Goal: Task Accomplishment & Management: Manage account settings

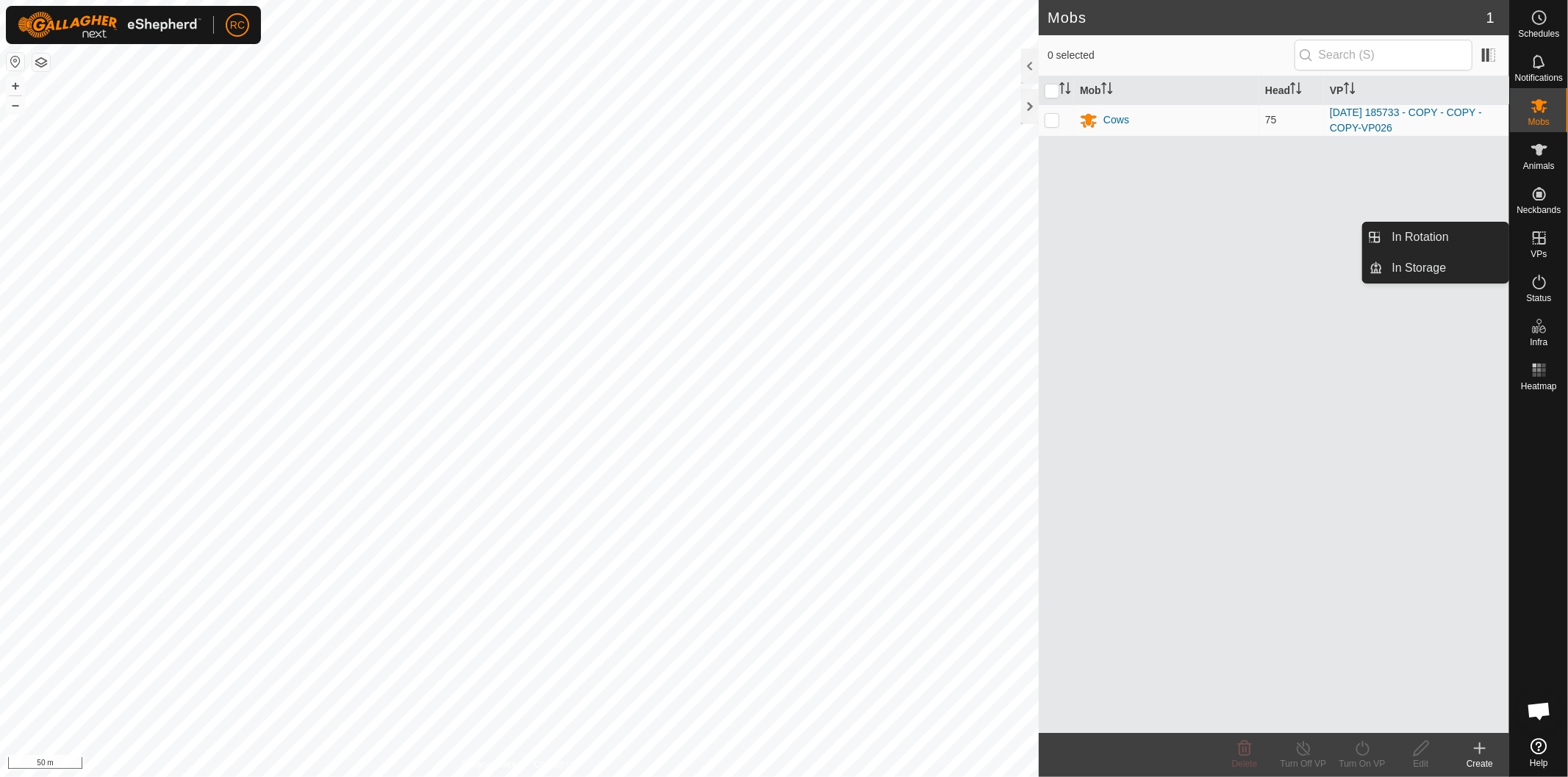
click at [1542, 240] on icon at bounding box center [1539, 238] width 17 height 17
click at [1540, 245] on icon at bounding box center [1539, 238] width 17 height 17
click at [1544, 244] on icon at bounding box center [1539, 238] width 13 height 13
click at [1540, 240] on icon at bounding box center [1539, 238] width 17 height 17
click at [1544, 242] on icon at bounding box center [1539, 238] width 17 height 17
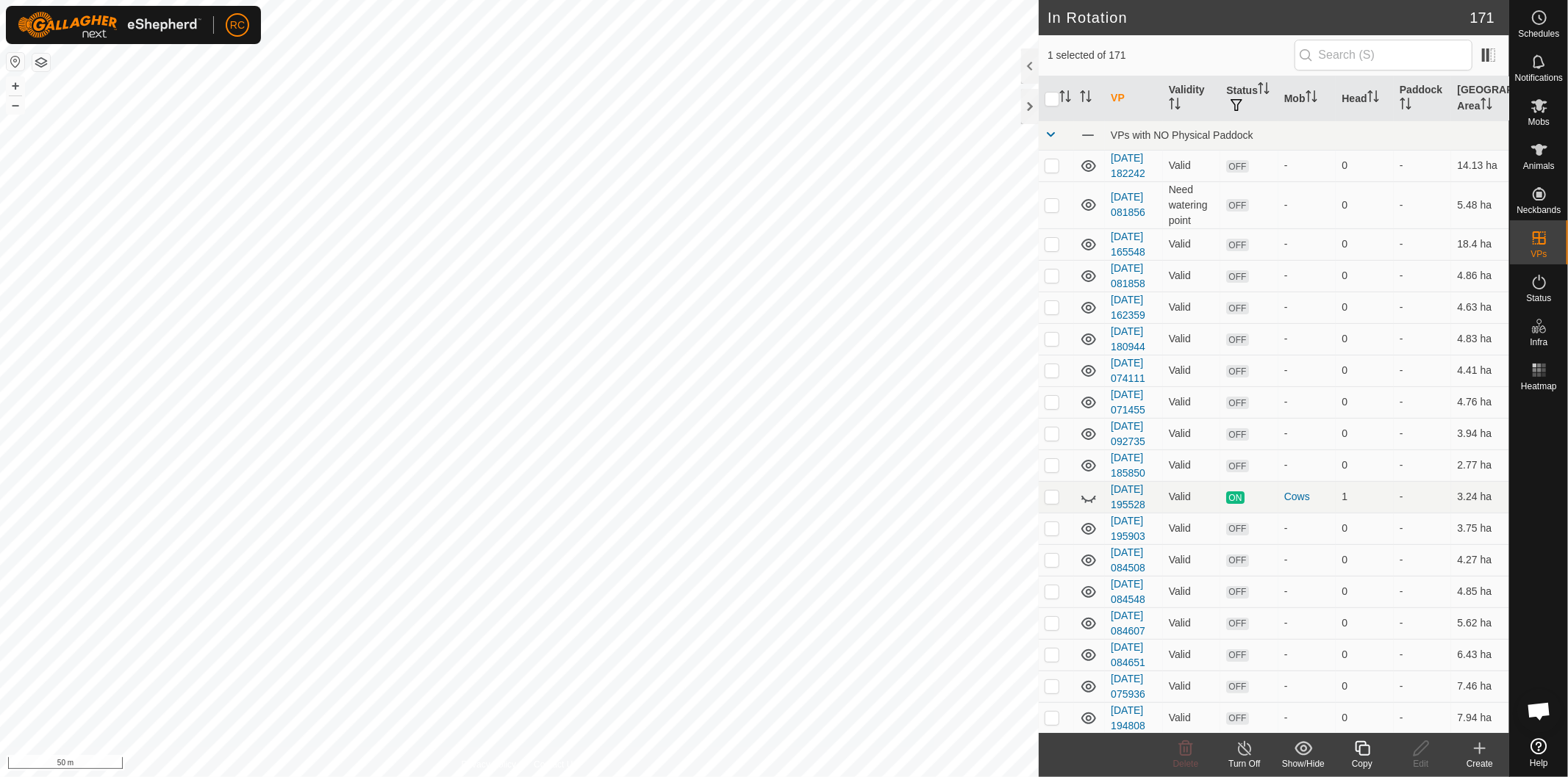
click at [1363, 751] on icon at bounding box center [1362, 749] width 18 height 17
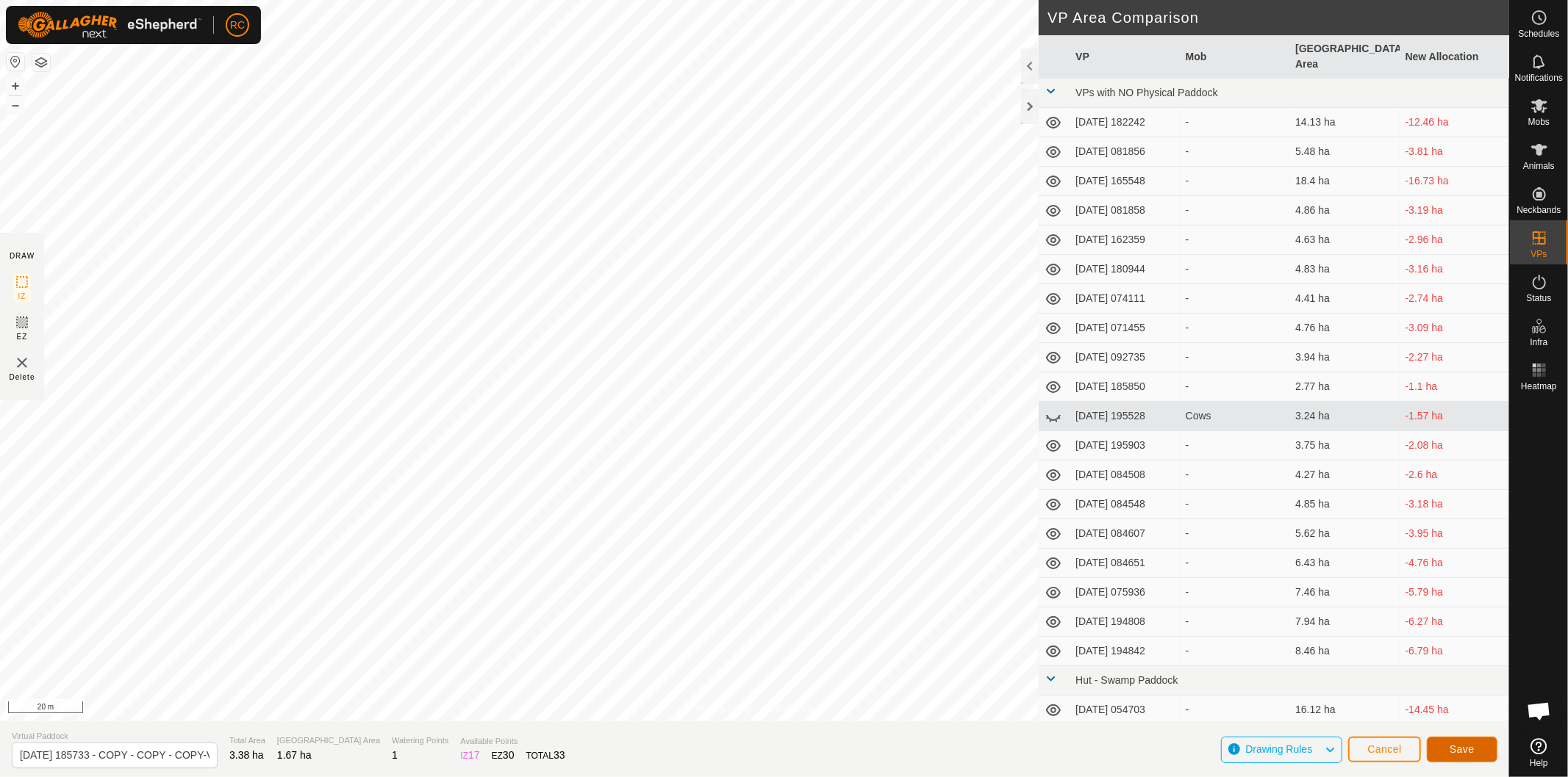
click at [1471, 750] on span "Save" at bounding box center [1462, 749] width 25 height 12
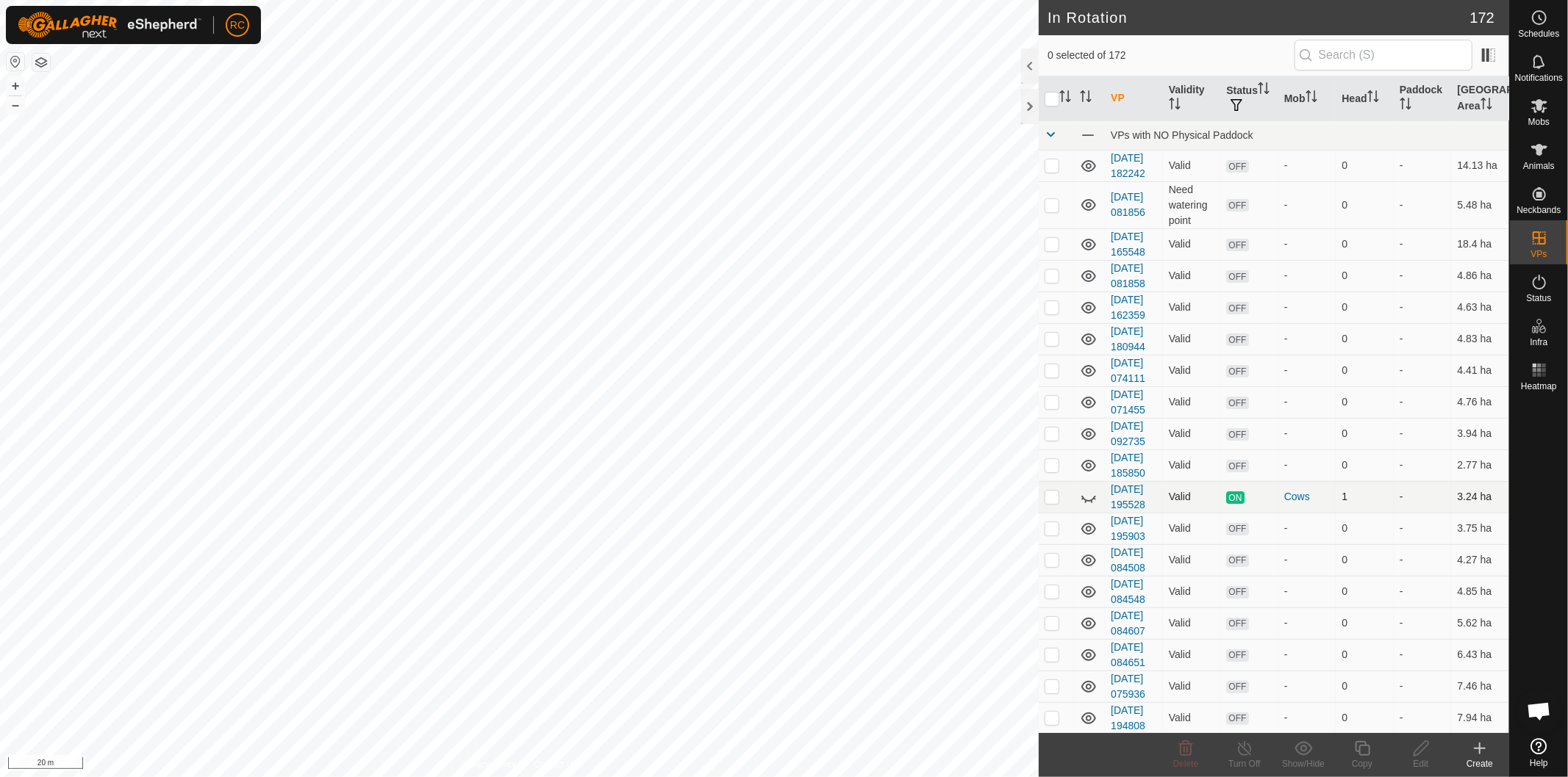
checkbox input "true"
click at [1358, 757] on icon at bounding box center [1362, 749] width 18 height 17
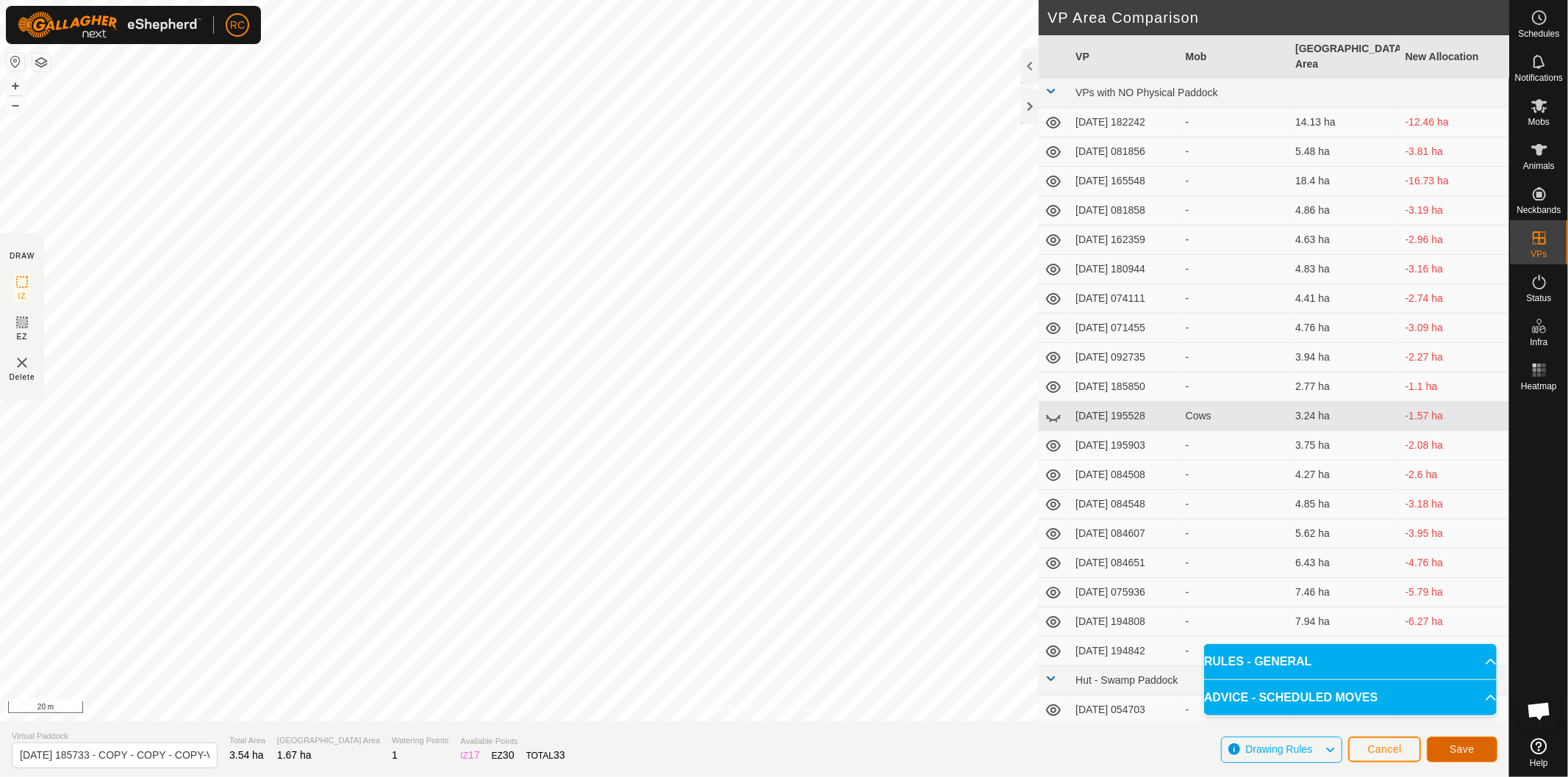
click at [1471, 745] on span "Save" at bounding box center [1462, 749] width 25 height 12
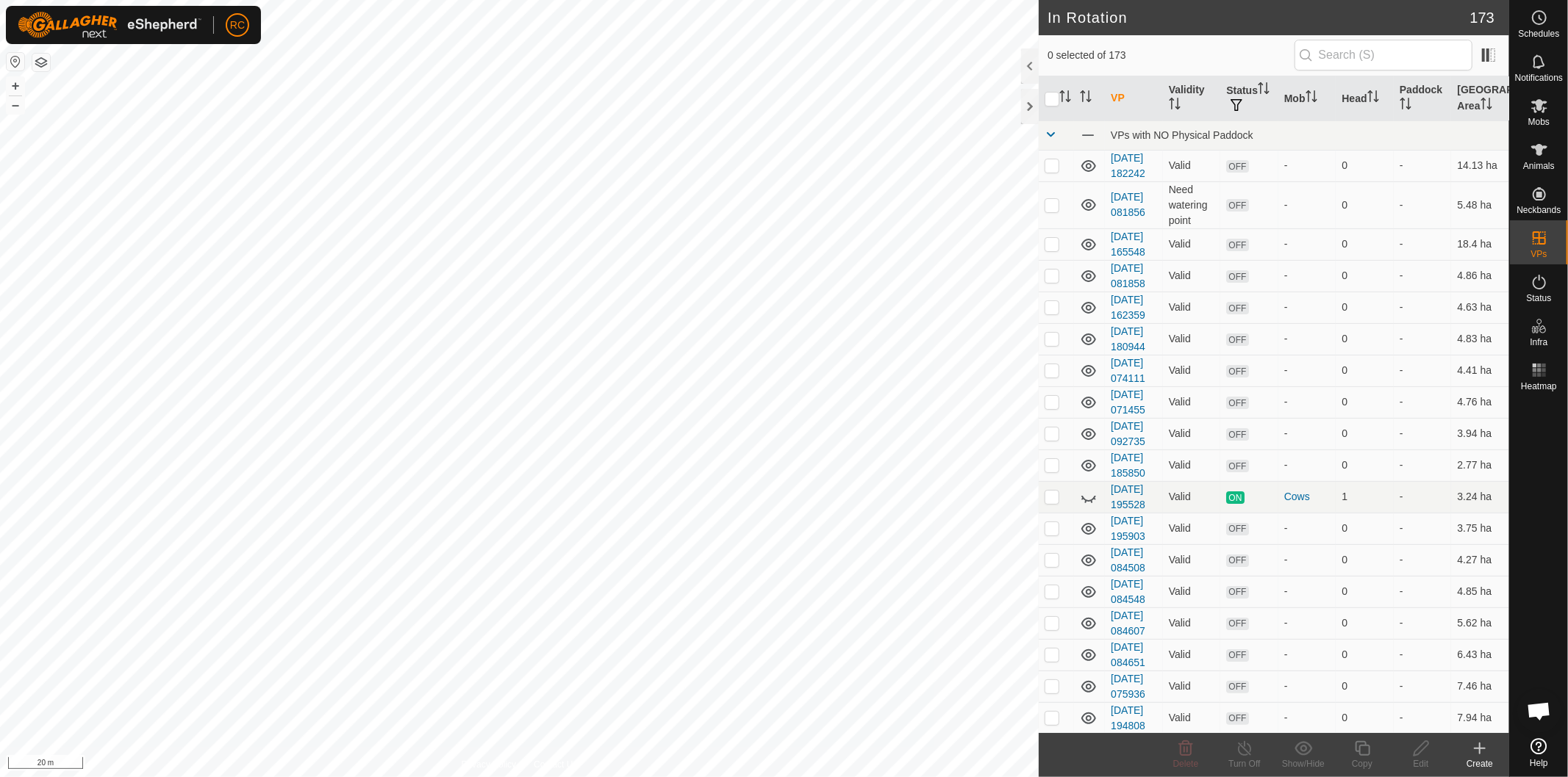
checkbox input "true"
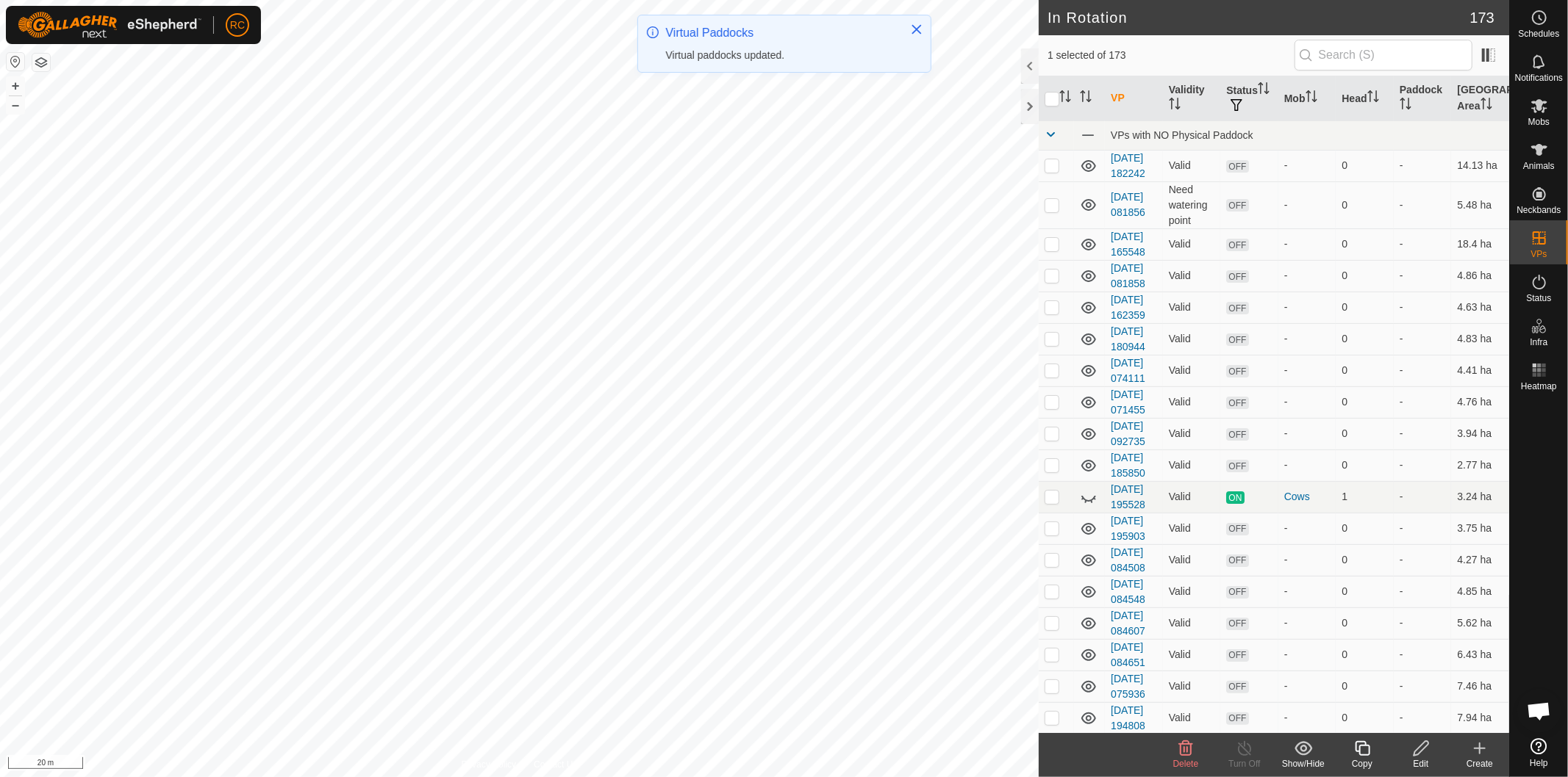
click at [1356, 753] on icon at bounding box center [1362, 749] width 18 height 17
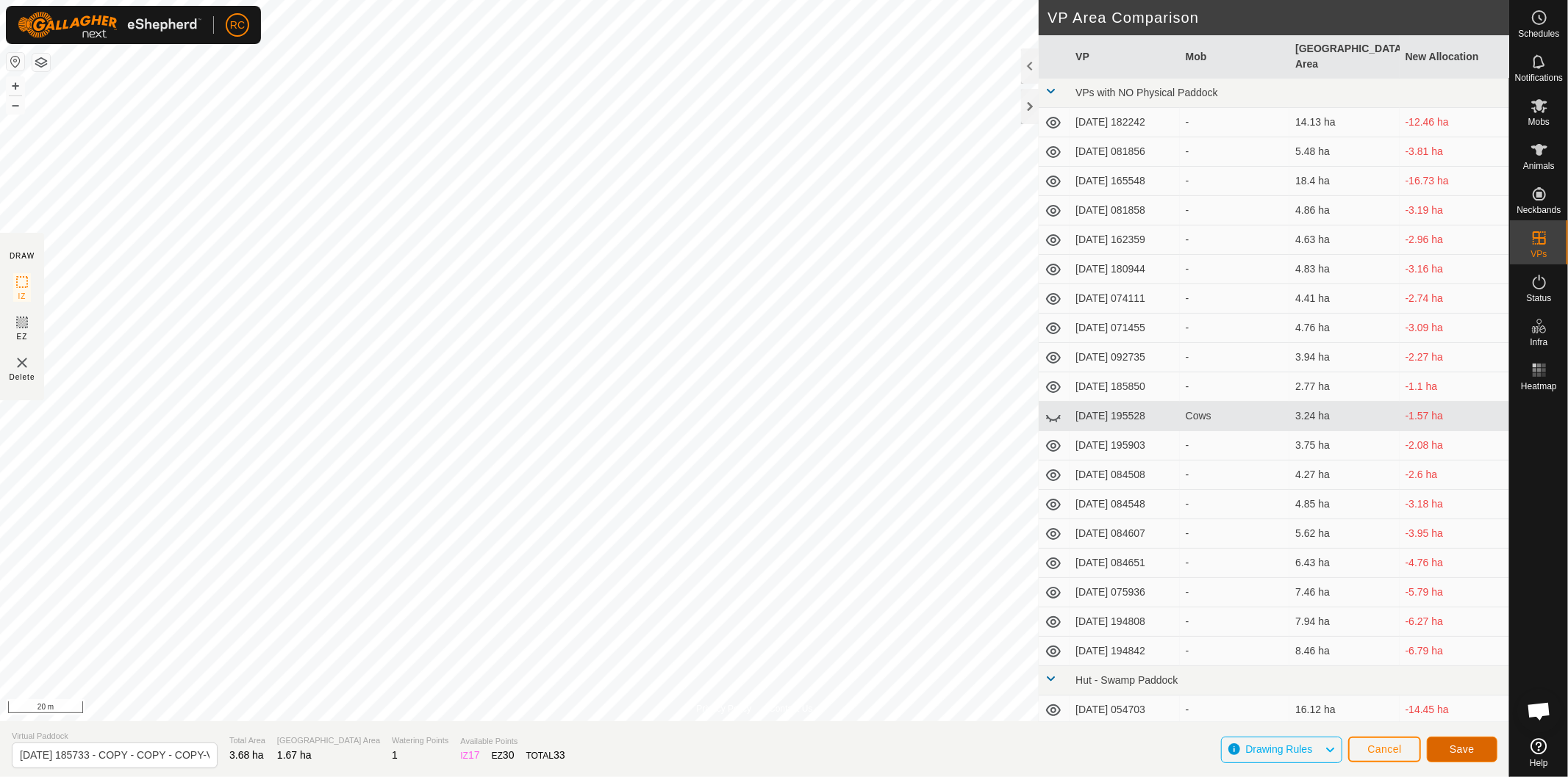
click at [1479, 750] on button "Save" at bounding box center [1462, 749] width 71 height 26
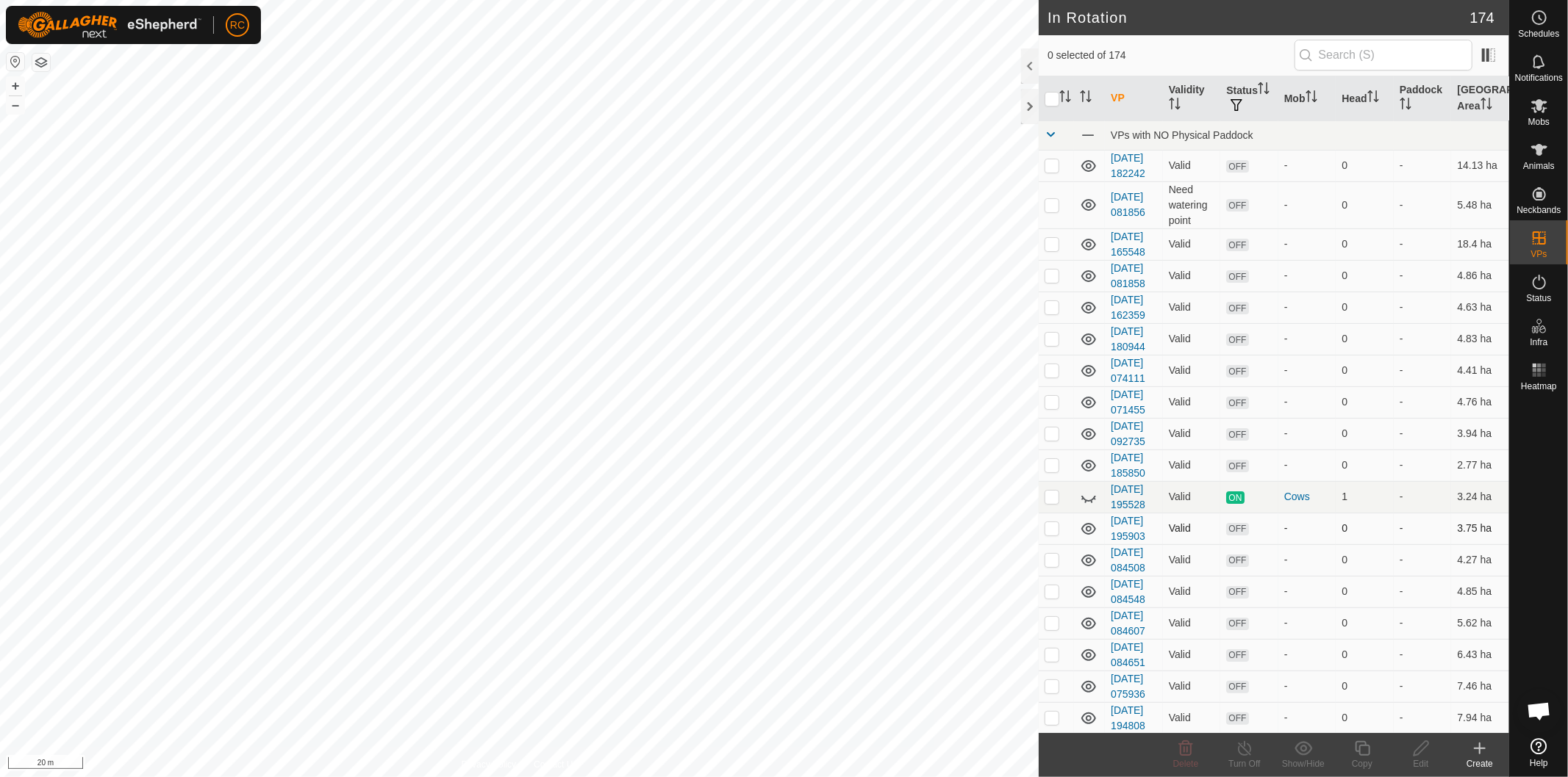
checkbox input "true"
click at [1362, 751] on icon at bounding box center [1362, 749] width 18 height 17
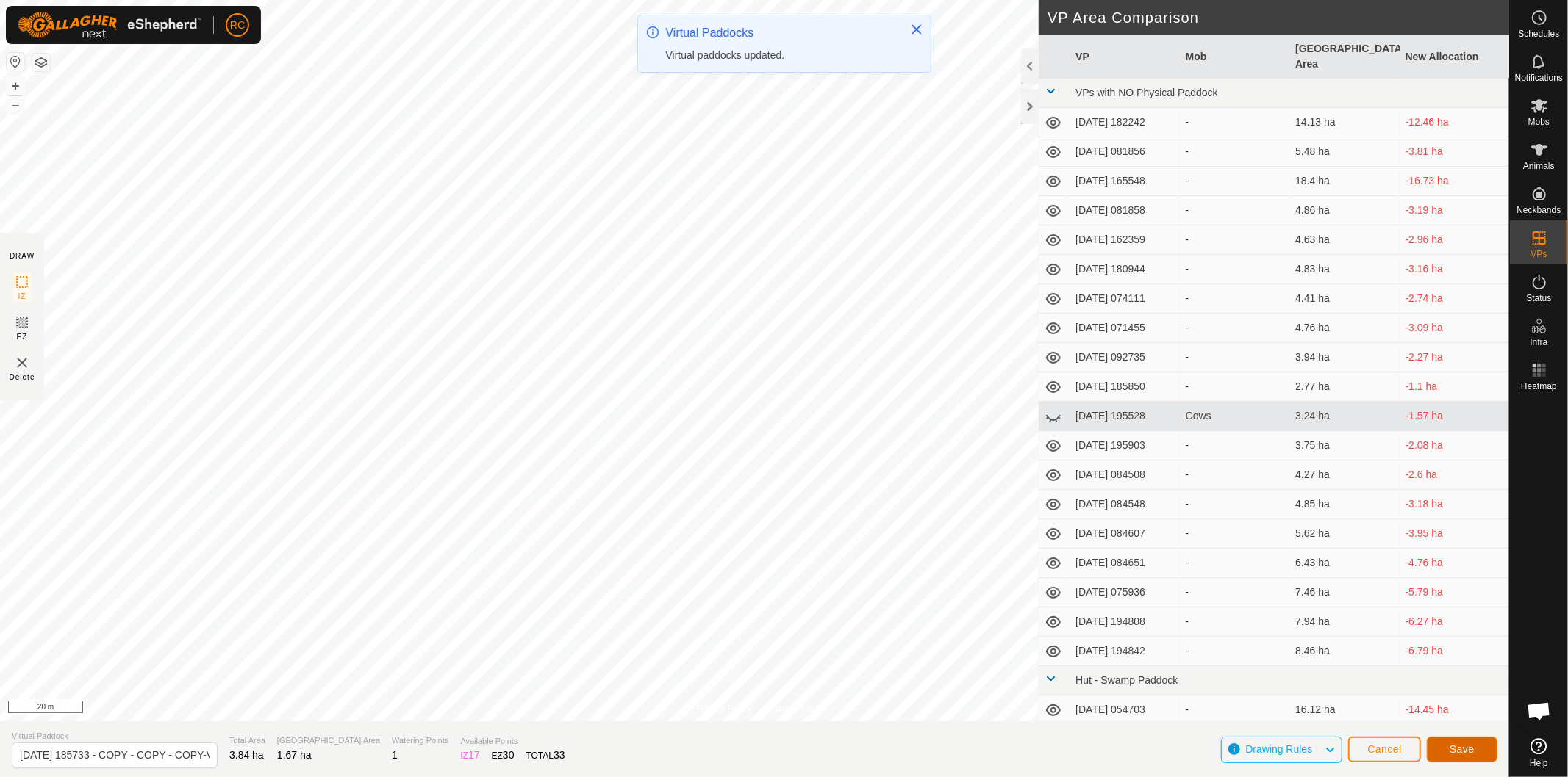
click at [1461, 745] on span "Save" at bounding box center [1462, 749] width 25 height 12
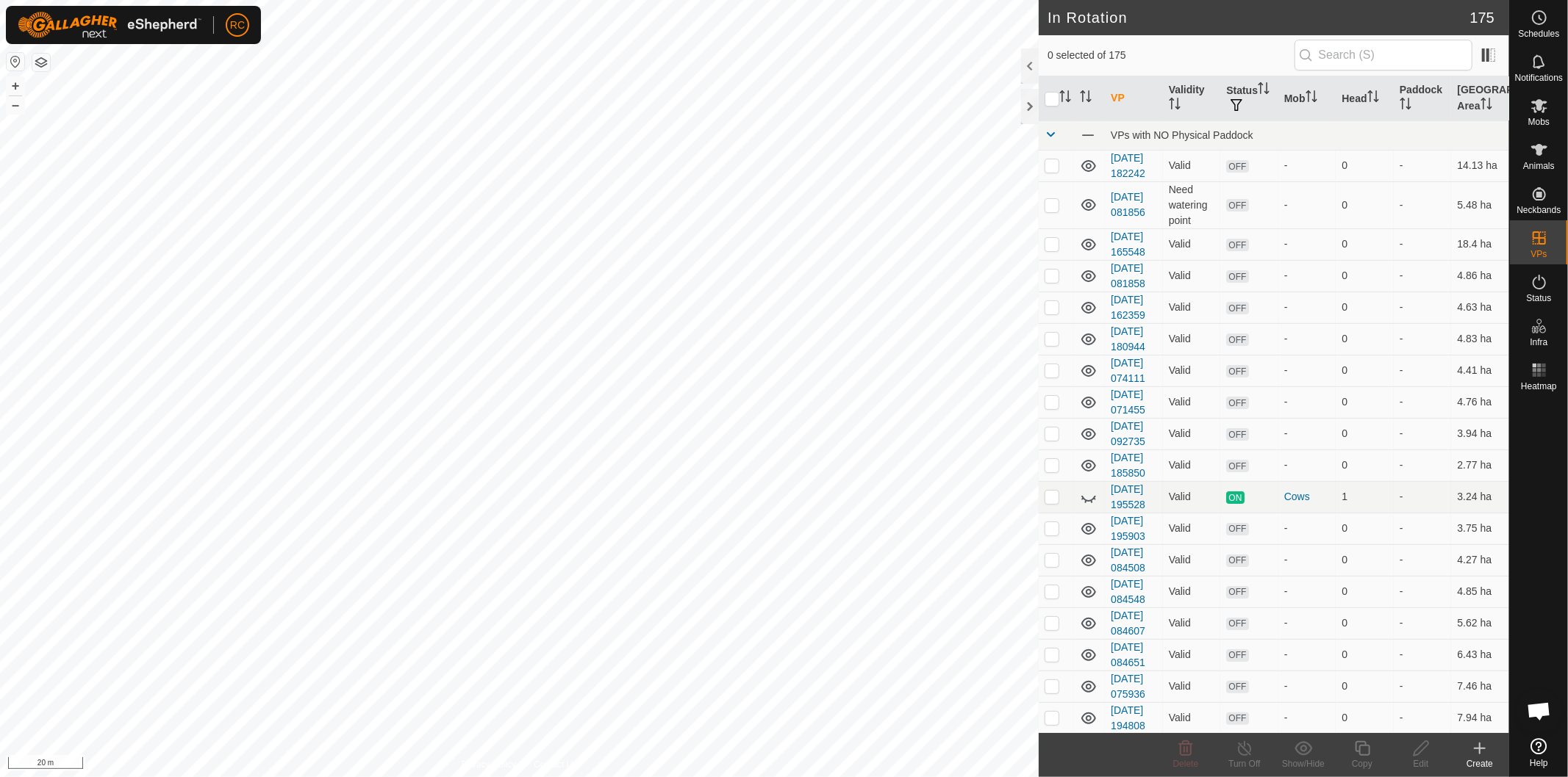
checkbox input "true"
click at [1368, 760] on div "Copy" at bounding box center [1362, 764] width 59 height 13
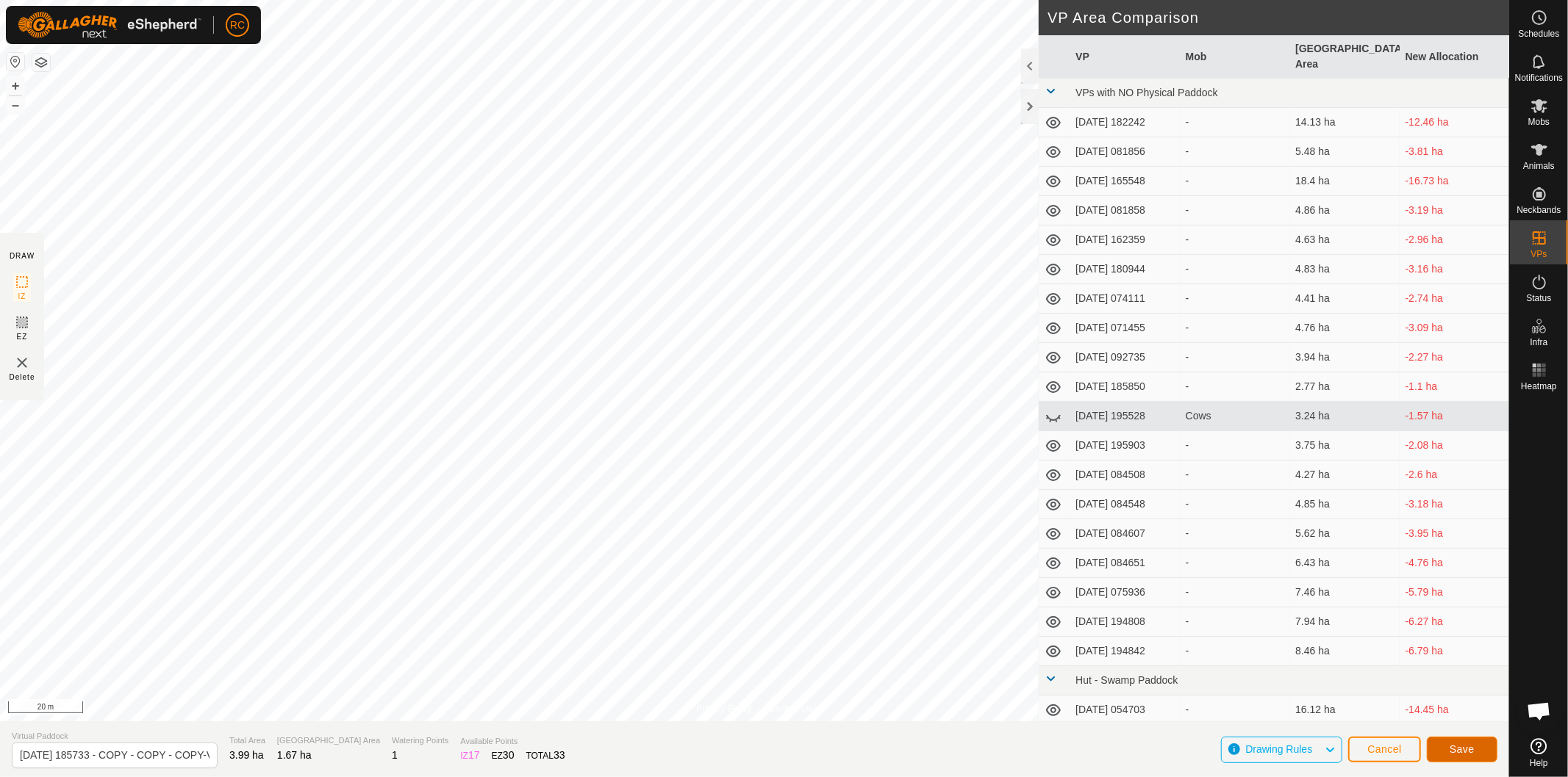
click at [1451, 753] on span "Save" at bounding box center [1462, 749] width 25 height 12
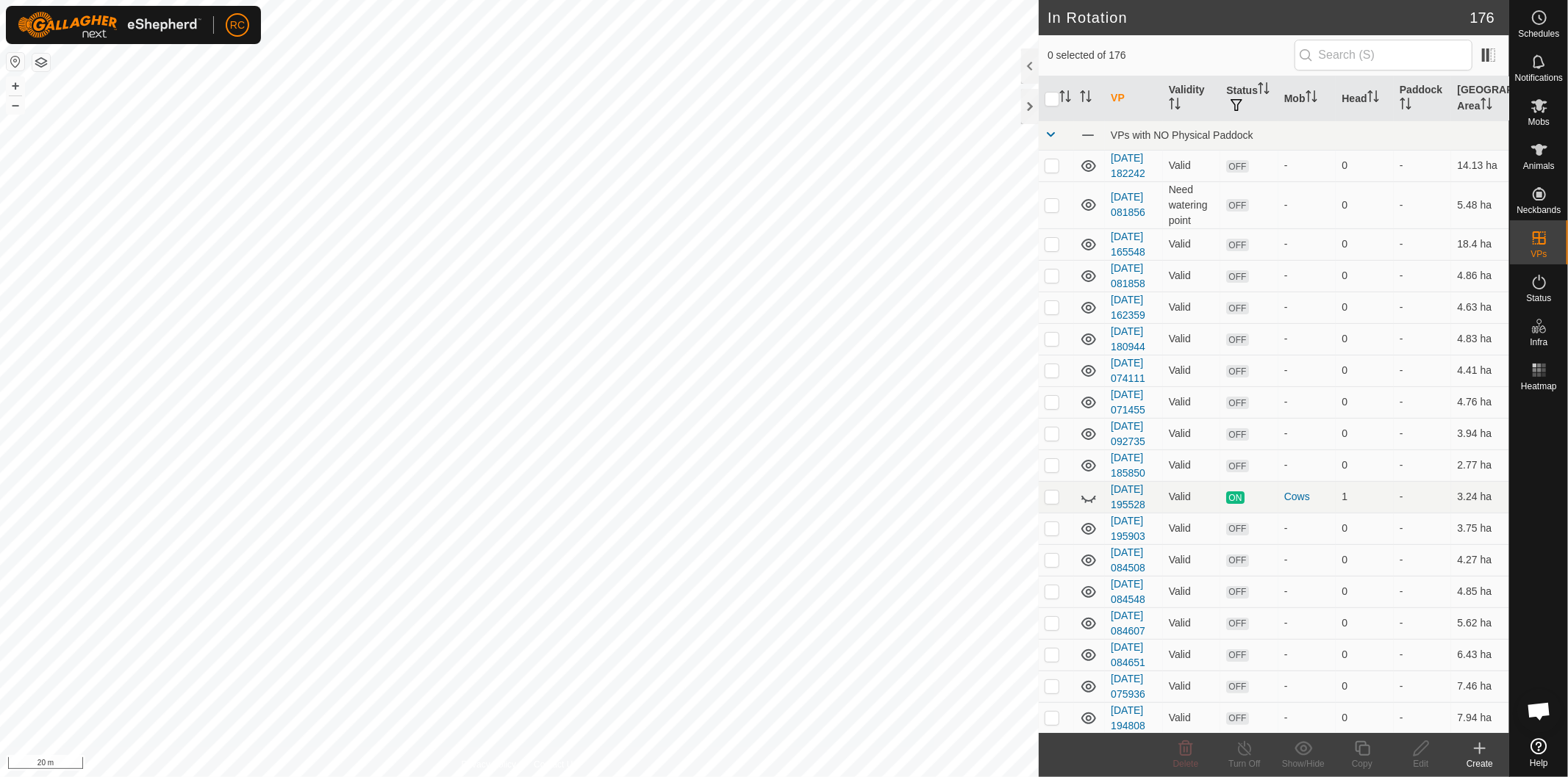
checkbox input "true"
click at [1358, 753] on icon at bounding box center [1362, 749] width 15 height 15
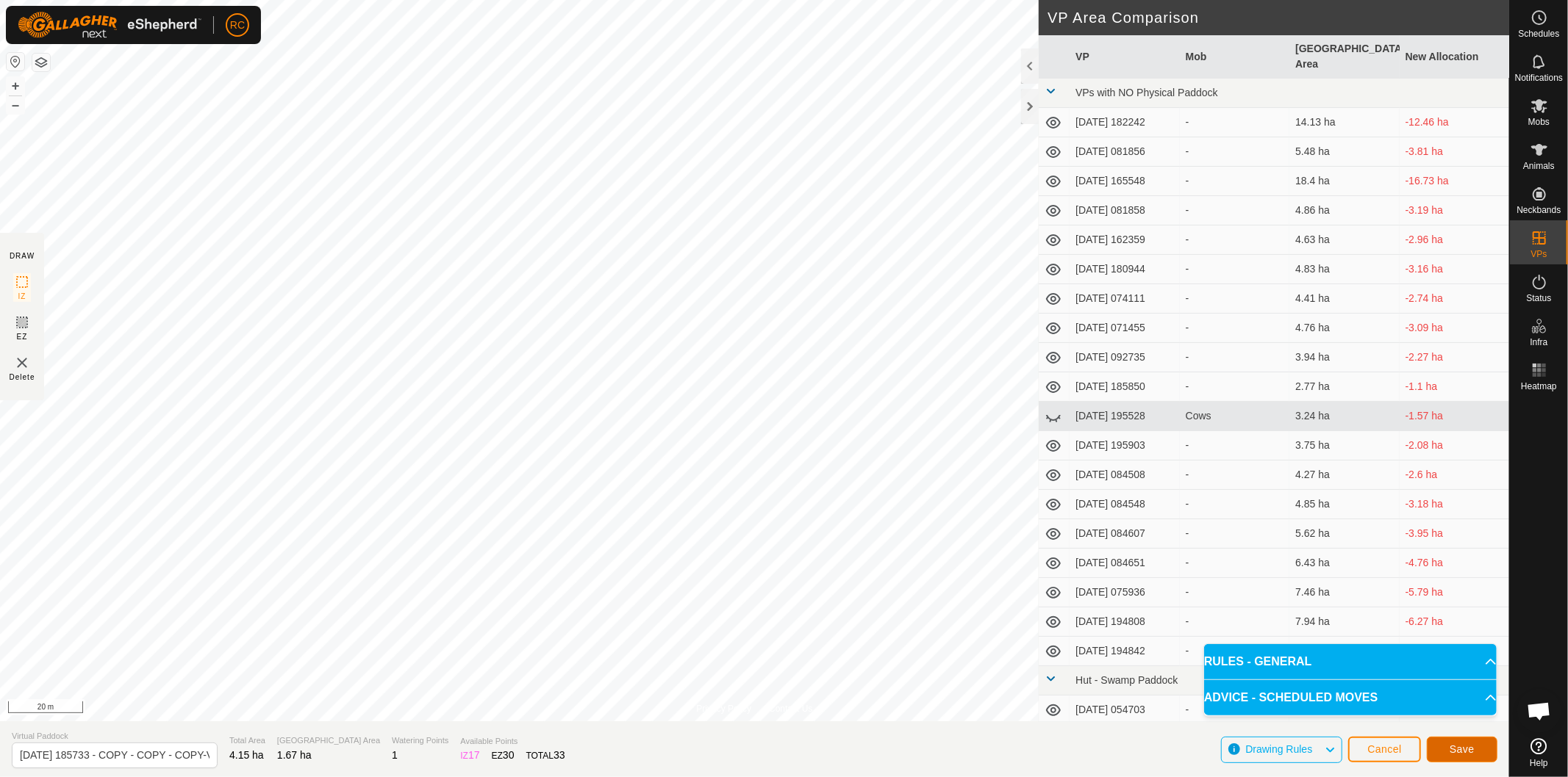
click at [1481, 746] on button "Save" at bounding box center [1462, 749] width 71 height 26
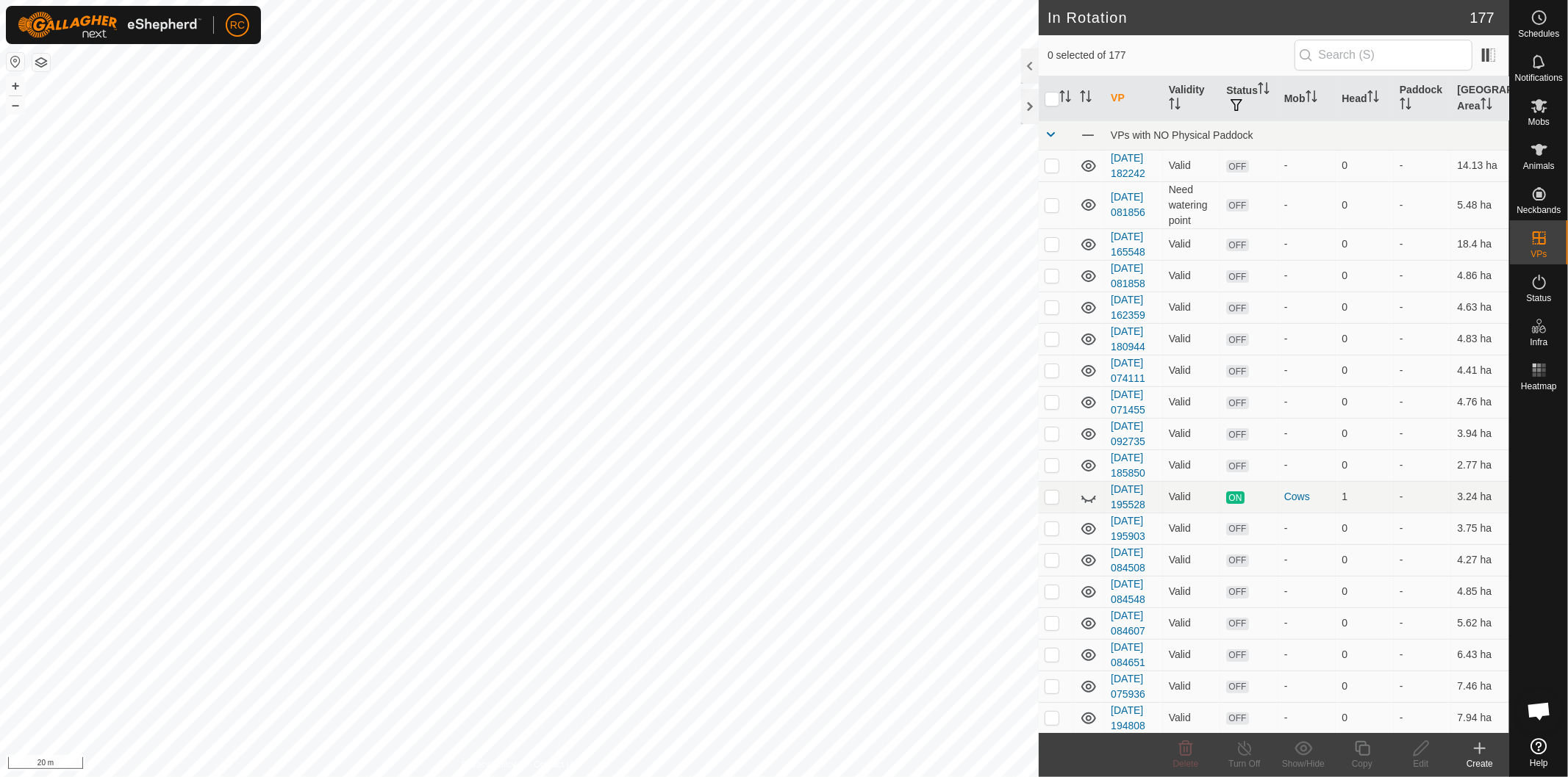
checkbox input "true"
click at [1370, 748] on icon at bounding box center [1362, 749] width 18 height 17
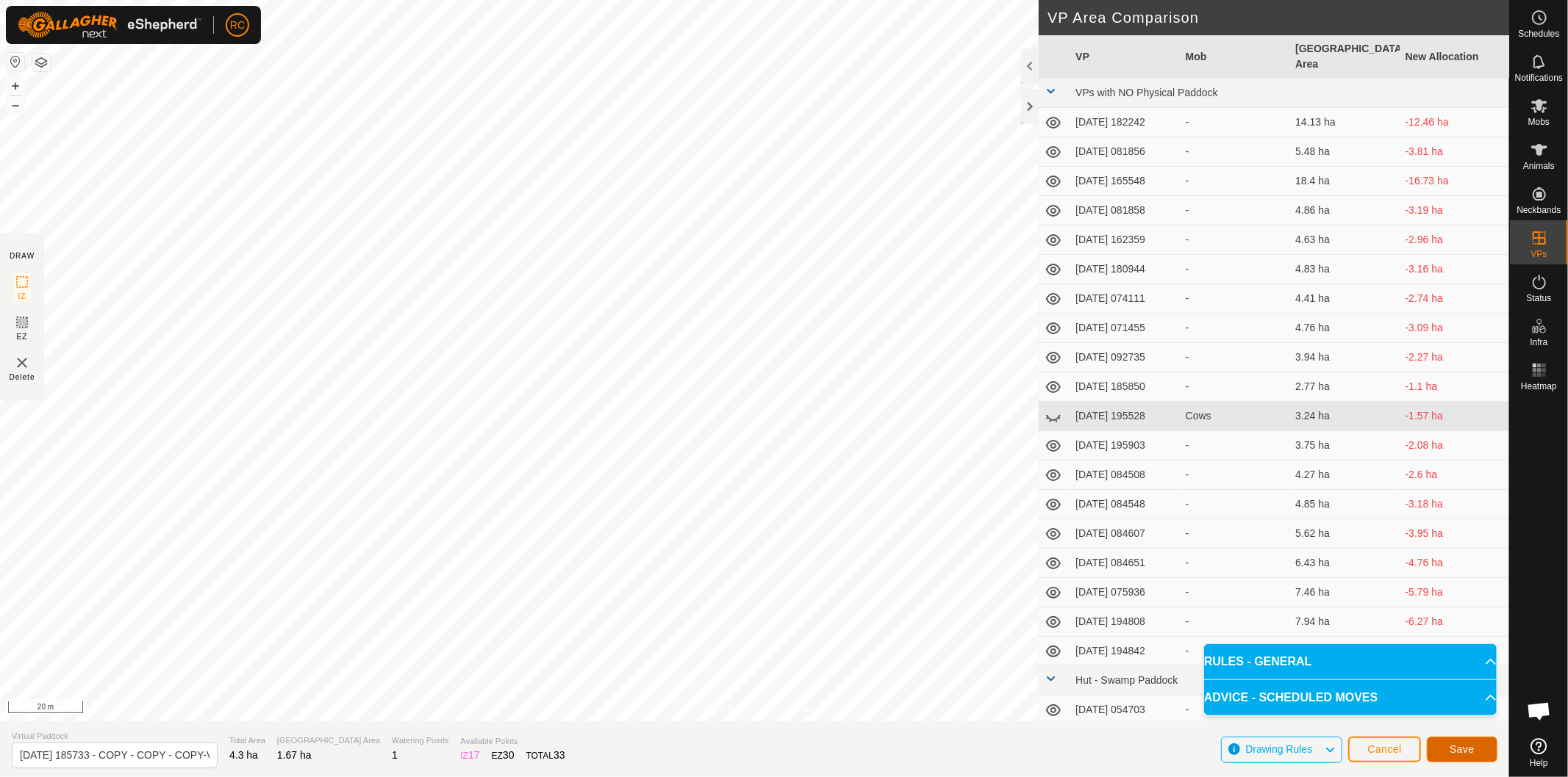
click at [1488, 754] on button "Save" at bounding box center [1462, 749] width 71 height 26
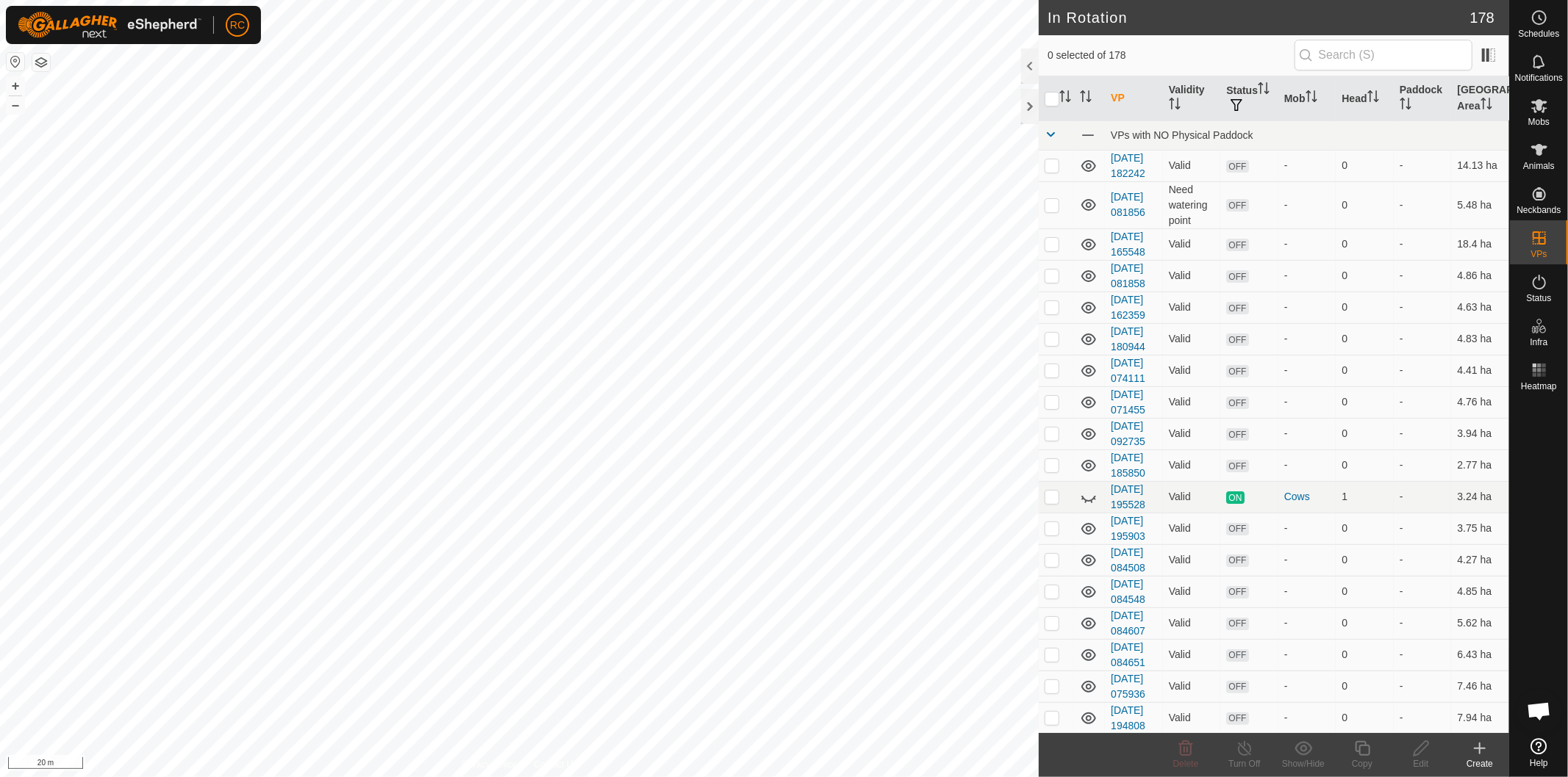
checkbox input "true"
click at [1364, 753] on icon at bounding box center [1362, 749] width 18 height 17
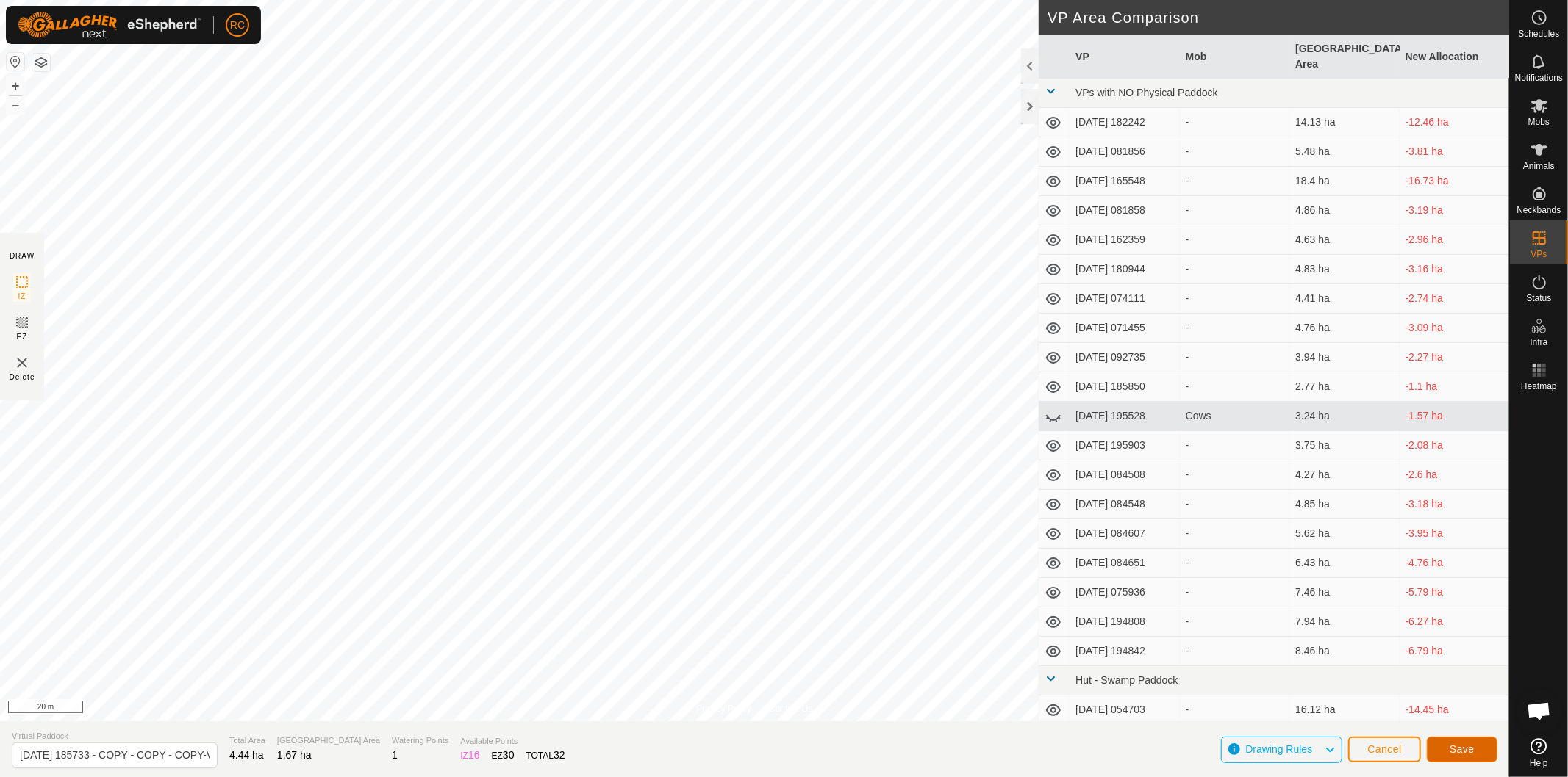
click at [1470, 753] on span "Save" at bounding box center [1462, 749] width 25 height 12
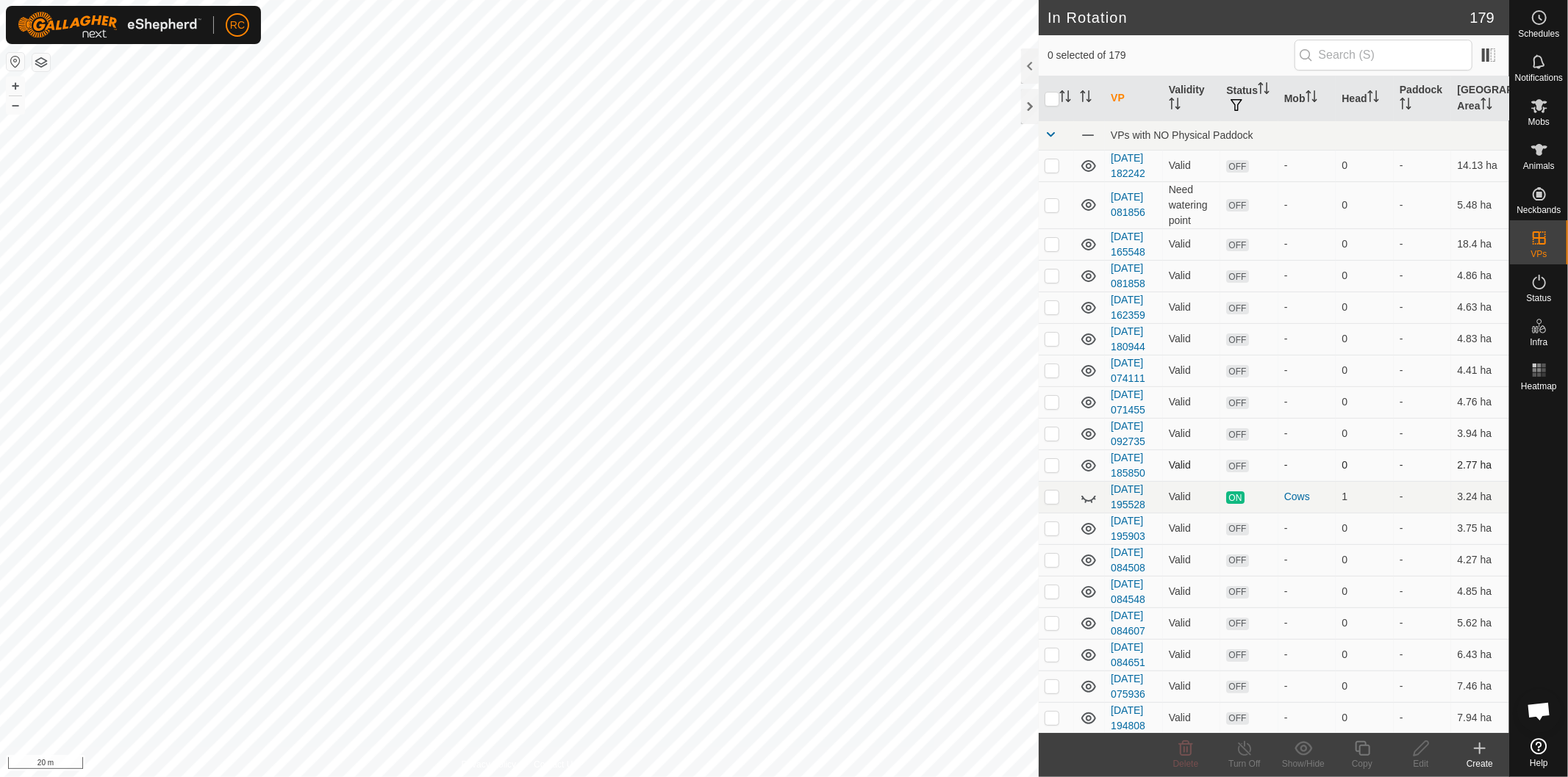
checkbox input "true"
click at [1363, 749] on icon at bounding box center [1362, 749] width 18 height 17
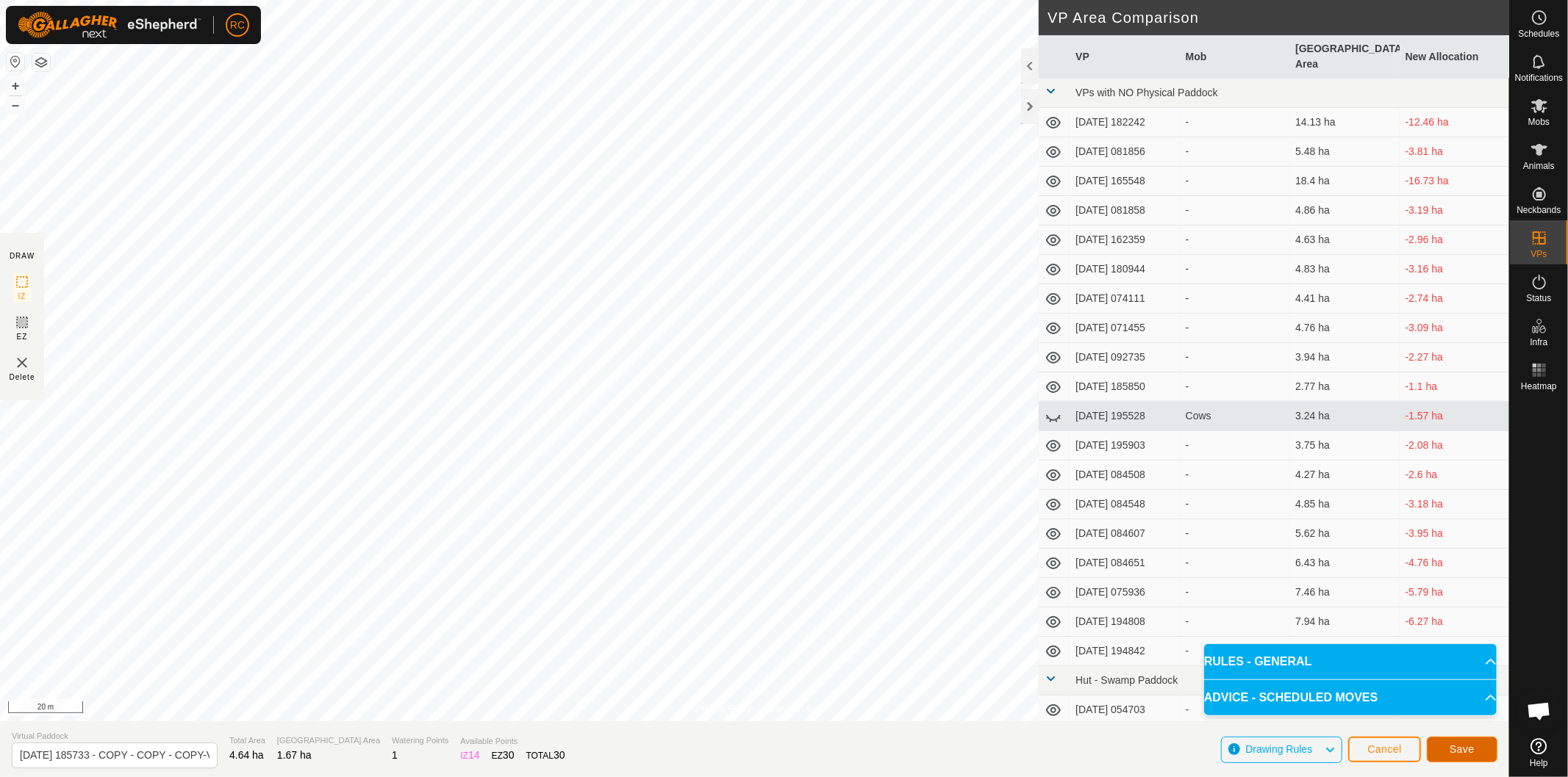
click at [1480, 745] on button "Save" at bounding box center [1462, 749] width 71 height 26
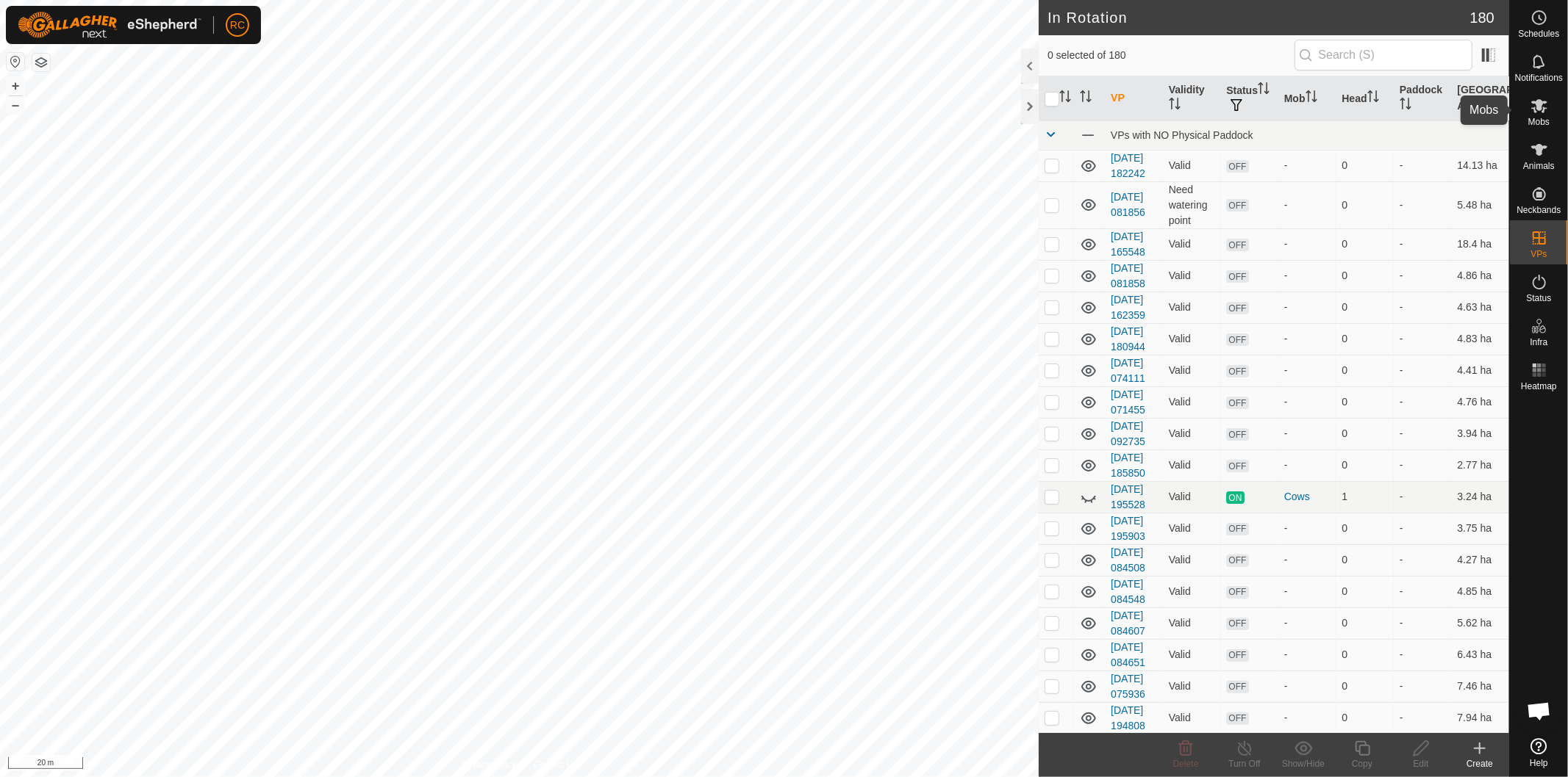
click at [1539, 105] on icon at bounding box center [1539, 106] width 17 height 14
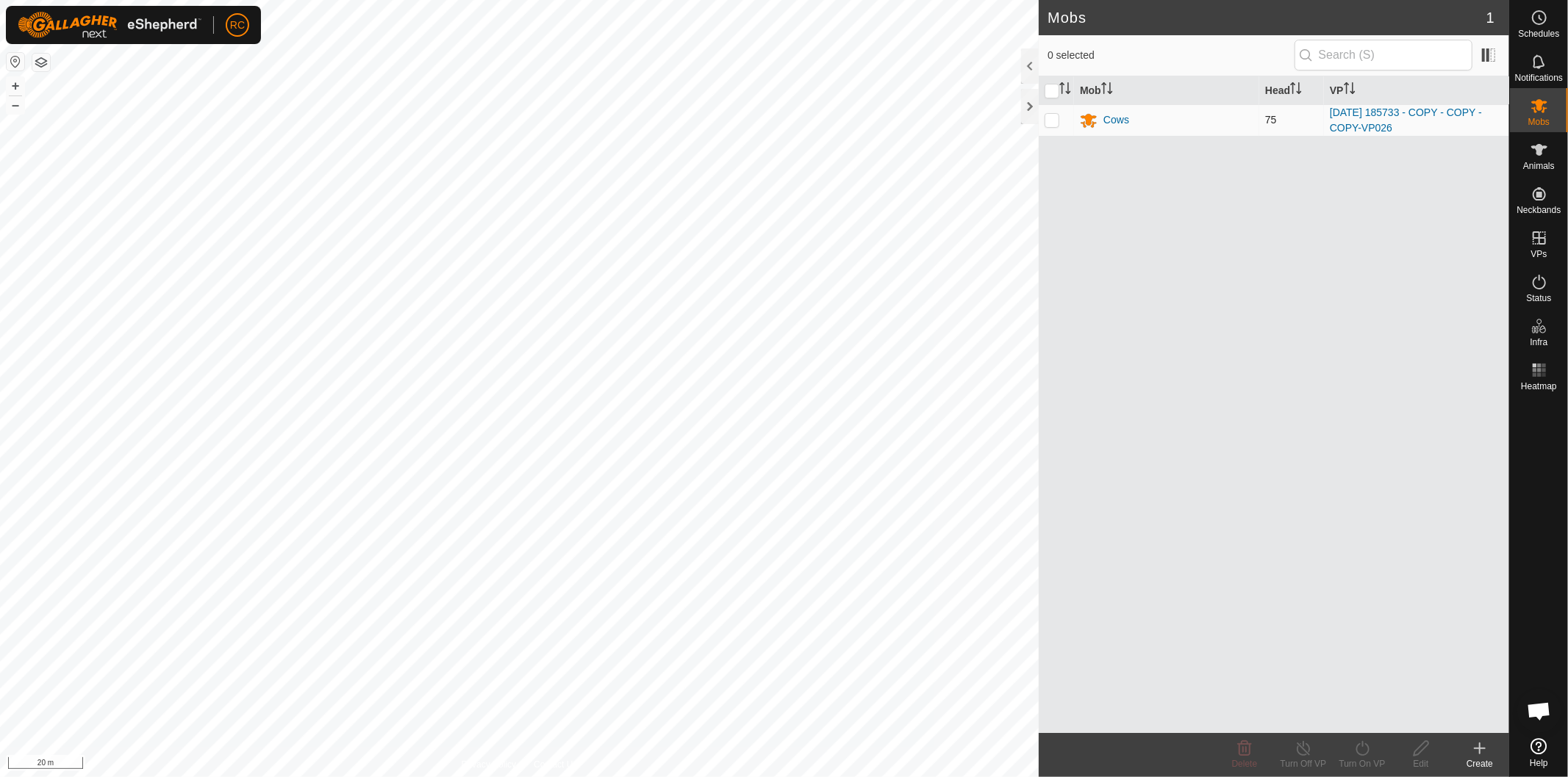
click at [1054, 119] on p-checkbox at bounding box center [1051, 120] width 15 height 12
checkbox input "true"
click at [1367, 759] on div "Turn On VP" at bounding box center [1362, 764] width 59 height 13
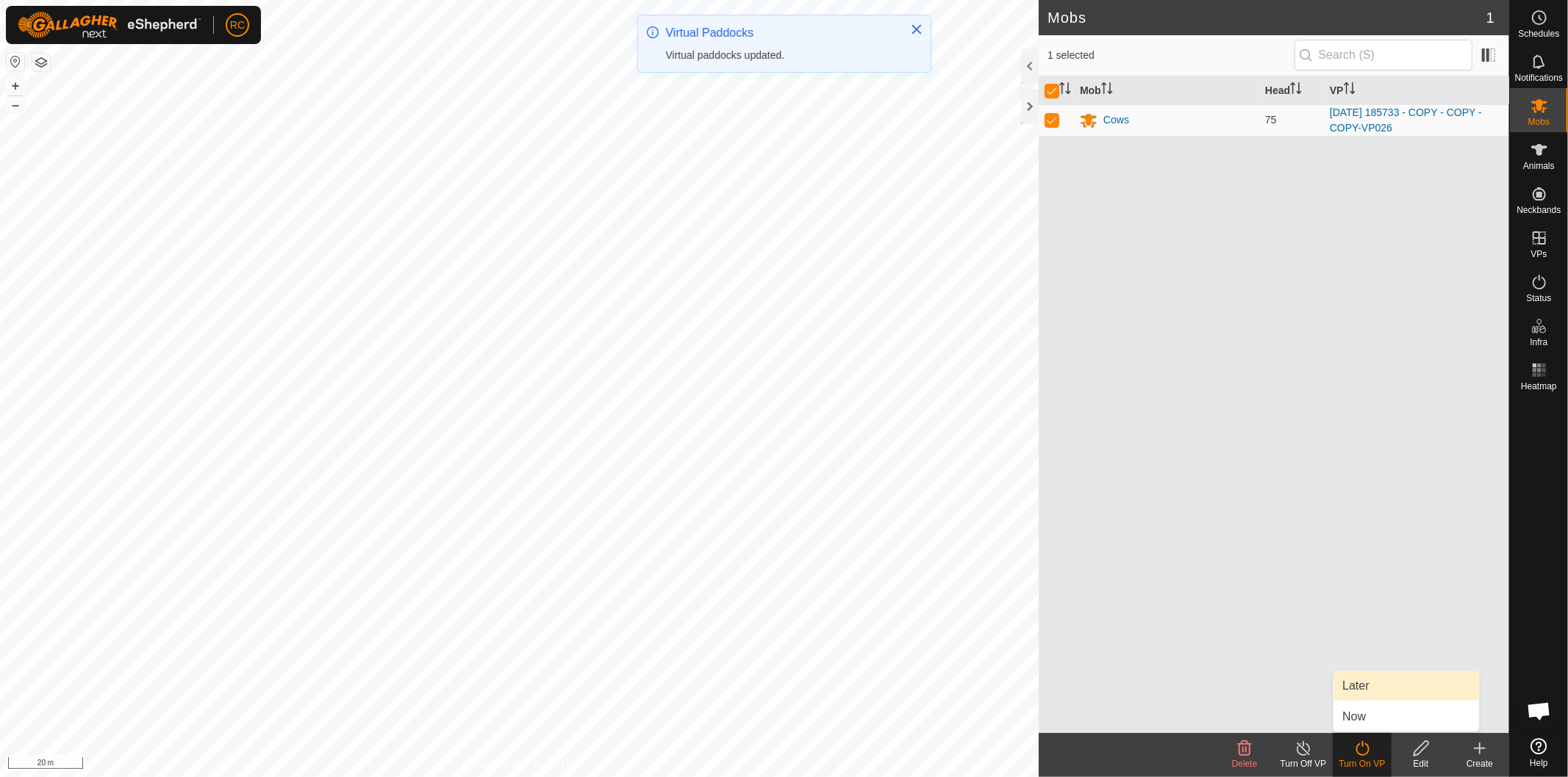
click at [1376, 677] on link "Later" at bounding box center [1406, 686] width 146 height 29
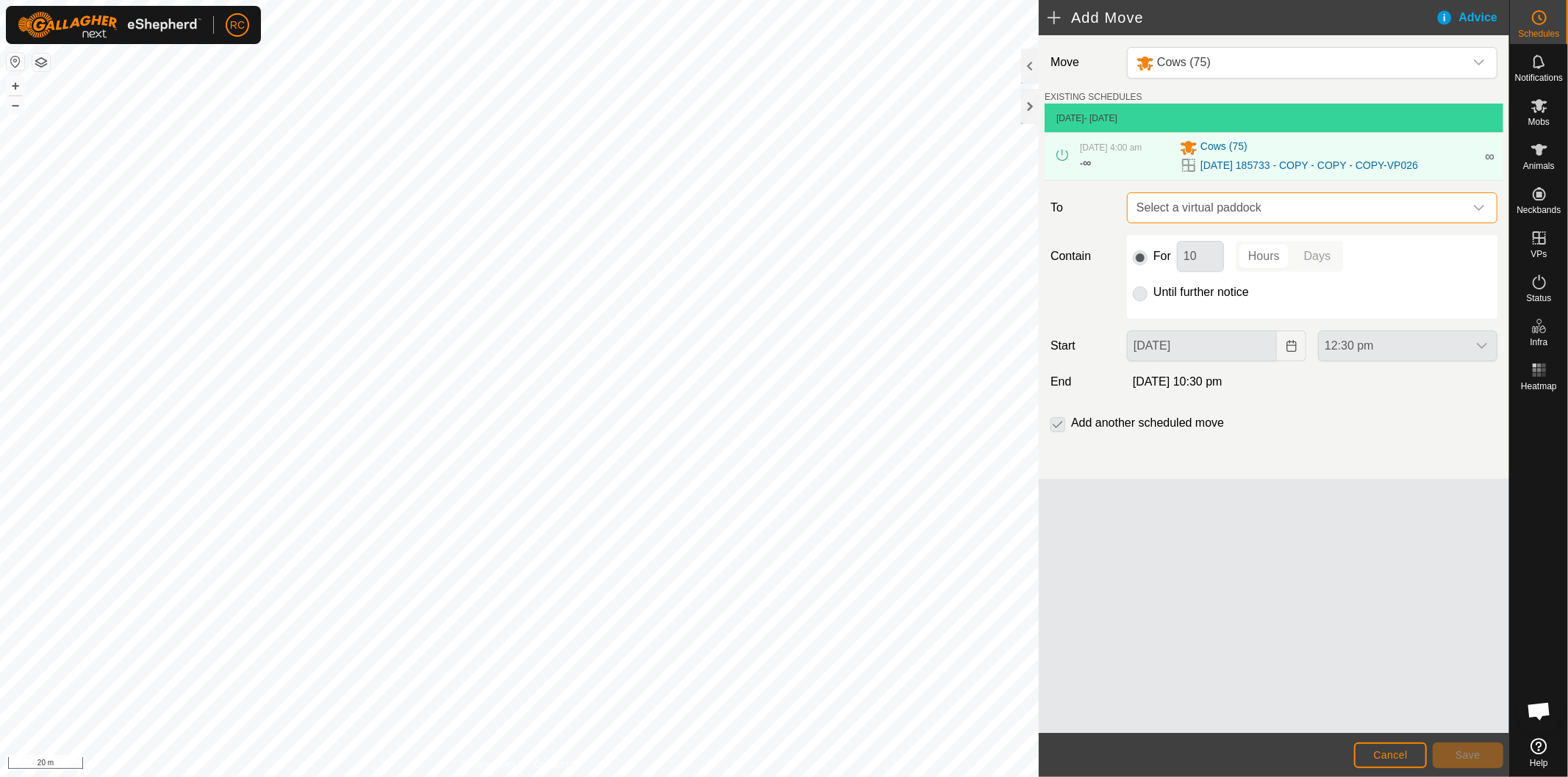
click at [1279, 204] on span "Select a virtual paddock" at bounding box center [1297, 208] width 334 height 29
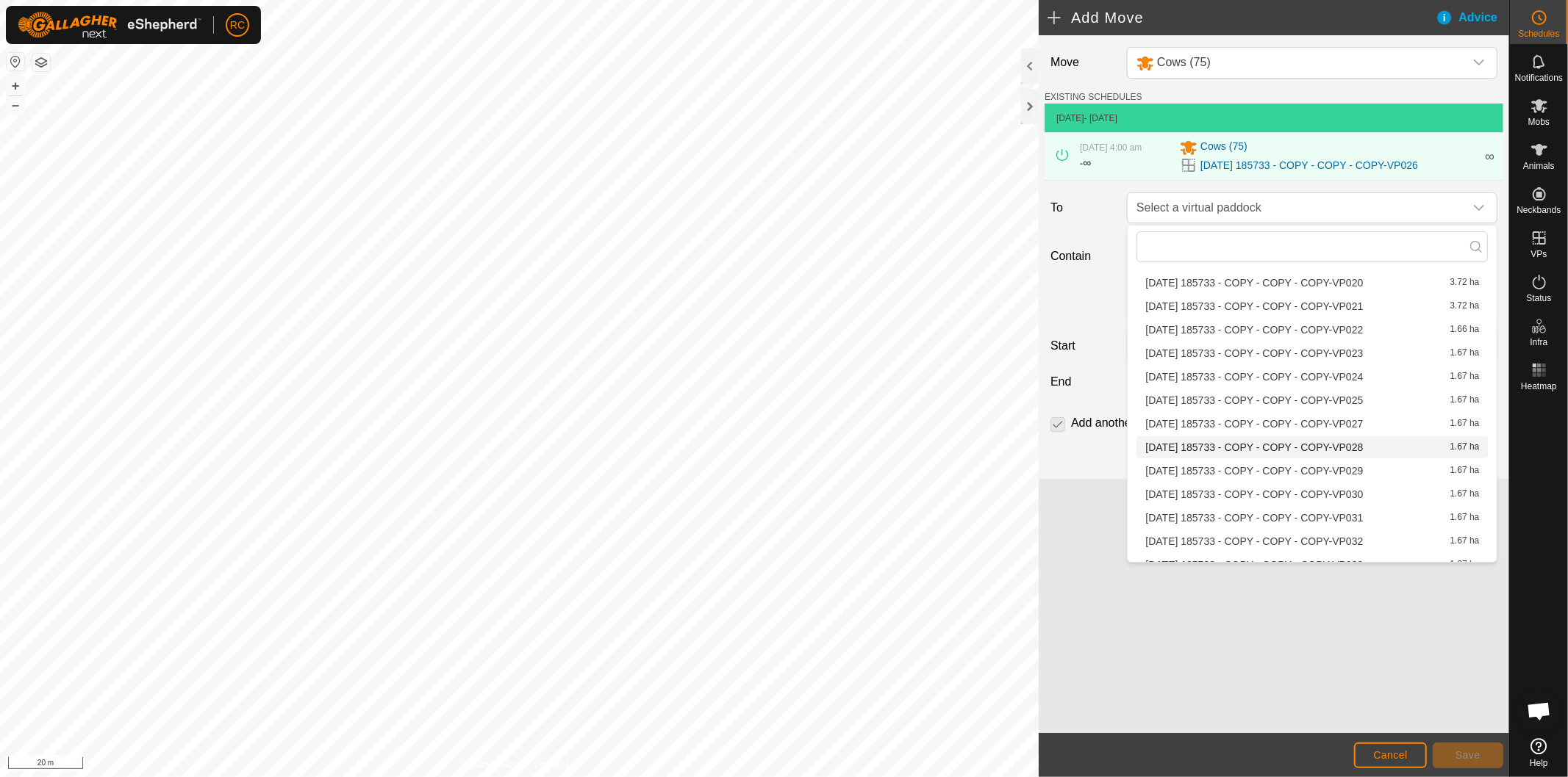
scroll to position [1288, 0]
click at [1301, 361] on li "[DATE] 185733 - COPY - COPY - COPY-VP027 1.67 ha" at bounding box center [1312, 365] width 352 height 22
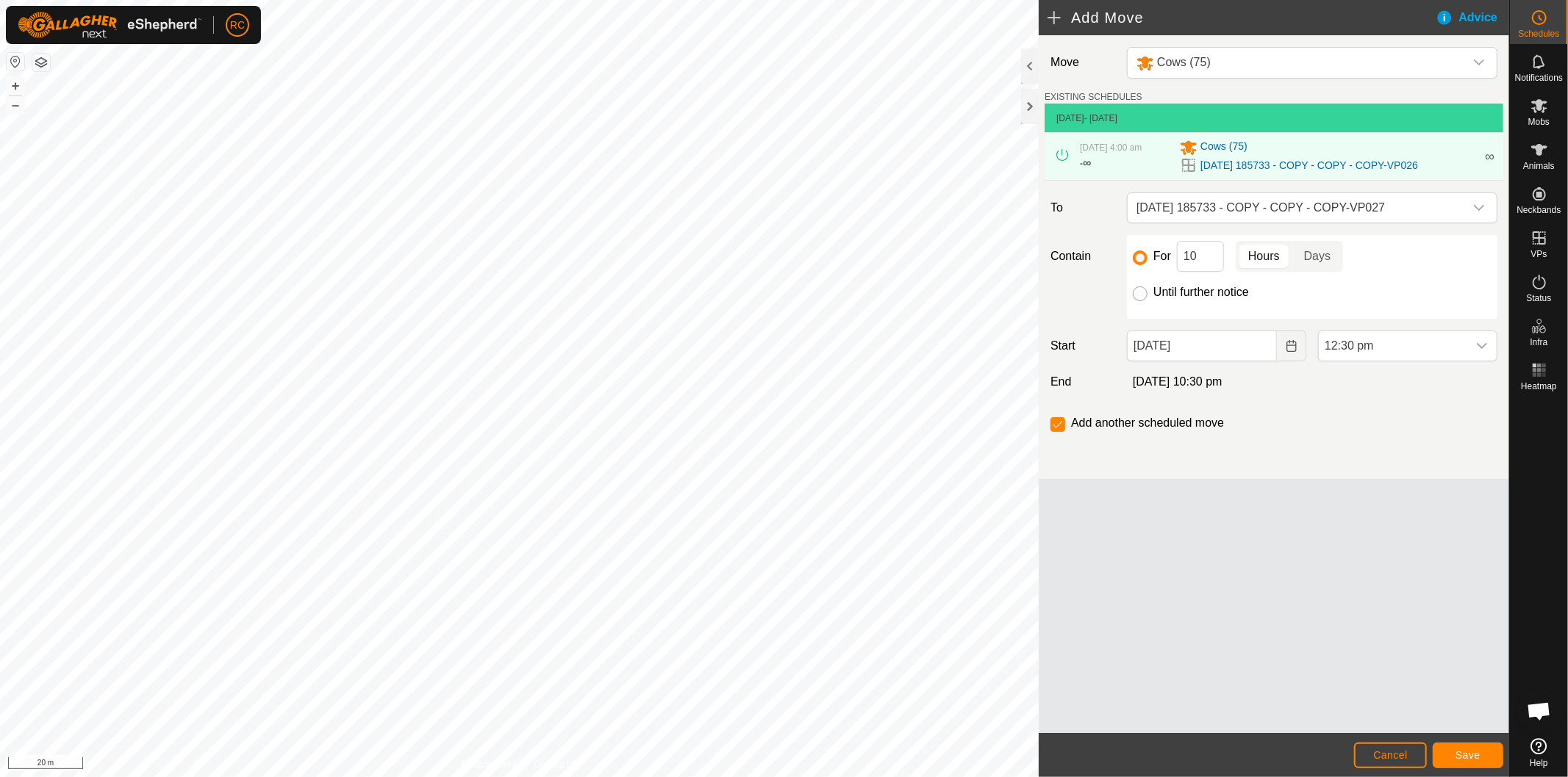
click at [1136, 296] on input "Until further notice" at bounding box center [1140, 293] width 15 height 15
radio input "true"
click at [1369, 343] on span "12:30 pm" at bounding box center [1393, 345] width 149 height 29
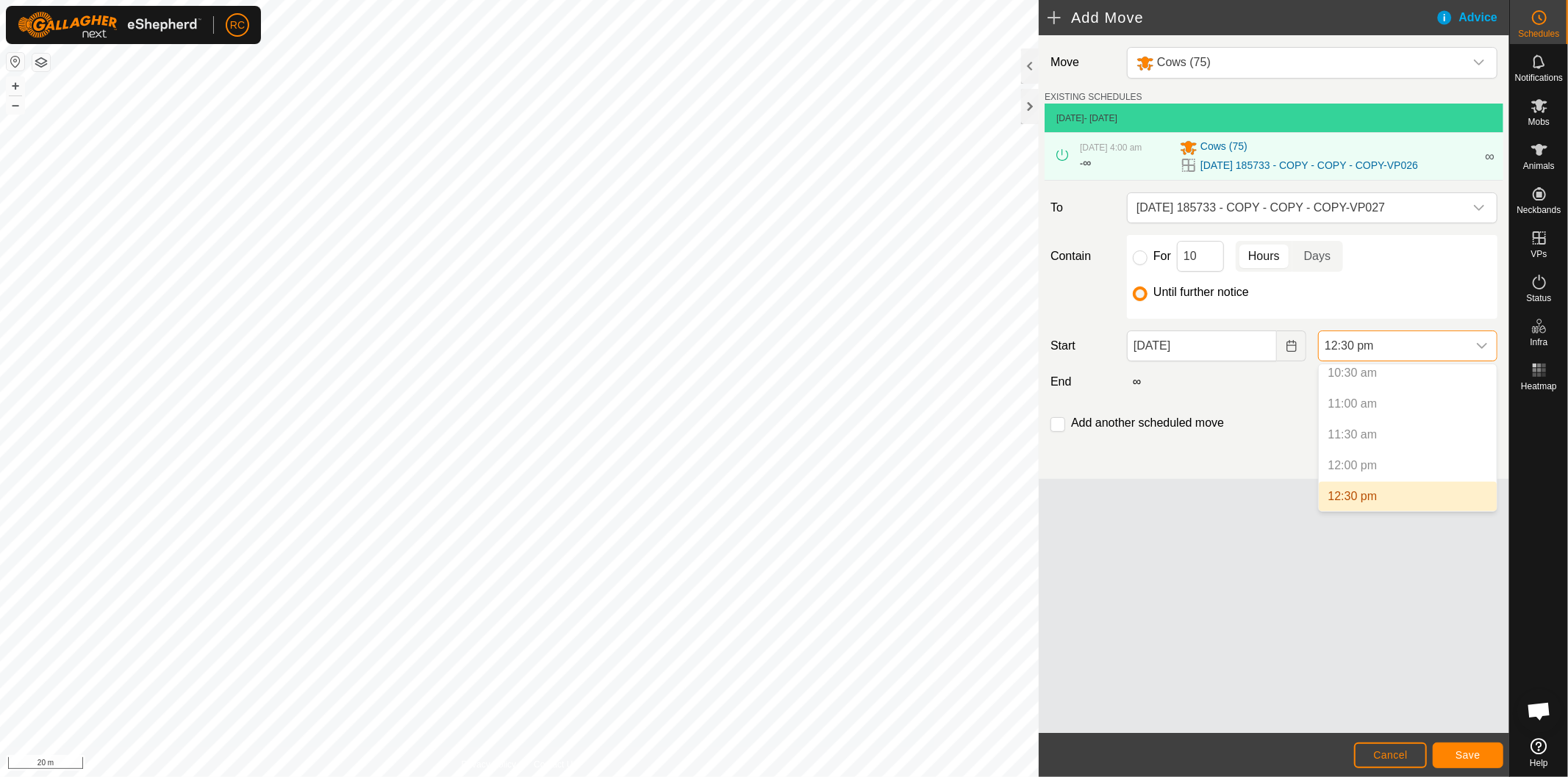
scroll to position [687, 0]
click at [1423, 491] on li "1:00 pm" at bounding box center [1408, 495] width 178 height 29
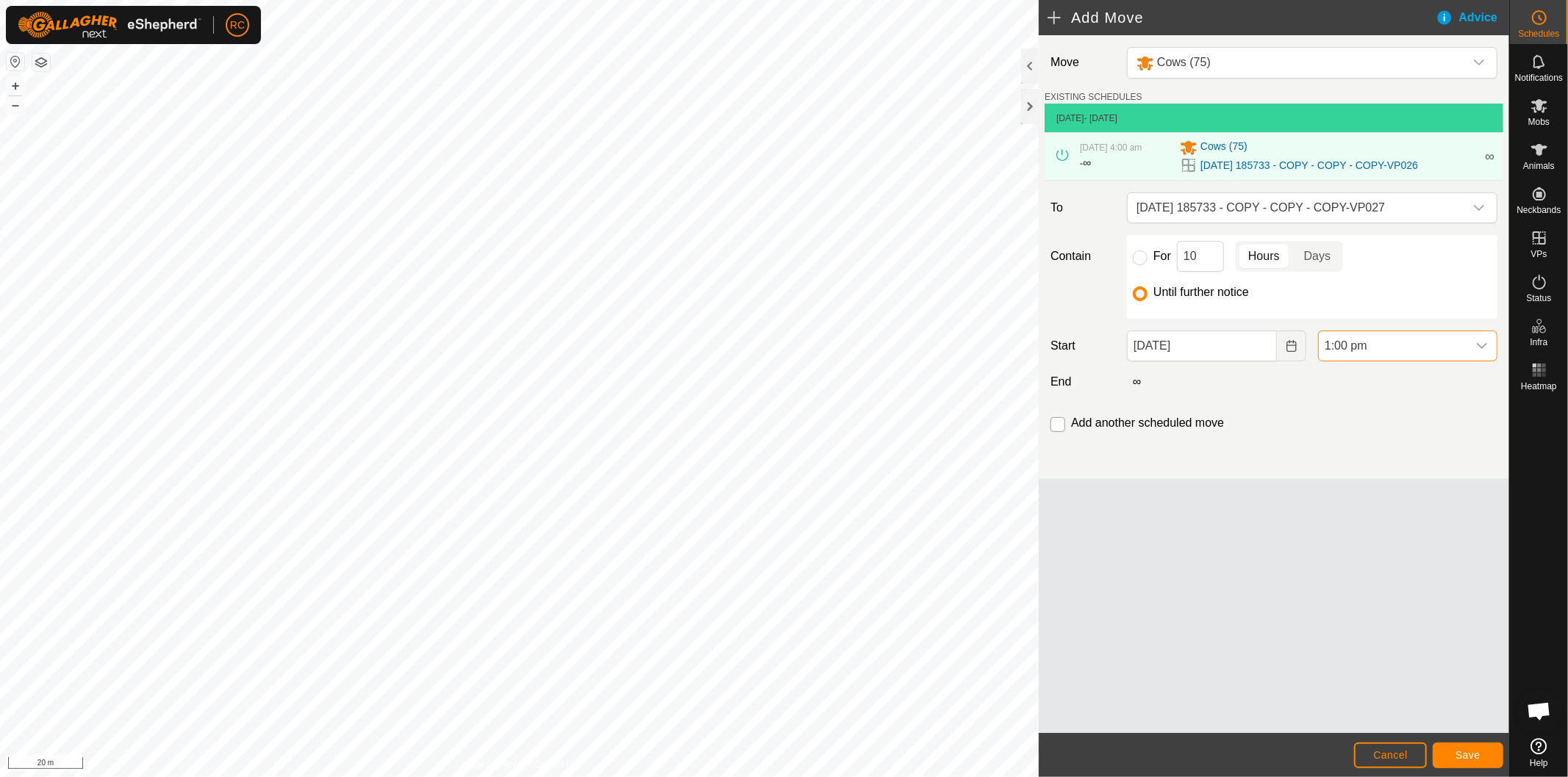
click at [1060, 424] on input "checkbox" at bounding box center [1057, 425] width 15 height 15
click at [1459, 753] on span "Save" at bounding box center [1468, 755] width 25 height 12
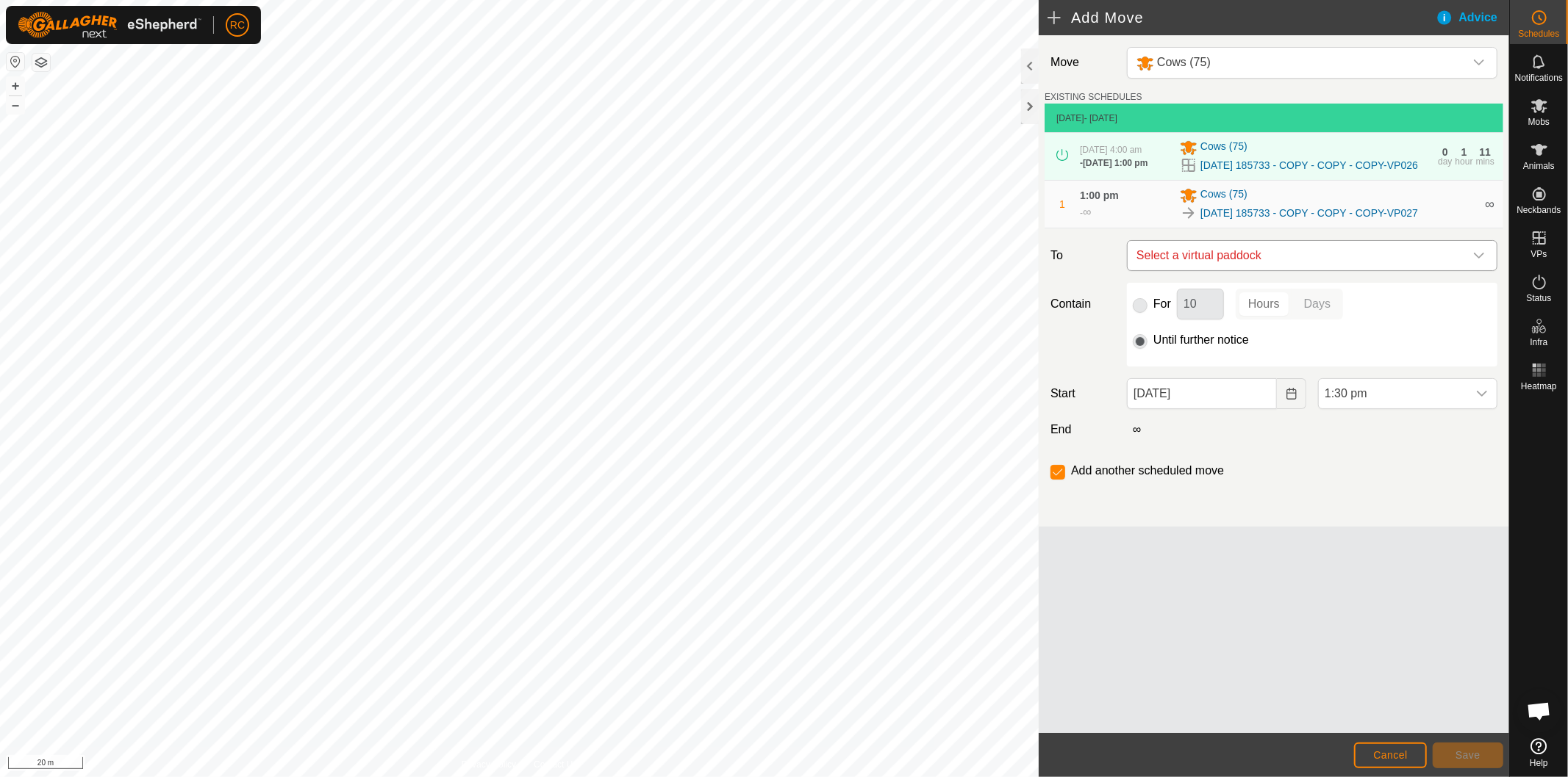
click at [1395, 271] on span "Select a virtual paddock" at bounding box center [1297, 255] width 334 height 29
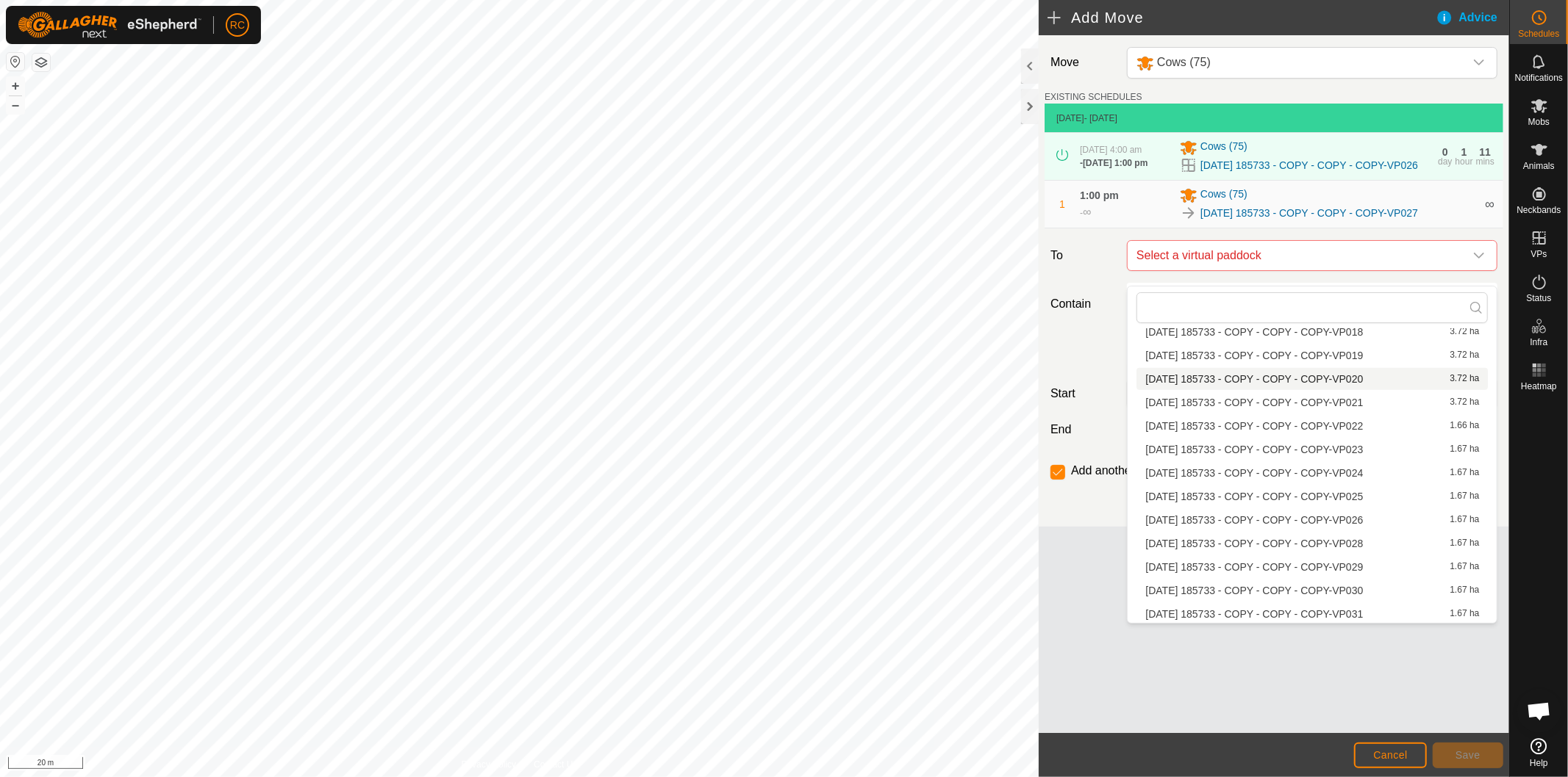
scroll to position [1288, 0]
click at [1323, 450] on li "[DATE] 185733 - COPY - COPY - COPY-VP028 1.67 ha" at bounding box center [1312, 450] width 352 height 22
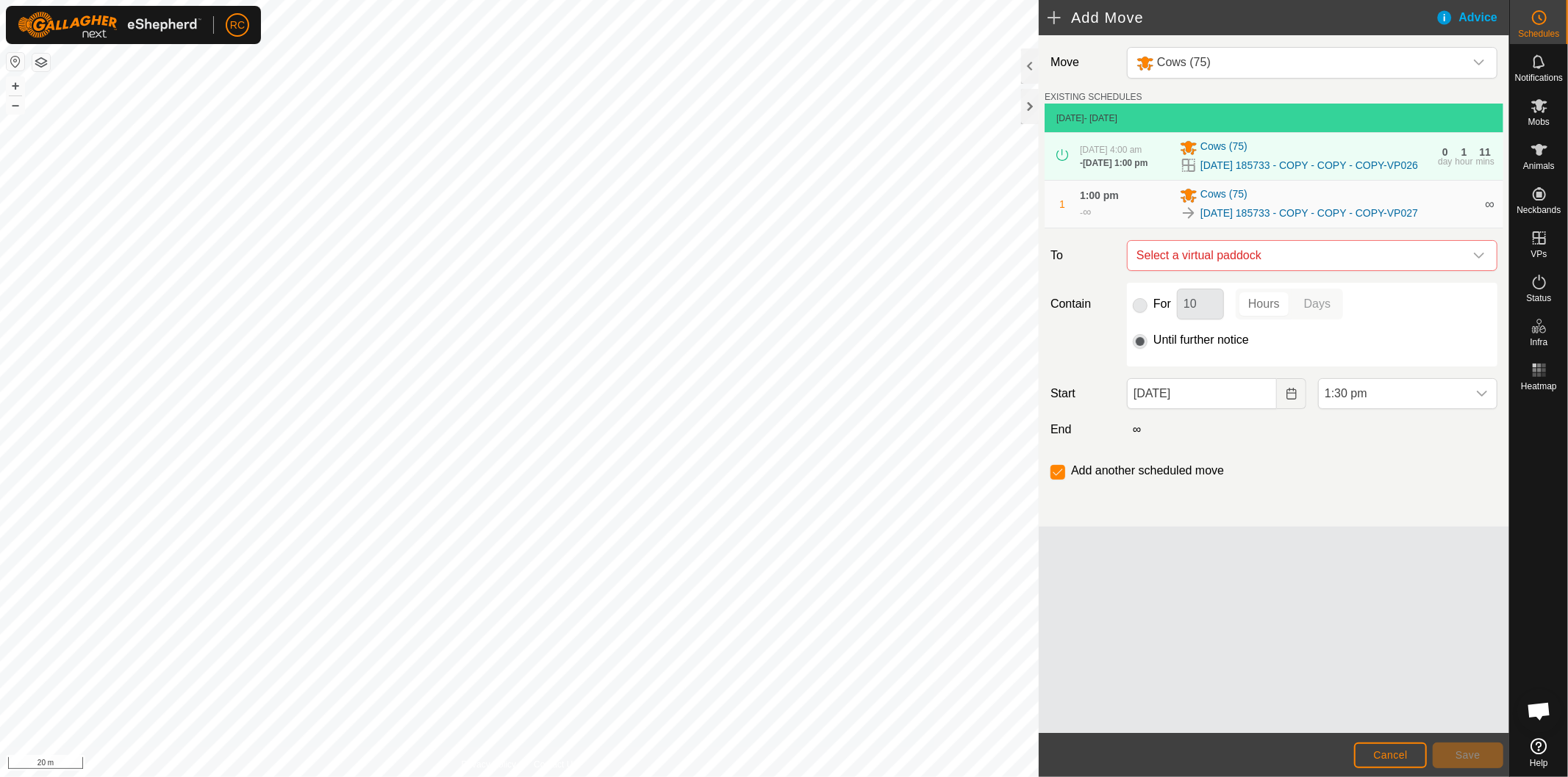
checkbox input "false"
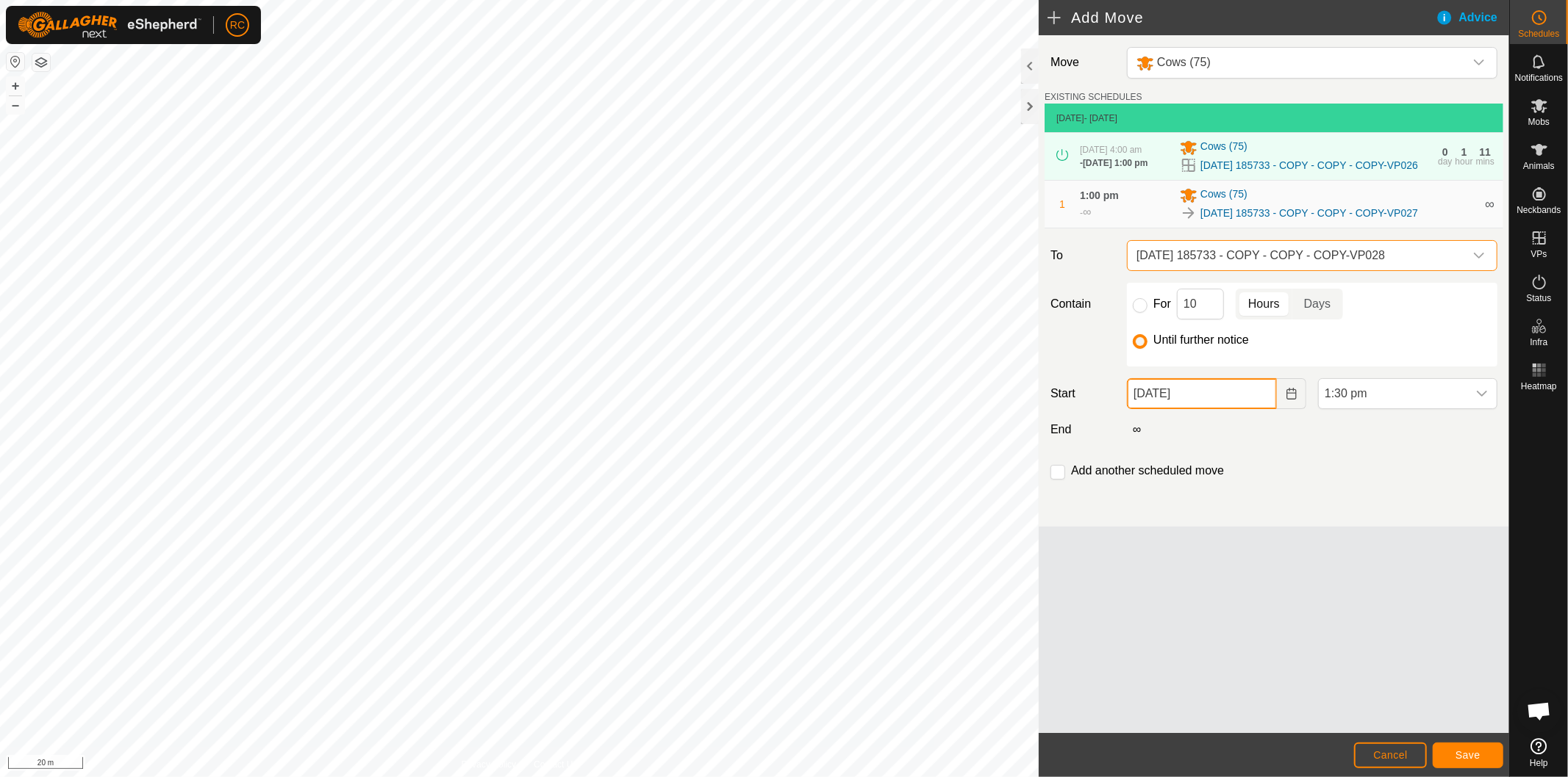
click at [1242, 409] on input "[DATE]" at bounding box center [1201, 393] width 150 height 31
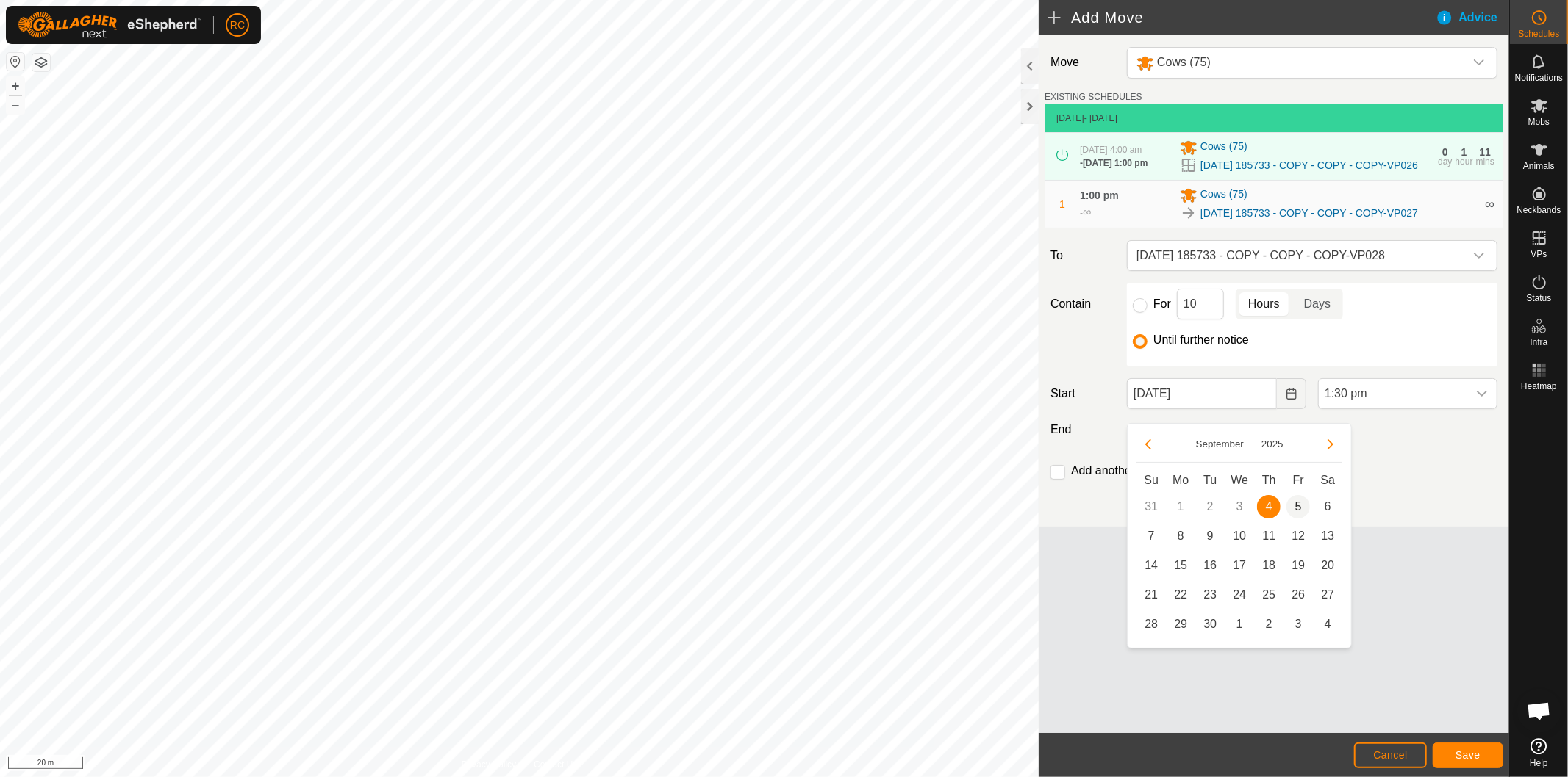
click at [1294, 497] on span "5" at bounding box center [1298, 507] width 24 height 24
type input "[DATE]"
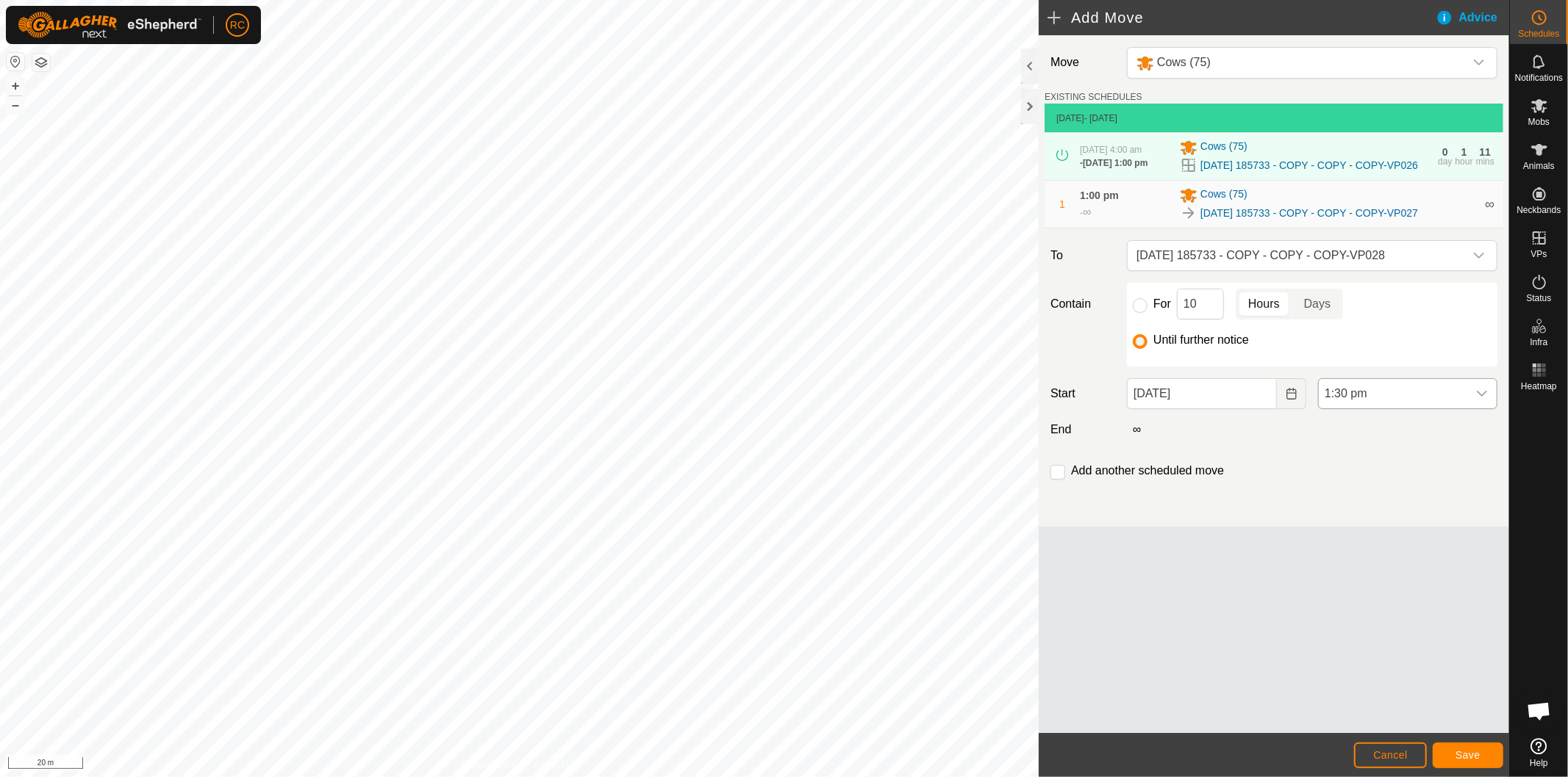
click at [1401, 407] on span "1:30 pm" at bounding box center [1393, 393] width 149 height 29
click at [1380, 546] on li "4:00 am" at bounding box center [1408, 549] width 178 height 29
click at [1060, 480] on input "checkbox" at bounding box center [1057, 472] width 15 height 15
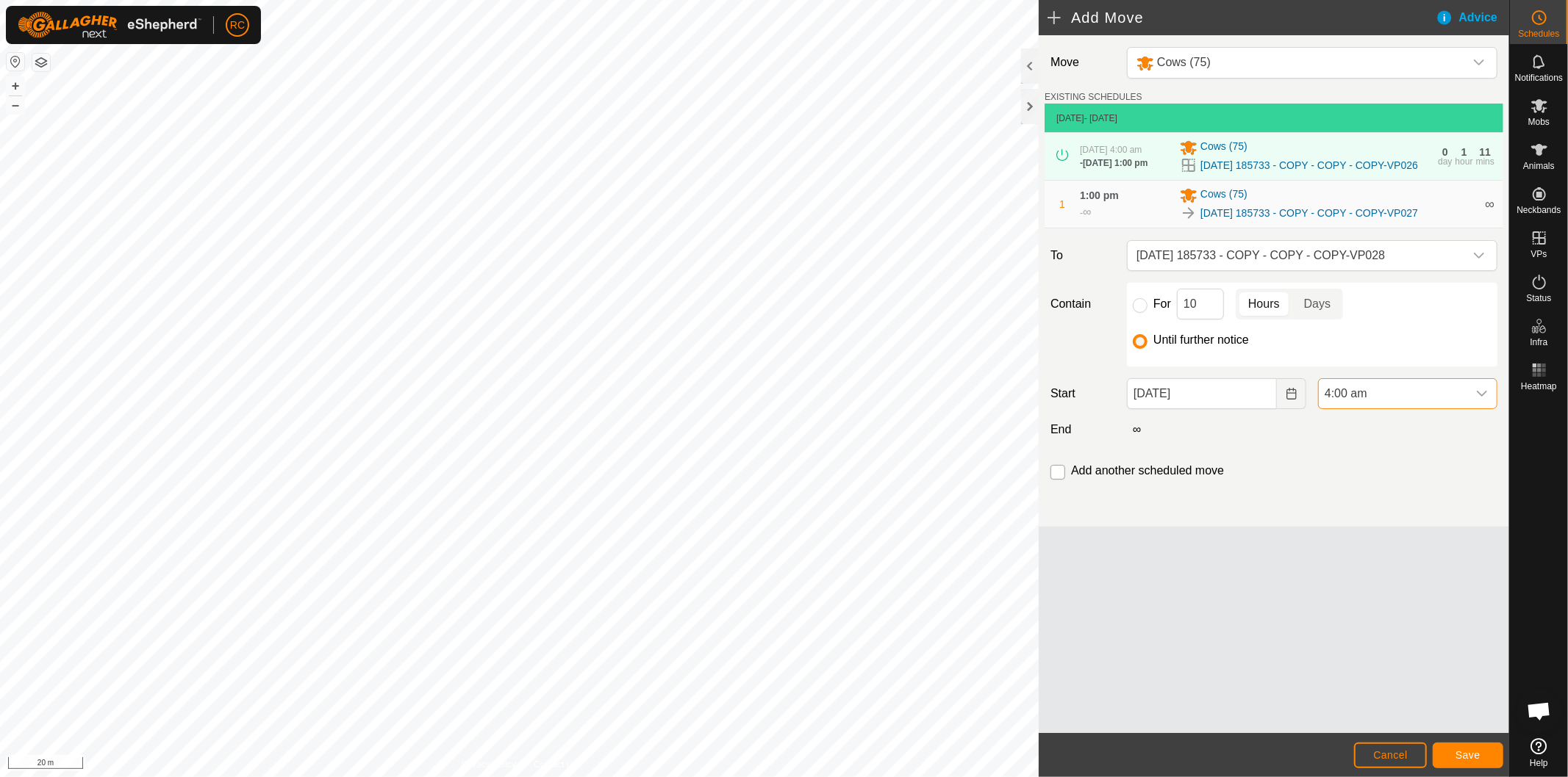
checkbox input "true"
click at [1483, 753] on button "Save" at bounding box center [1468, 755] width 71 height 26
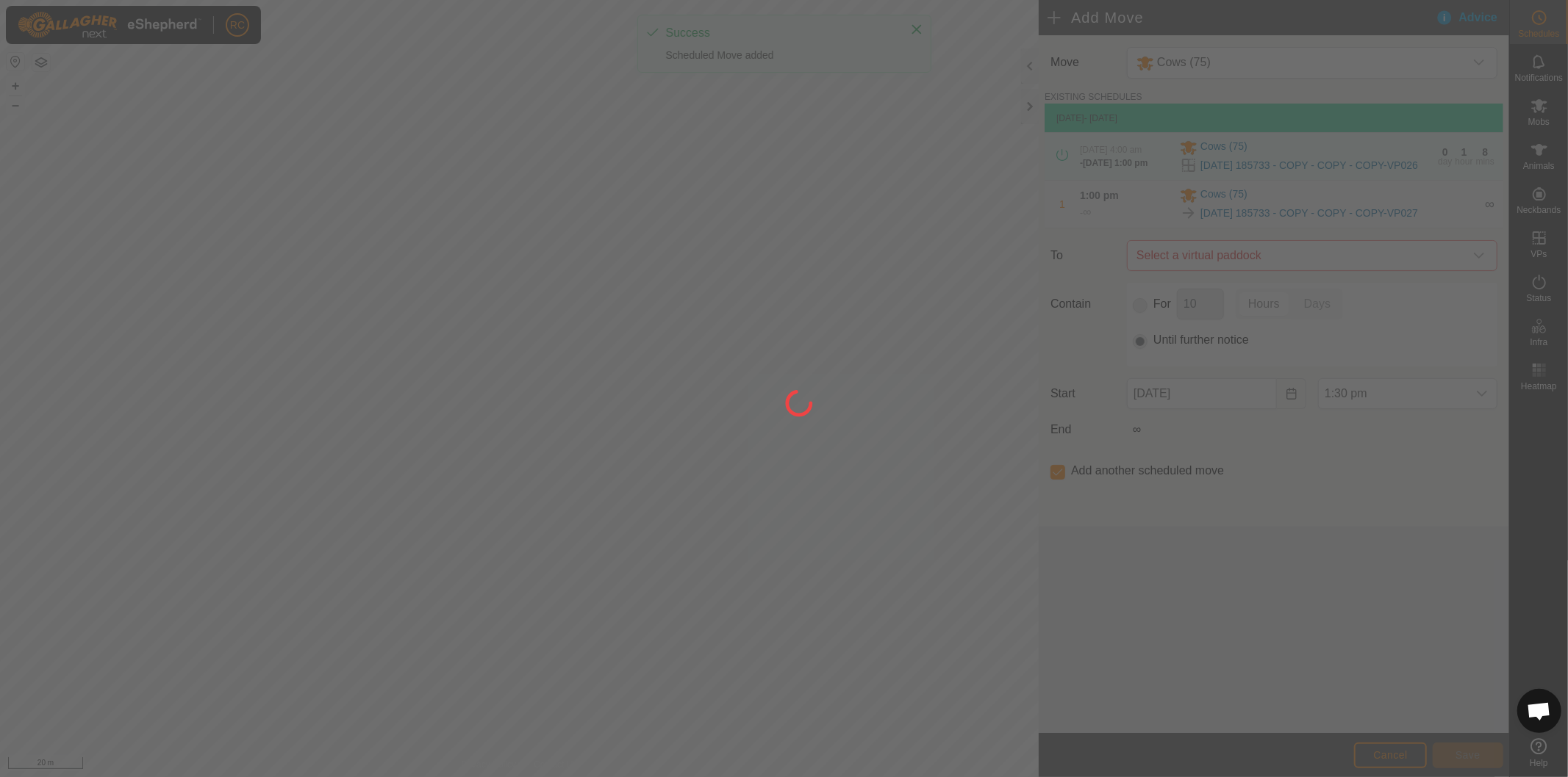
type input "[DATE]"
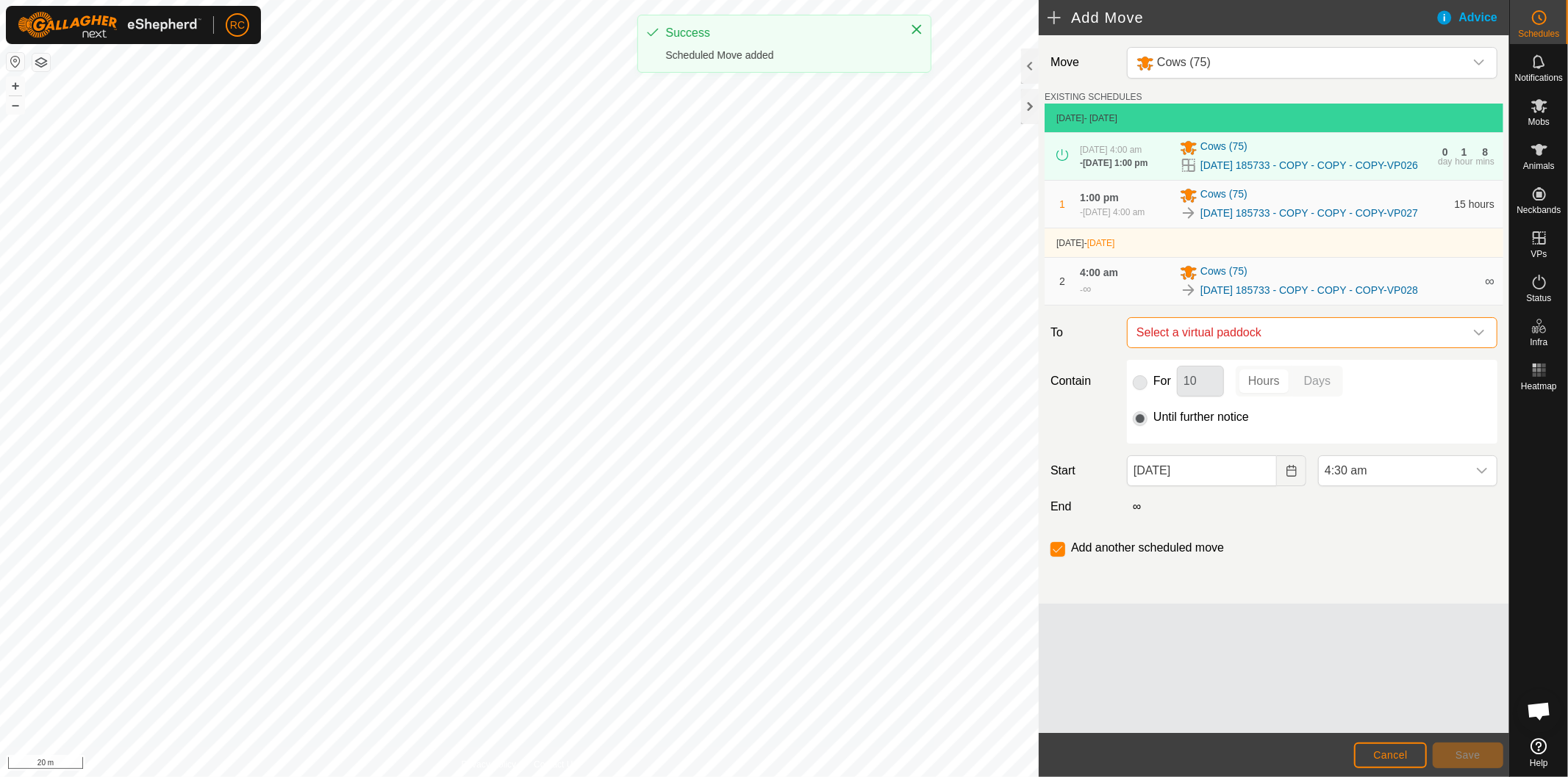
click at [1354, 348] on span "Select a virtual paddock" at bounding box center [1297, 332] width 334 height 29
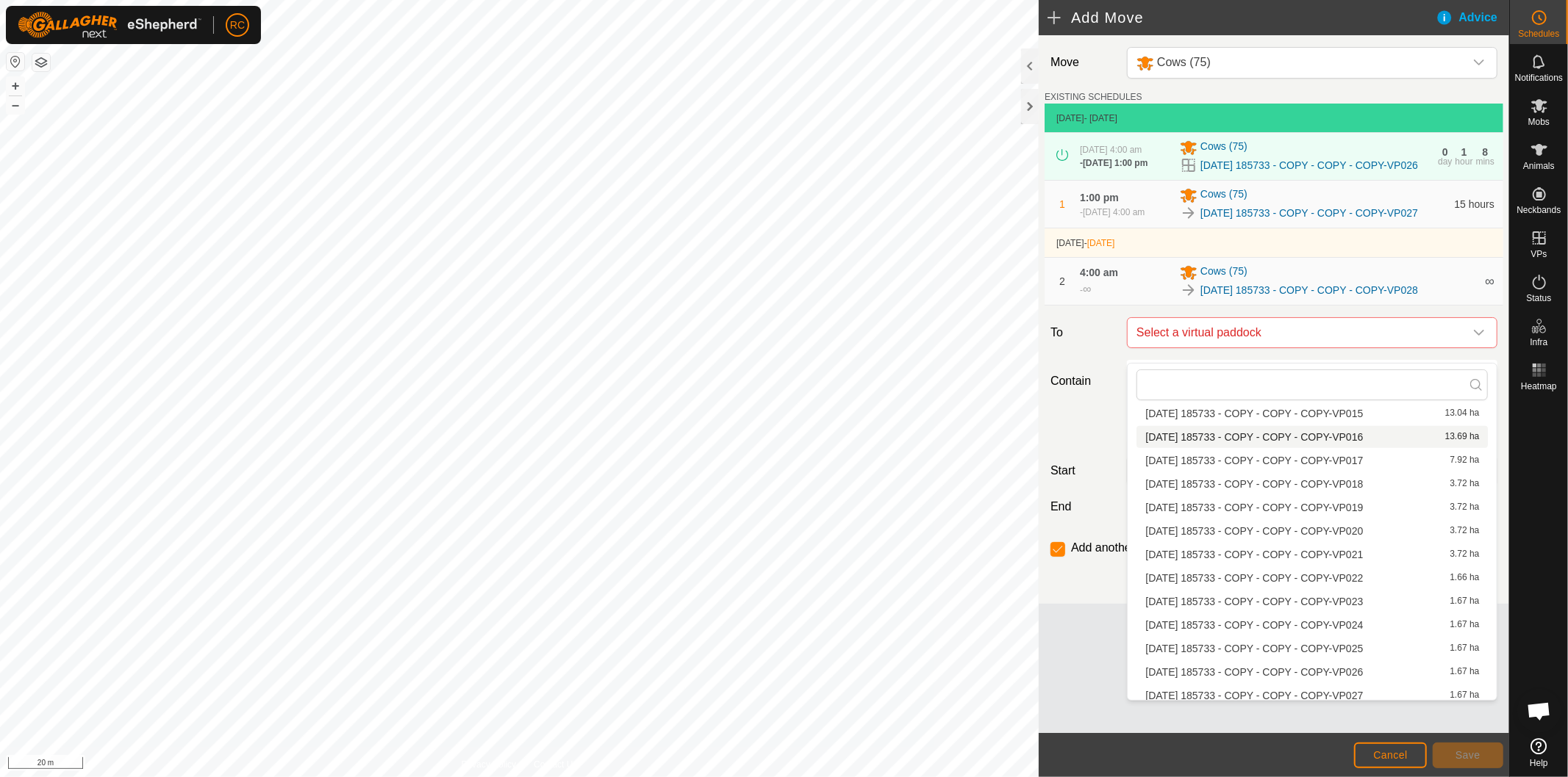
scroll to position [1224, 0]
click at [1302, 609] on li "[DATE] 185733 - COPY - COPY - COPY-VP029 1.67 ha" at bounding box center [1312, 614] width 352 height 22
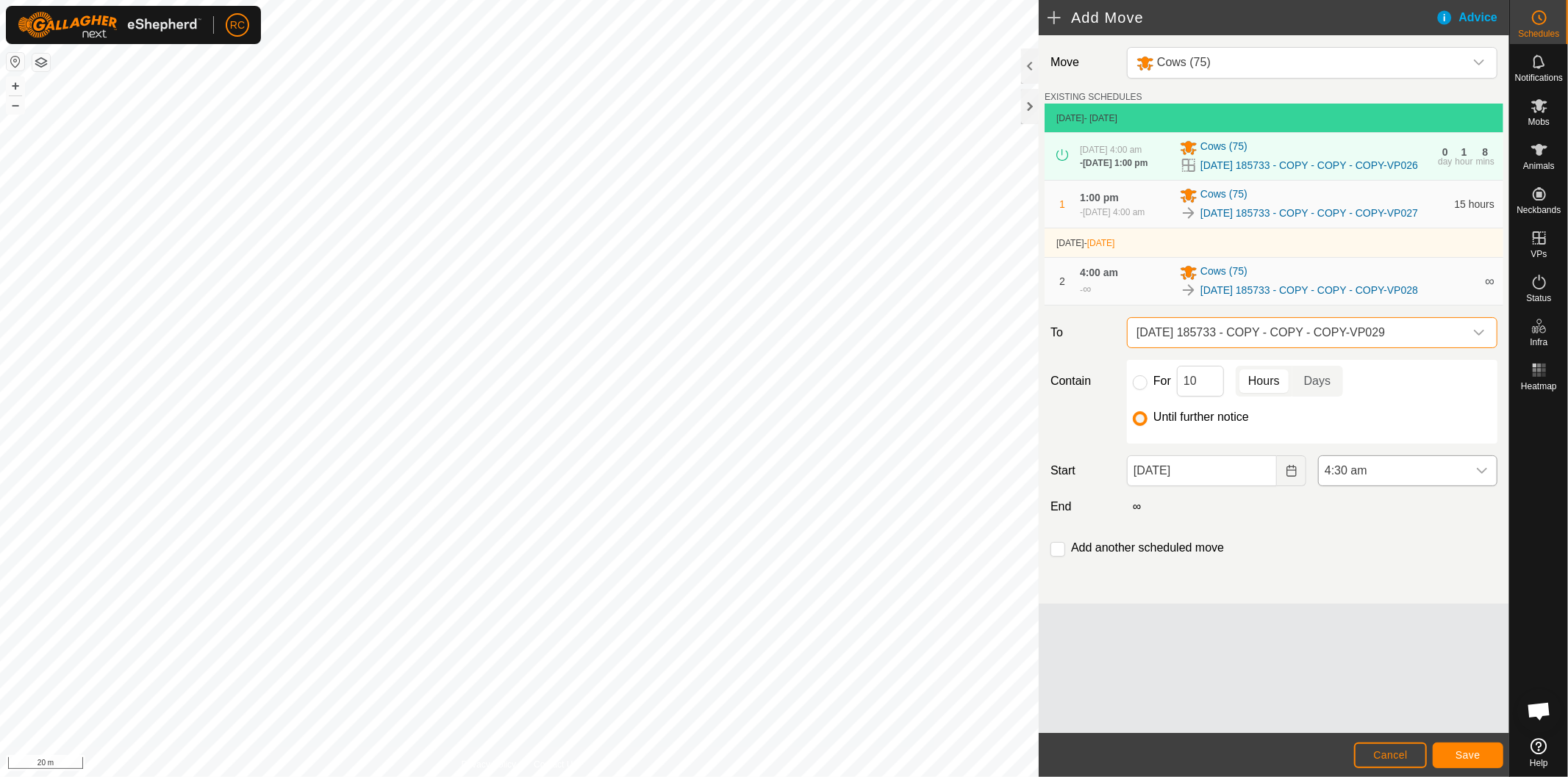
click at [1400, 485] on span "4:30 am" at bounding box center [1393, 470] width 149 height 29
click at [1380, 519] on li "1:00 pm" at bounding box center [1408, 517] width 178 height 29
click at [1058, 557] on input "checkbox" at bounding box center [1057, 549] width 15 height 15
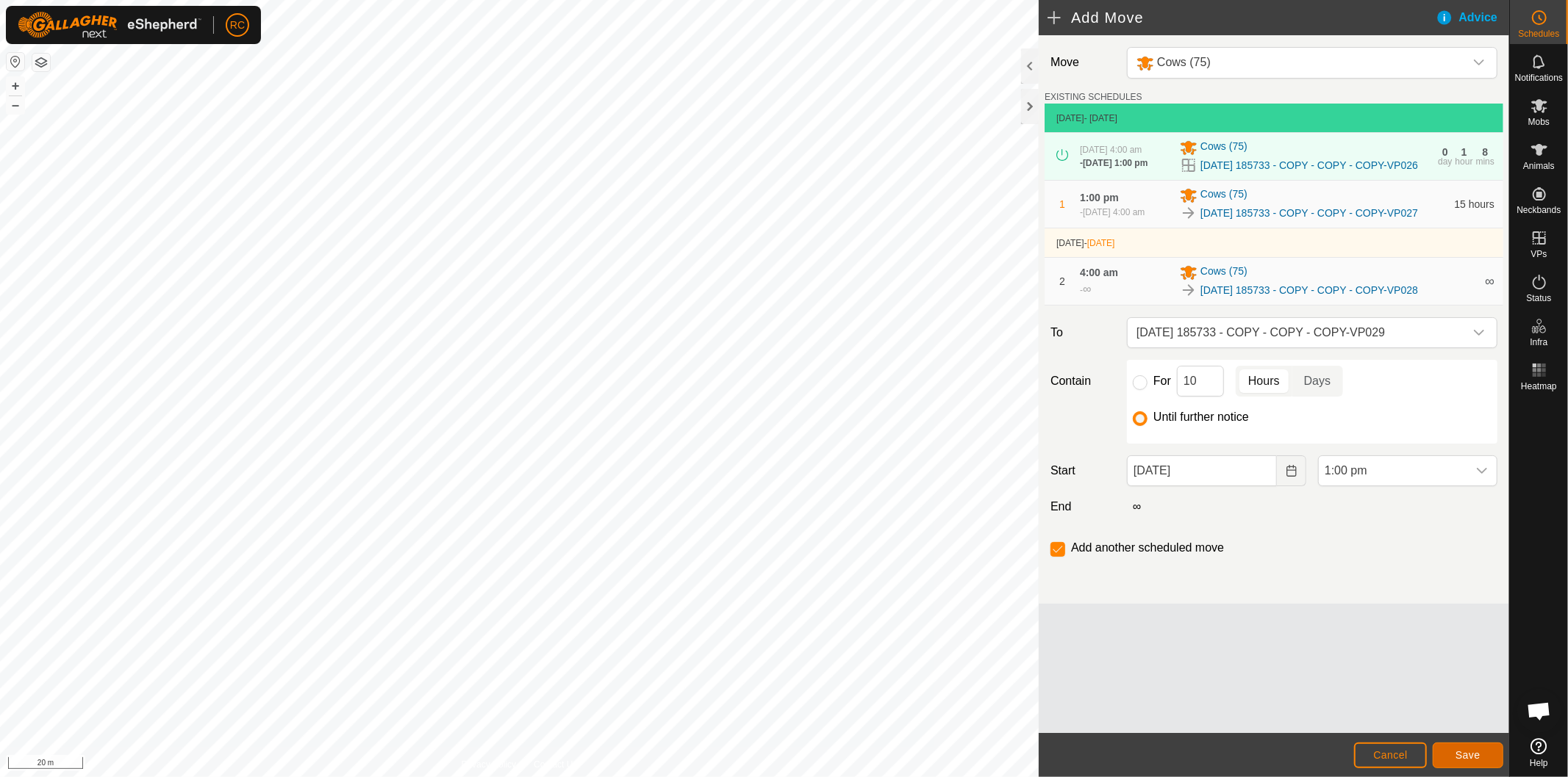
click at [1467, 750] on span "Save" at bounding box center [1468, 755] width 25 height 12
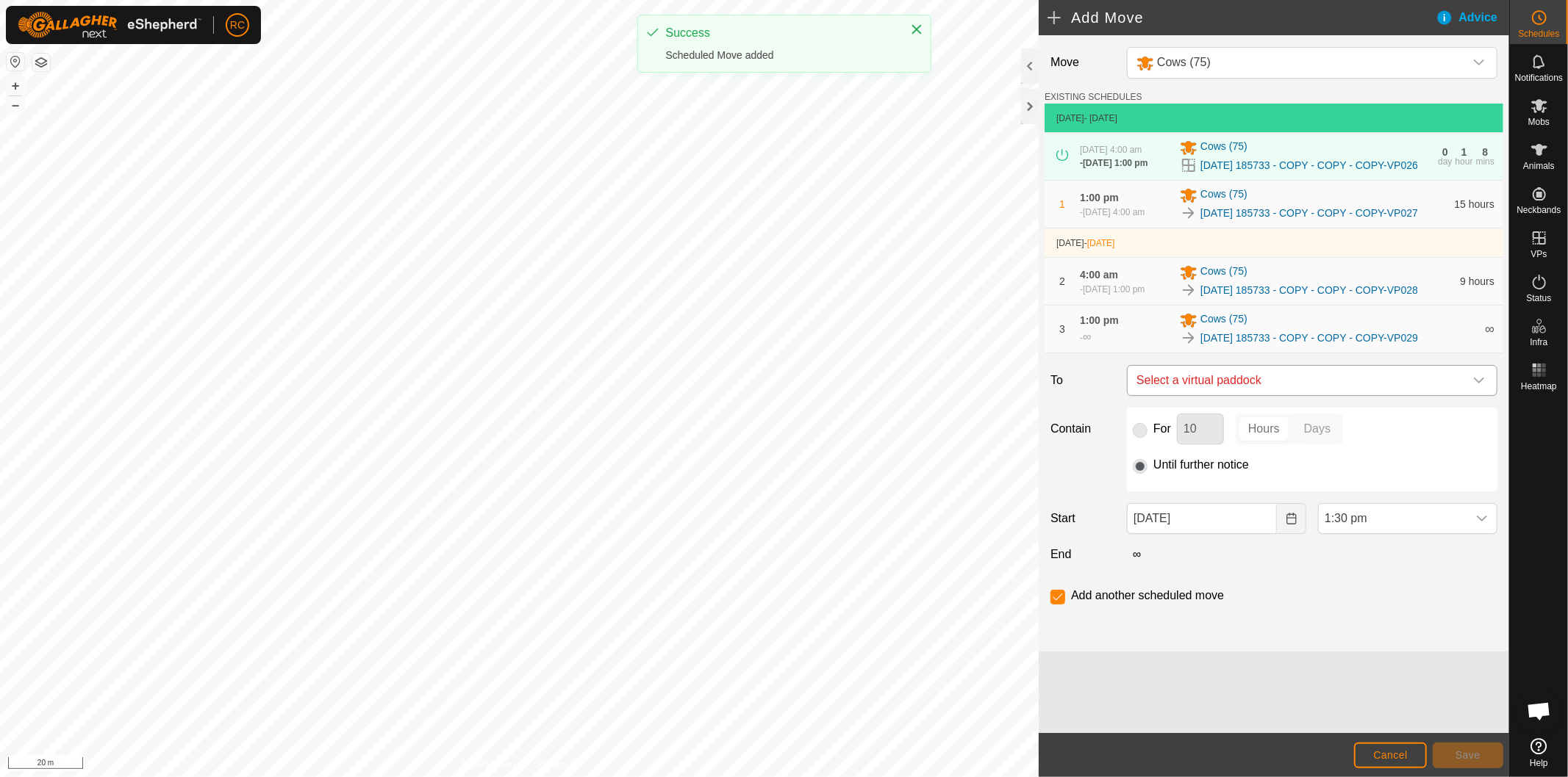
click at [1402, 388] on span "Select a virtual paddock" at bounding box center [1297, 380] width 334 height 29
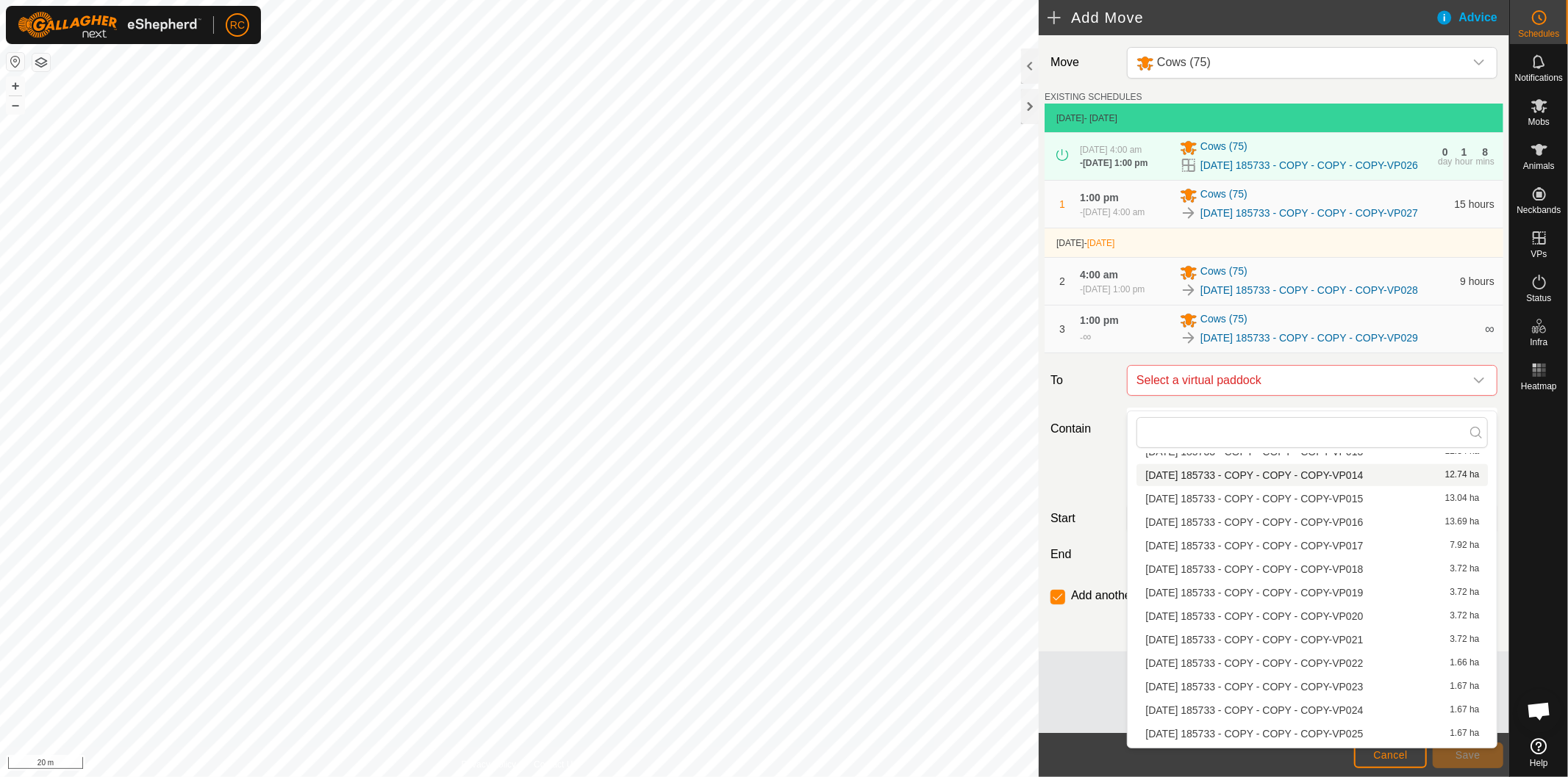
scroll to position [1224, 0]
click at [1346, 676] on li "[DATE] 185733 - COPY - COPY - COPY-VP030 1.67 ha" at bounding box center [1312, 686] width 352 height 22
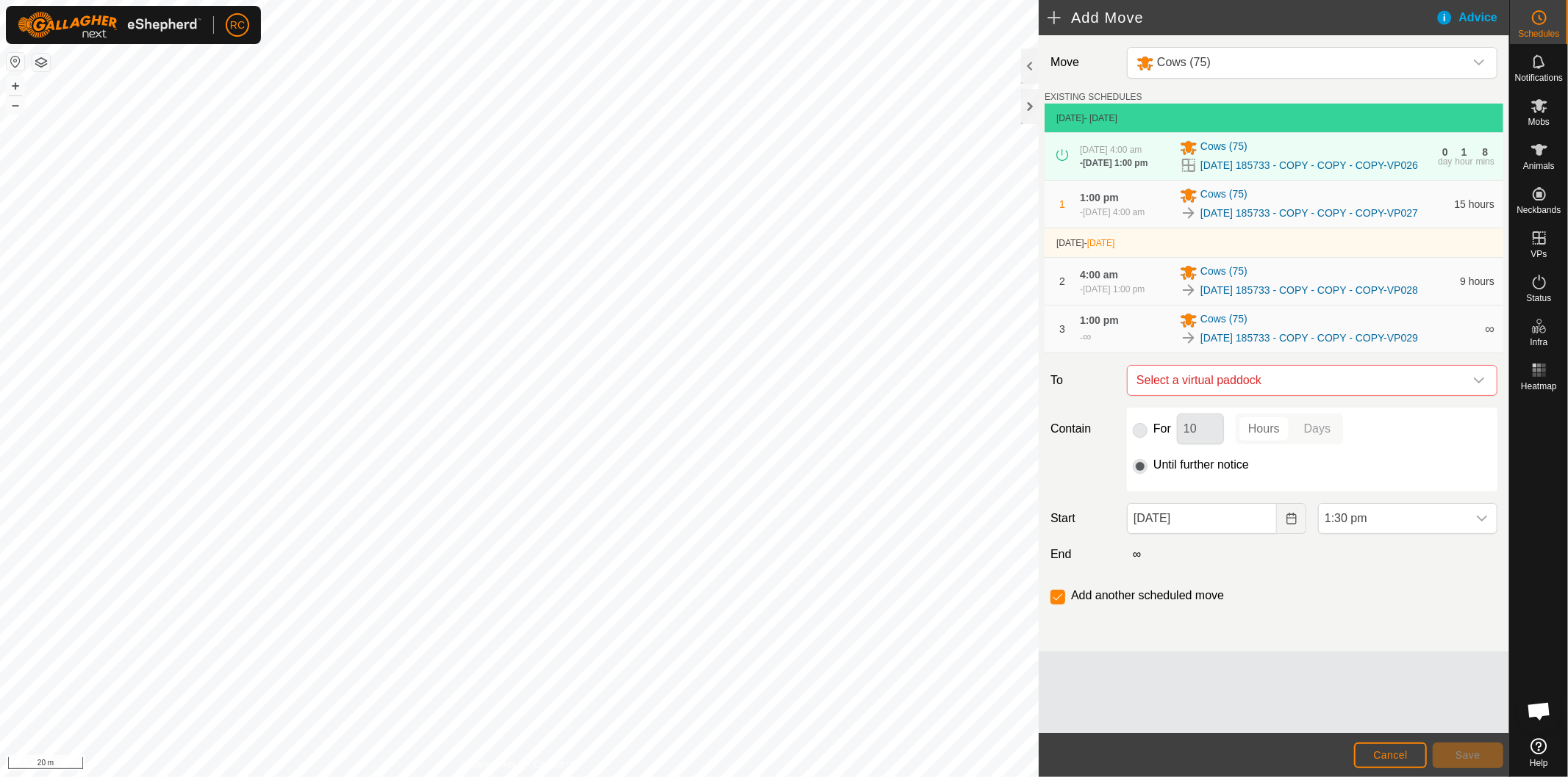
checkbox input "false"
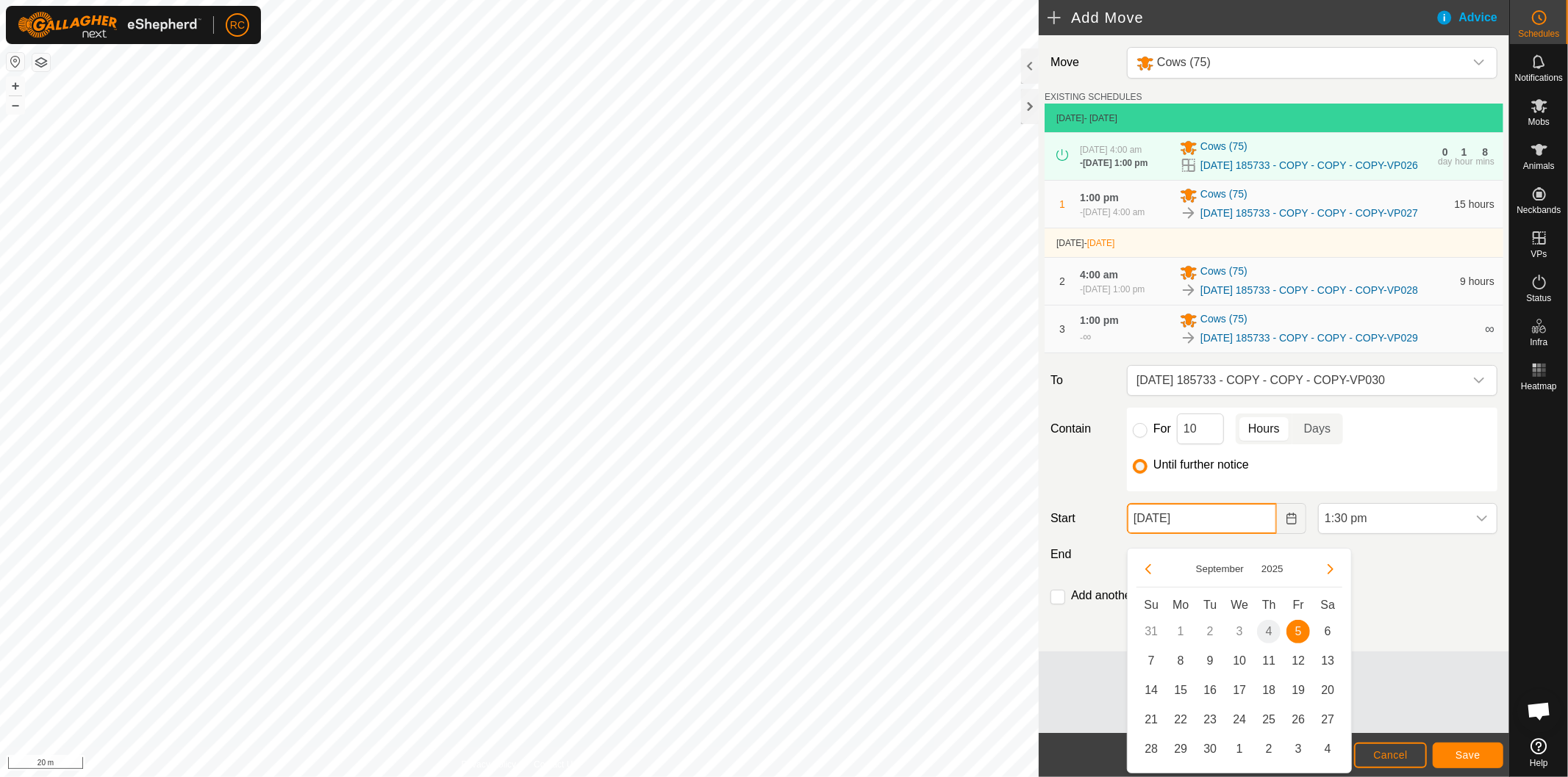
click at [1244, 534] on input "[DATE]" at bounding box center [1201, 518] width 150 height 31
click at [1329, 628] on span "6" at bounding box center [1327, 632] width 24 height 24
type input "[DATE]"
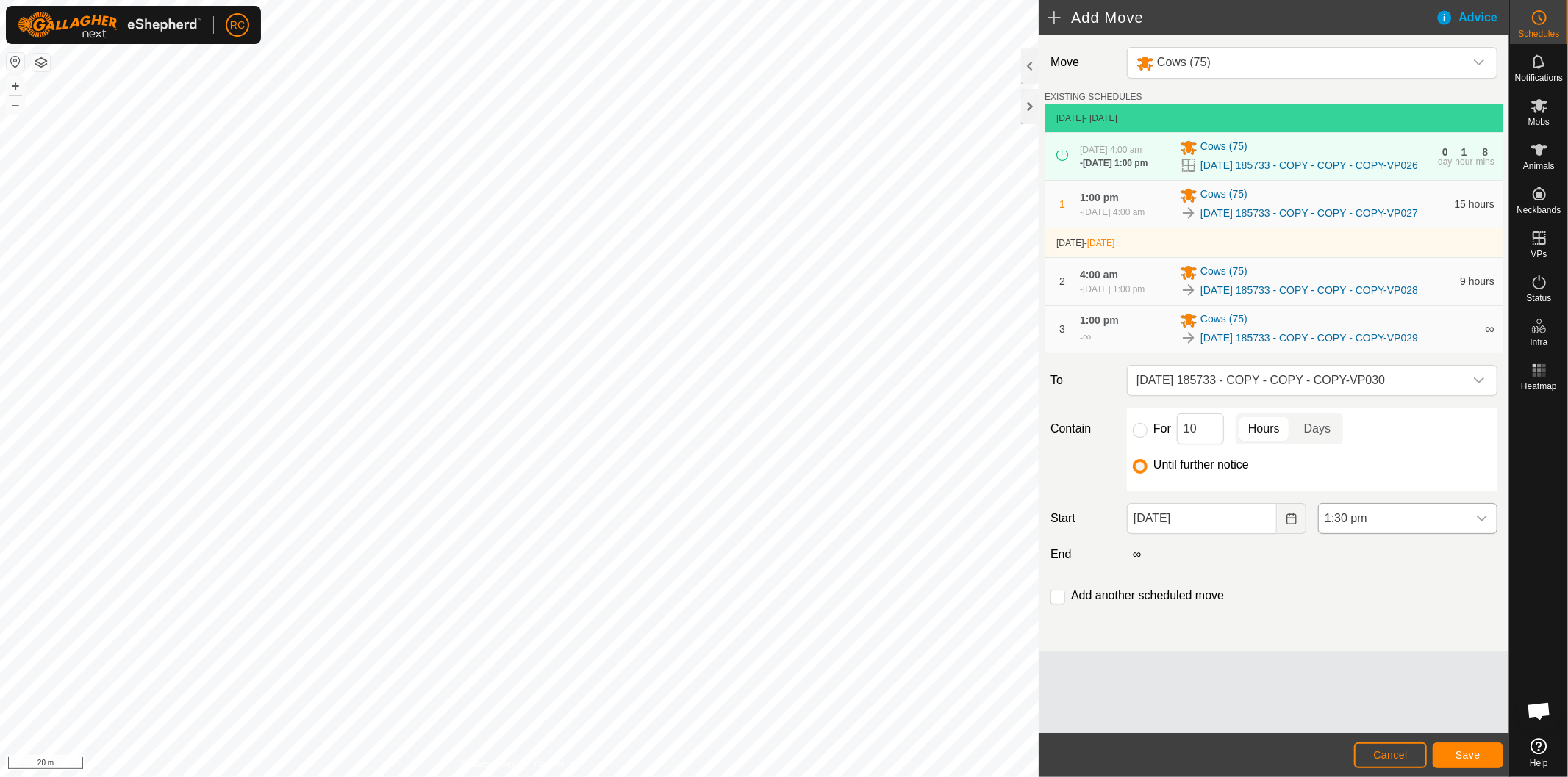
click at [1438, 533] on span "1:30 pm" at bounding box center [1393, 518] width 149 height 29
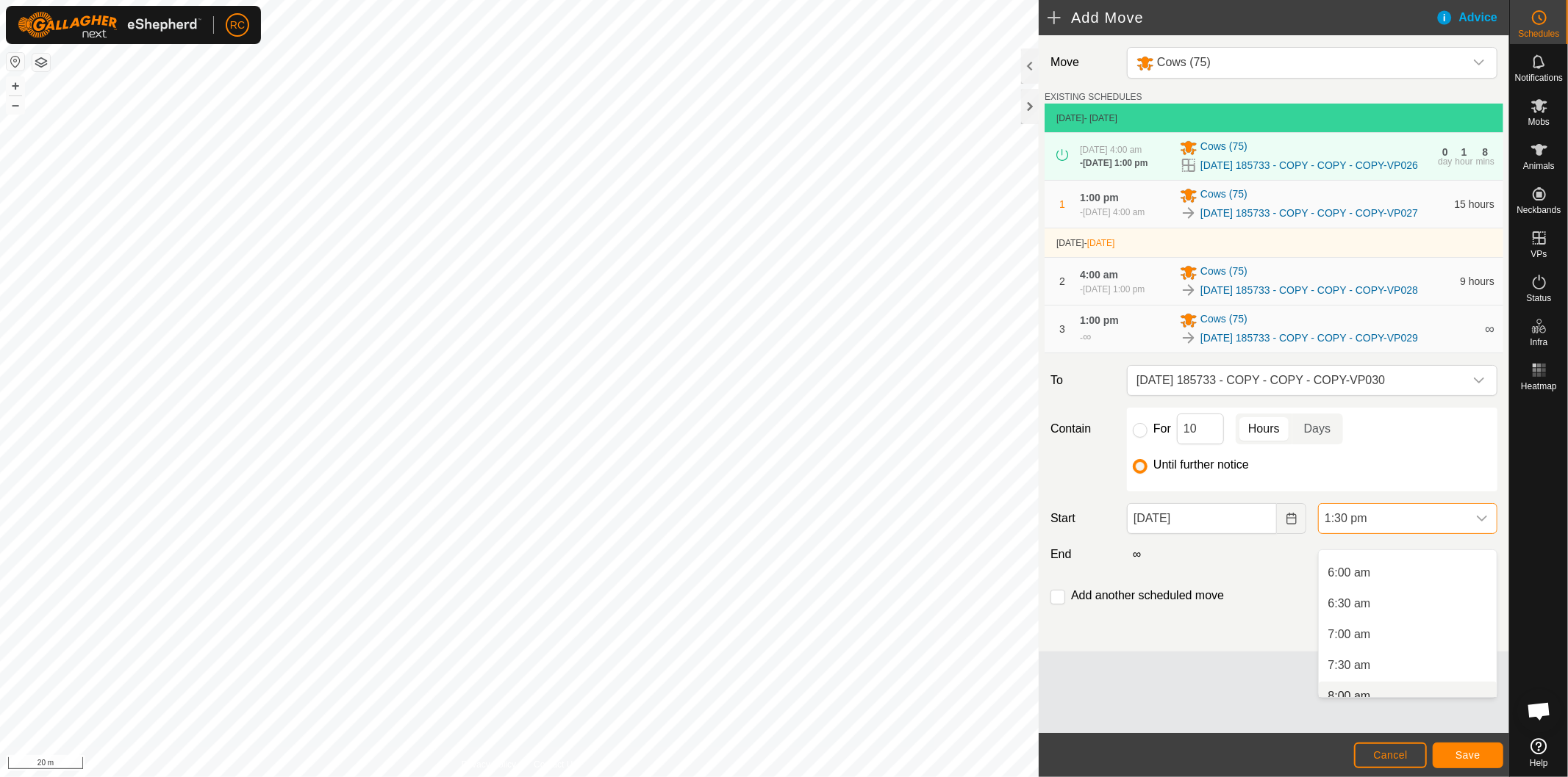
scroll to position [219, 0]
click at [1407, 591] on li "4:00 am" at bounding box center [1408, 592] width 178 height 29
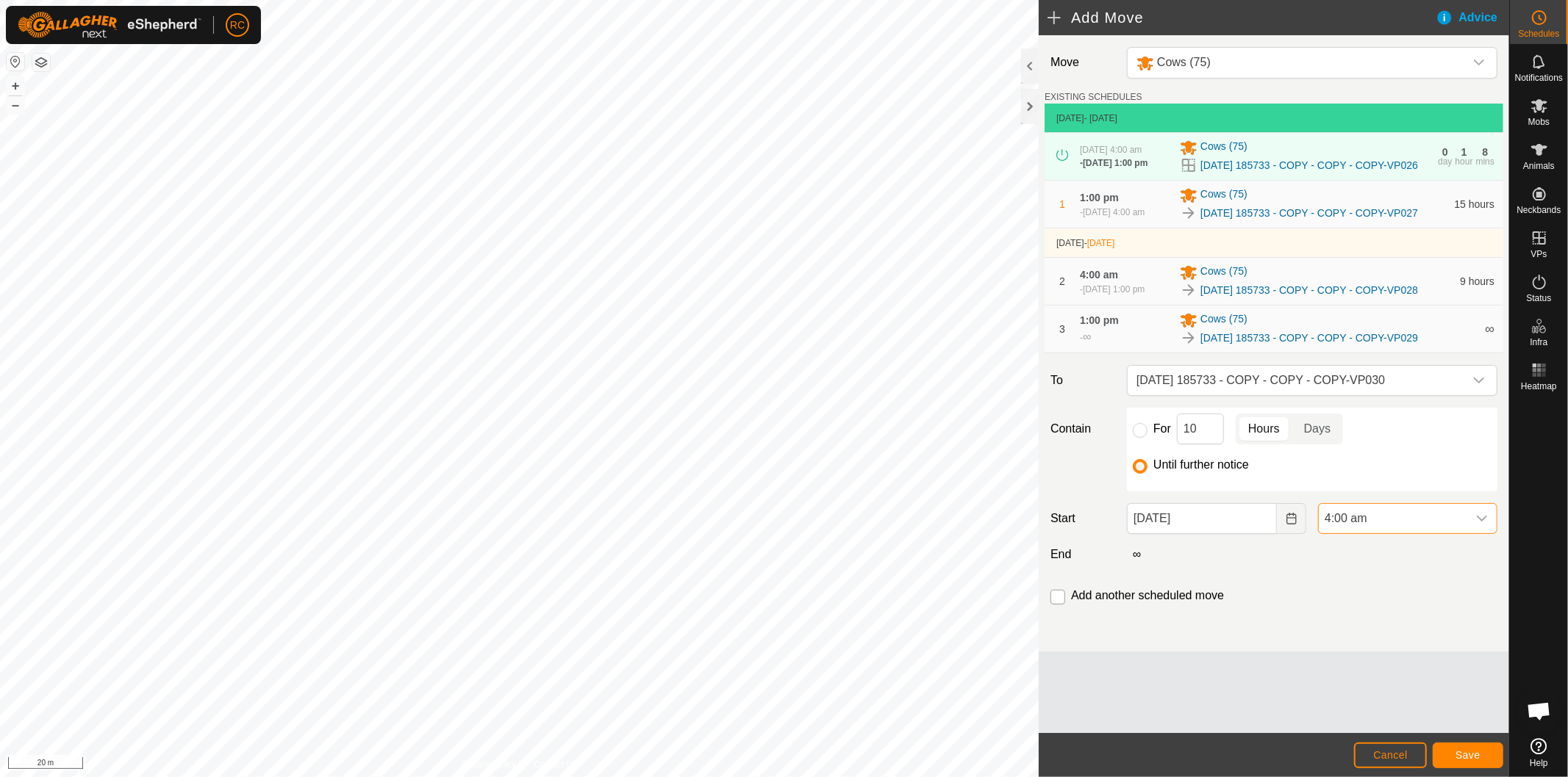
click at [1059, 605] on input "checkbox" at bounding box center [1057, 597] width 15 height 15
checkbox input "true"
click at [1487, 761] on button "Save" at bounding box center [1468, 755] width 71 height 26
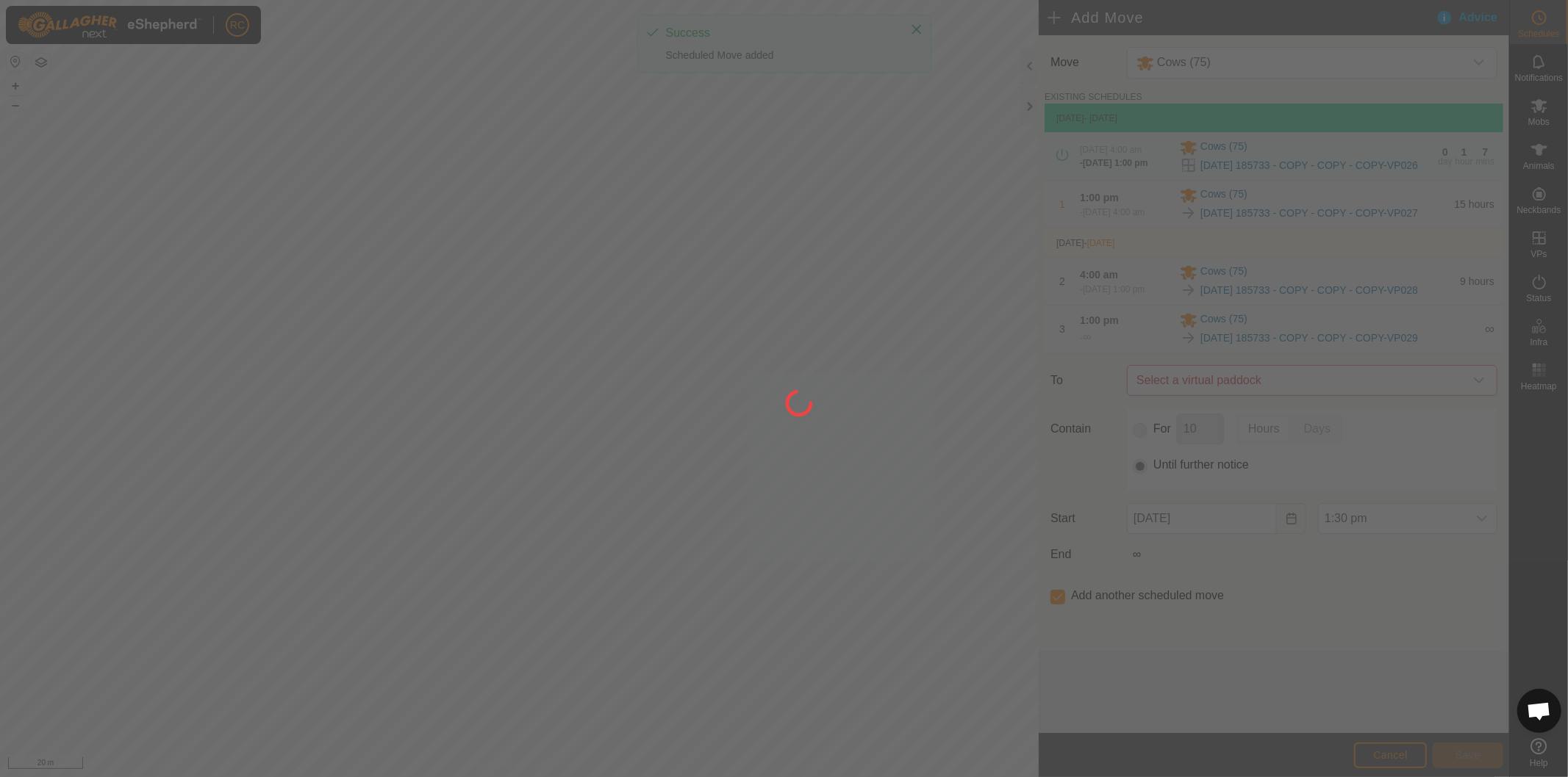
type input "[DATE]"
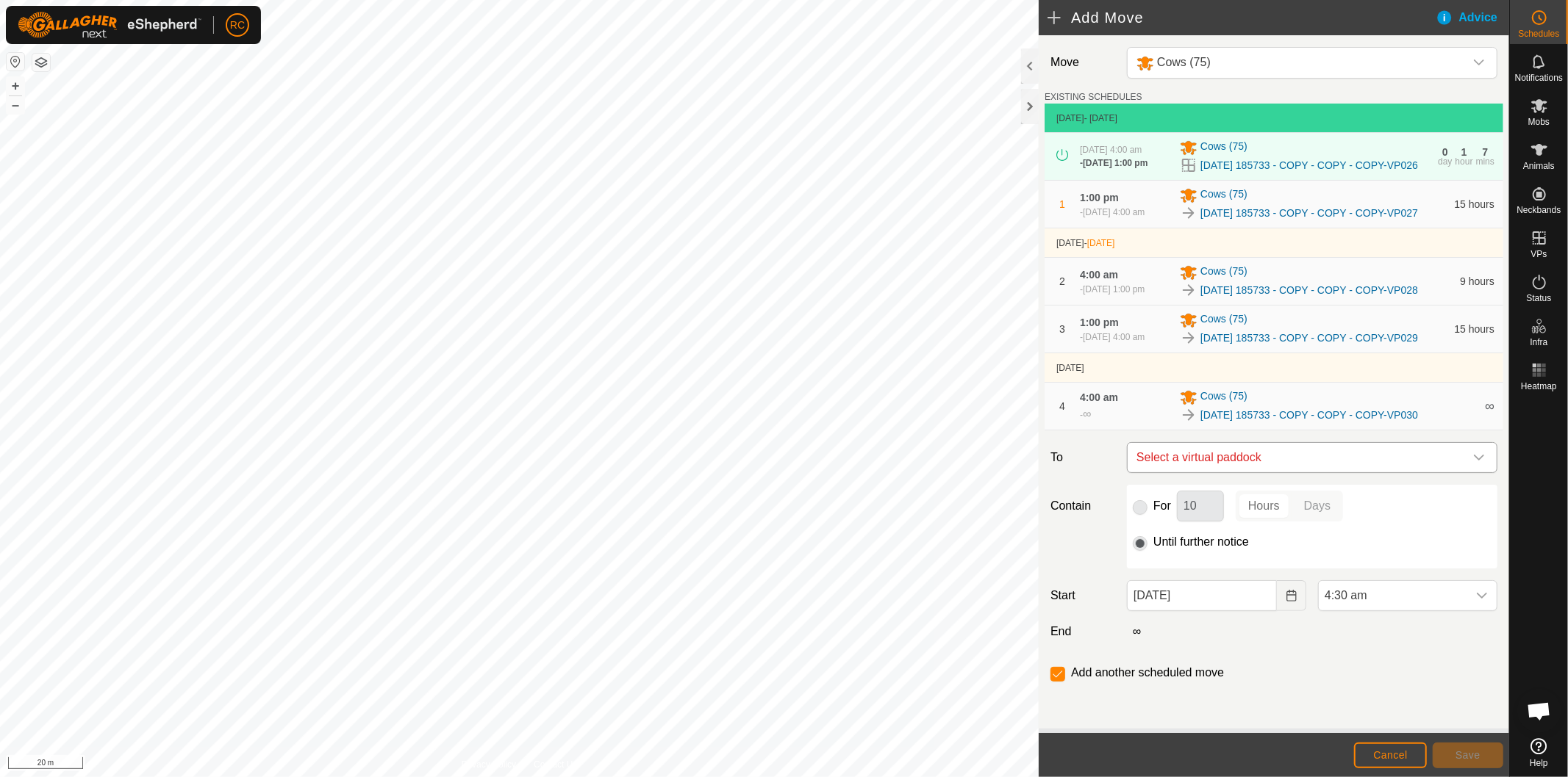
click at [1401, 473] on span "Select a virtual paddock" at bounding box center [1297, 457] width 334 height 29
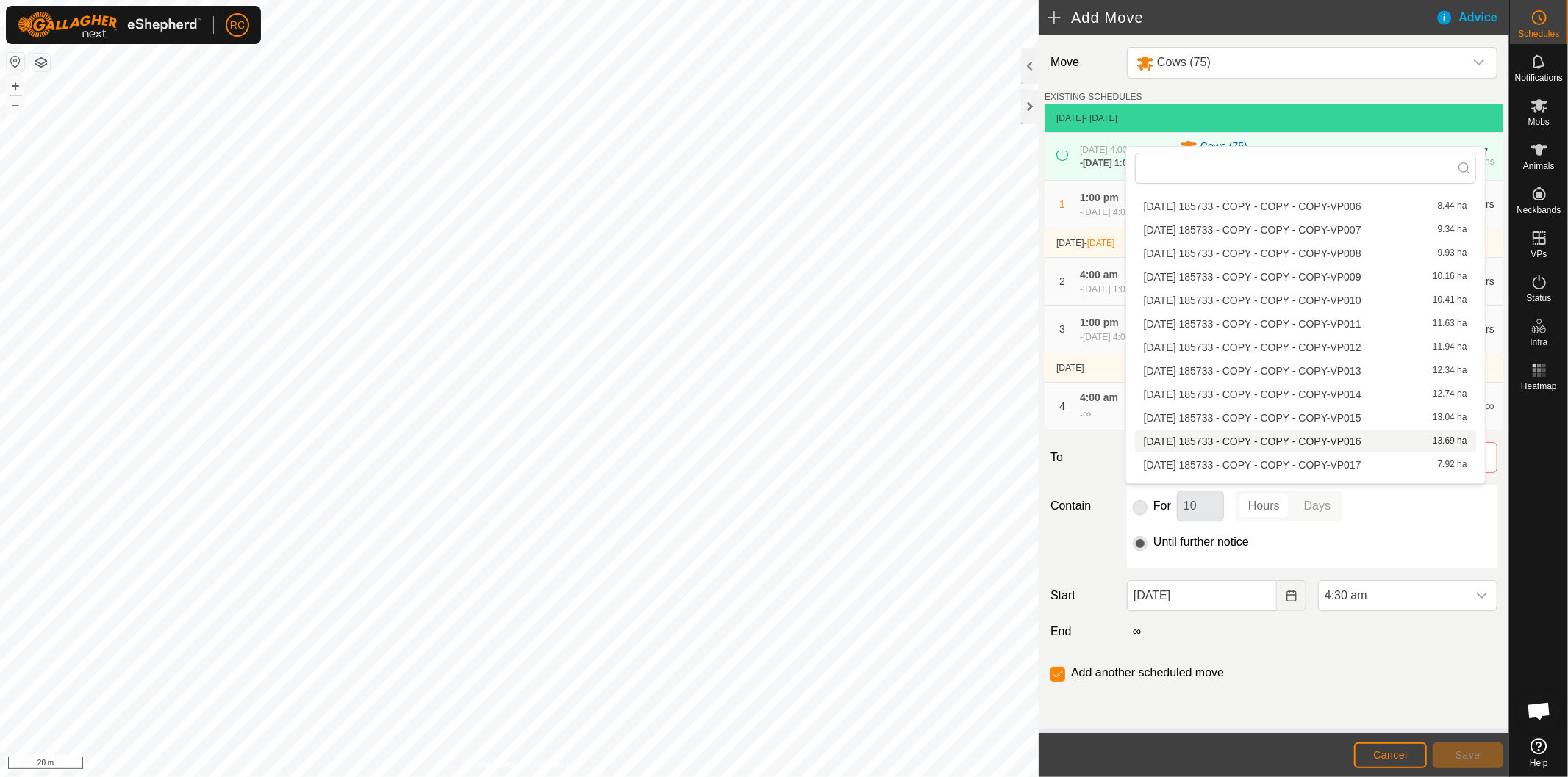
scroll to position [1288, 0]
click at [1284, 374] on li "[DATE] 185733 - COPY - COPY - COPY-VP031 1.67 ha" at bounding box center [1304, 381] width 341 height 22
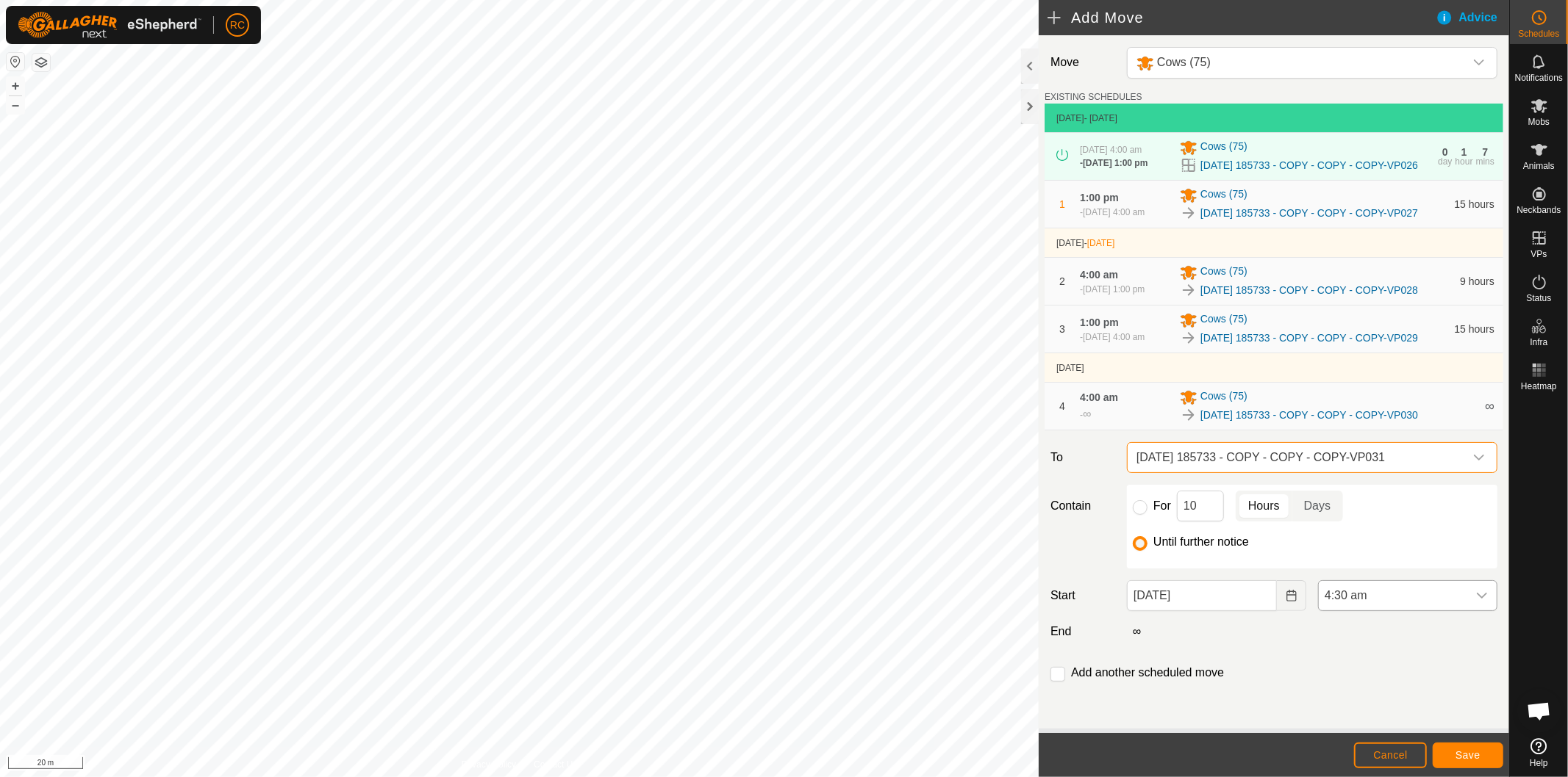
scroll to position [35, 0]
click at [1369, 603] on span "4:30 am" at bounding box center [1393, 595] width 149 height 29
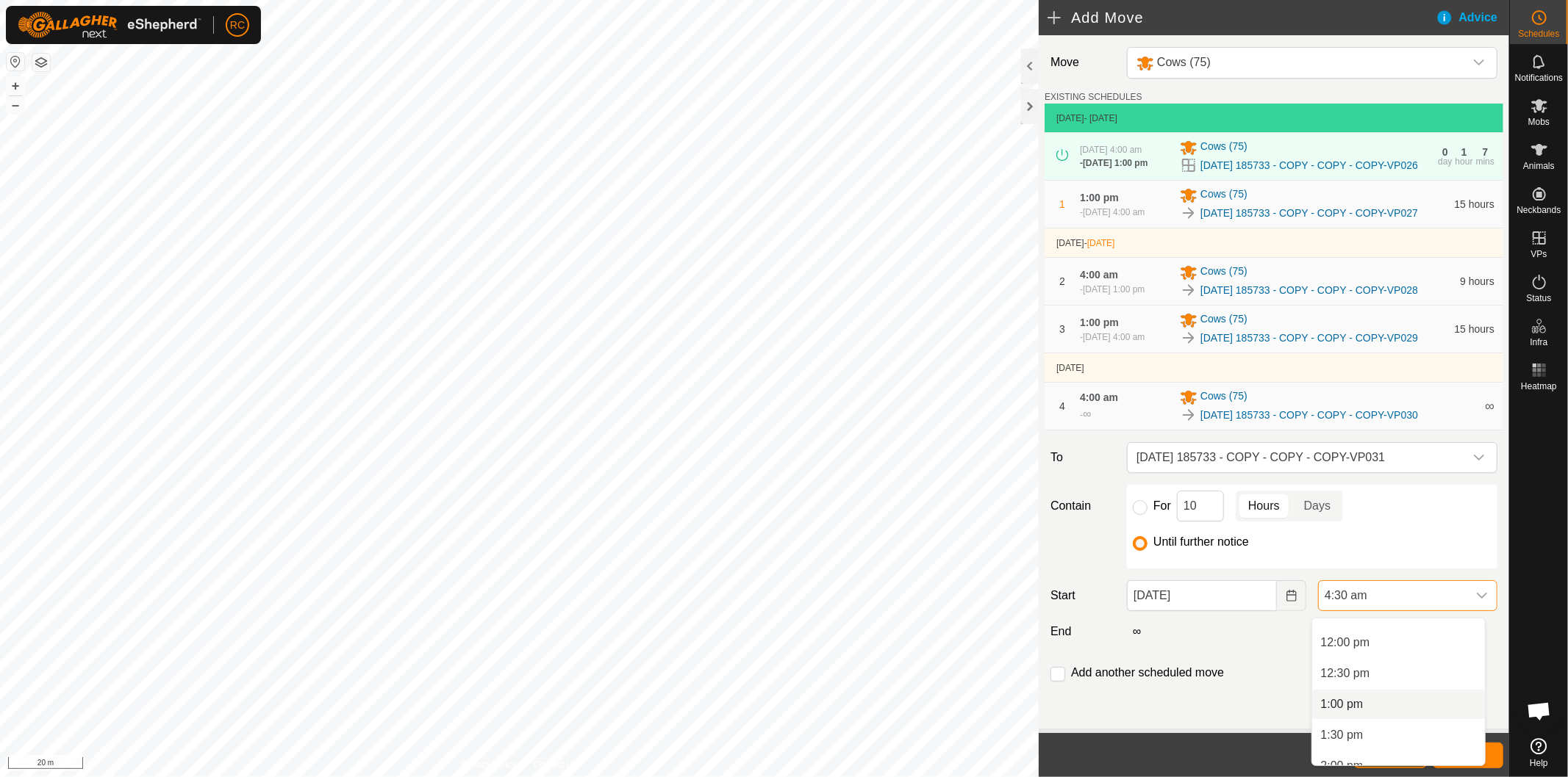
click at [1367, 704] on li "1:00 pm" at bounding box center [1398, 704] width 173 height 29
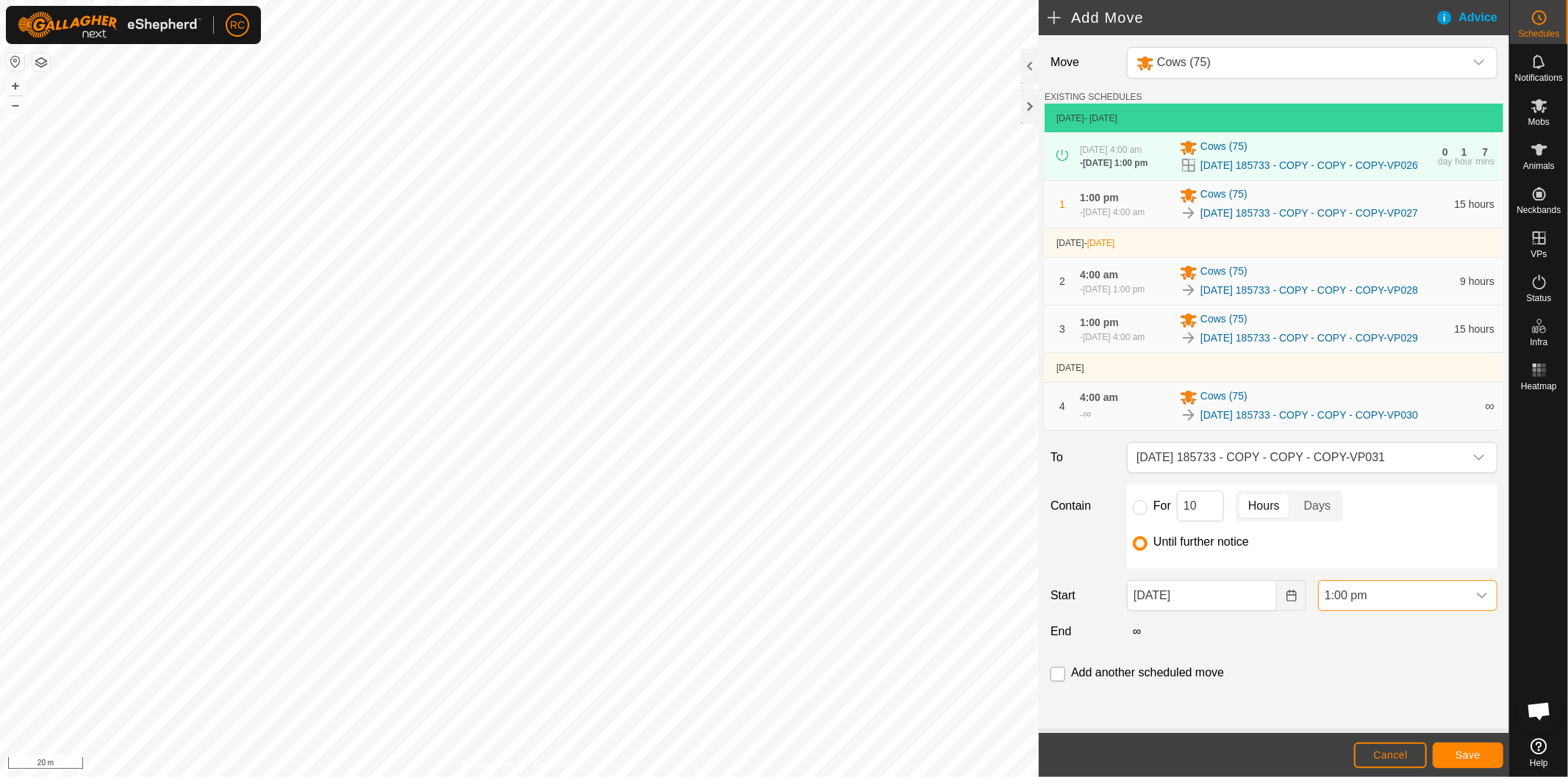
click at [1057, 681] on input "checkbox" at bounding box center [1057, 674] width 15 height 15
click at [1456, 753] on span "Save" at bounding box center [1468, 755] width 25 height 12
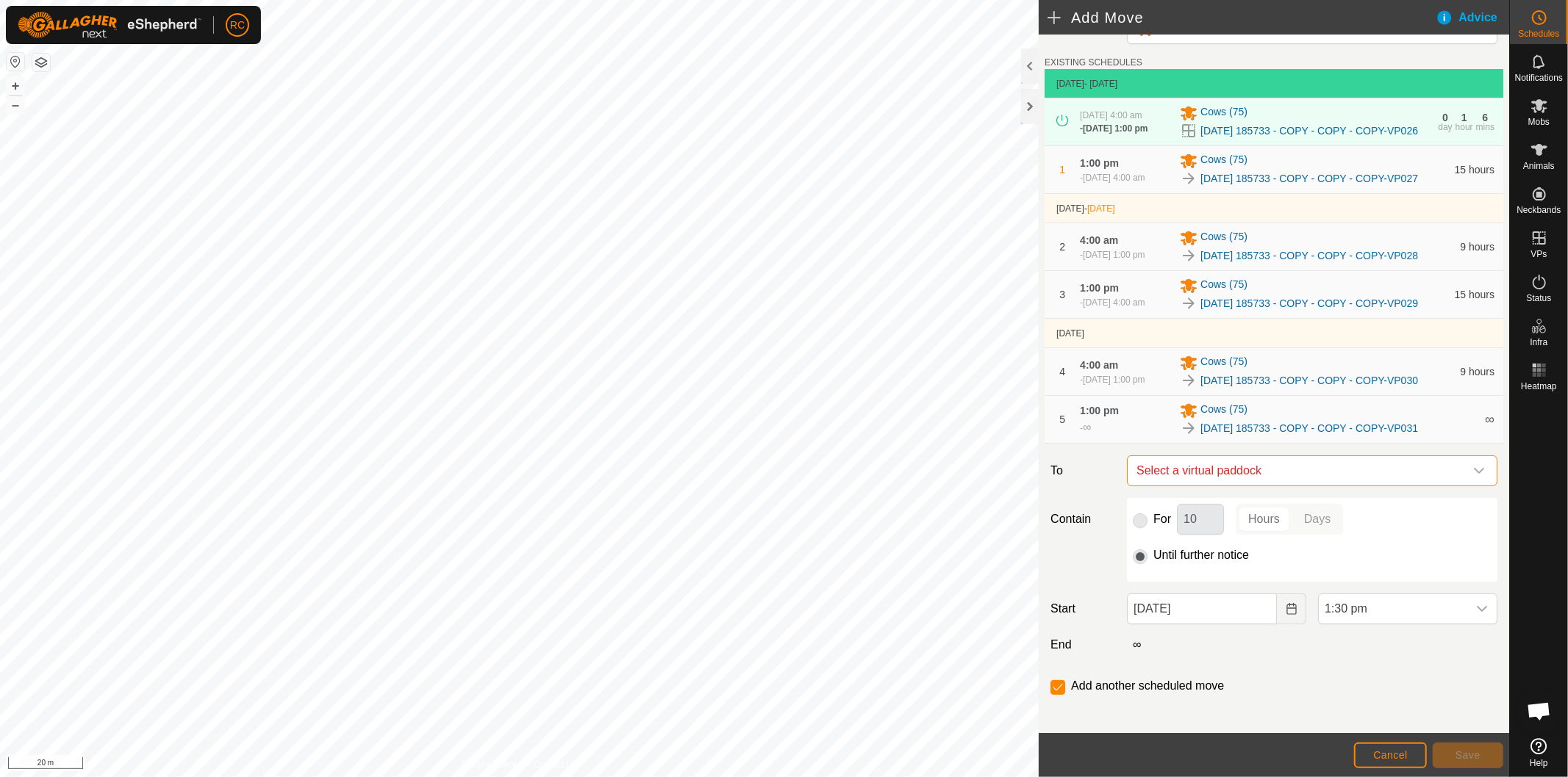
click at [1394, 485] on span "Select a virtual paddock" at bounding box center [1297, 470] width 334 height 29
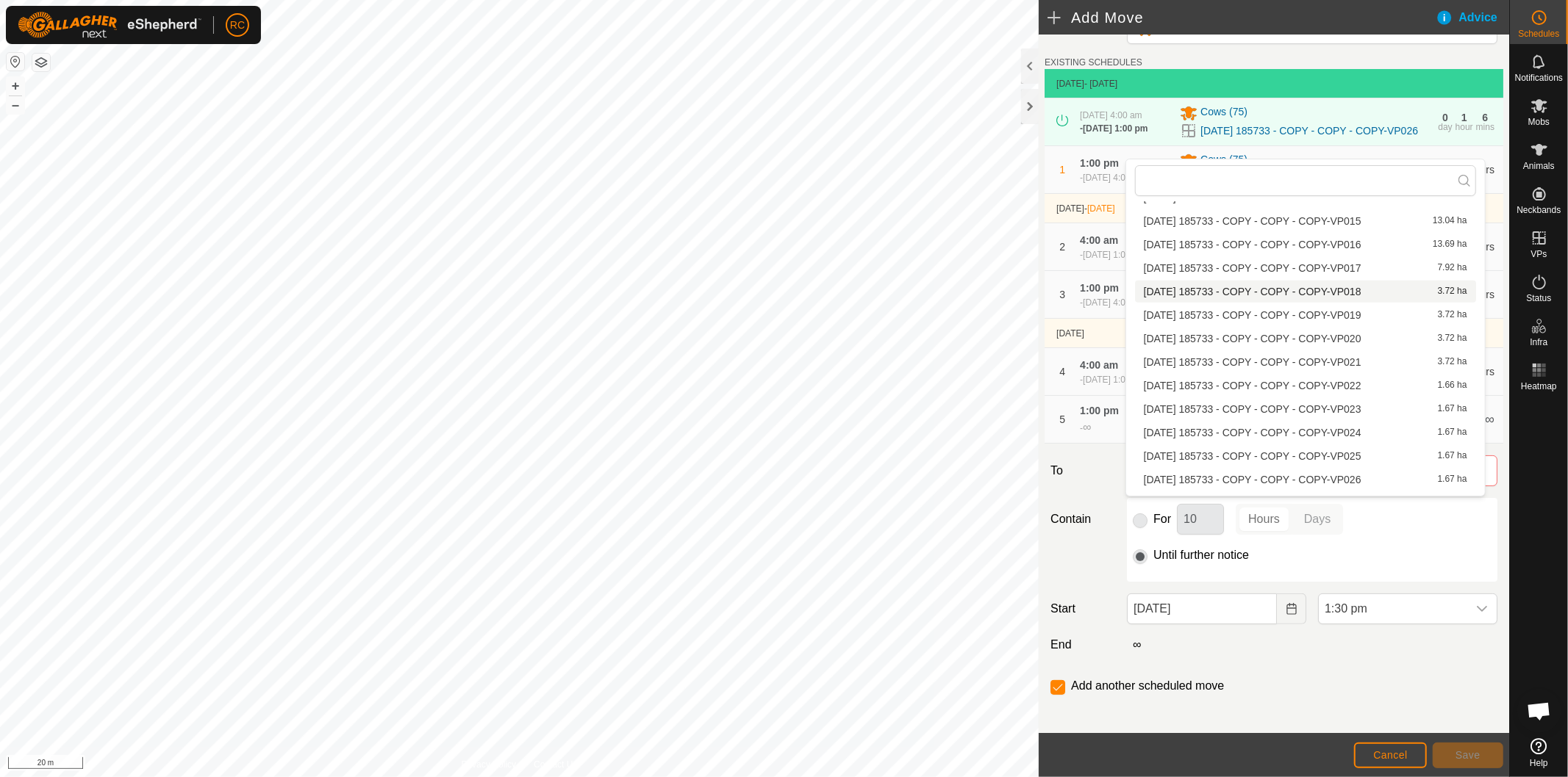
scroll to position [1288, 0]
click at [1319, 410] on li "[DATE] 185733 - COPY - COPY - COPY-VP032 1.67 ha" at bounding box center [1304, 417] width 341 height 22
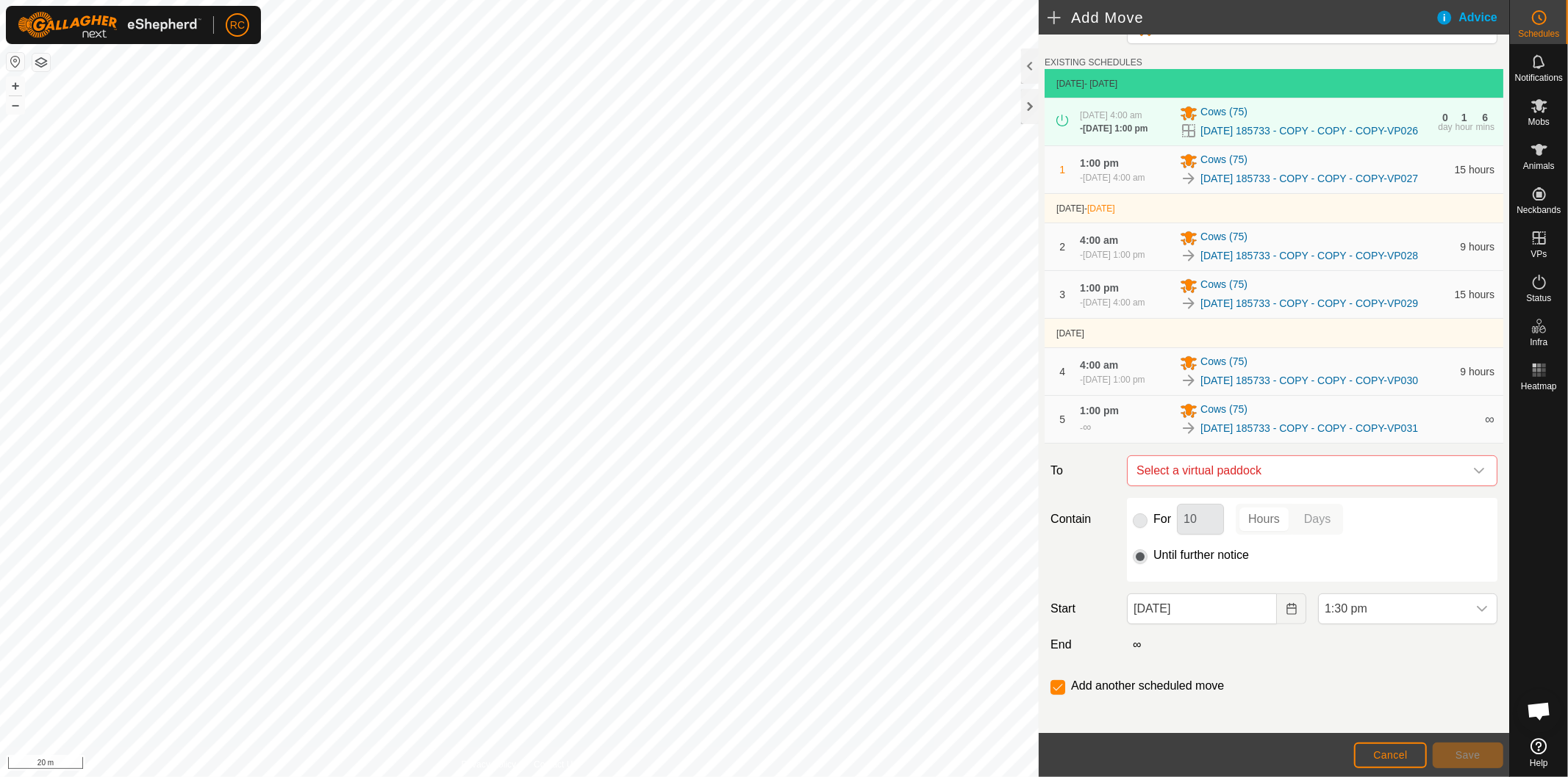
checkbox input "false"
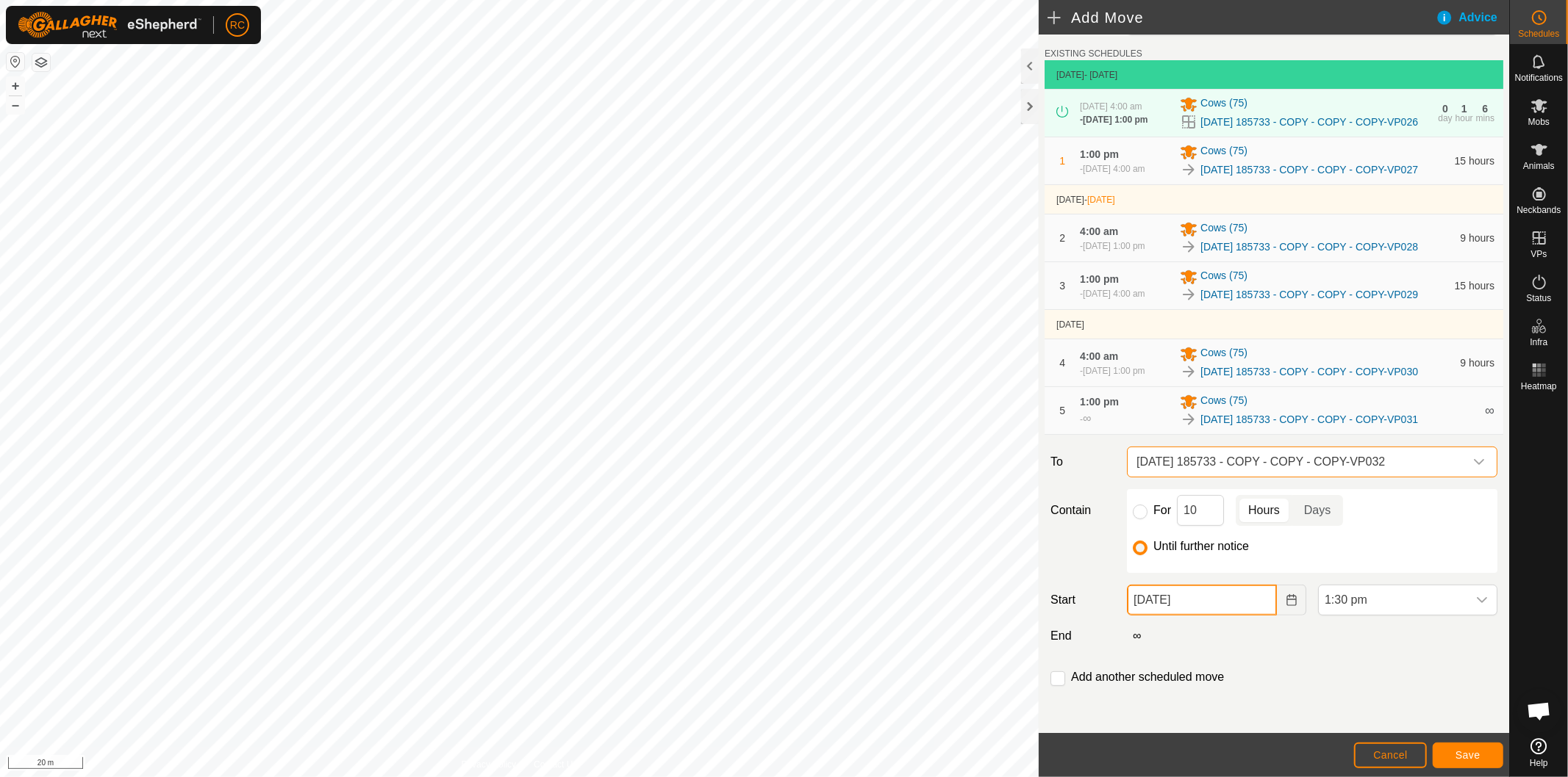
click at [1234, 606] on input "[DATE]" at bounding box center [1201, 600] width 150 height 31
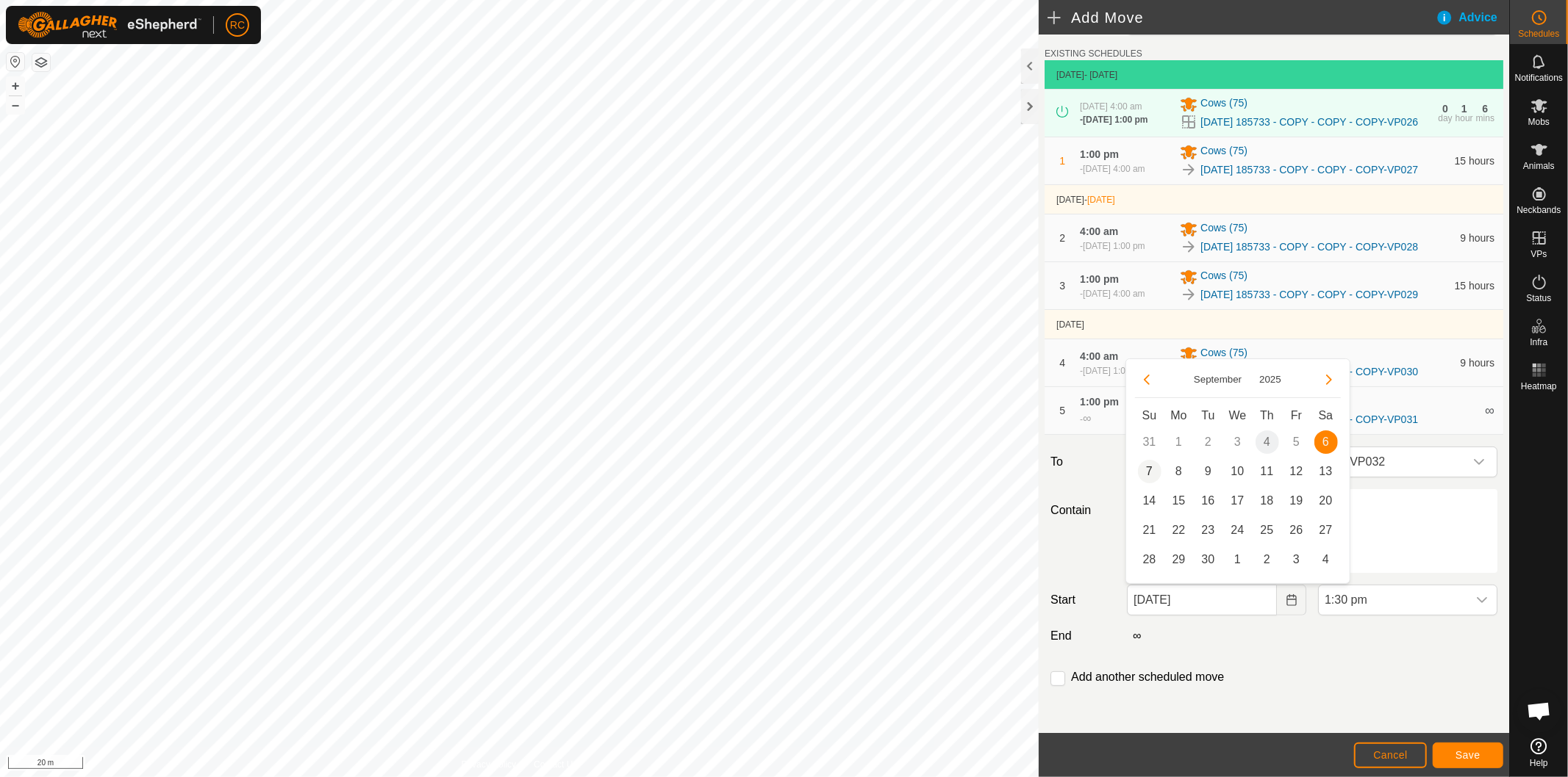
click at [1146, 469] on span "7" at bounding box center [1149, 472] width 24 height 24
type input "[DATE]"
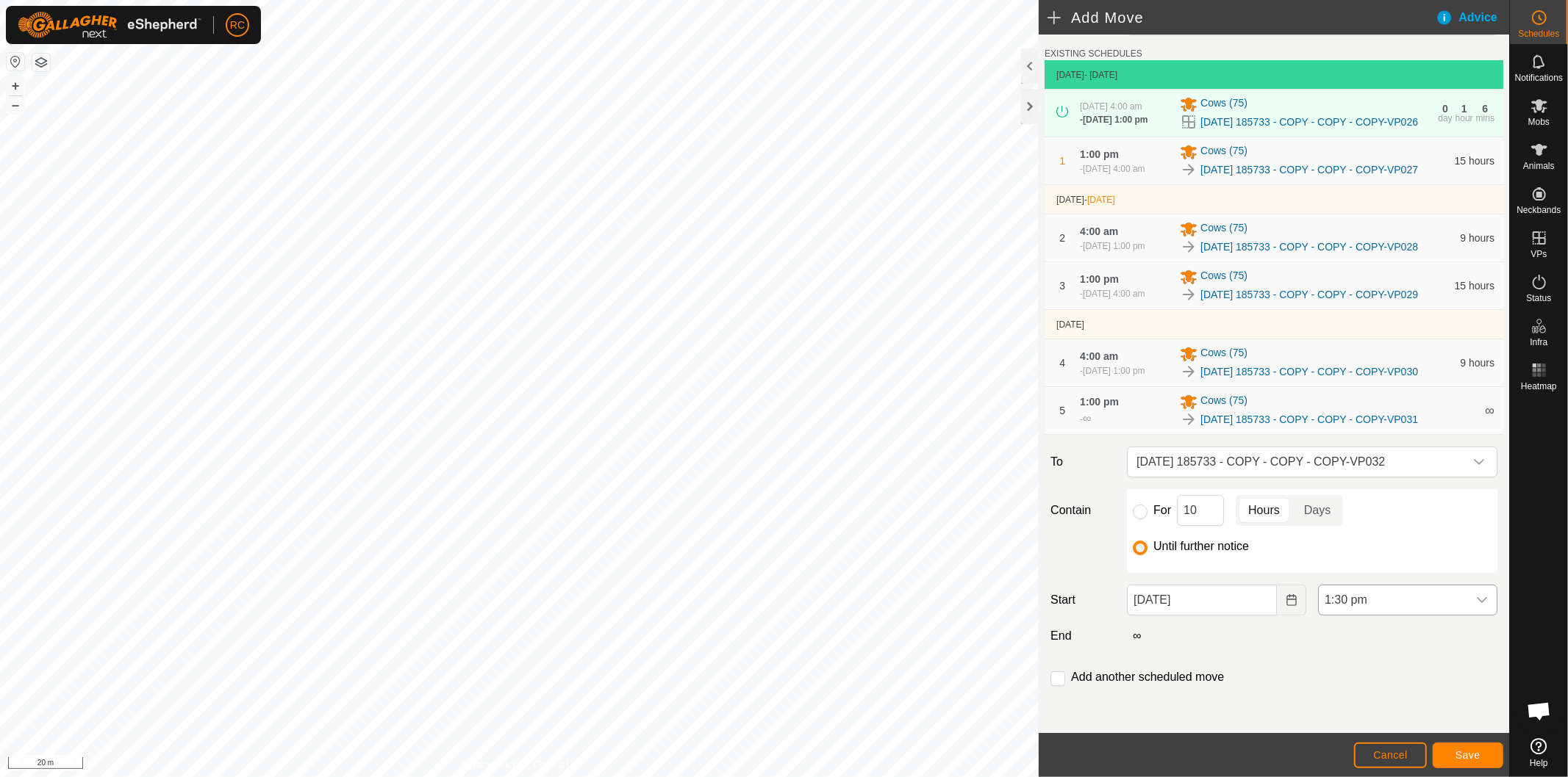
click at [1394, 606] on span "1:30 pm" at bounding box center [1393, 600] width 149 height 29
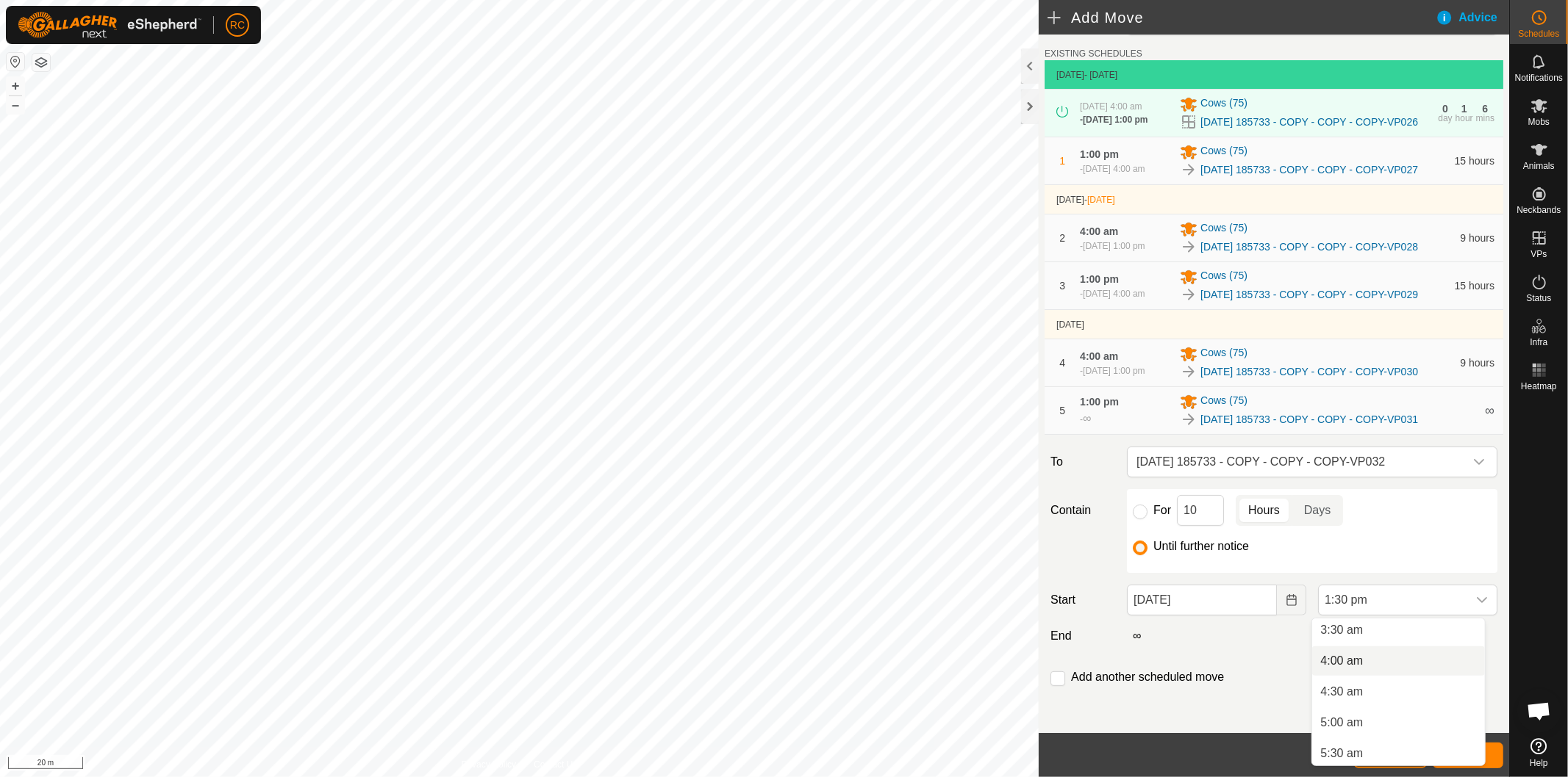
click at [1382, 659] on li "4:00 am" at bounding box center [1398, 661] width 173 height 29
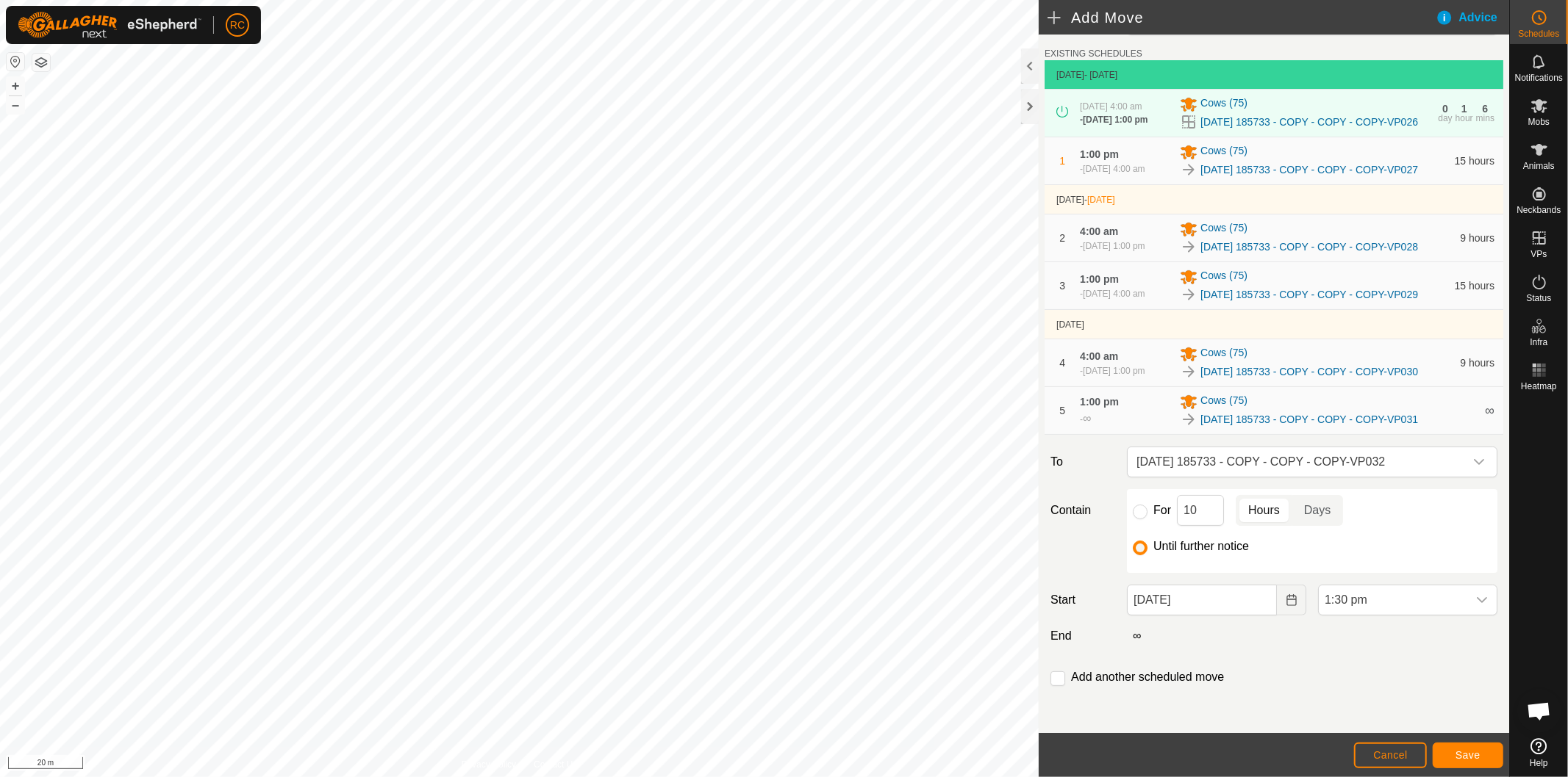
scroll to position [715, 0]
click at [1060, 678] on input "checkbox" at bounding box center [1057, 679] width 15 height 15
checkbox input "true"
click at [1463, 751] on span "Save" at bounding box center [1468, 755] width 25 height 12
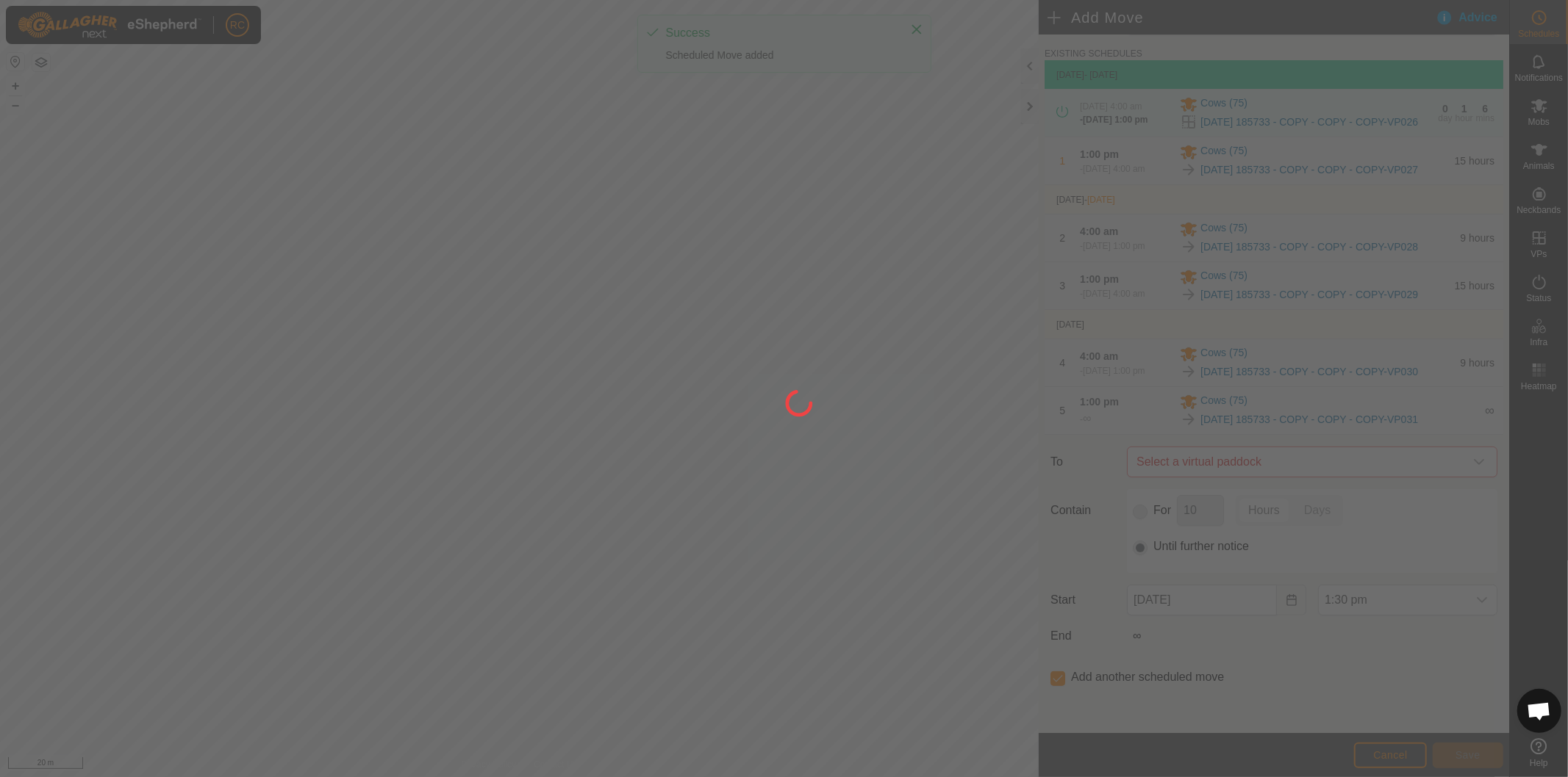
scroll to position [0, 0]
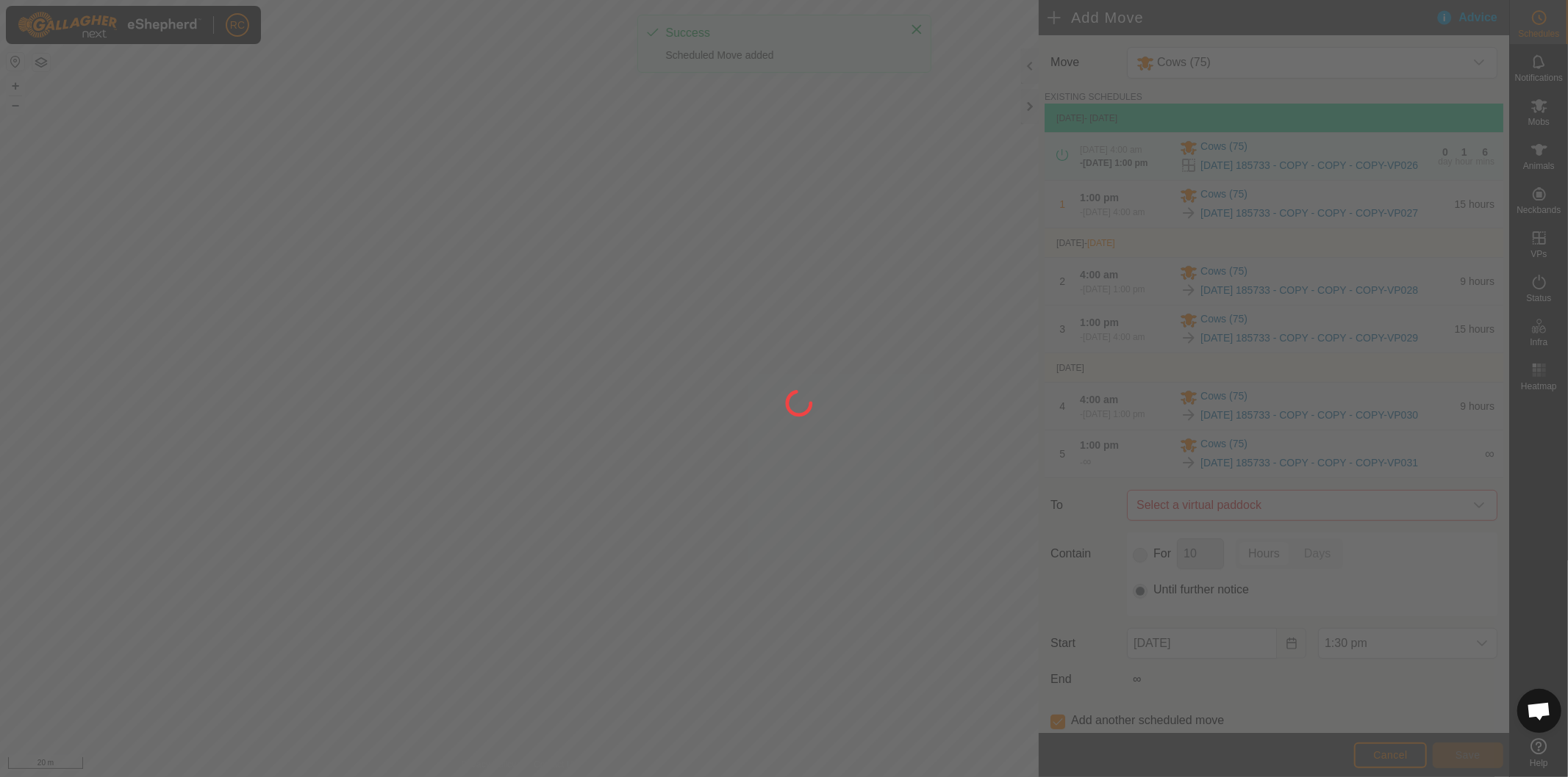
type input "[DATE]"
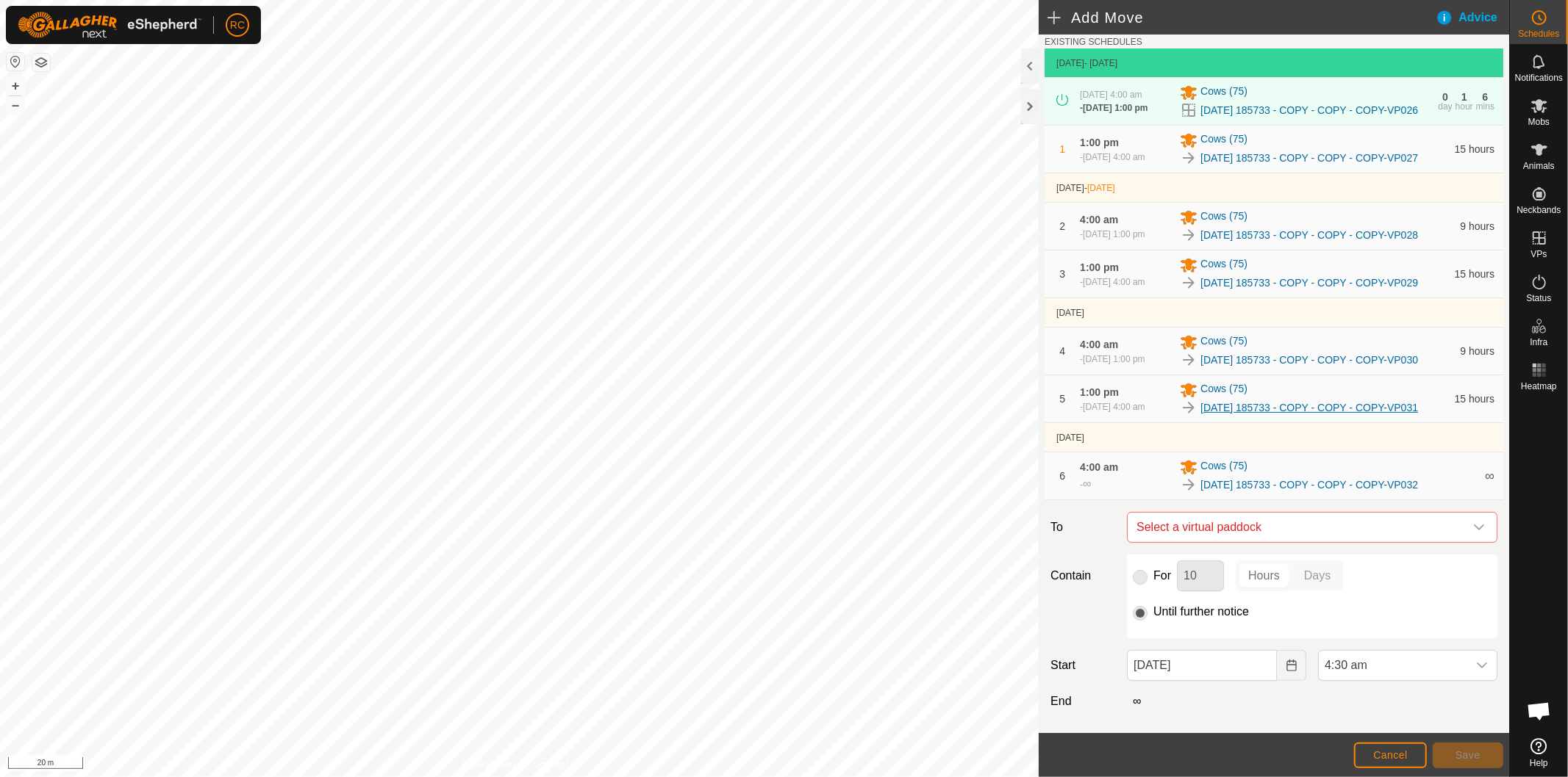
scroll to position [173, 0]
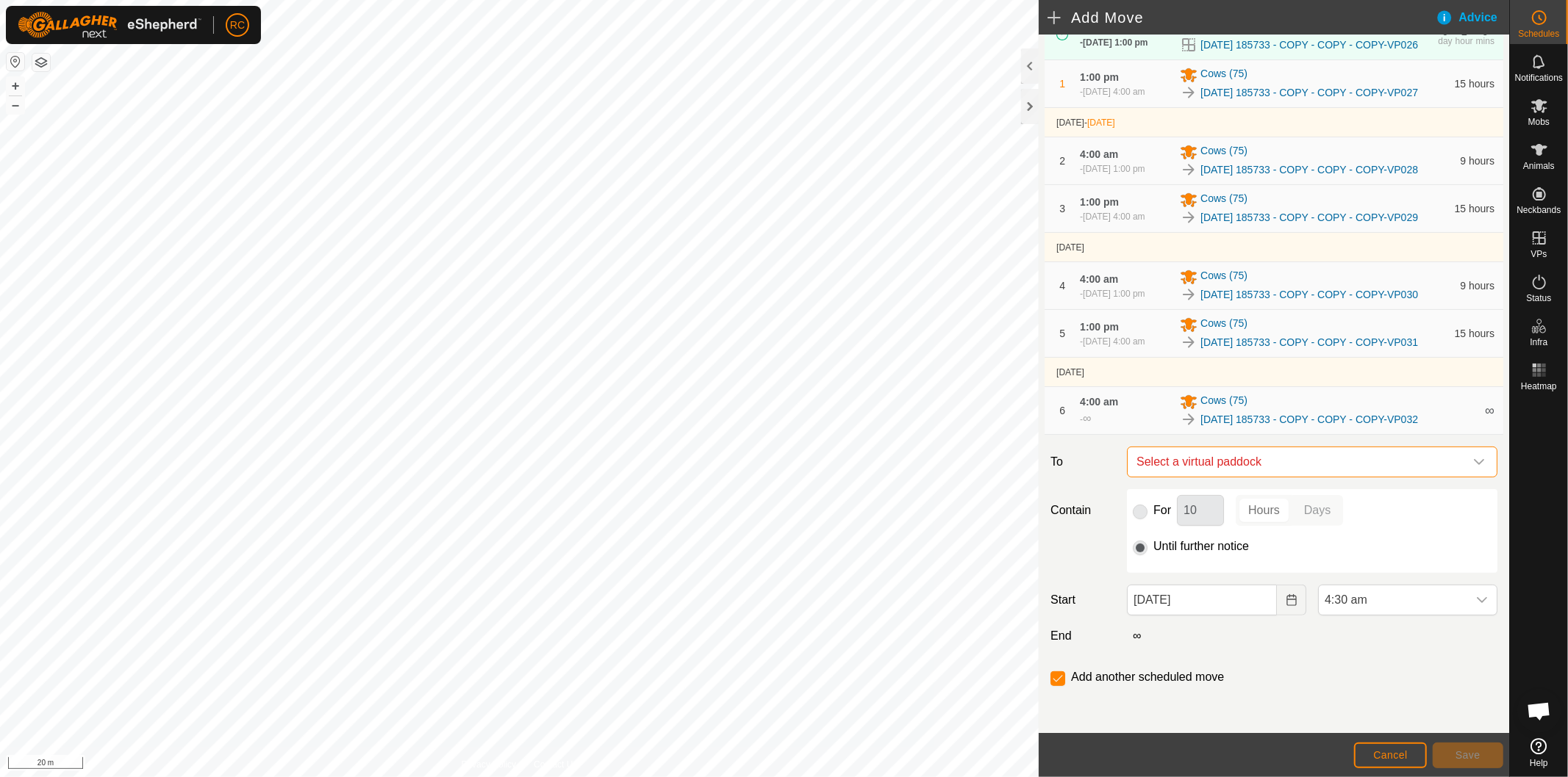
click at [1354, 462] on span "Select a virtual paddock" at bounding box center [1297, 462] width 334 height 29
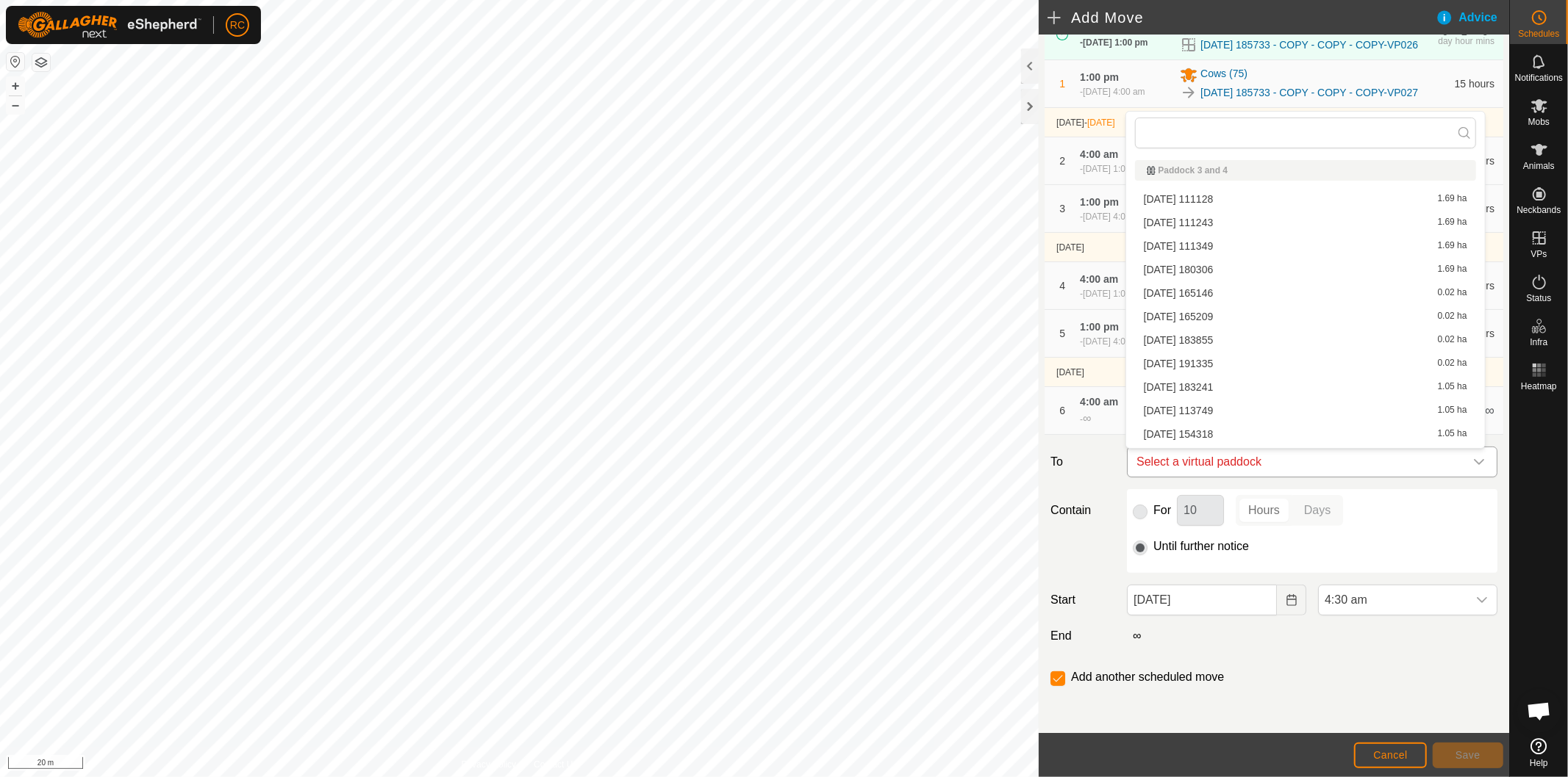
click at [1354, 461] on span "Select a virtual paddock" at bounding box center [1297, 462] width 334 height 29
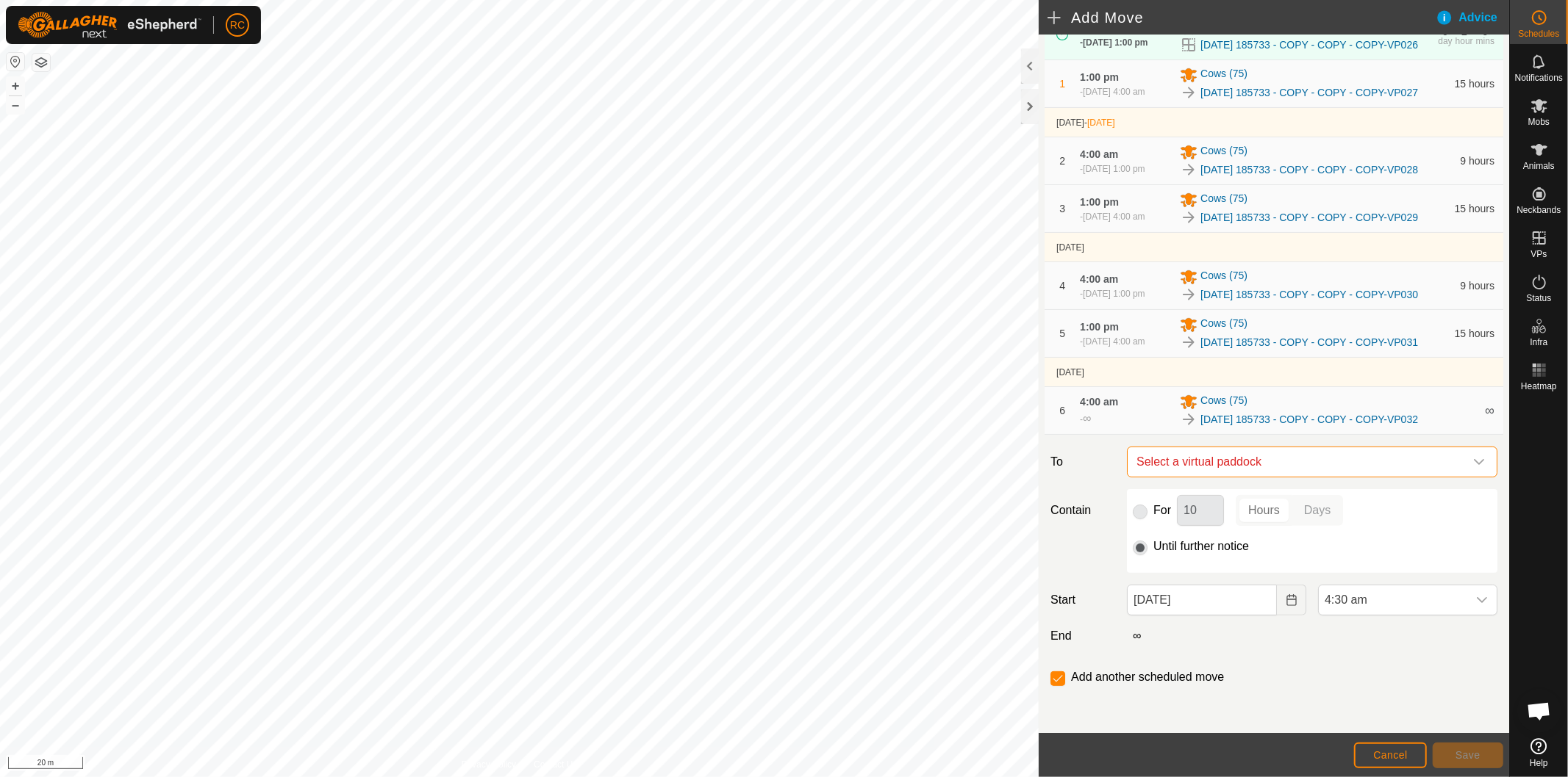
click at [1354, 461] on span "Select a virtual paddock" at bounding box center [1297, 462] width 334 height 29
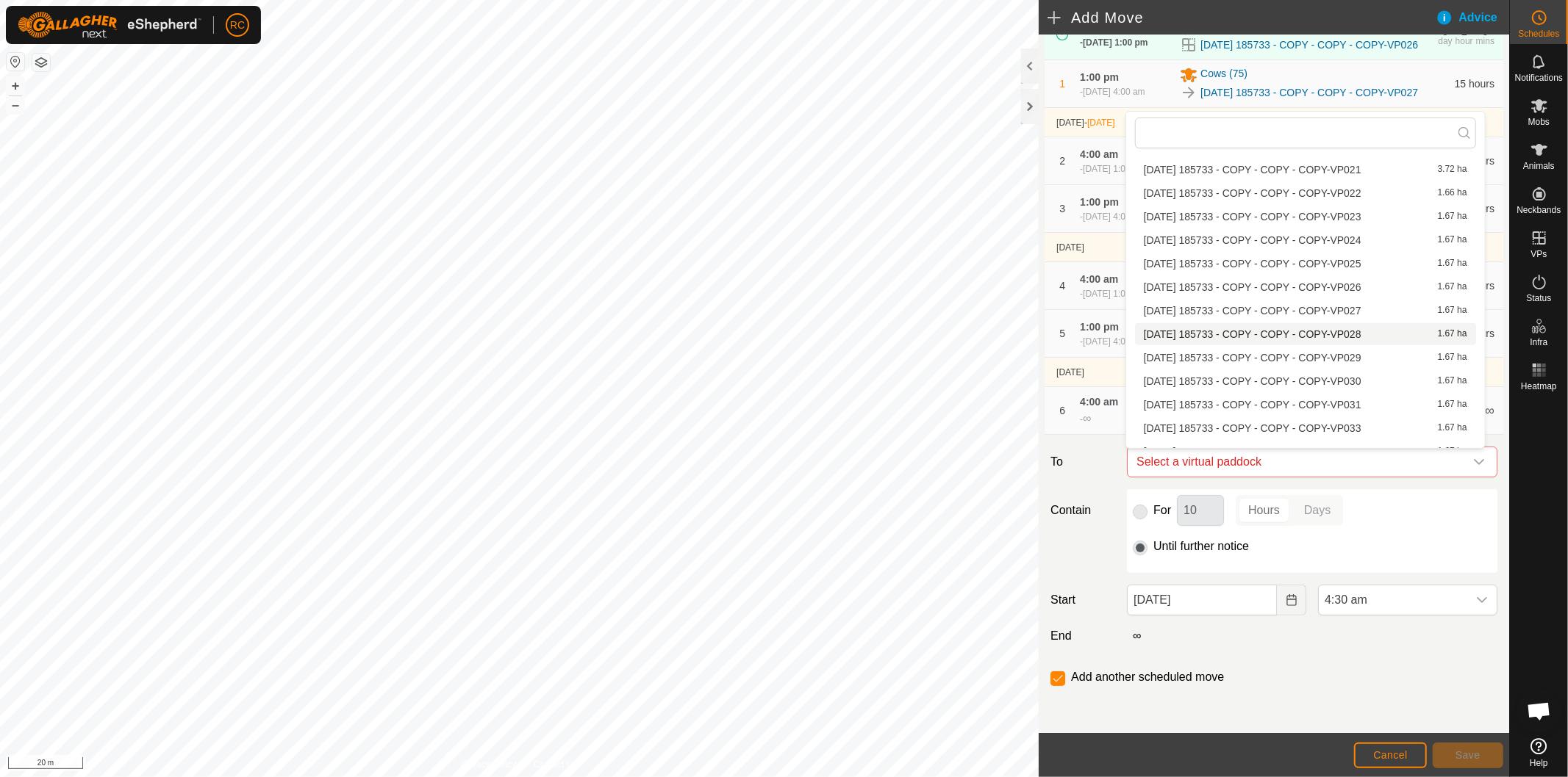
scroll to position [1288, 0]
click at [1305, 383] on li "[DATE] 185733 - COPY - COPY - COPY-VP033 1.67 ha" at bounding box center [1304, 392] width 341 height 22
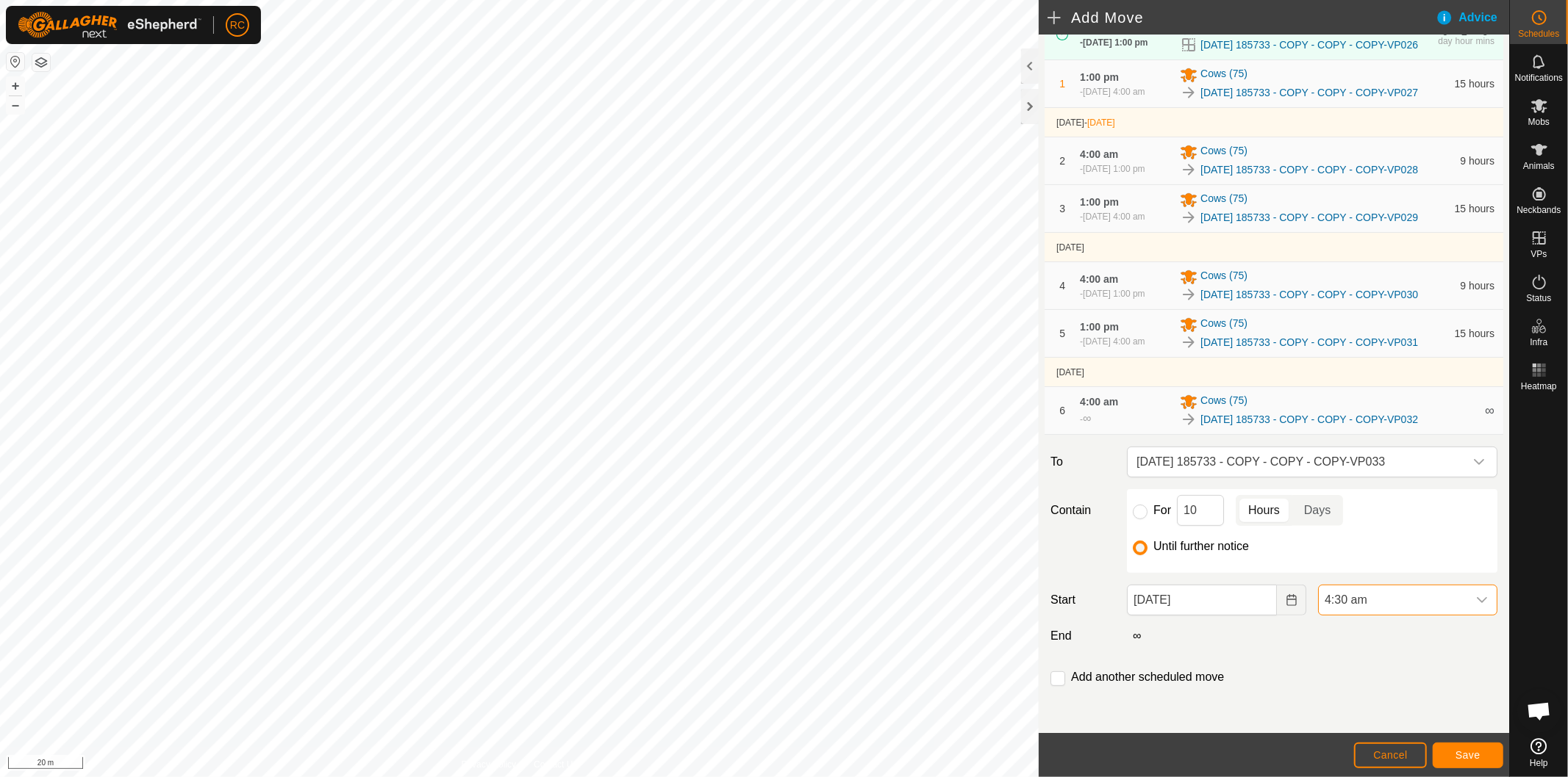
click at [1369, 603] on span "4:30 am" at bounding box center [1393, 600] width 149 height 29
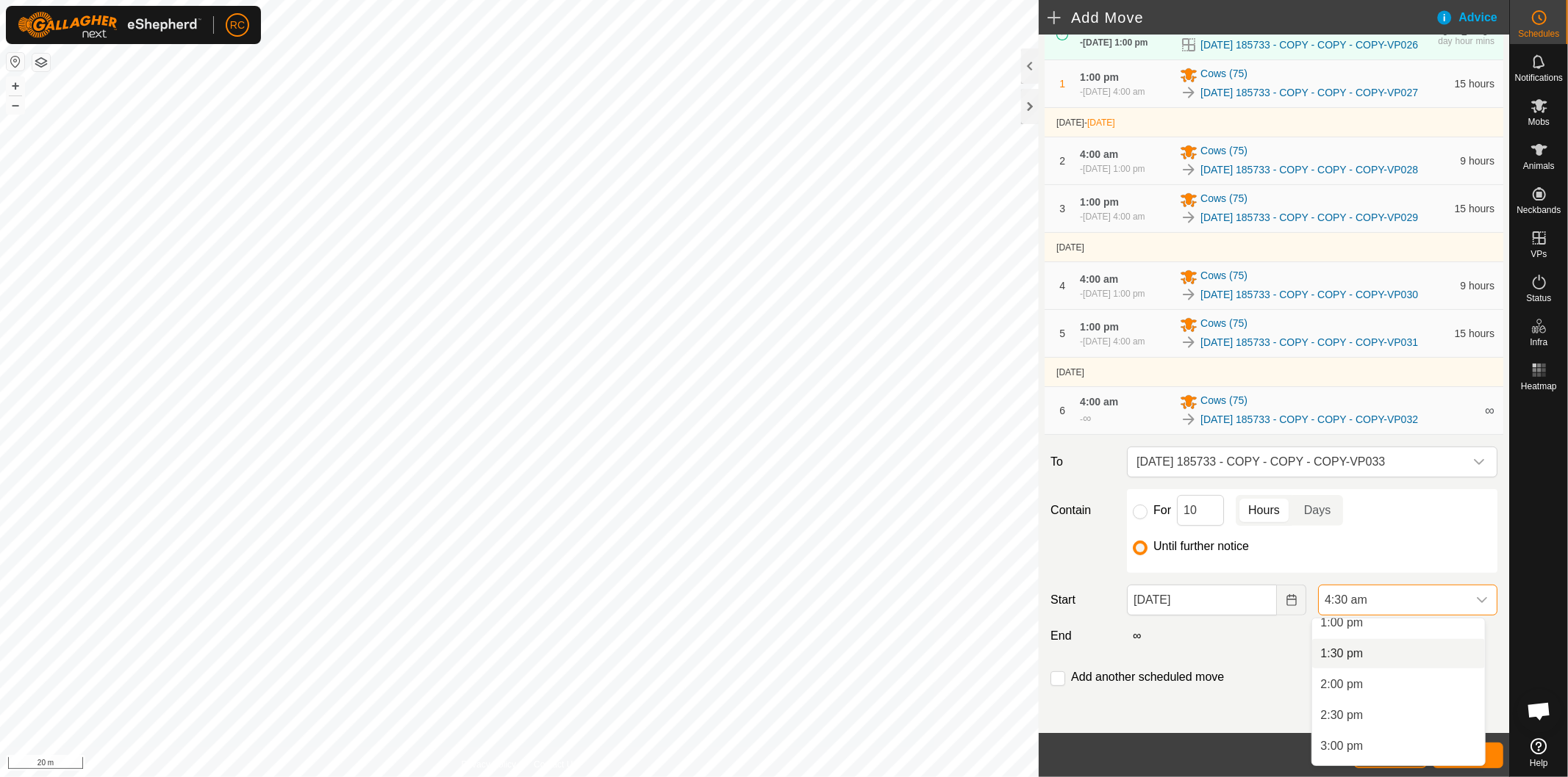
scroll to position [731, 0]
click at [1382, 696] on li "1:00 pm" at bounding box center [1398, 704] width 173 height 29
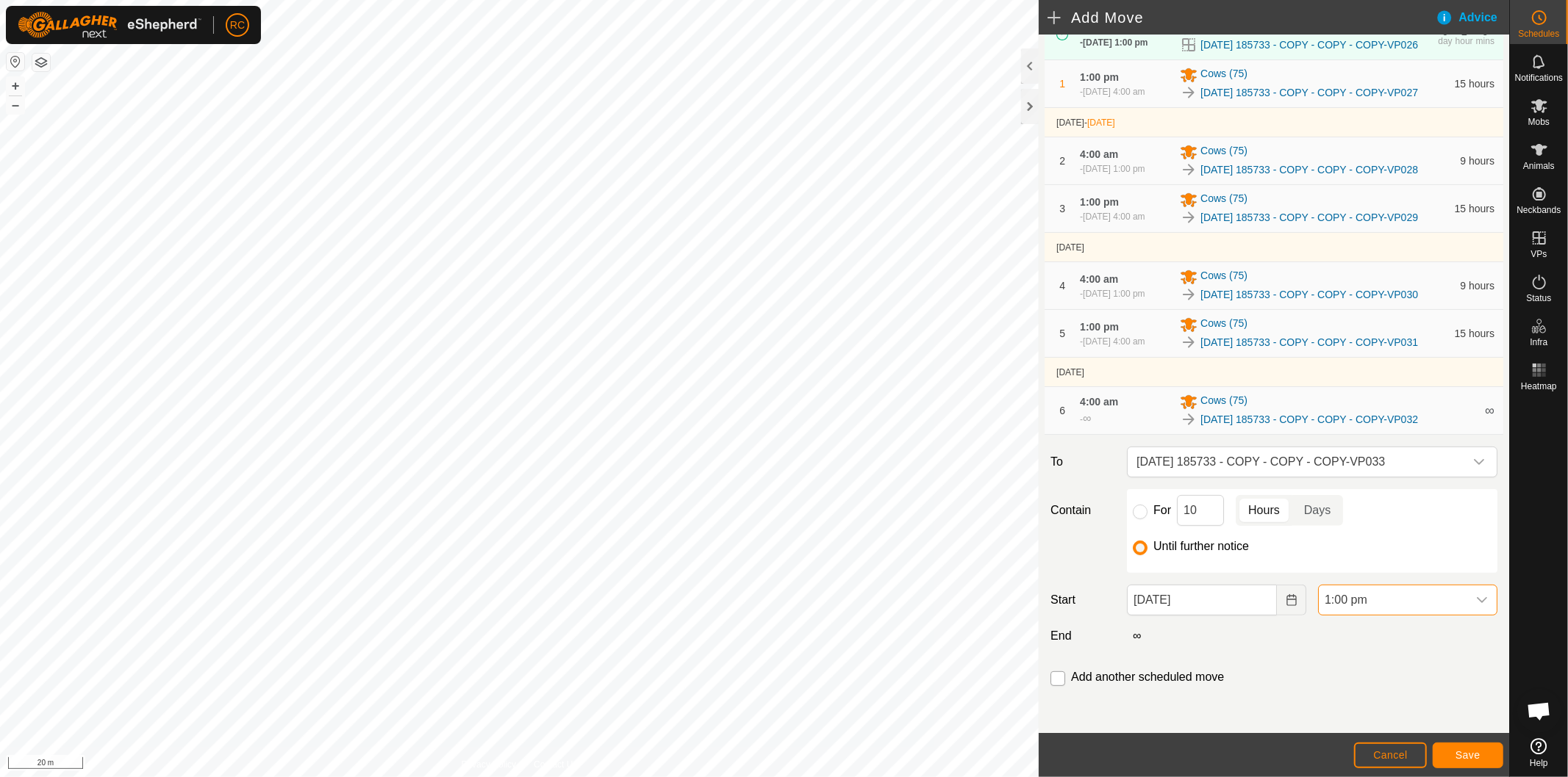
click at [1056, 682] on input "checkbox" at bounding box center [1057, 679] width 15 height 15
click at [1461, 755] on span "Save" at bounding box center [1468, 755] width 25 height 12
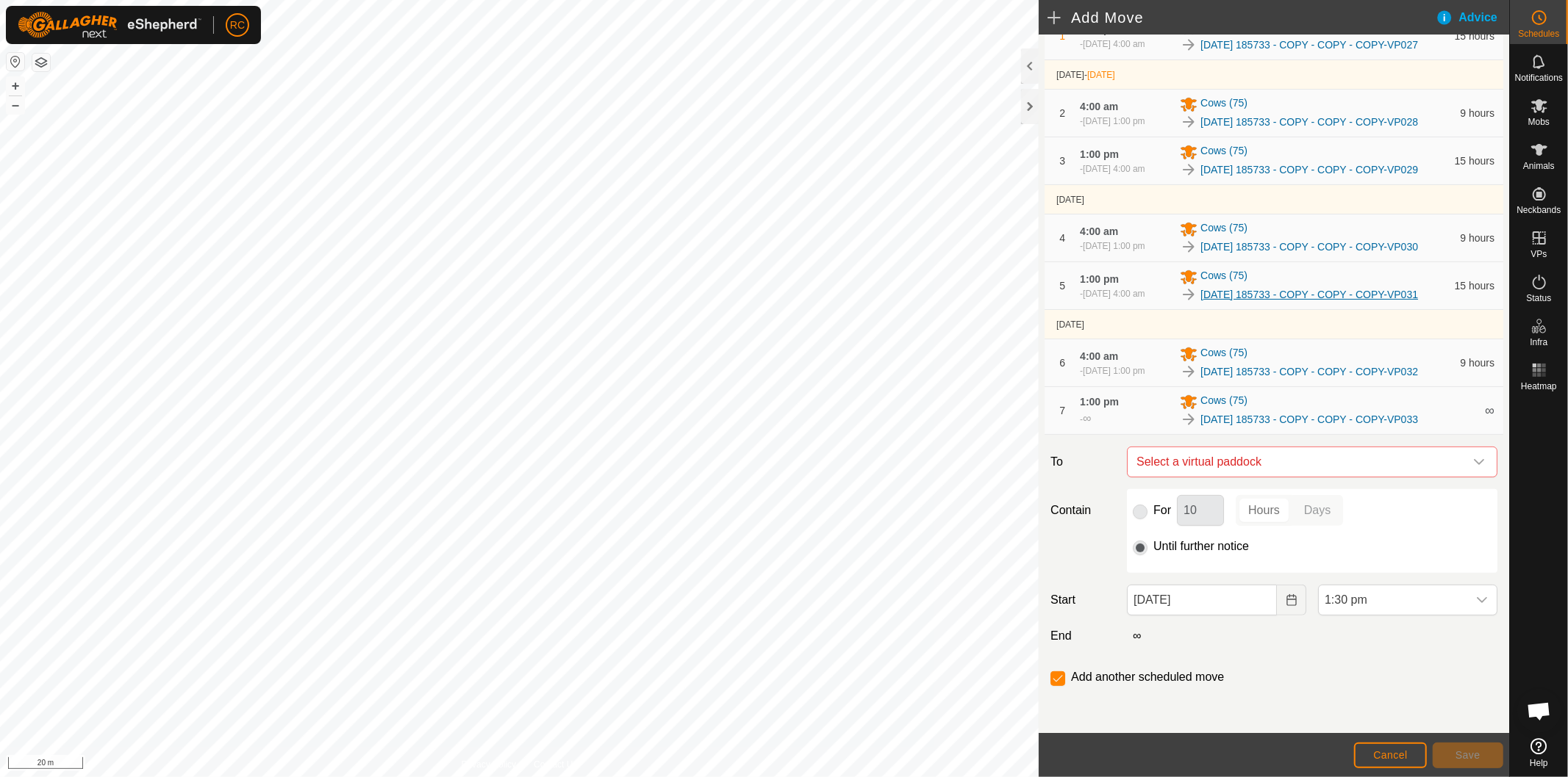
scroll to position [221, 0]
click at [1299, 463] on span "Select a virtual paddock" at bounding box center [1297, 462] width 334 height 29
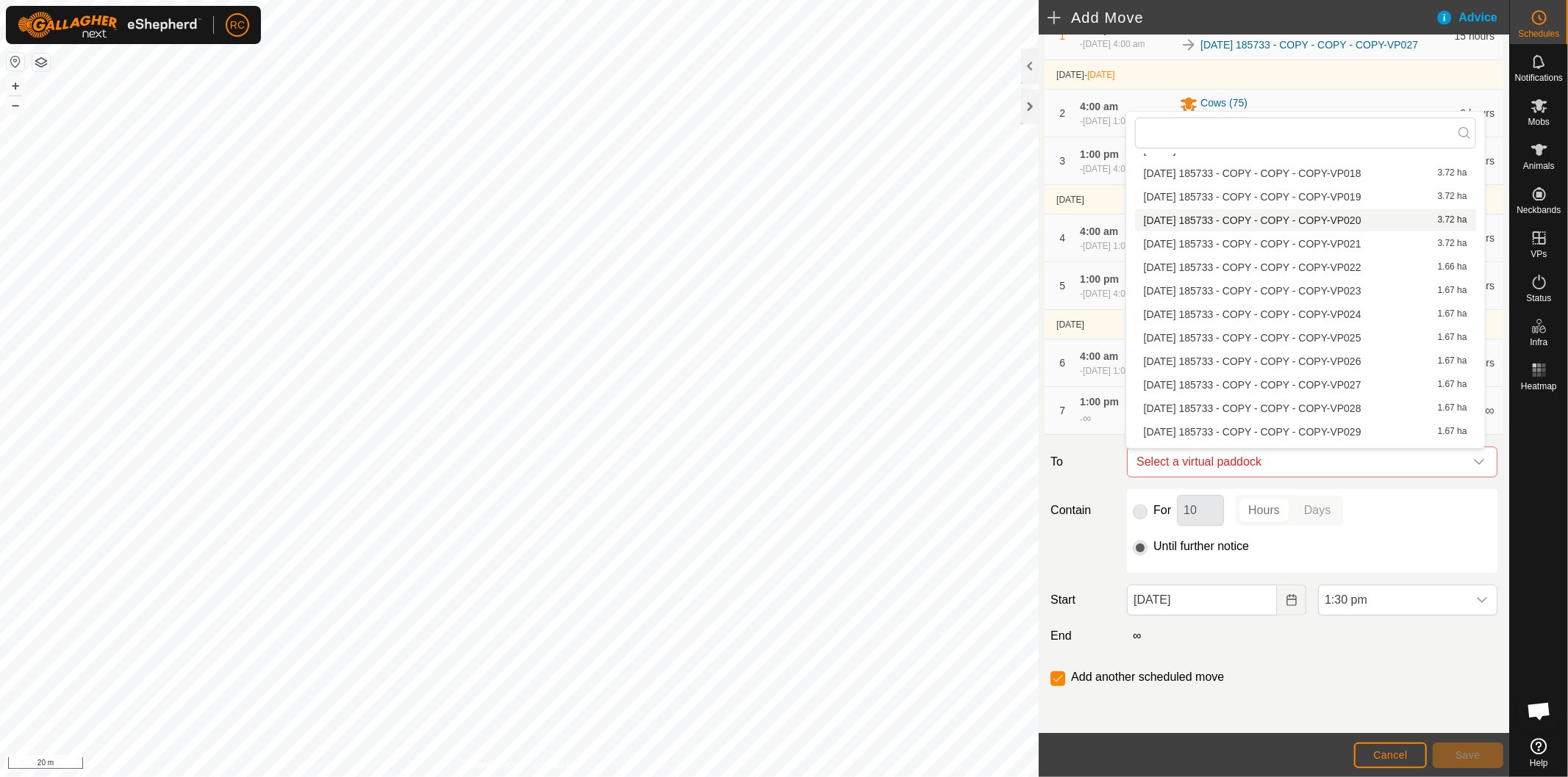
scroll to position [1288, 0]
click at [1248, 407] on li "[DATE] 185733 - COPY - COPY - COPY-VP034 1.67 ha" at bounding box center [1304, 416] width 341 height 22
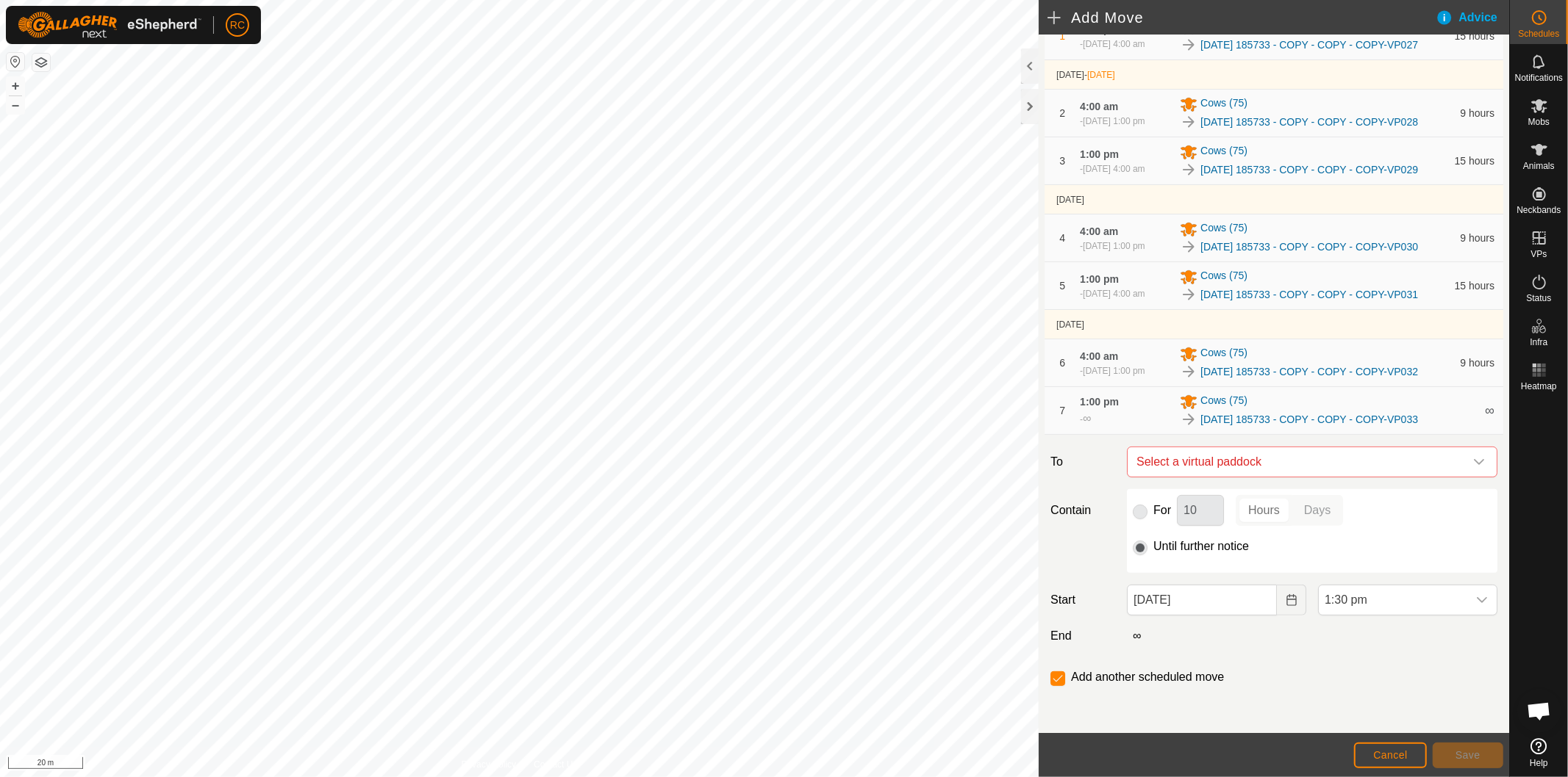
checkbox input "false"
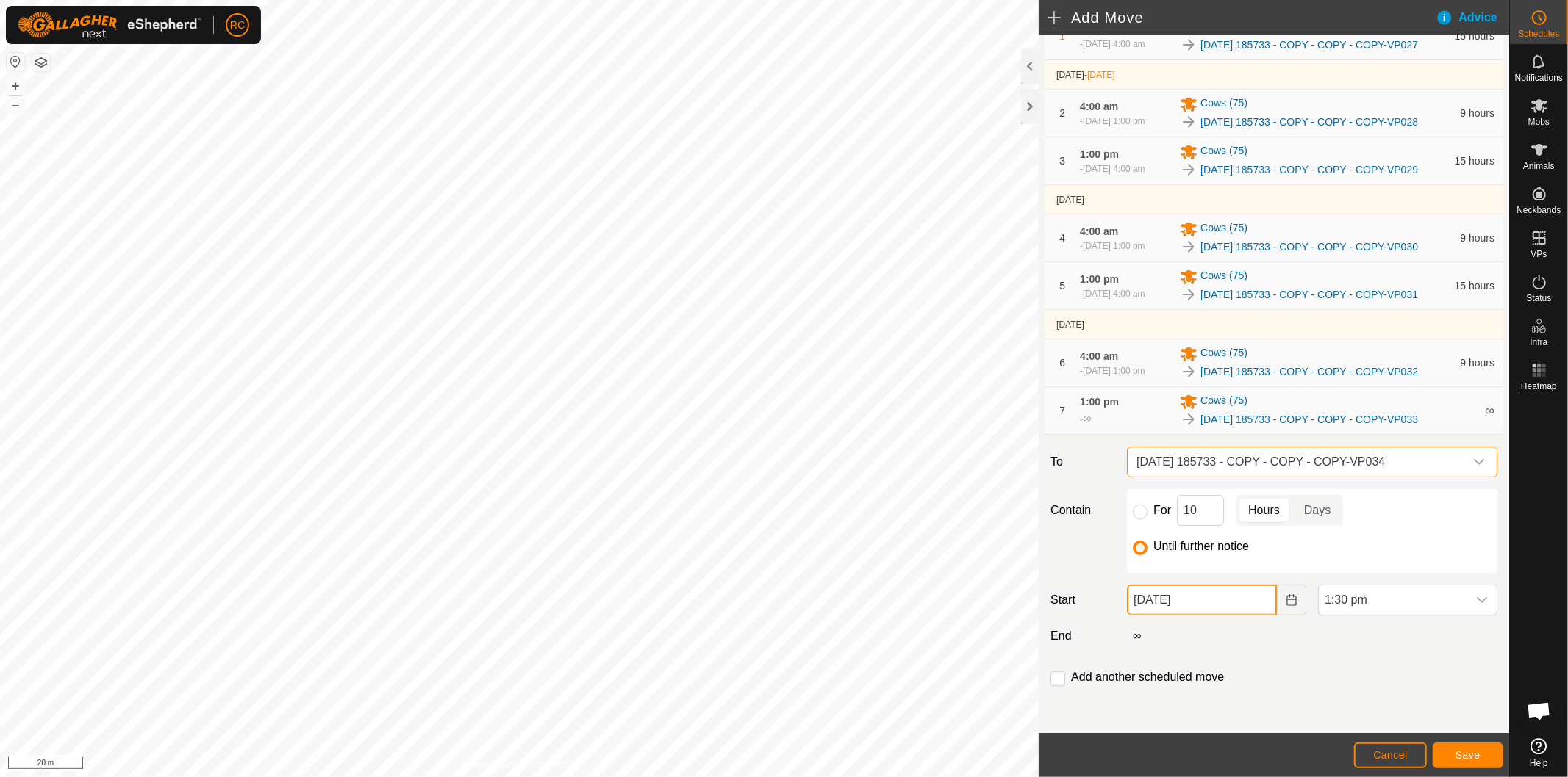
click at [1219, 597] on input "[DATE]" at bounding box center [1201, 600] width 150 height 31
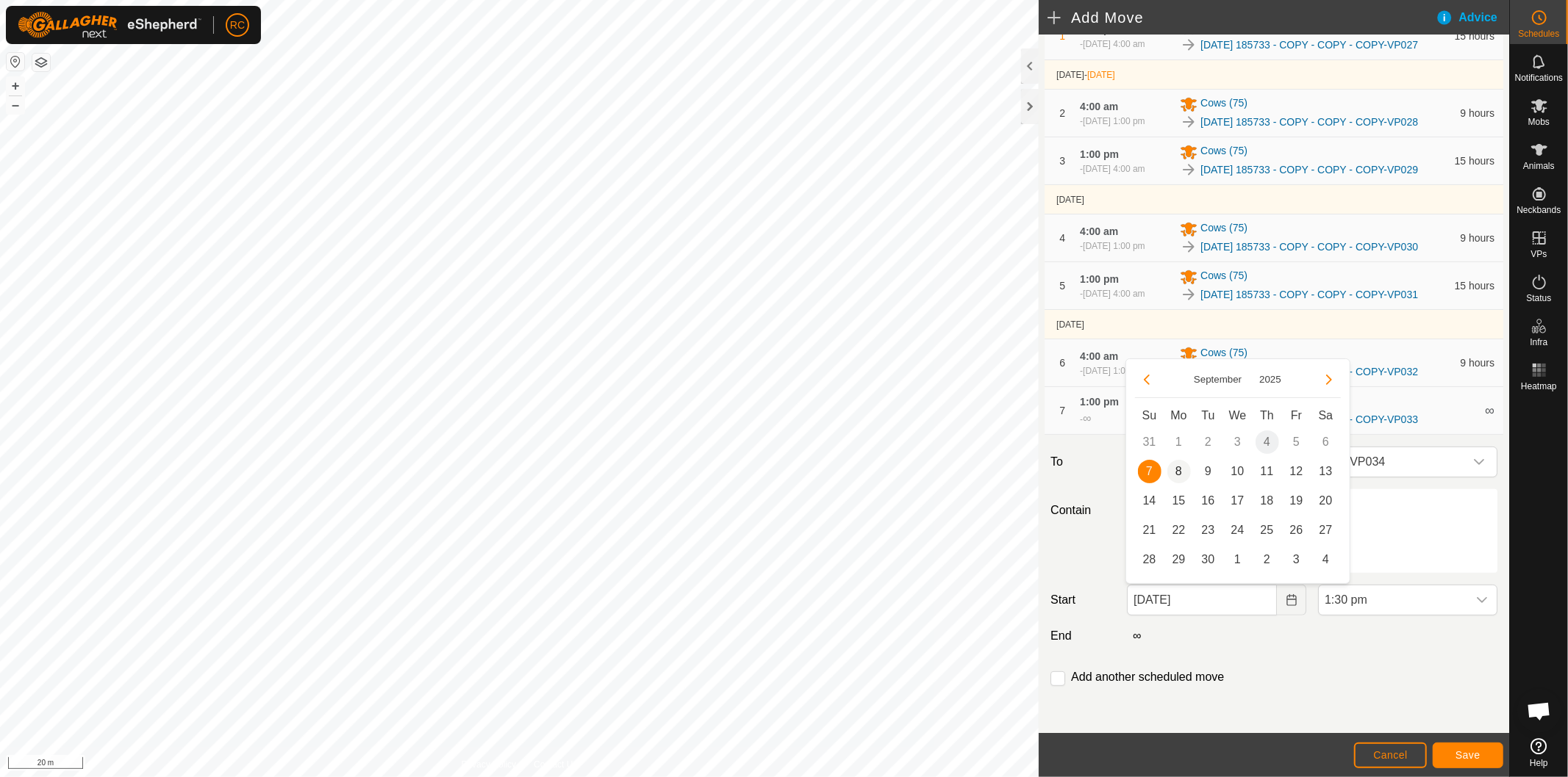
click at [1177, 469] on span "8" at bounding box center [1179, 472] width 24 height 24
type input "[DATE]"
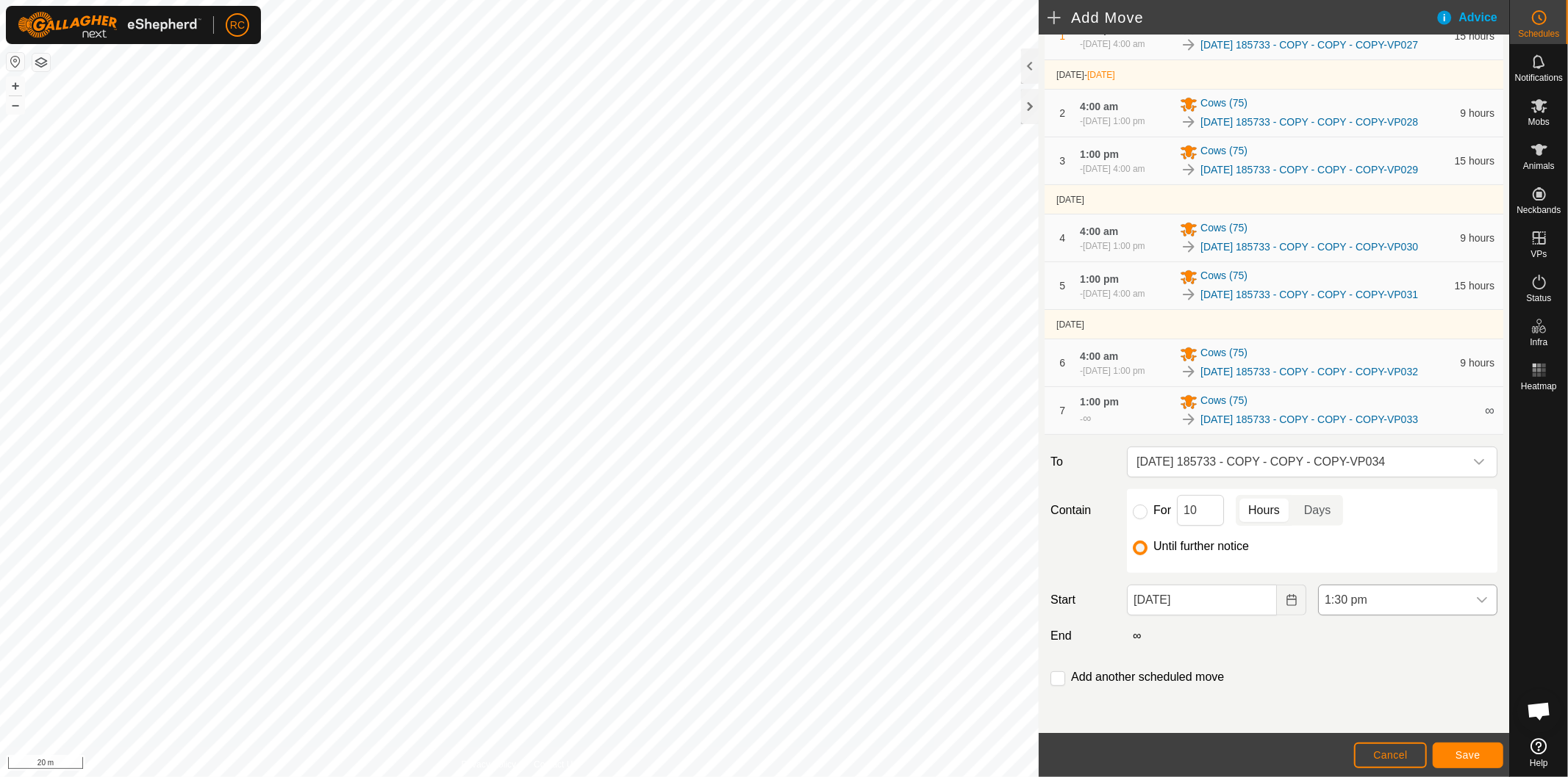
click at [1406, 600] on span "1:30 pm" at bounding box center [1393, 600] width 149 height 29
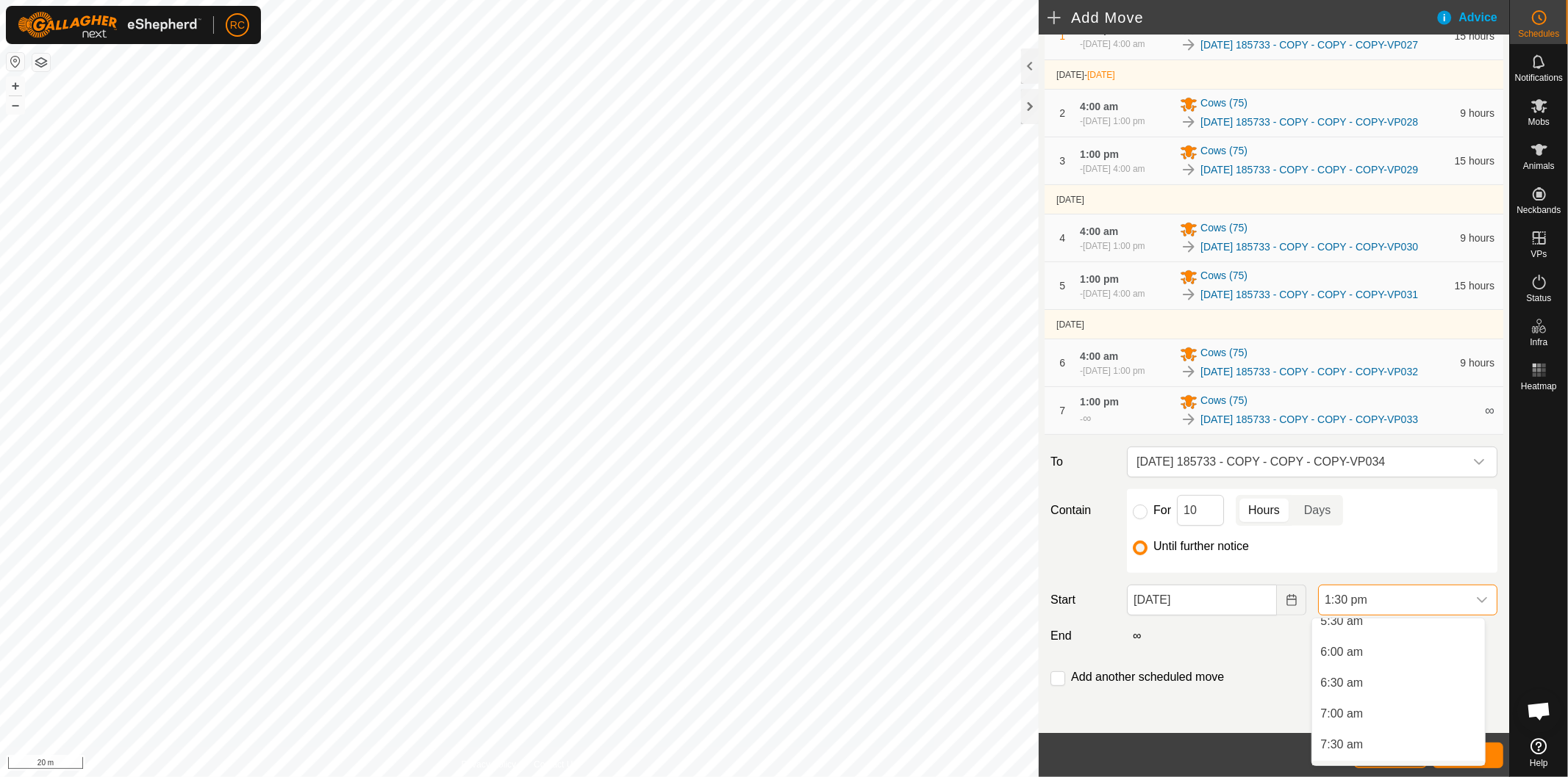
scroll to position [219, 0]
click at [1383, 657] on li "4:00 am" at bounding box center [1398, 661] width 173 height 29
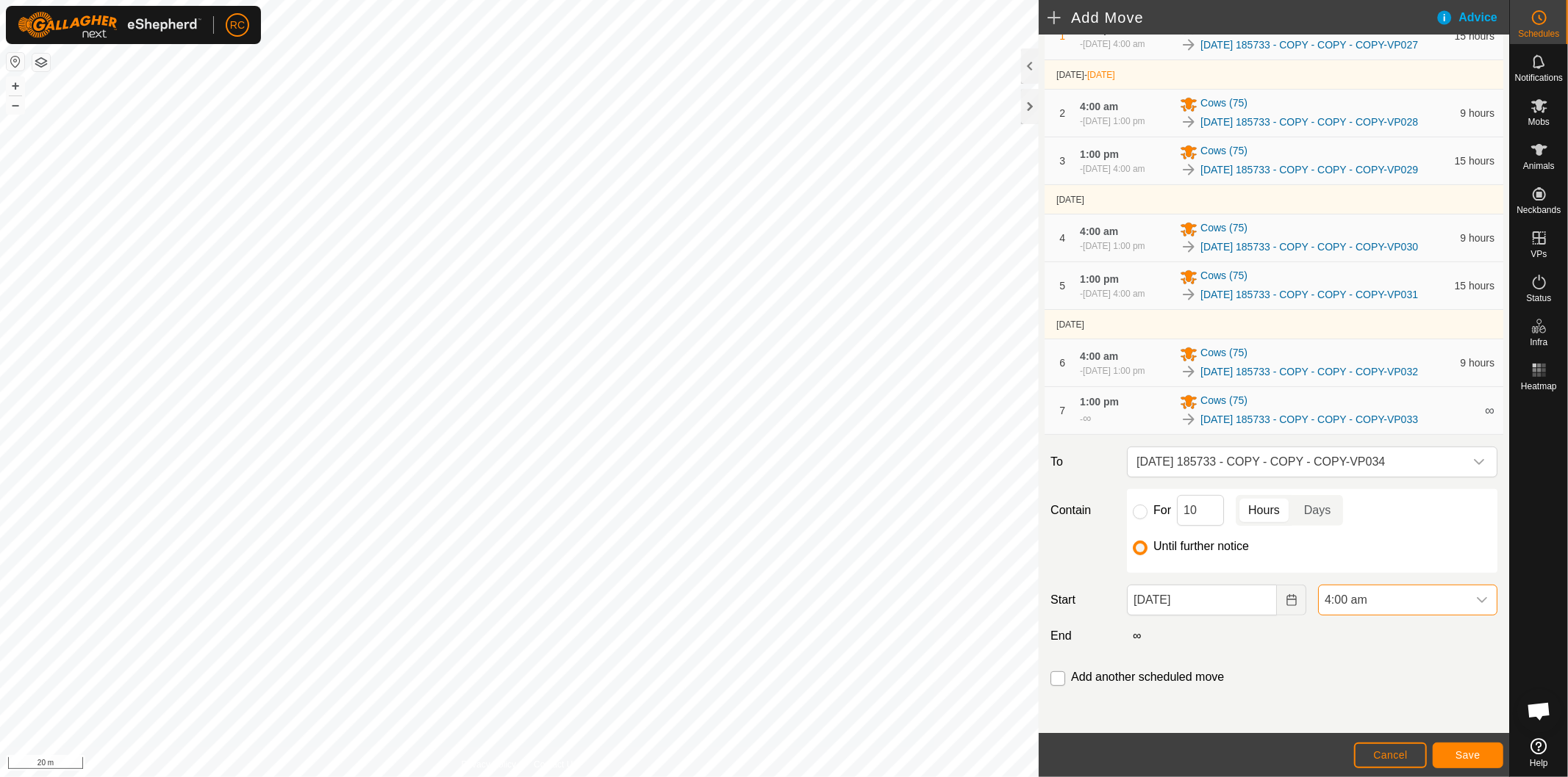
click at [1057, 681] on input "checkbox" at bounding box center [1057, 679] width 15 height 15
checkbox input "true"
click at [1463, 755] on span "Save" at bounding box center [1468, 755] width 25 height 12
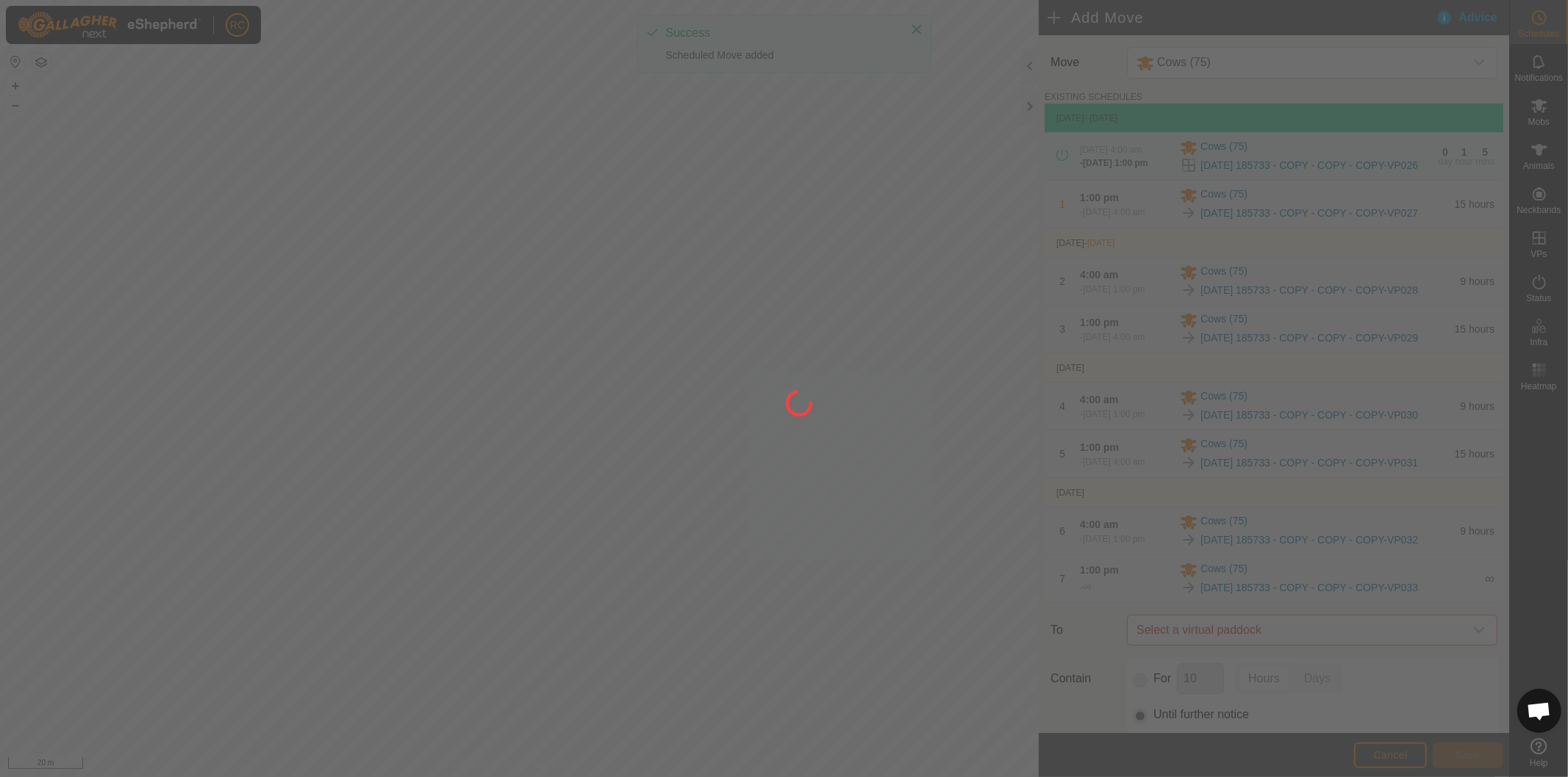
type input "[DATE]"
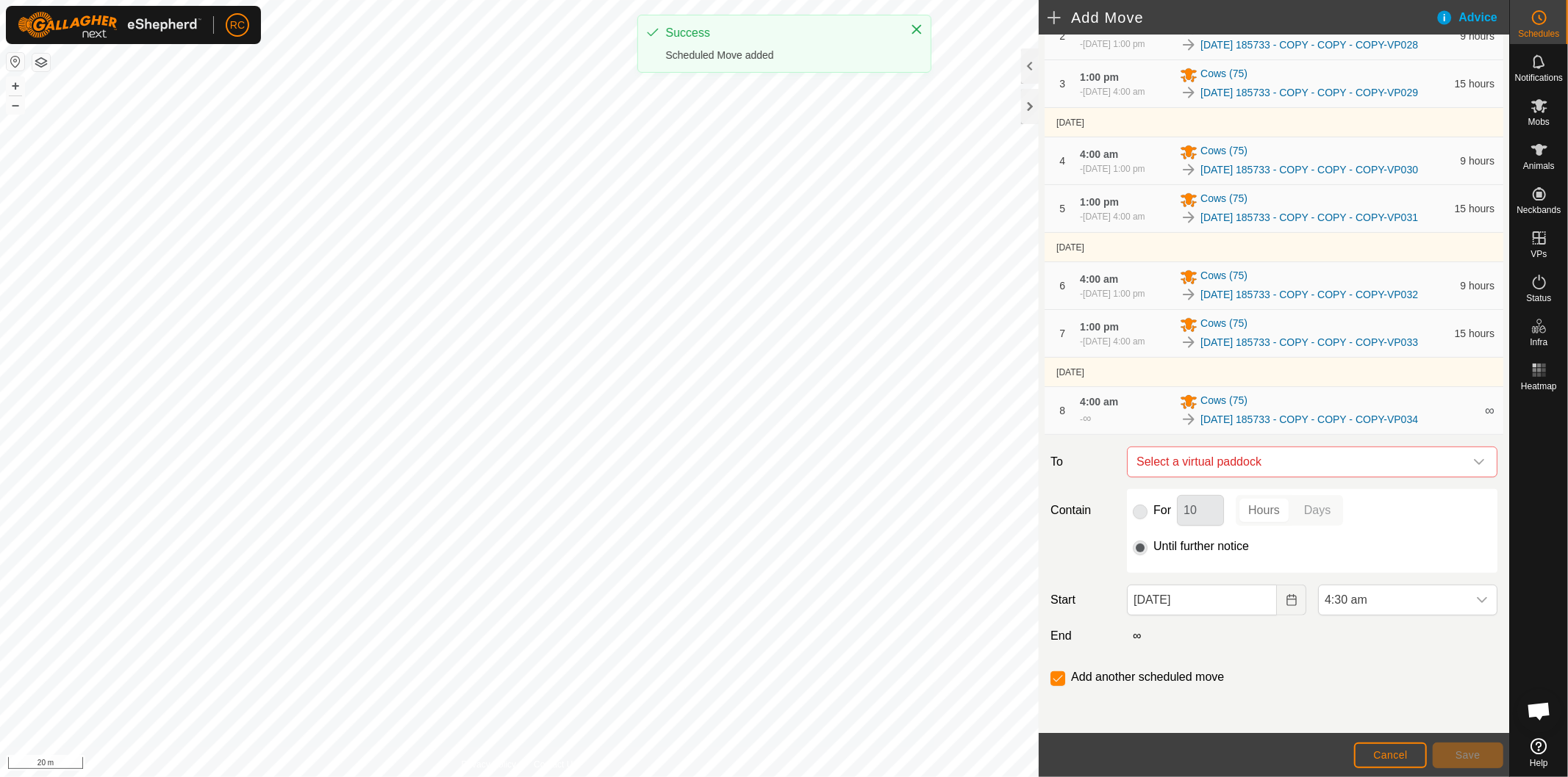
scroll to position [311, 0]
click at [1185, 466] on span "Select a virtual paddock" at bounding box center [1297, 462] width 334 height 29
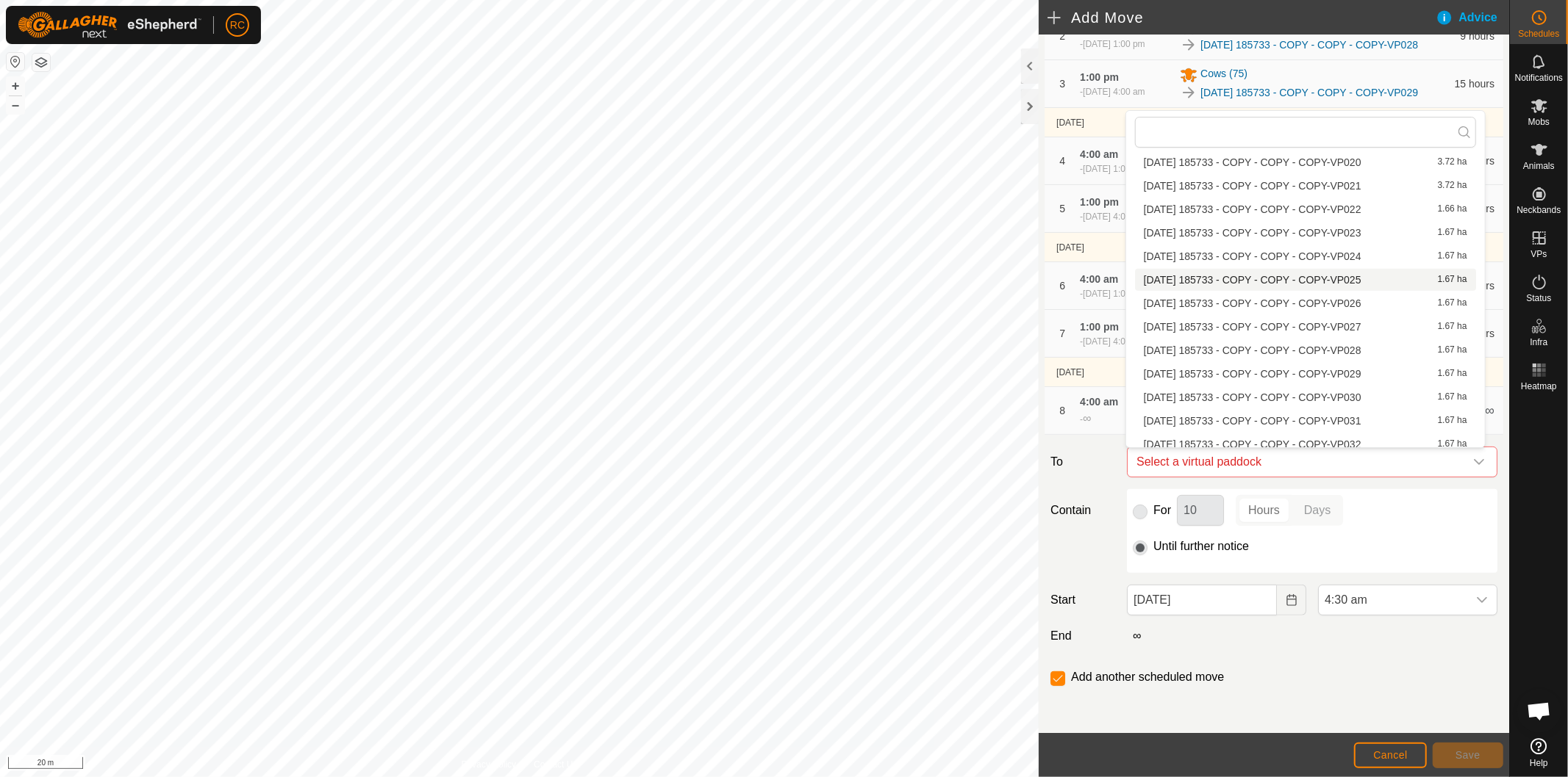
scroll to position [1288, 0]
click at [1295, 434] on li "[DATE] 185733 - COPY - COPY - COPY-VP035 1.67 ha" at bounding box center [1304, 439] width 341 height 22
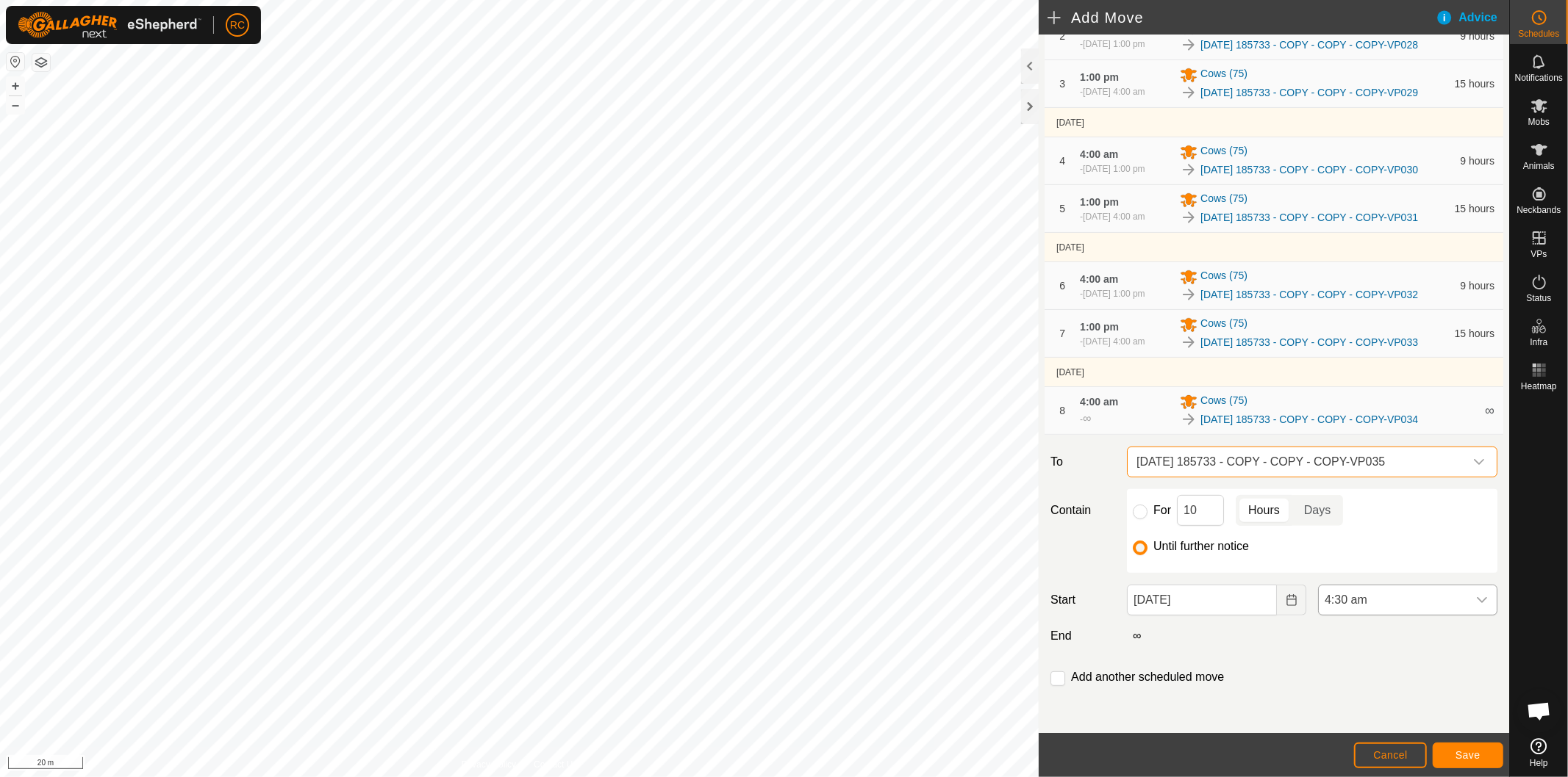
click at [1396, 597] on span "4:30 am" at bounding box center [1393, 600] width 149 height 29
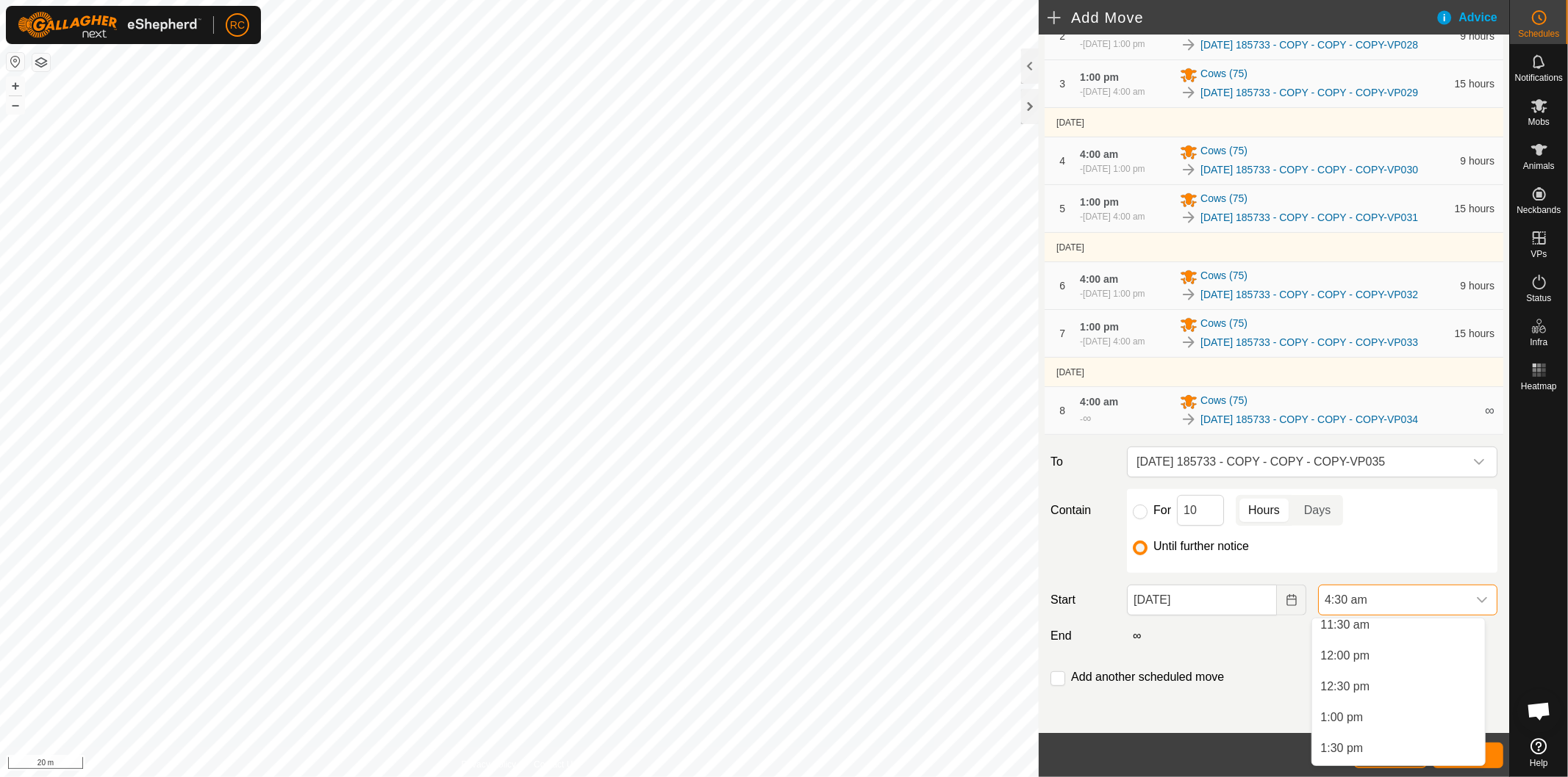
scroll to position [731, 0]
click at [1384, 695] on li "1:00 pm" at bounding box center [1398, 704] width 173 height 29
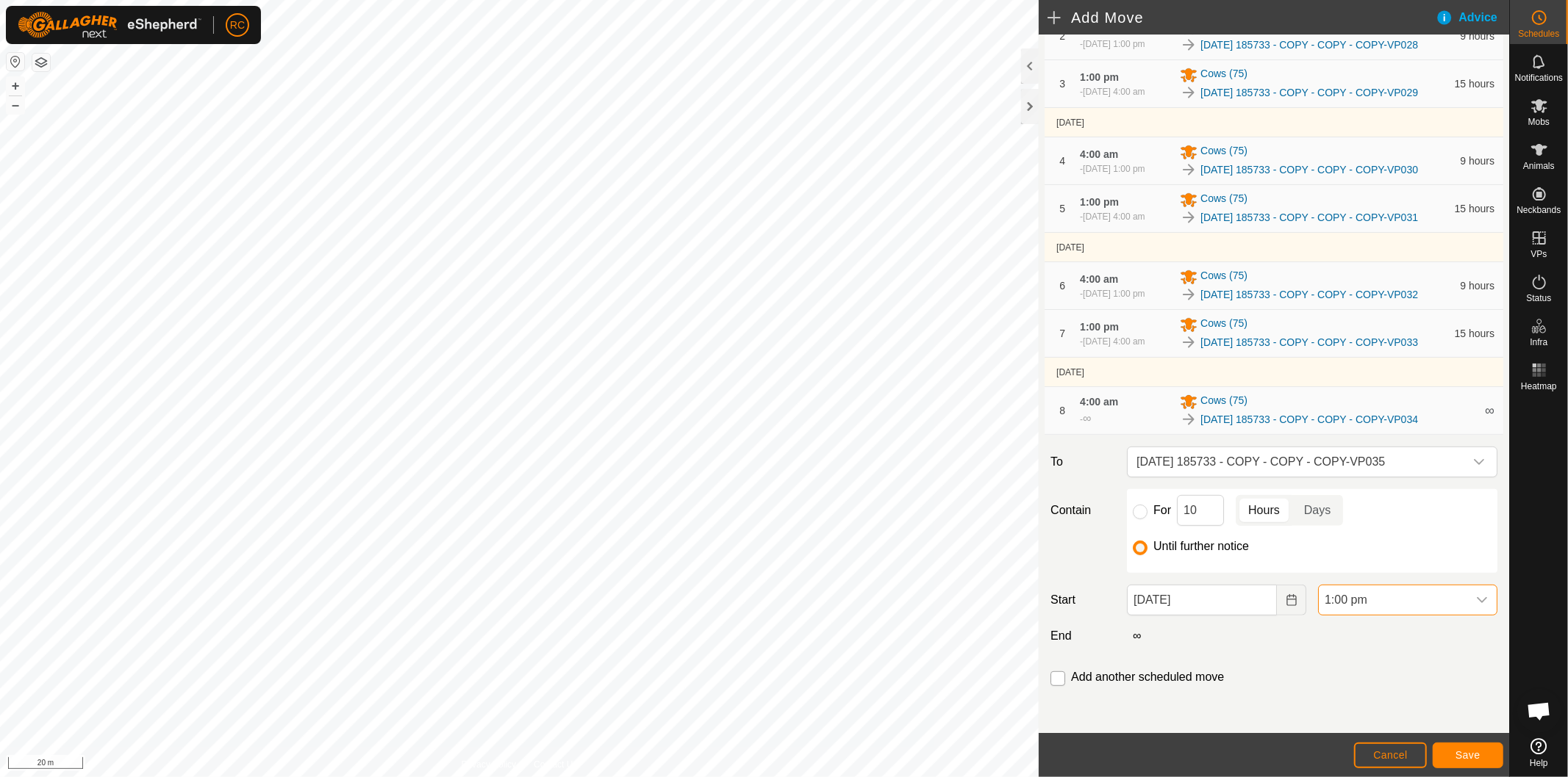
click at [1055, 678] on input "checkbox" at bounding box center [1057, 679] width 15 height 15
checkbox input "true"
click at [1485, 755] on button "Save" at bounding box center [1468, 755] width 71 height 26
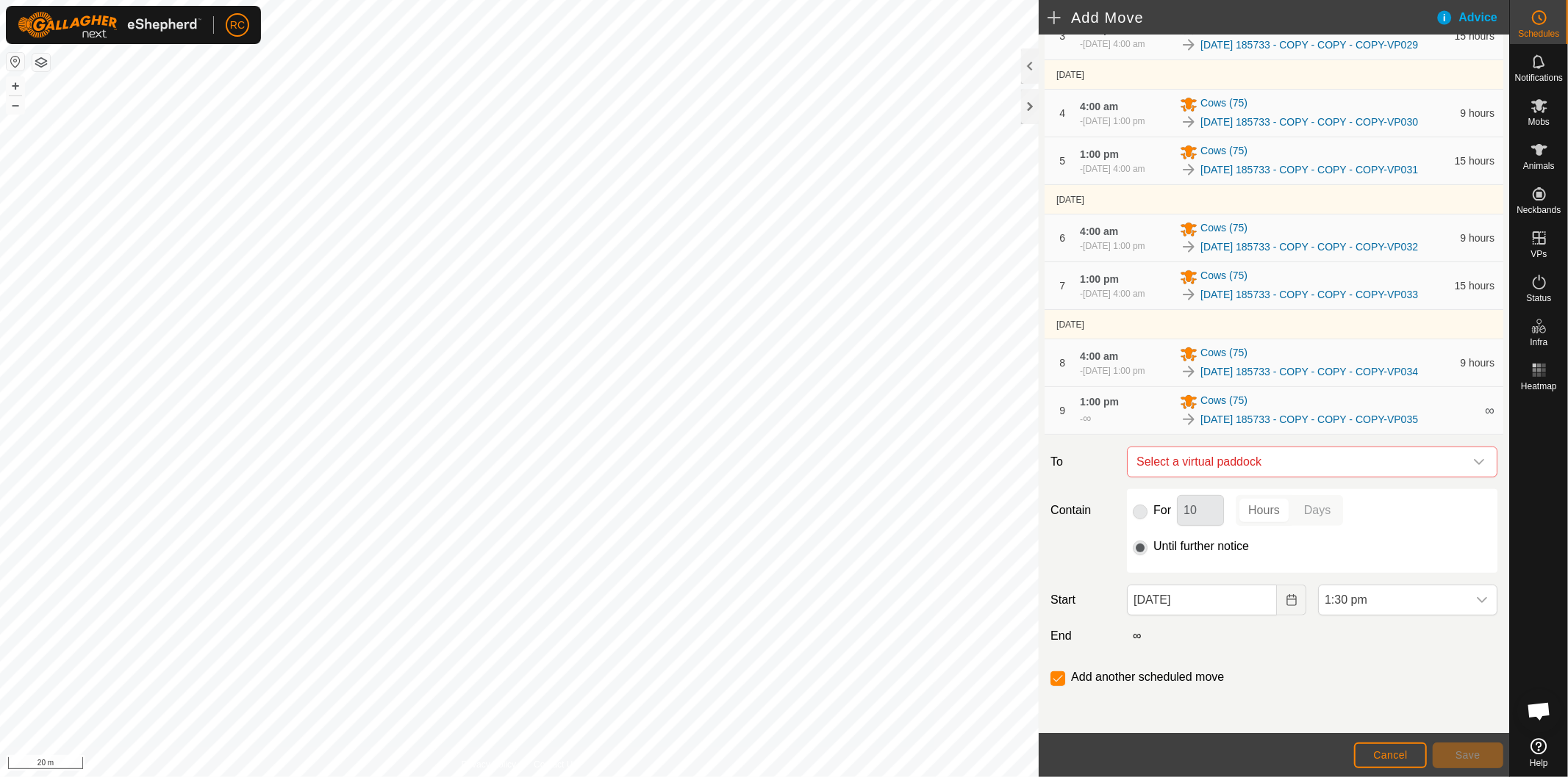
scroll to position [359, 0]
click at [1320, 458] on span "Select a virtual paddock" at bounding box center [1297, 462] width 334 height 29
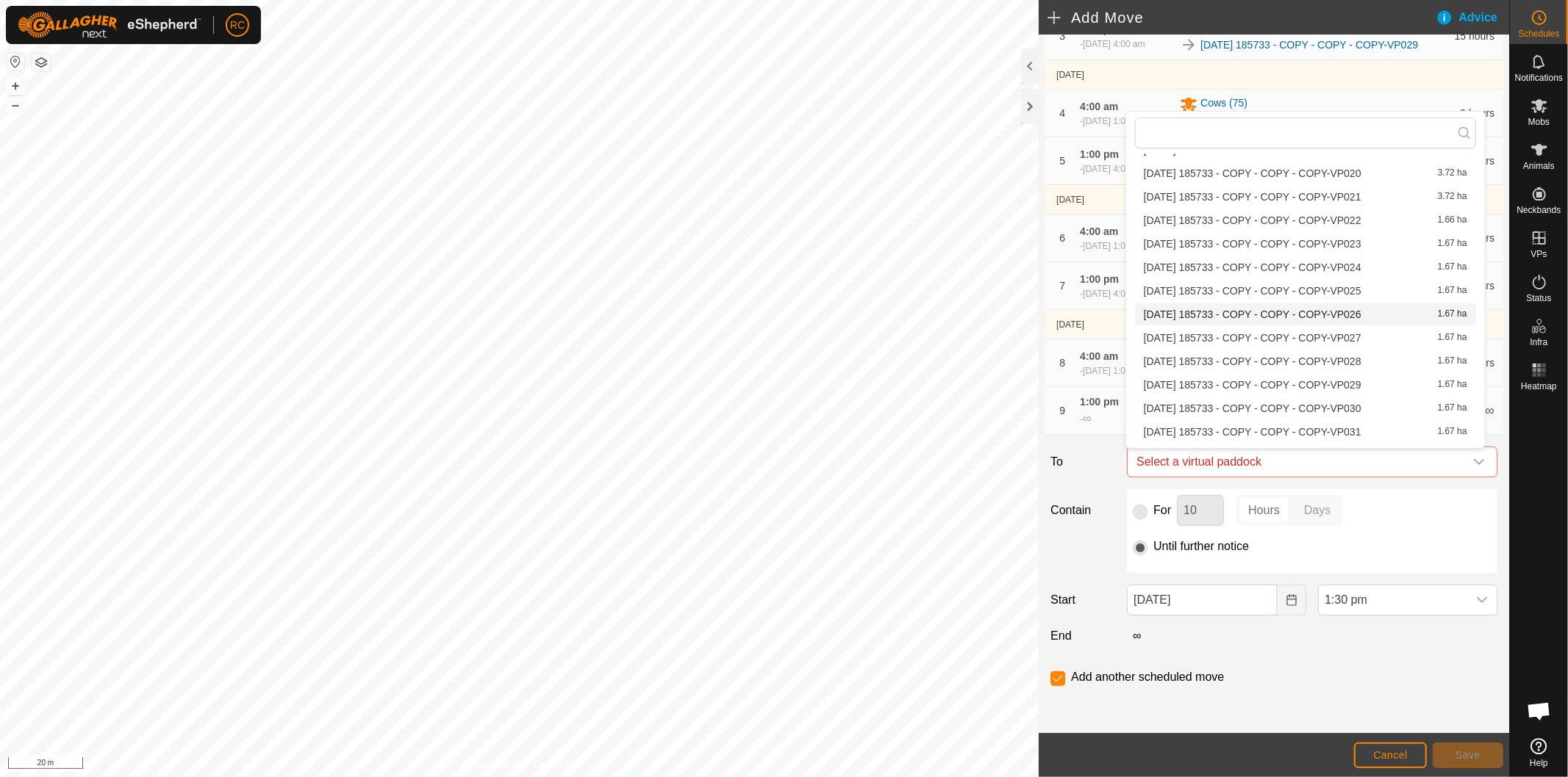
scroll to position [1288, 0]
click at [1099, 569] on div "Contain For 10 Hours Days Until further notice" at bounding box center [1273, 531] width 459 height 83
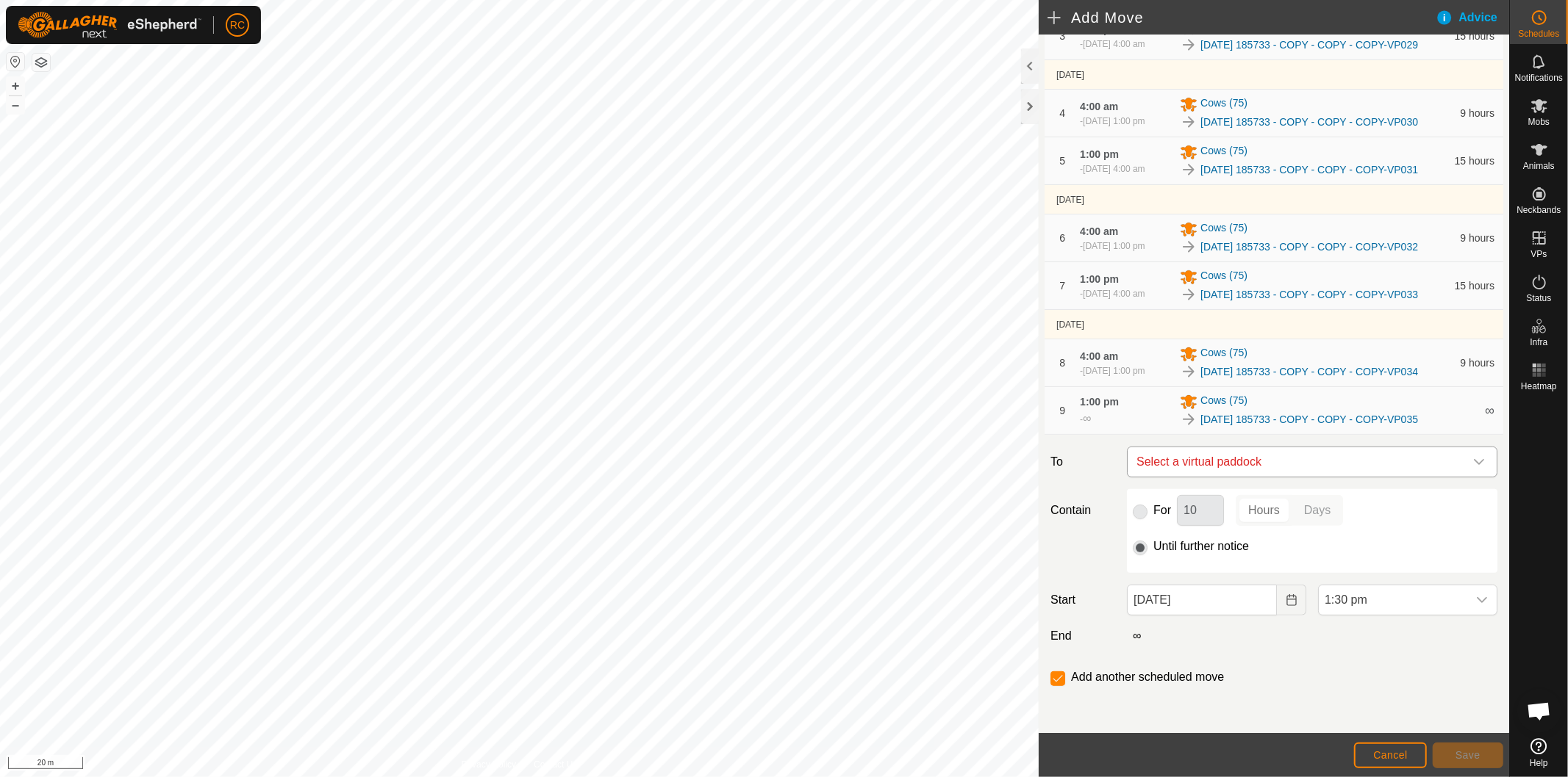
click at [1288, 470] on span "Select a virtual paddock" at bounding box center [1297, 462] width 334 height 29
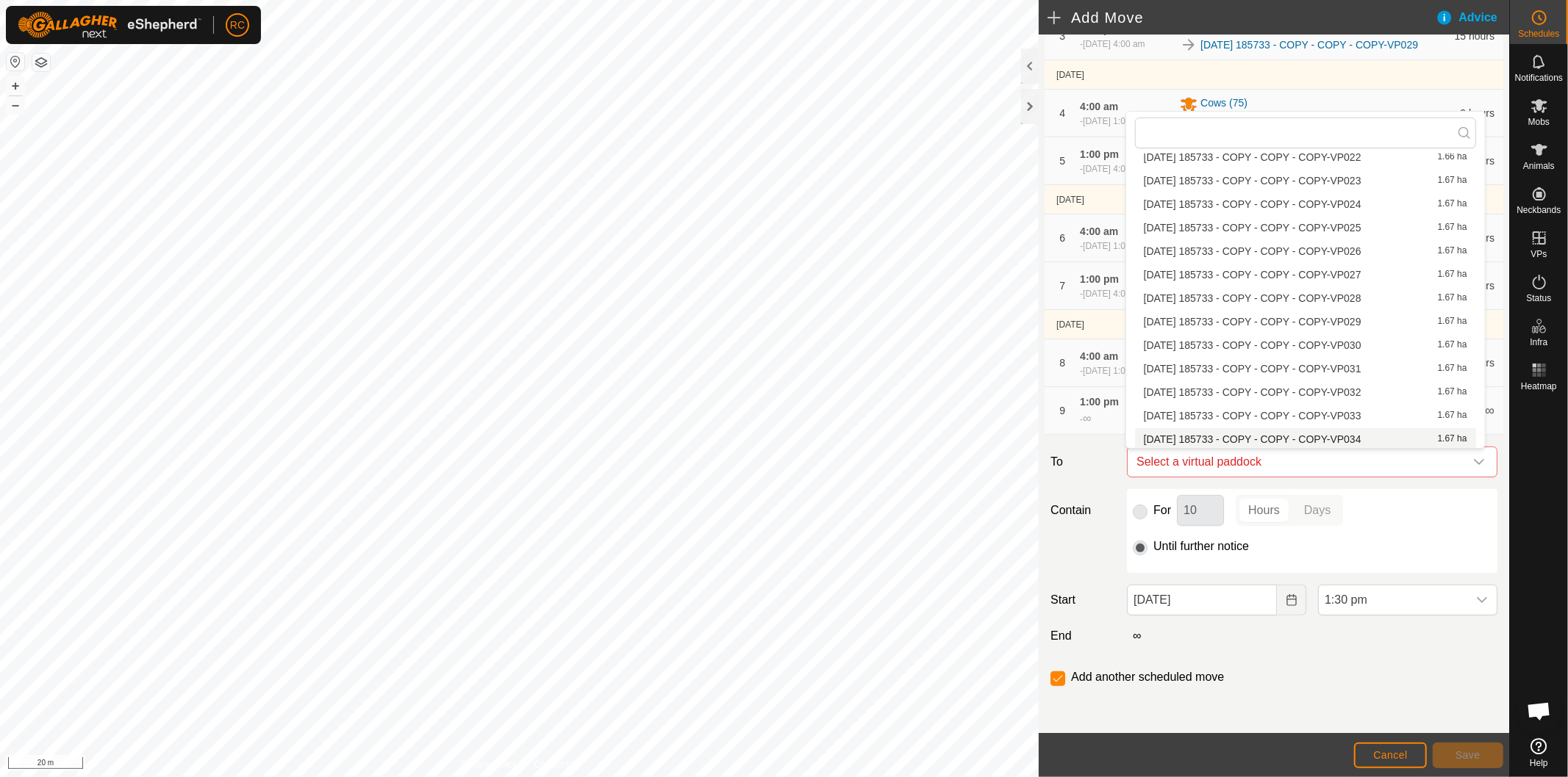
click at [1385, 679] on div "Add another scheduled move" at bounding box center [1273, 683] width 459 height 29
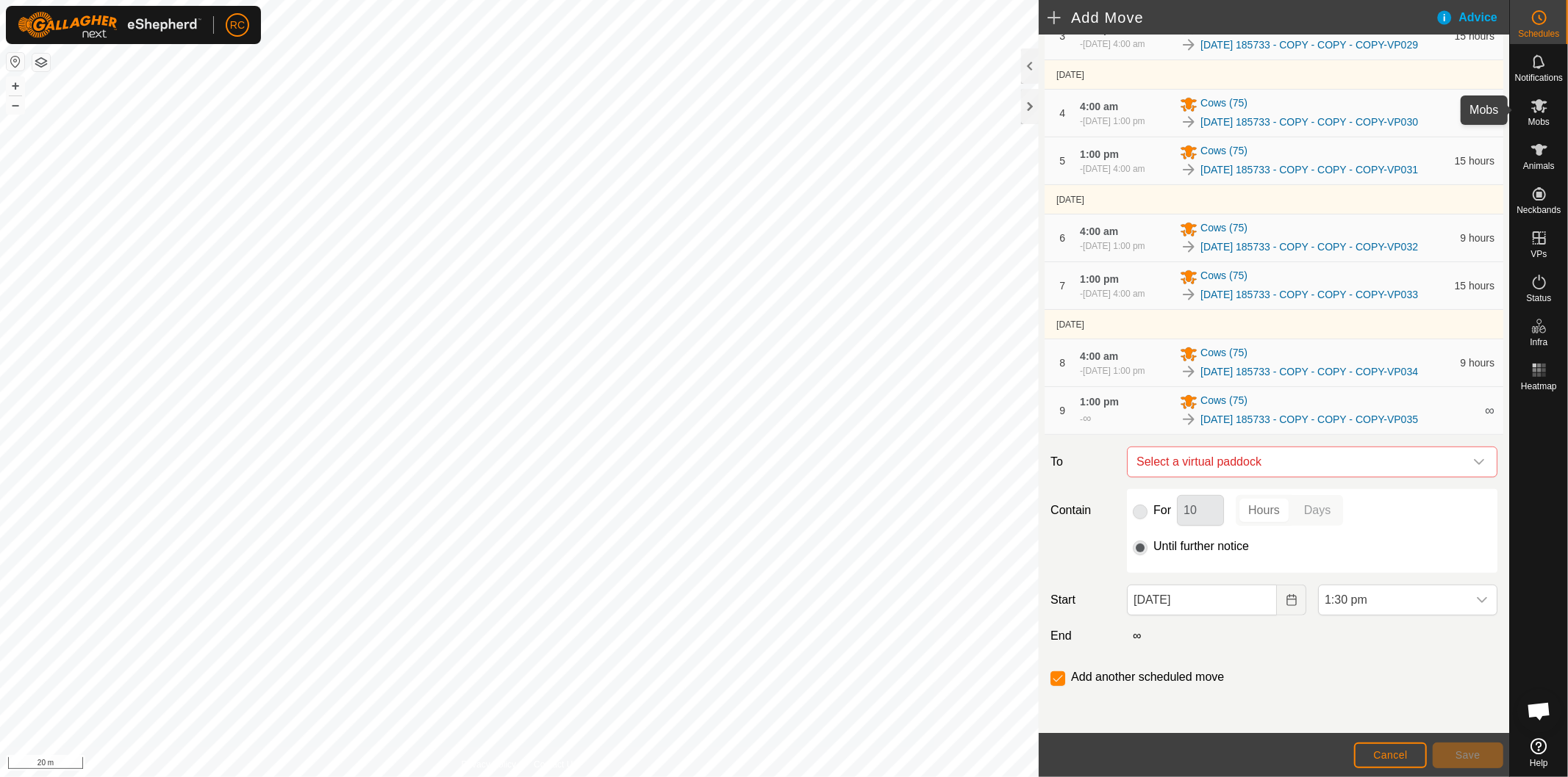
click at [1540, 106] on icon at bounding box center [1539, 106] width 17 height 14
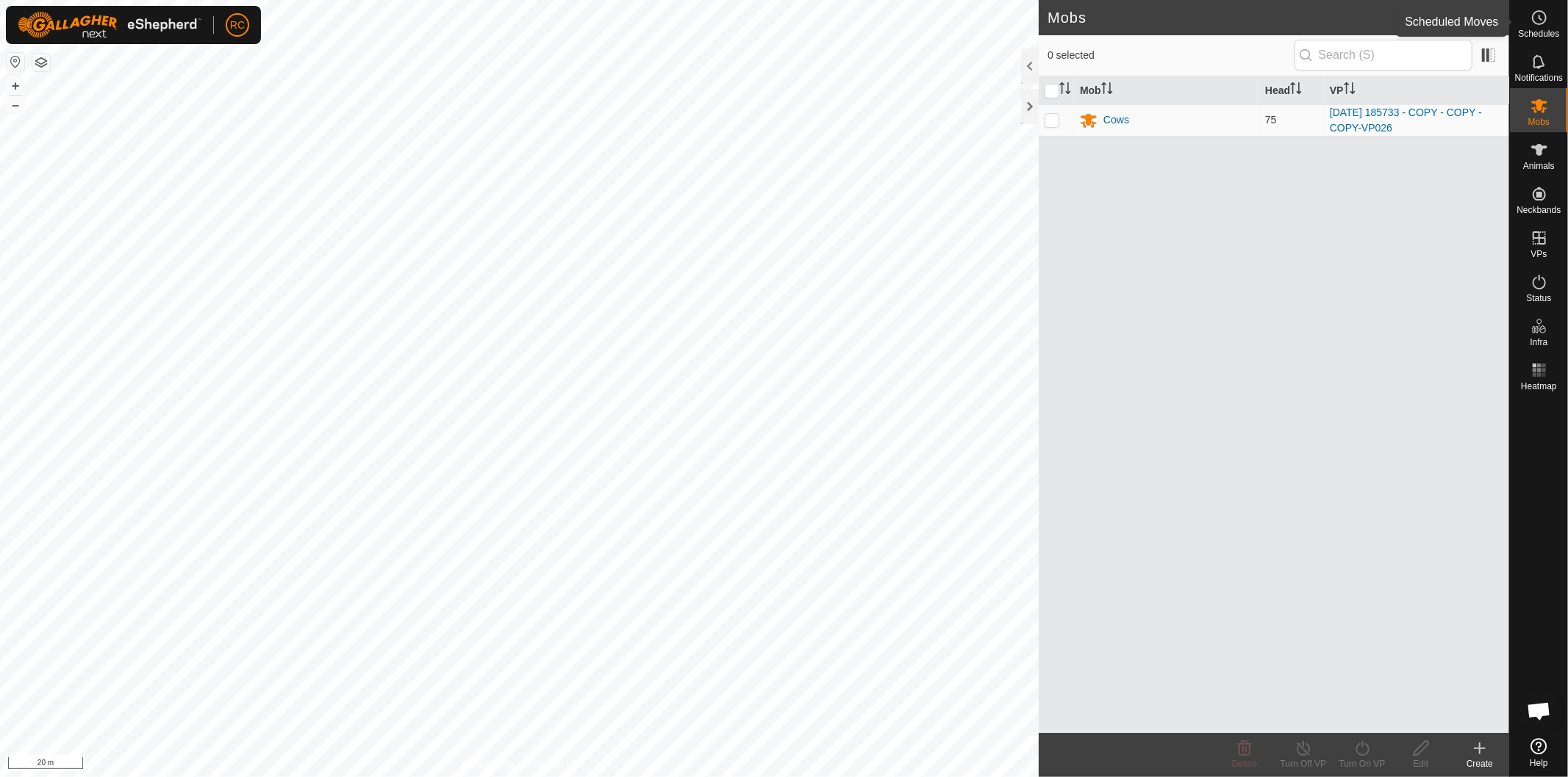
click at [1540, 20] on icon at bounding box center [1539, 17] width 17 height 17
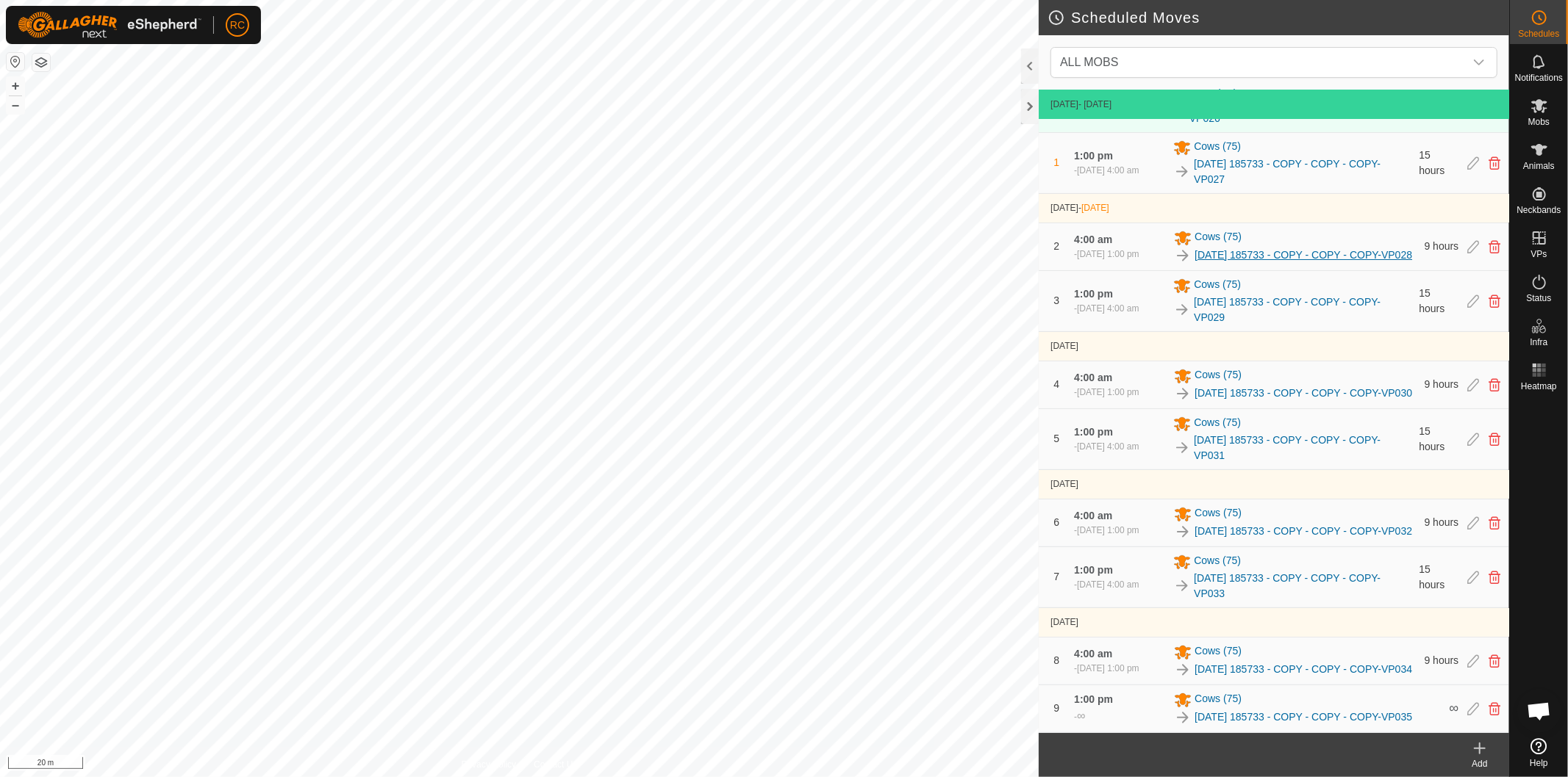
scroll to position [117, 0]
click at [1547, 243] on icon at bounding box center [1539, 238] width 17 height 17
click at [1539, 242] on icon at bounding box center [1539, 238] width 13 height 13
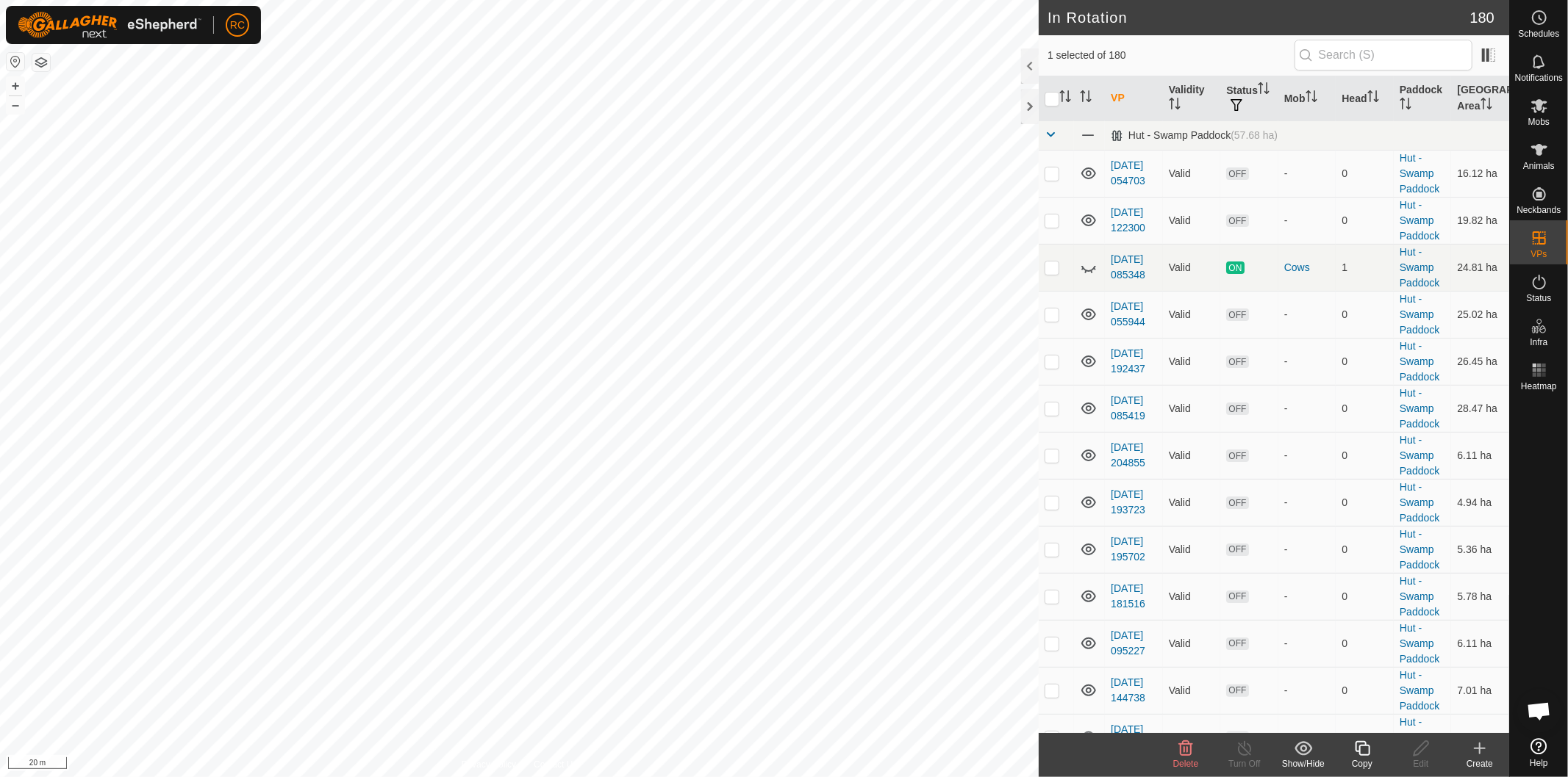
click at [1366, 751] on icon at bounding box center [1362, 749] width 18 height 17
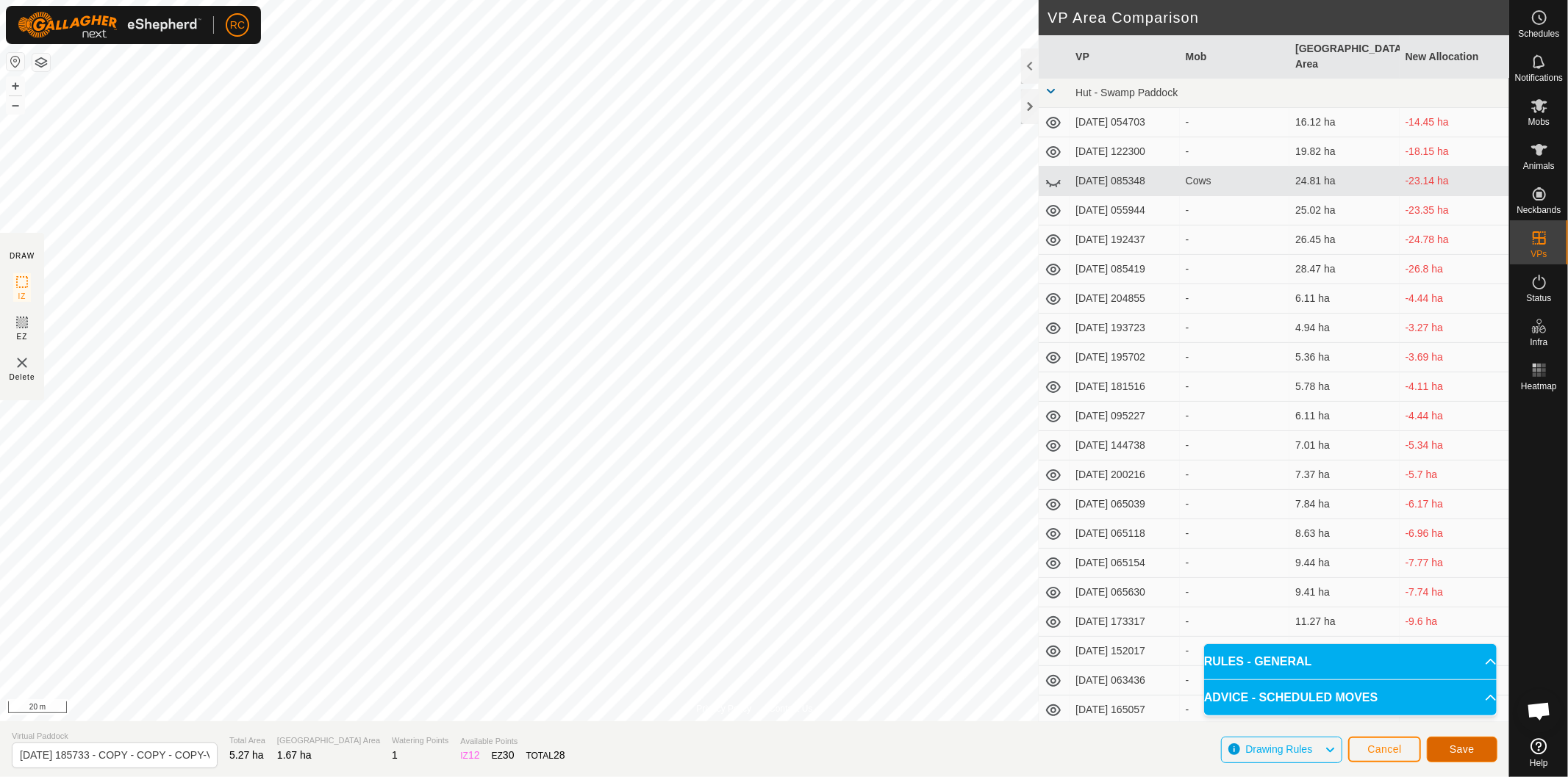
click at [1460, 748] on span "Save" at bounding box center [1462, 749] width 25 height 12
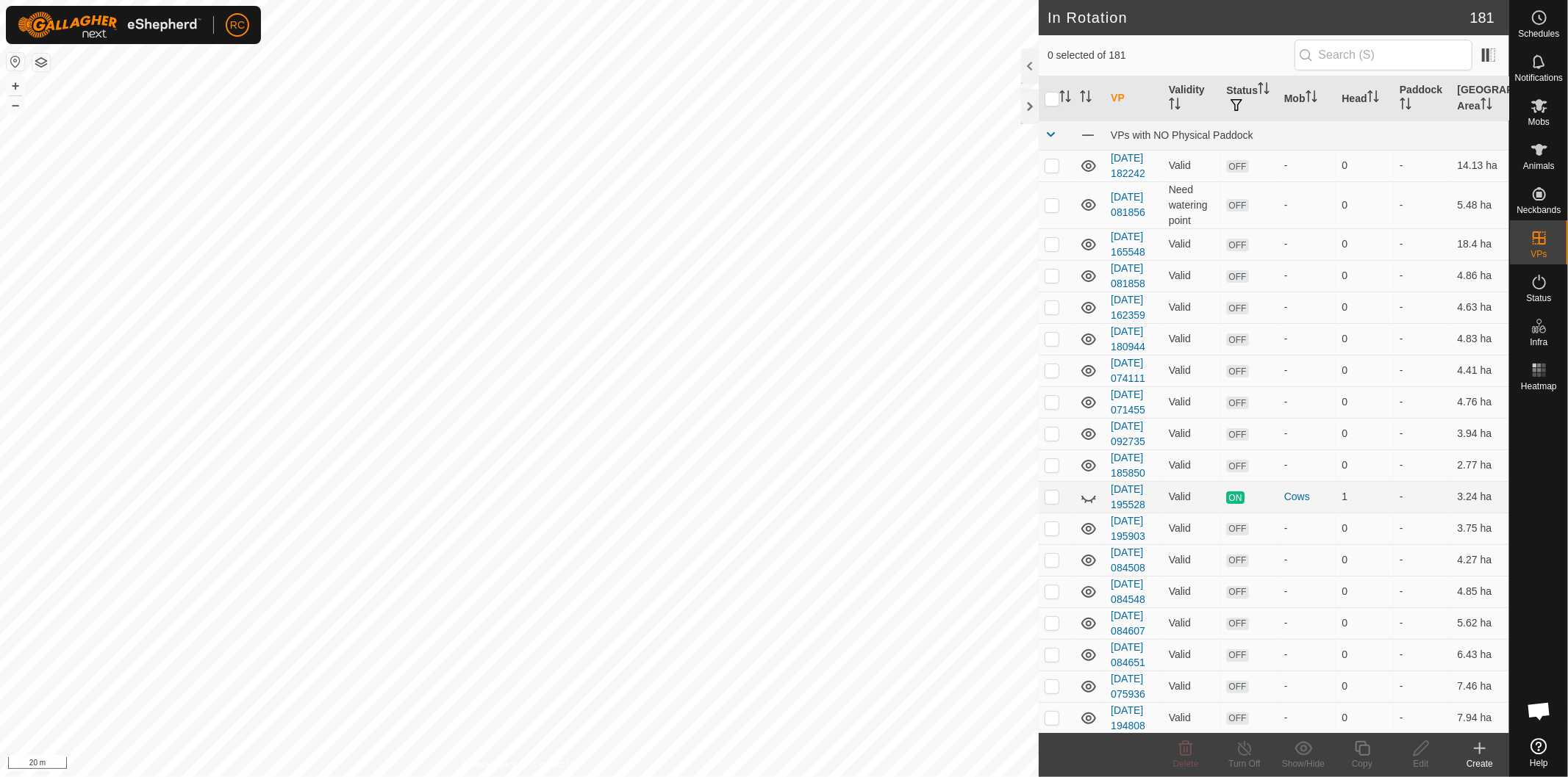
checkbox input "true"
click at [1356, 753] on icon at bounding box center [1362, 749] width 18 height 17
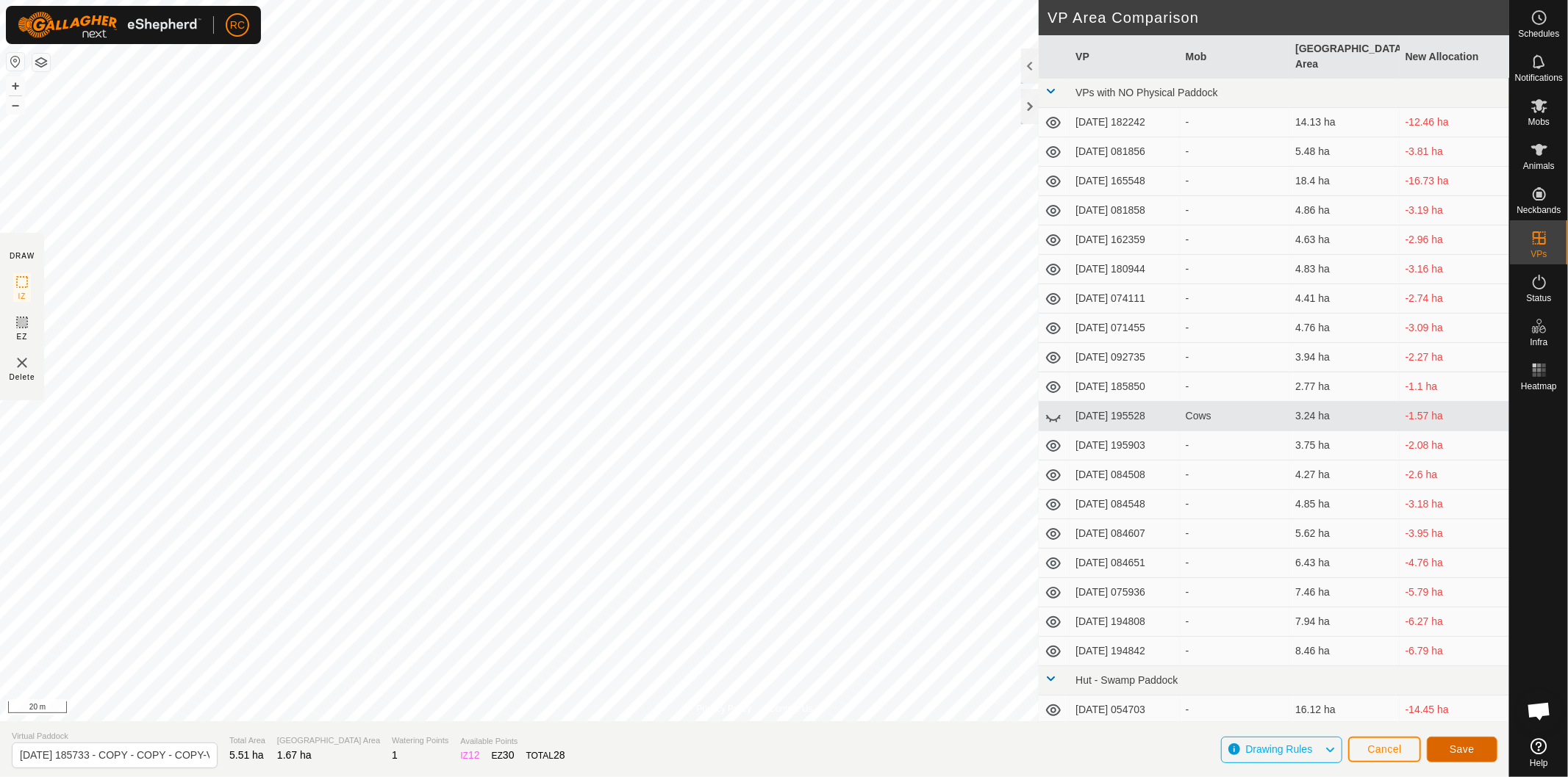
click at [1470, 753] on span "Save" at bounding box center [1462, 749] width 25 height 12
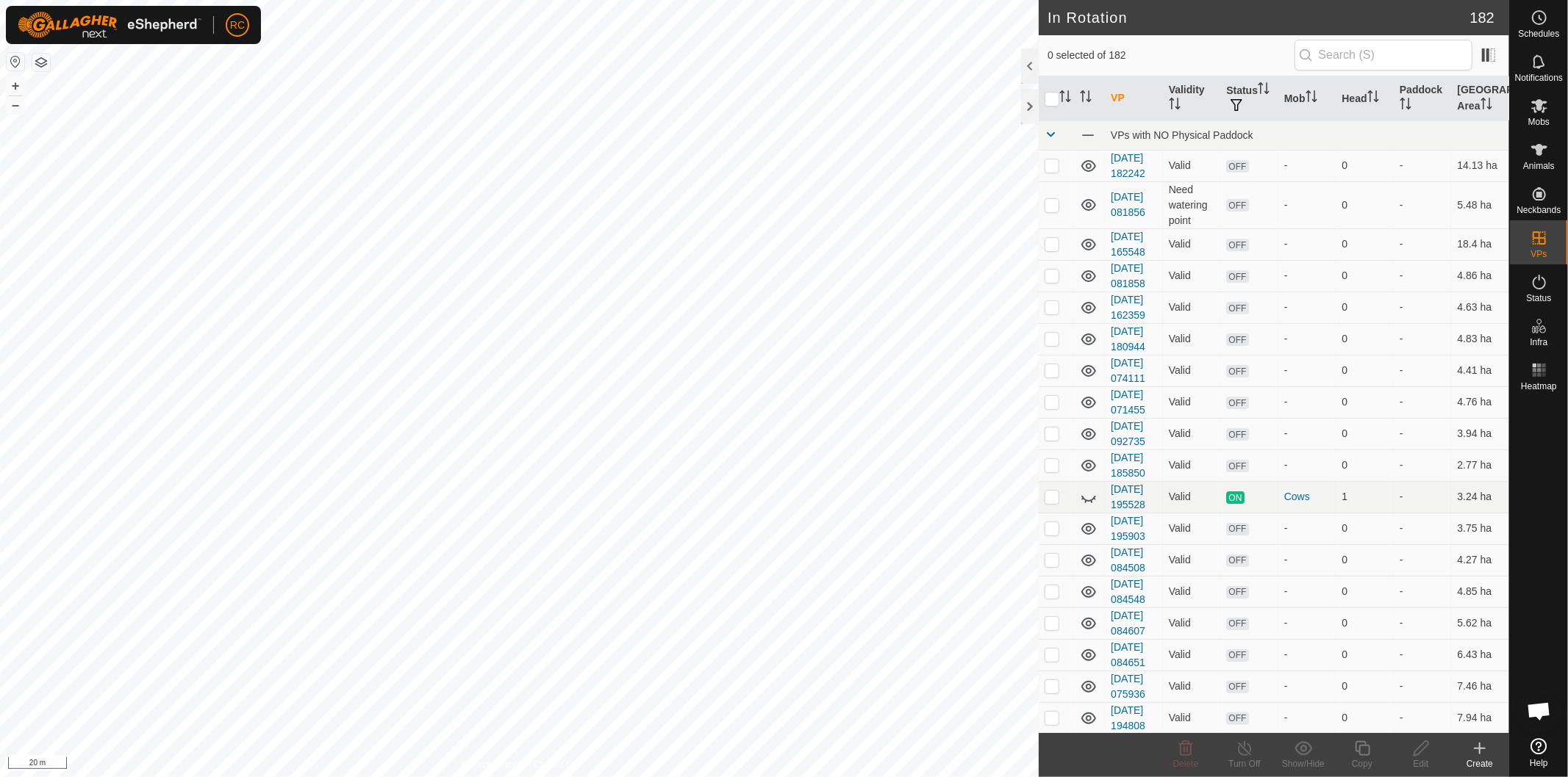
checkbox input "true"
click at [1363, 752] on icon at bounding box center [1362, 749] width 18 height 17
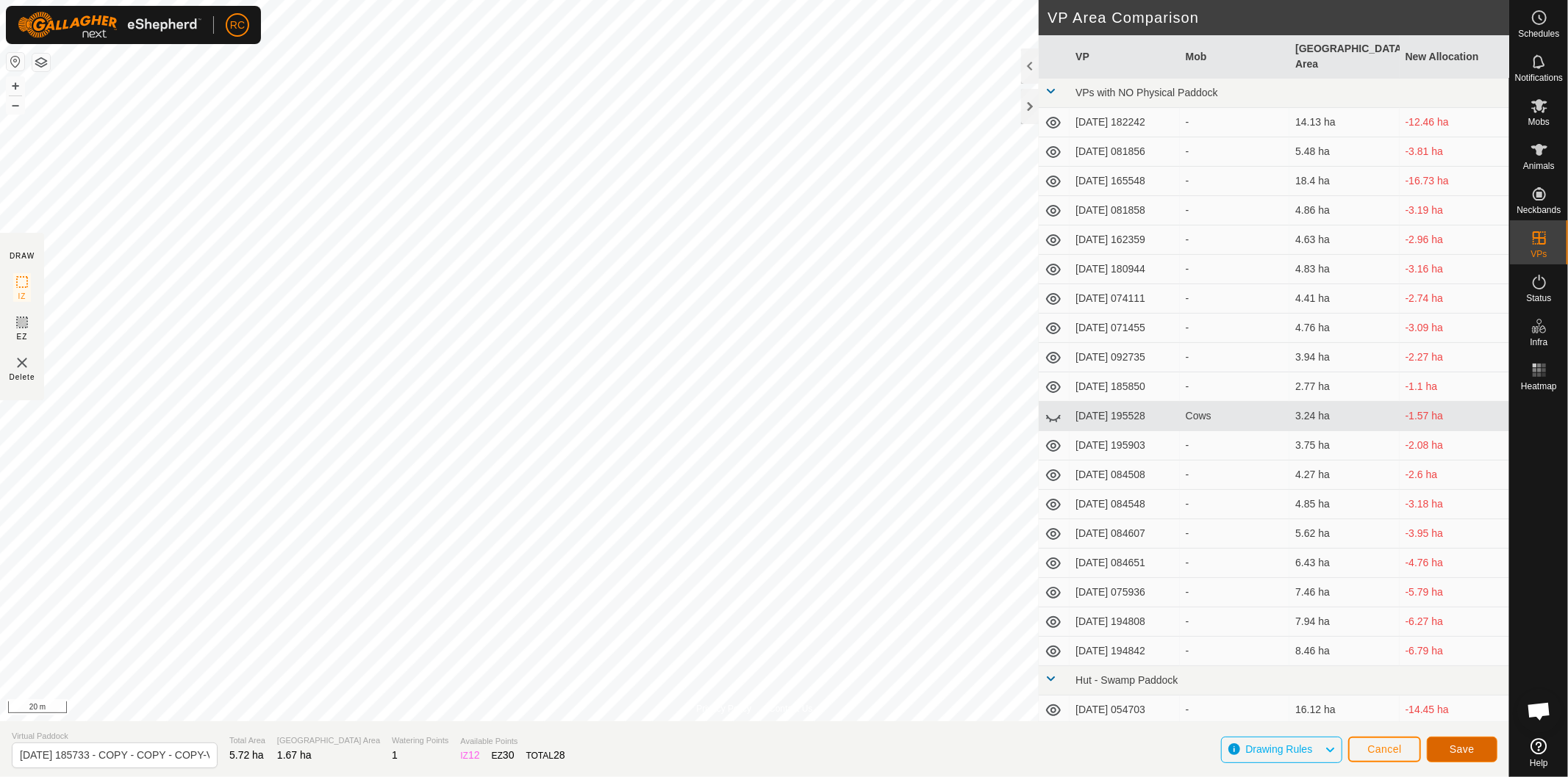
click at [1468, 750] on span "Save" at bounding box center [1462, 749] width 25 height 12
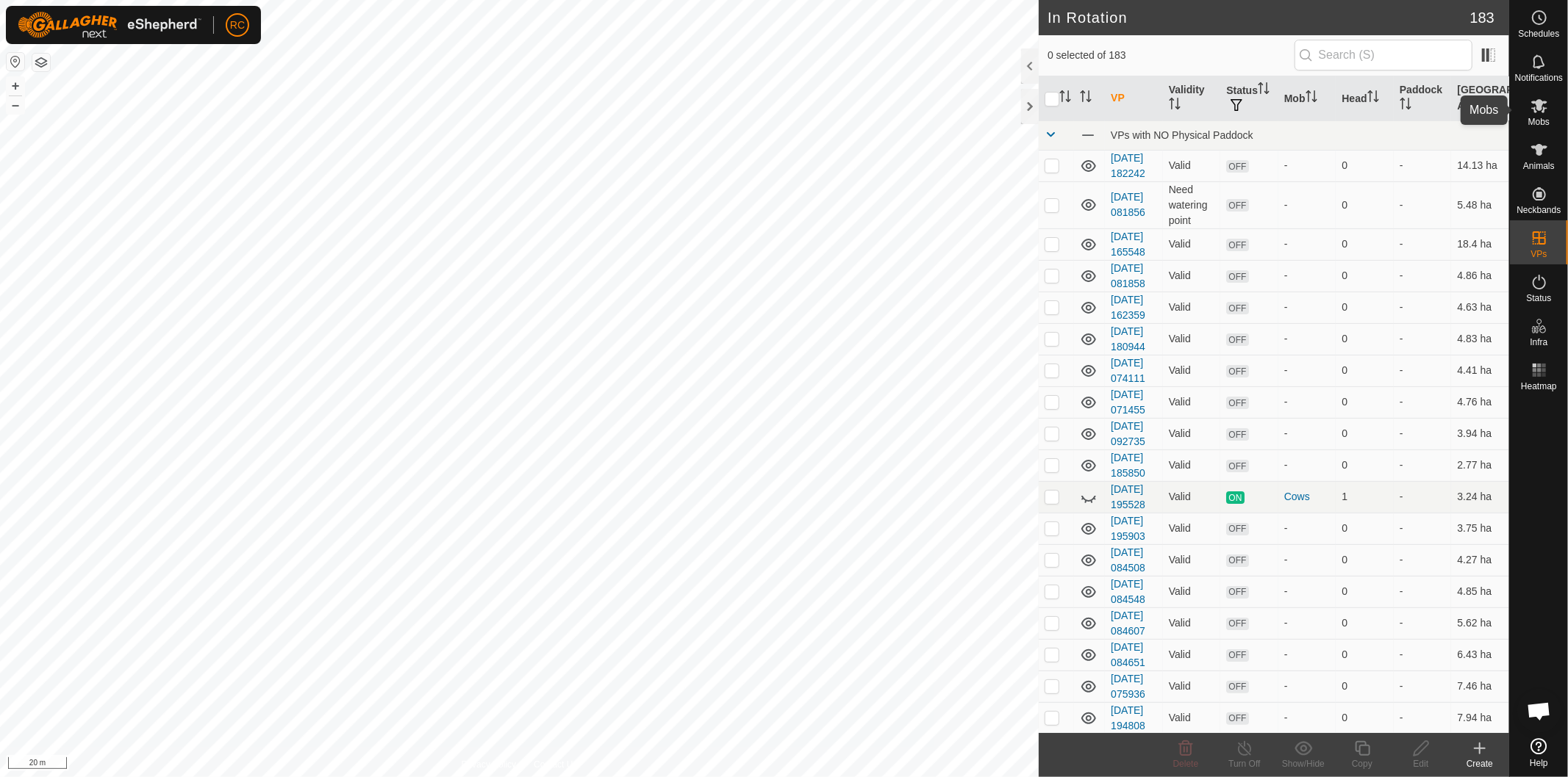
click at [1540, 112] on icon at bounding box center [1539, 105] width 17 height 17
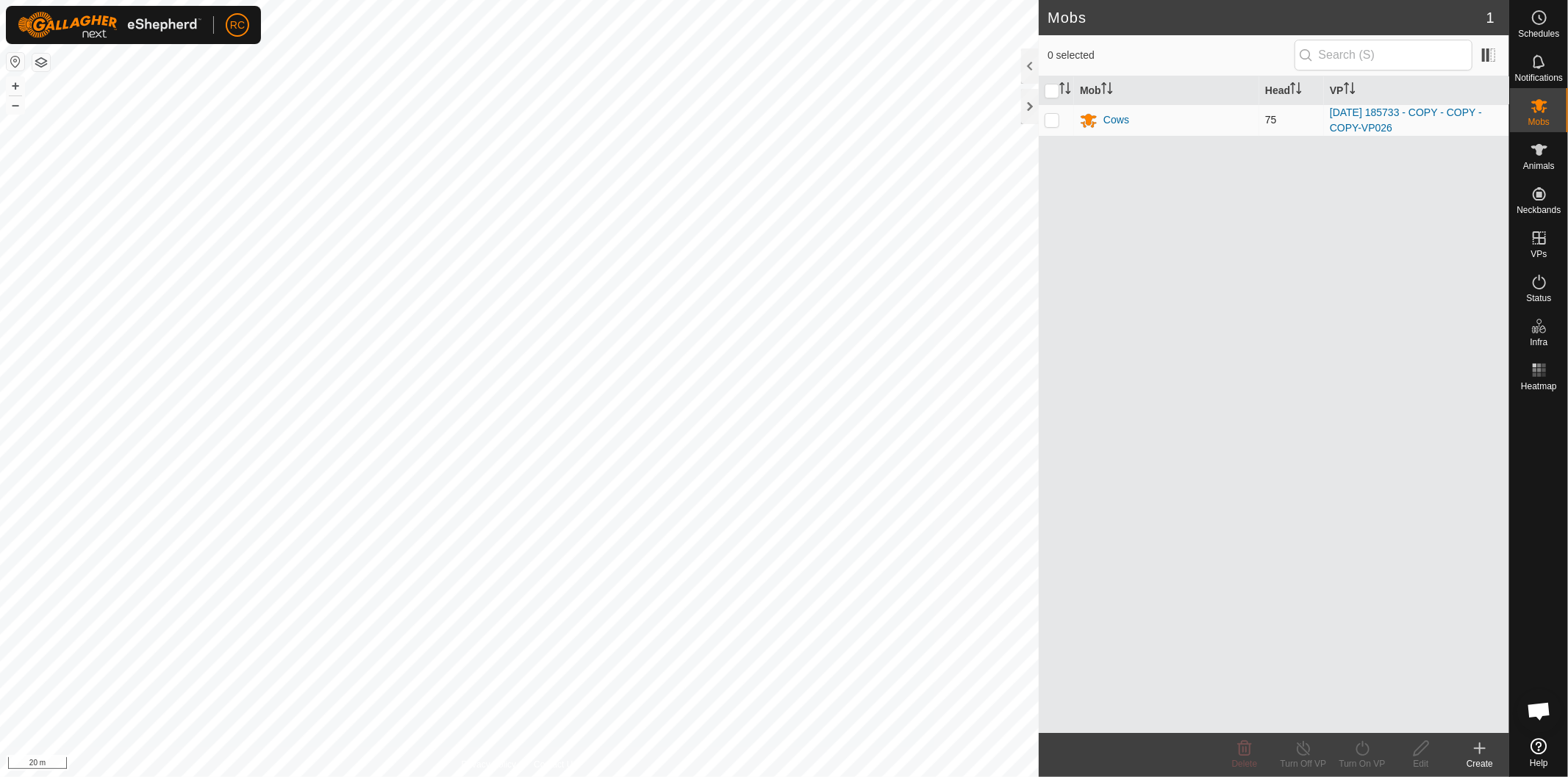
click at [1051, 118] on p-checkbox at bounding box center [1051, 120] width 15 height 12
checkbox input "true"
click at [1358, 747] on icon at bounding box center [1362, 749] width 18 height 17
click at [1374, 685] on link "Later" at bounding box center [1406, 686] width 146 height 29
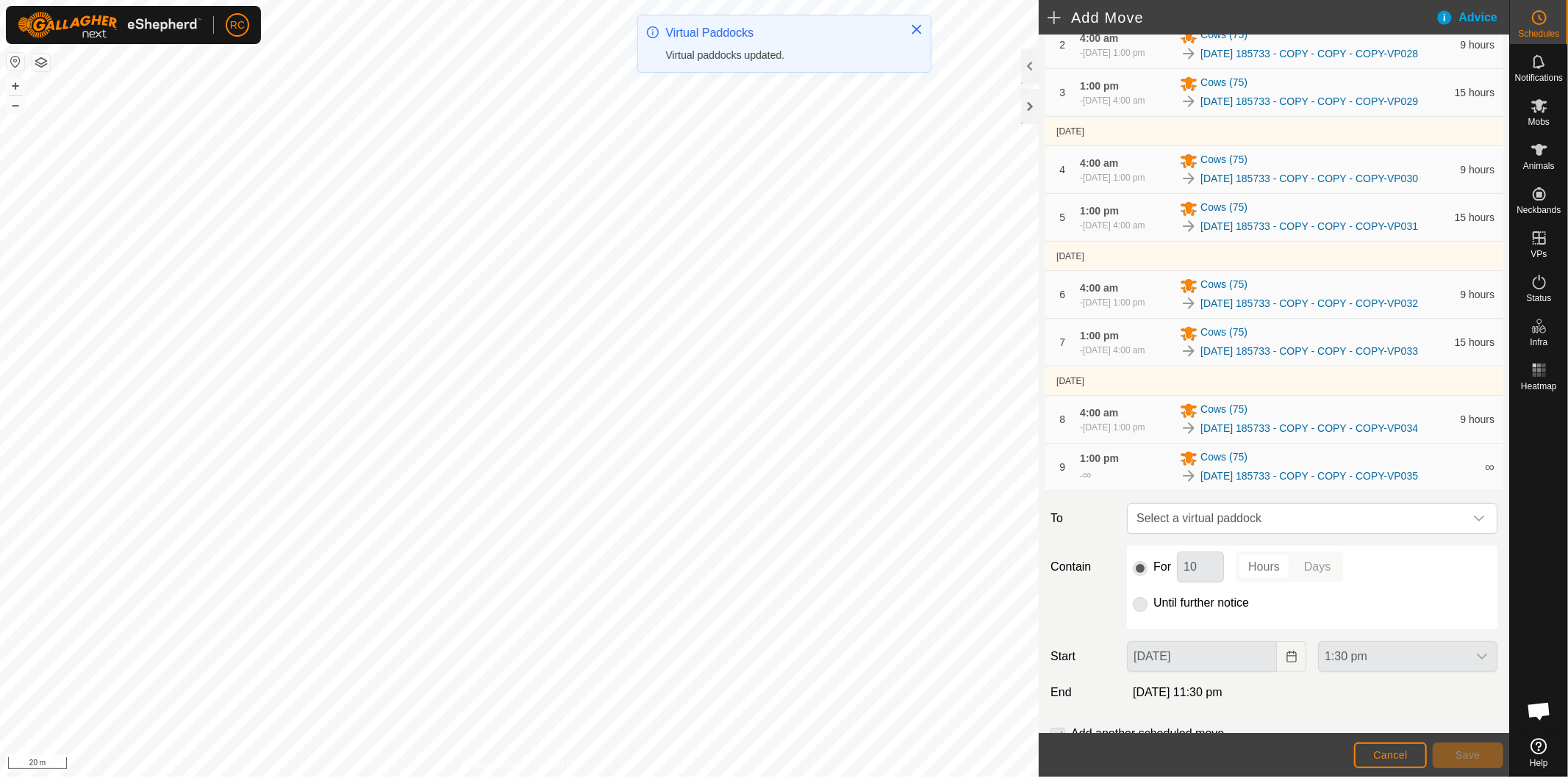
scroll to position [359, 0]
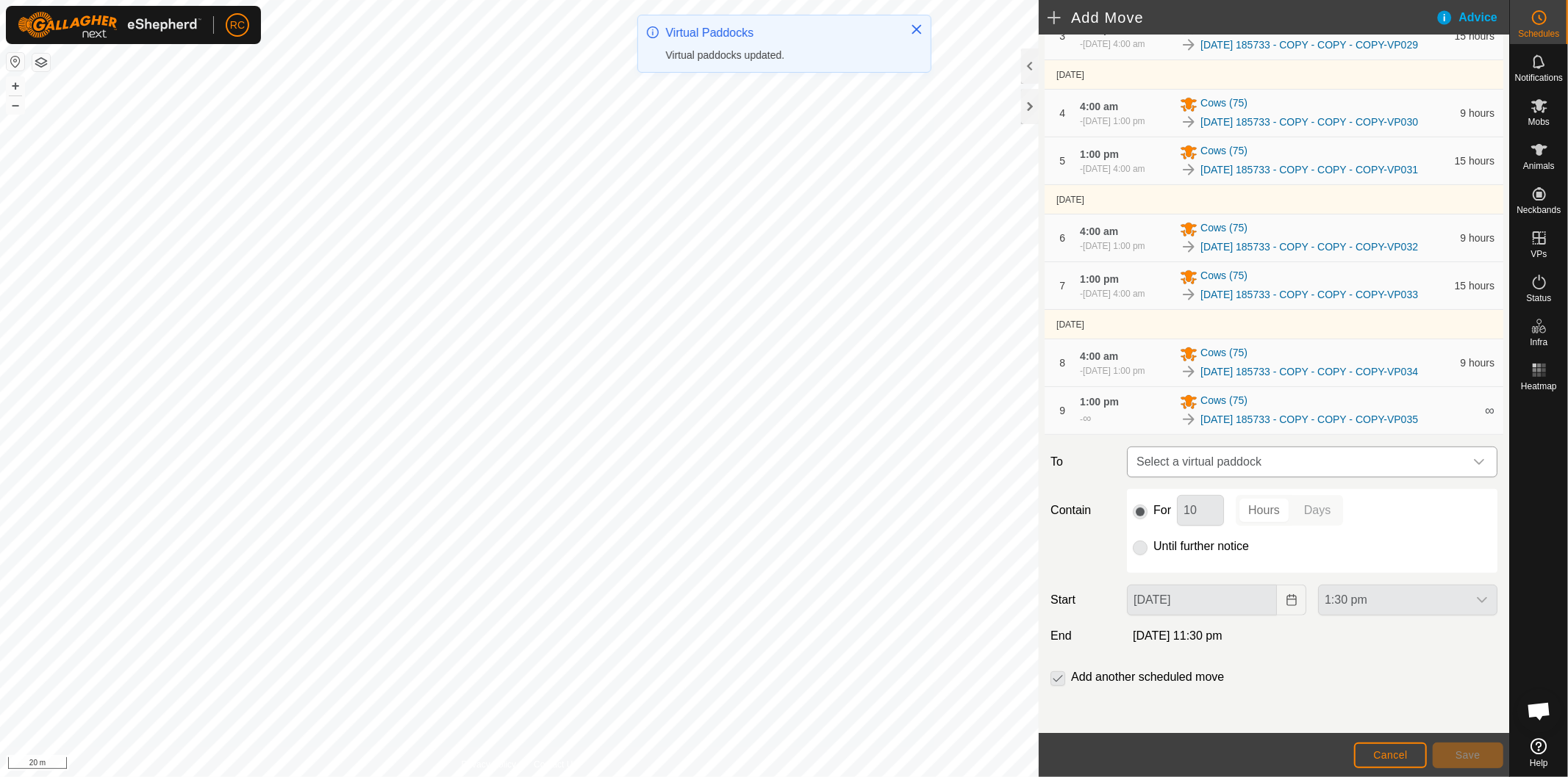
click at [1205, 453] on span "Select a virtual paddock" at bounding box center [1297, 462] width 334 height 29
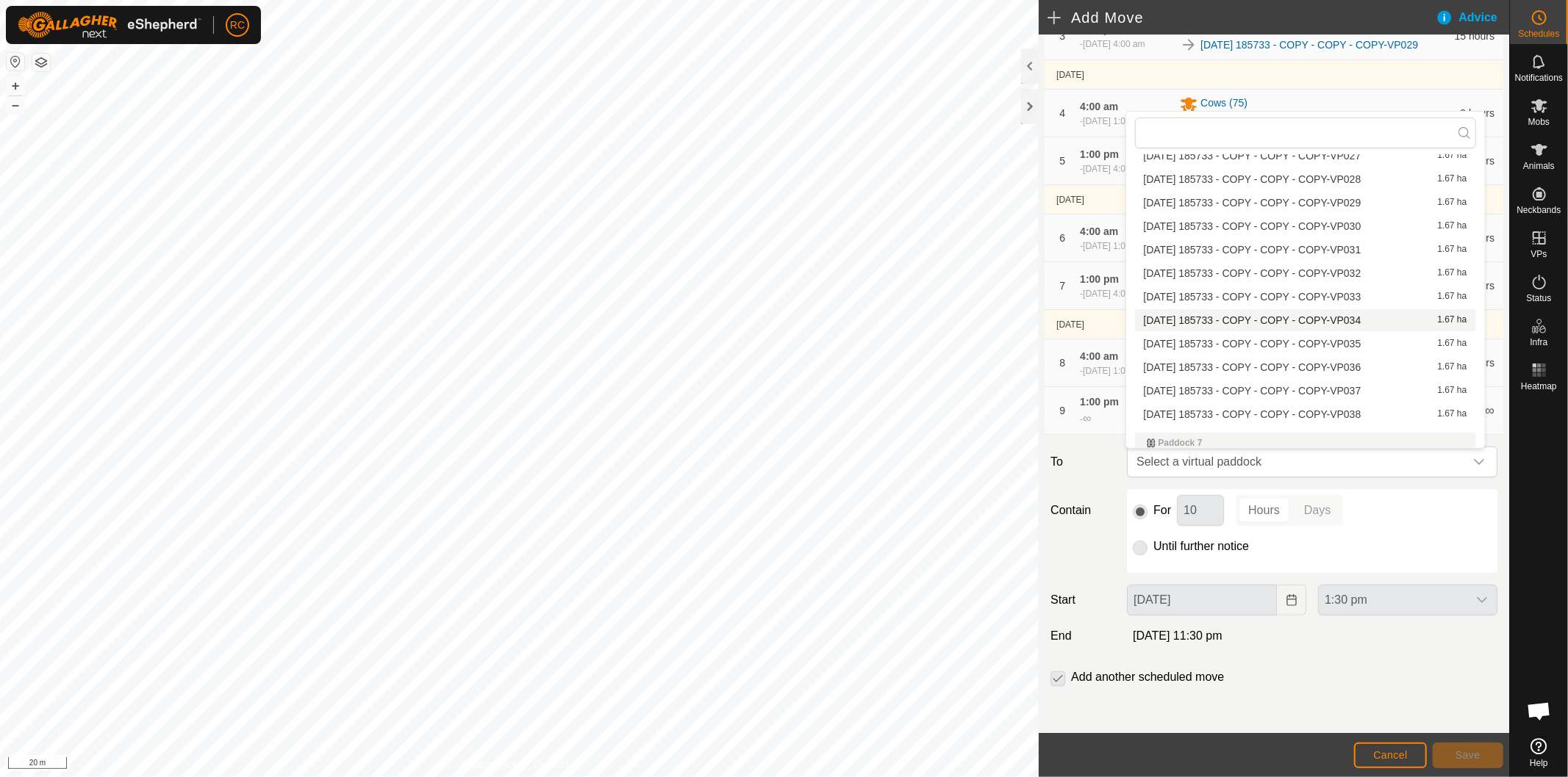
scroll to position [3428, 0]
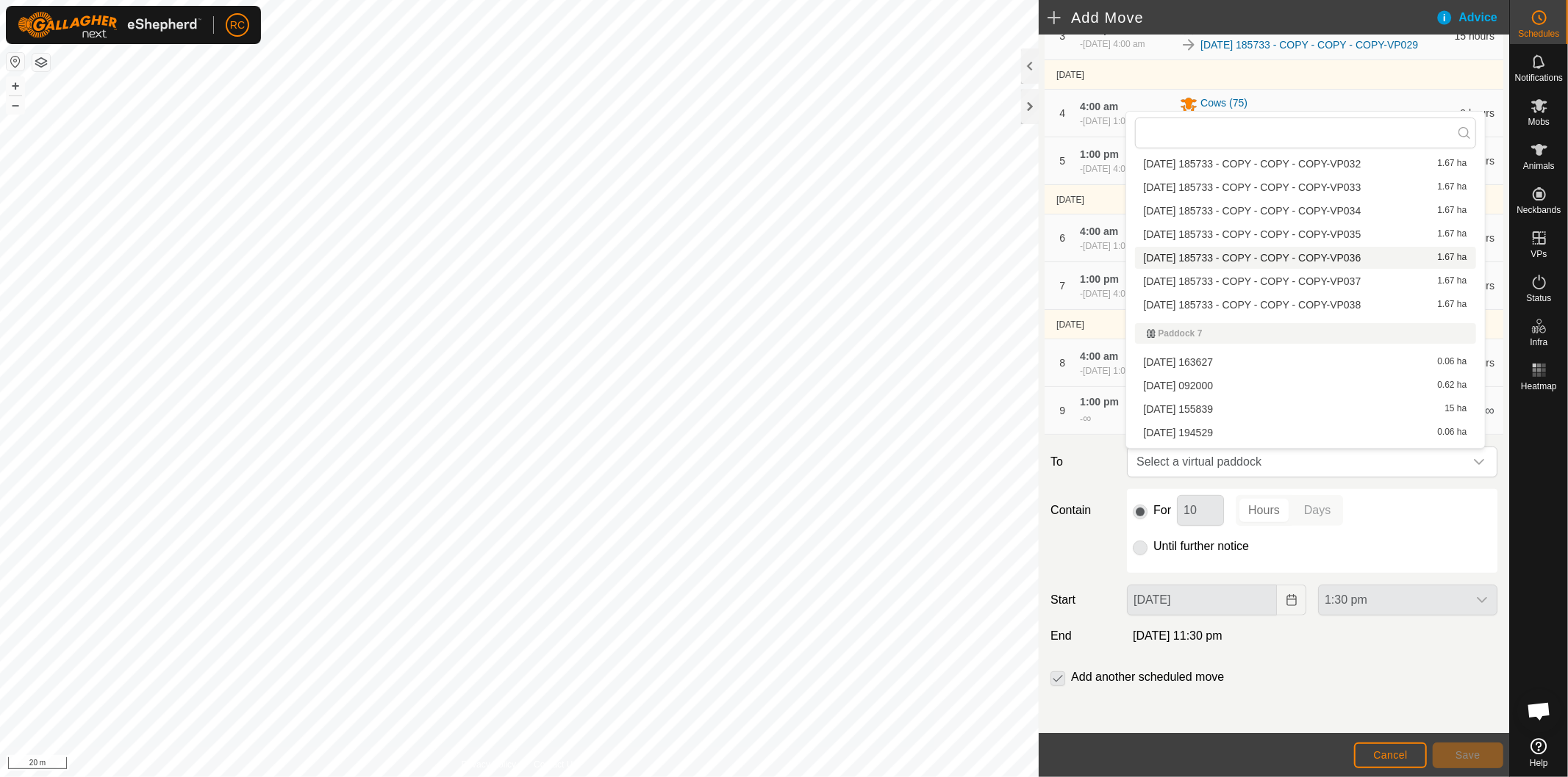
click at [1291, 252] on li "[DATE] 185733 - COPY - COPY - COPY-VP036 1.67 ha" at bounding box center [1304, 258] width 341 height 22
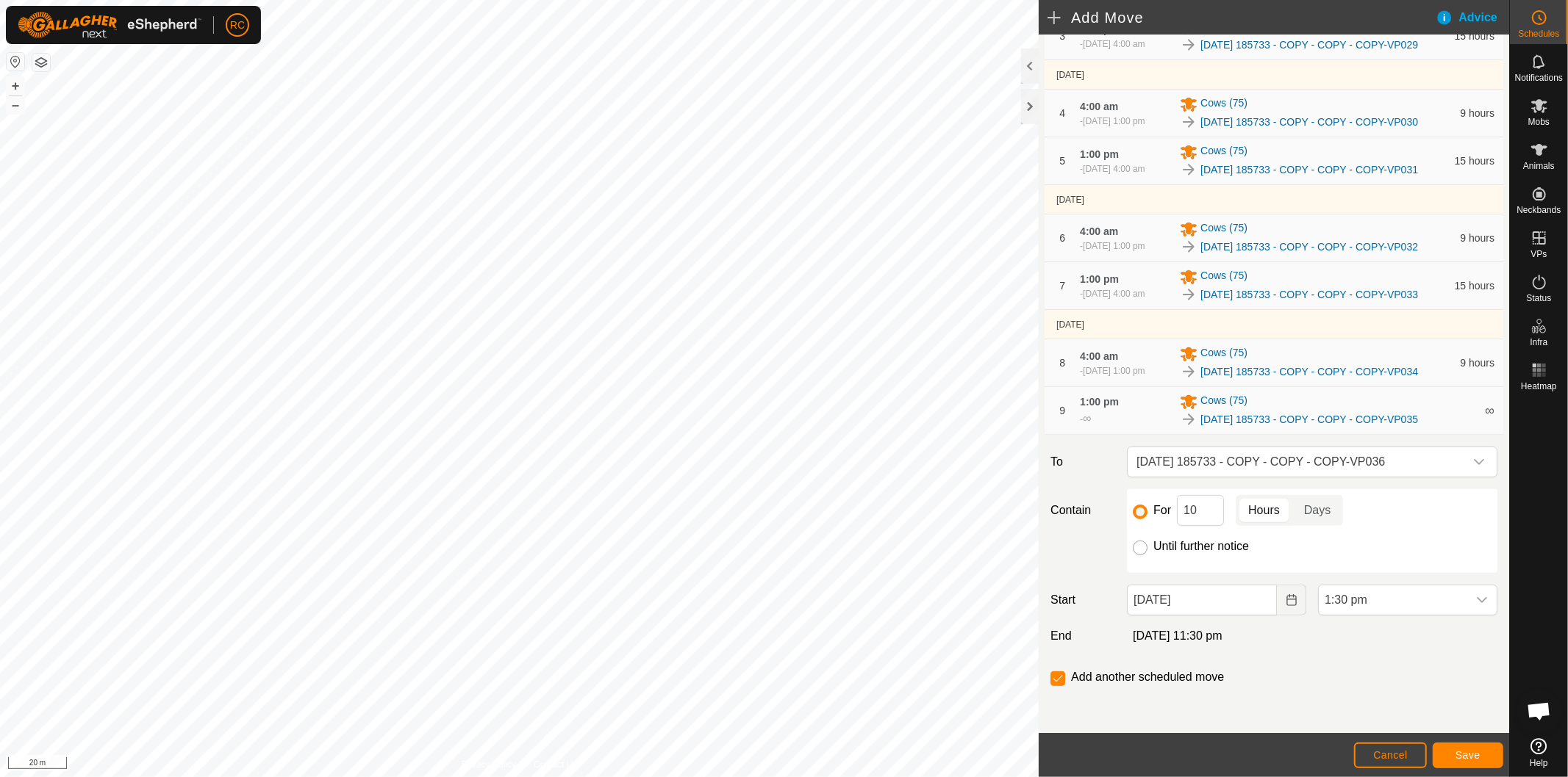
click at [1134, 545] on input "Until further notice" at bounding box center [1140, 548] width 15 height 15
radio input "true"
checkbox input "false"
click at [1251, 606] on input "[DATE]" at bounding box center [1201, 600] width 150 height 31
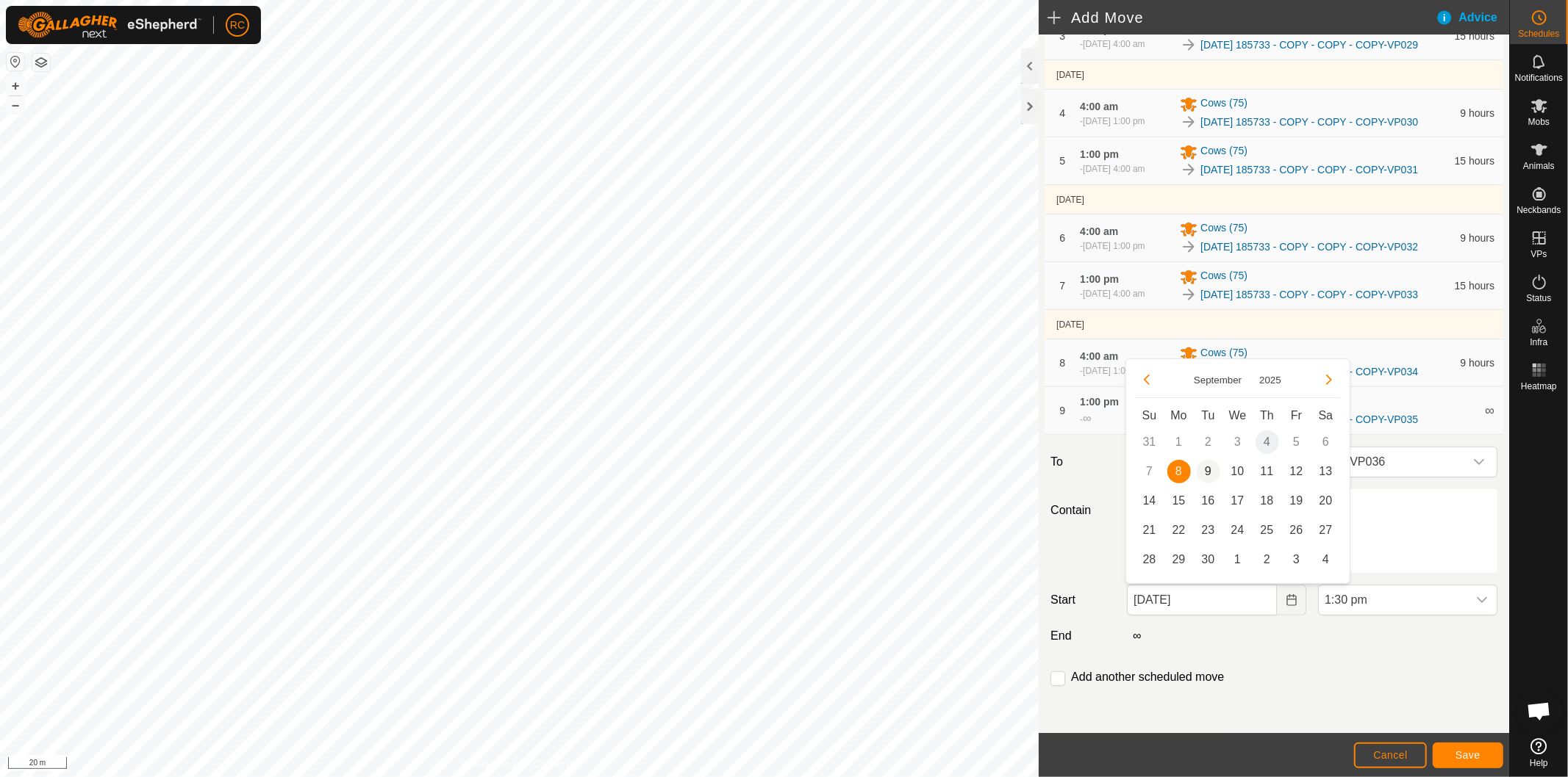
click at [1212, 474] on span "9" at bounding box center [1208, 472] width 24 height 24
type input "[DATE]"
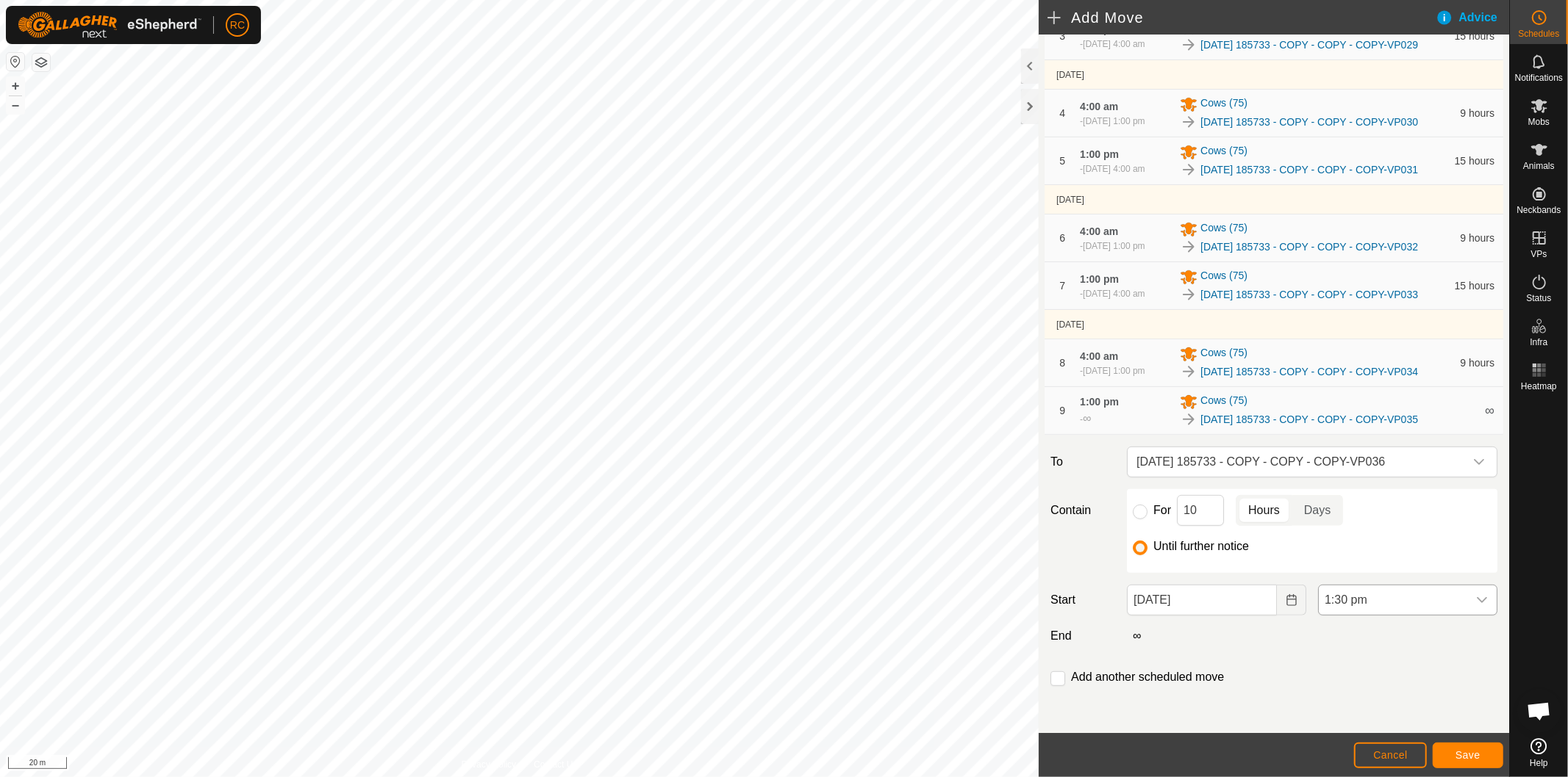
click at [1344, 598] on span "1:30 pm" at bounding box center [1393, 600] width 149 height 29
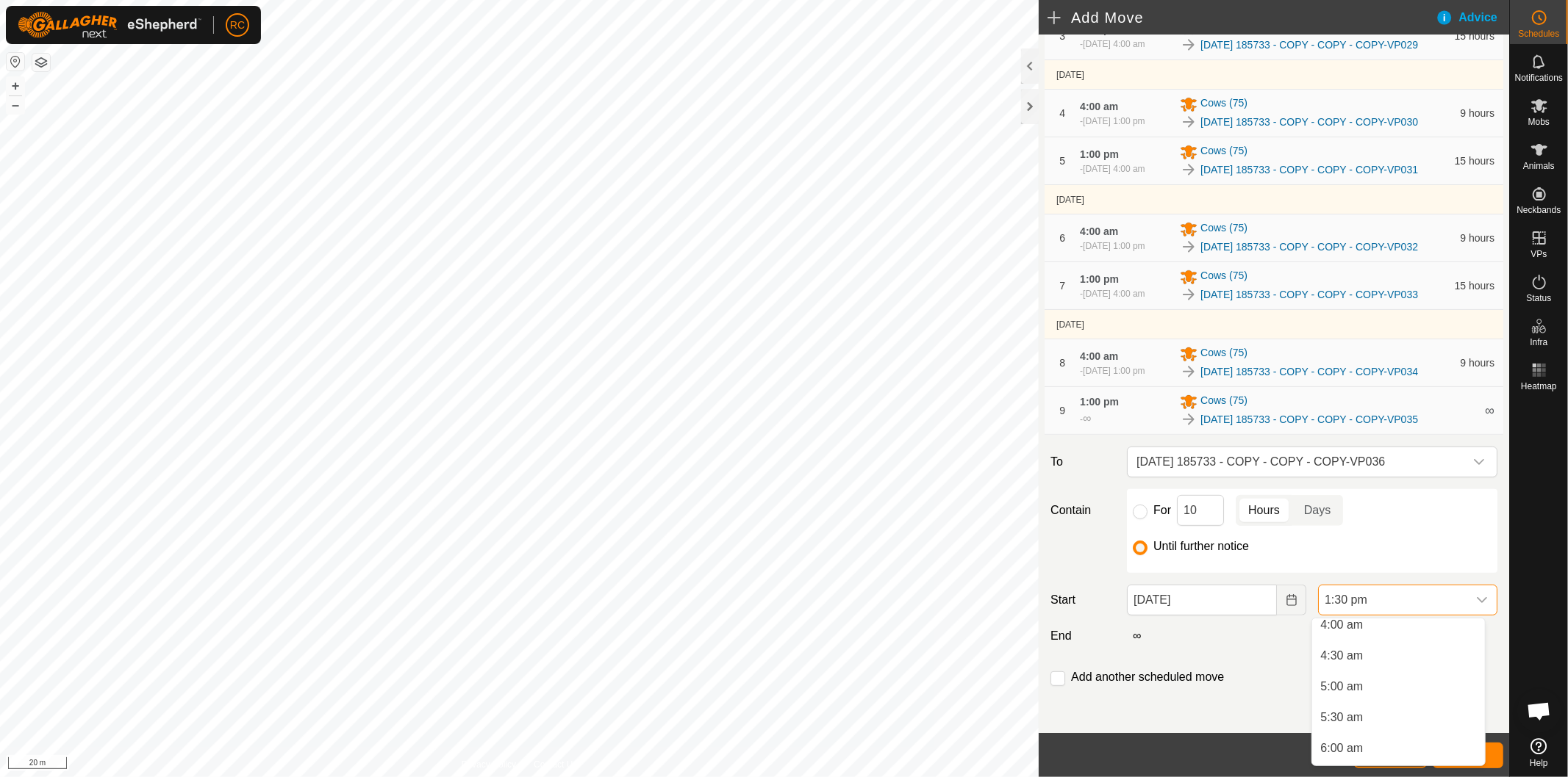
scroll to position [219, 0]
click at [1385, 657] on li "4:00 am" at bounding box center [1398, 661] width 173 height 29
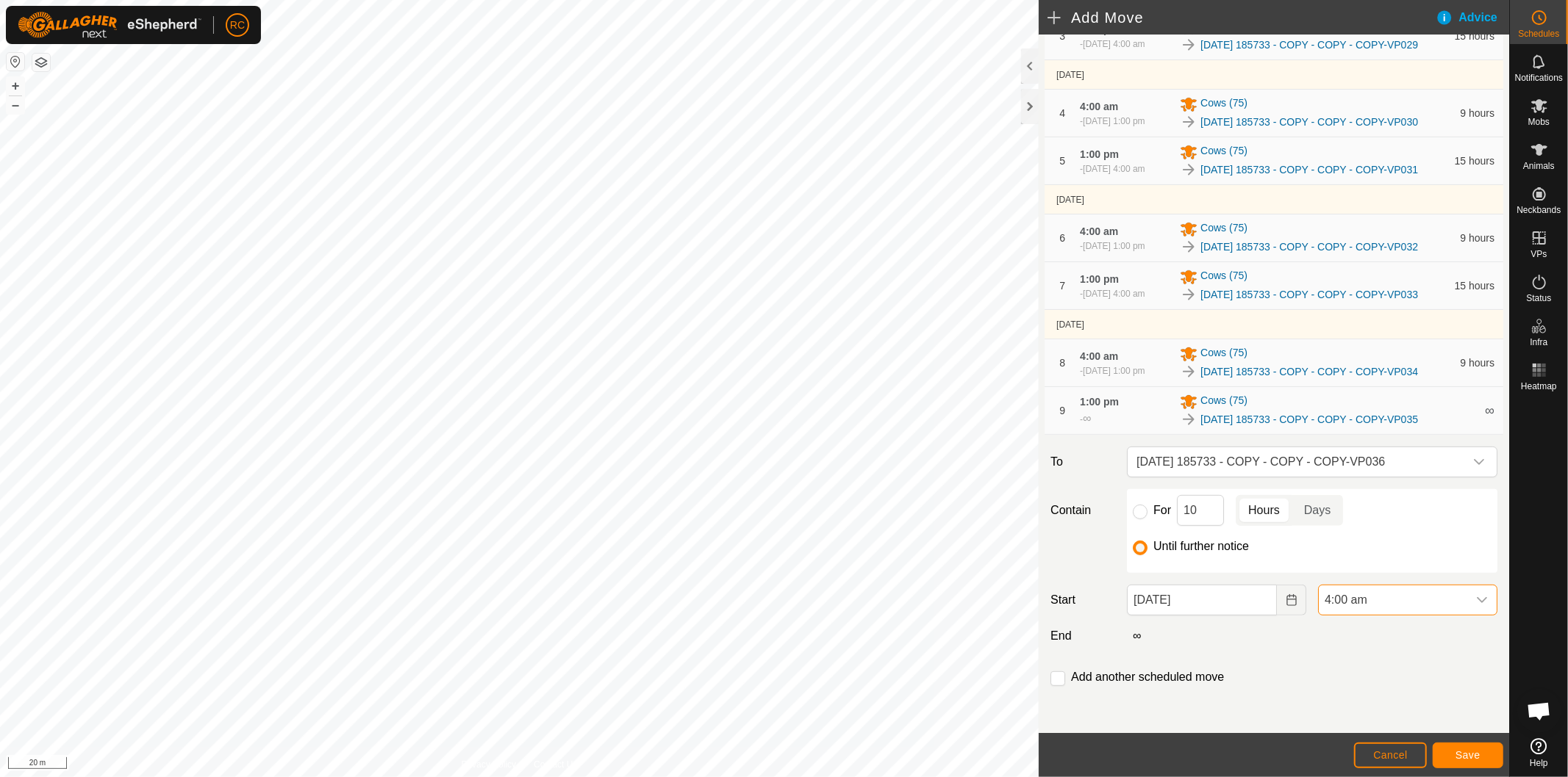
scroll to position [715, 0]
click at [1057, 681] on input "checkbox" at bounding box center [1057, 679] width 15 height 15
checkbox input "true"
click at [1489, 751] on button "Save" at bounding box center [1468, 755] width 71 height 26
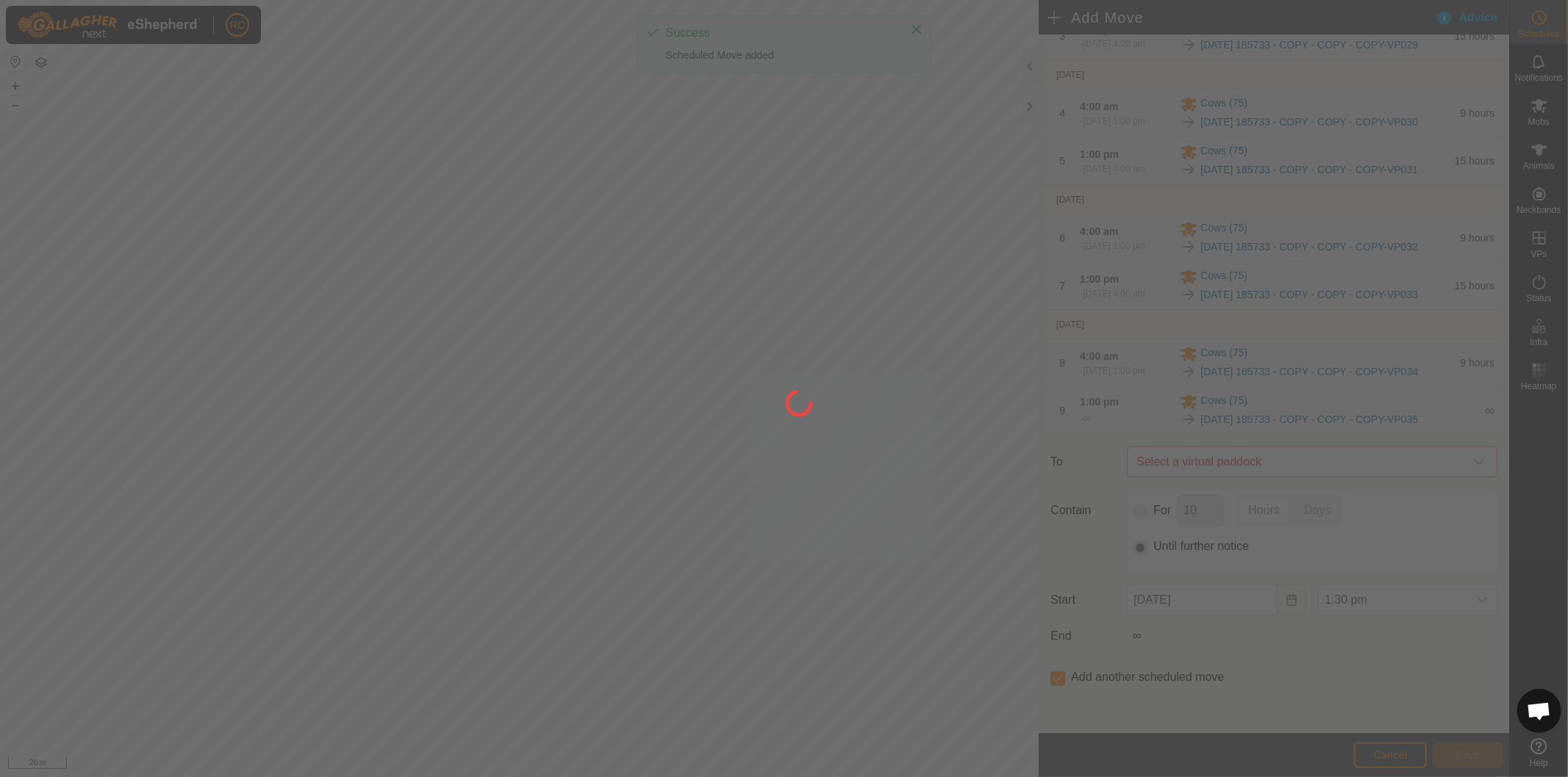
scroll to position [0, 0]
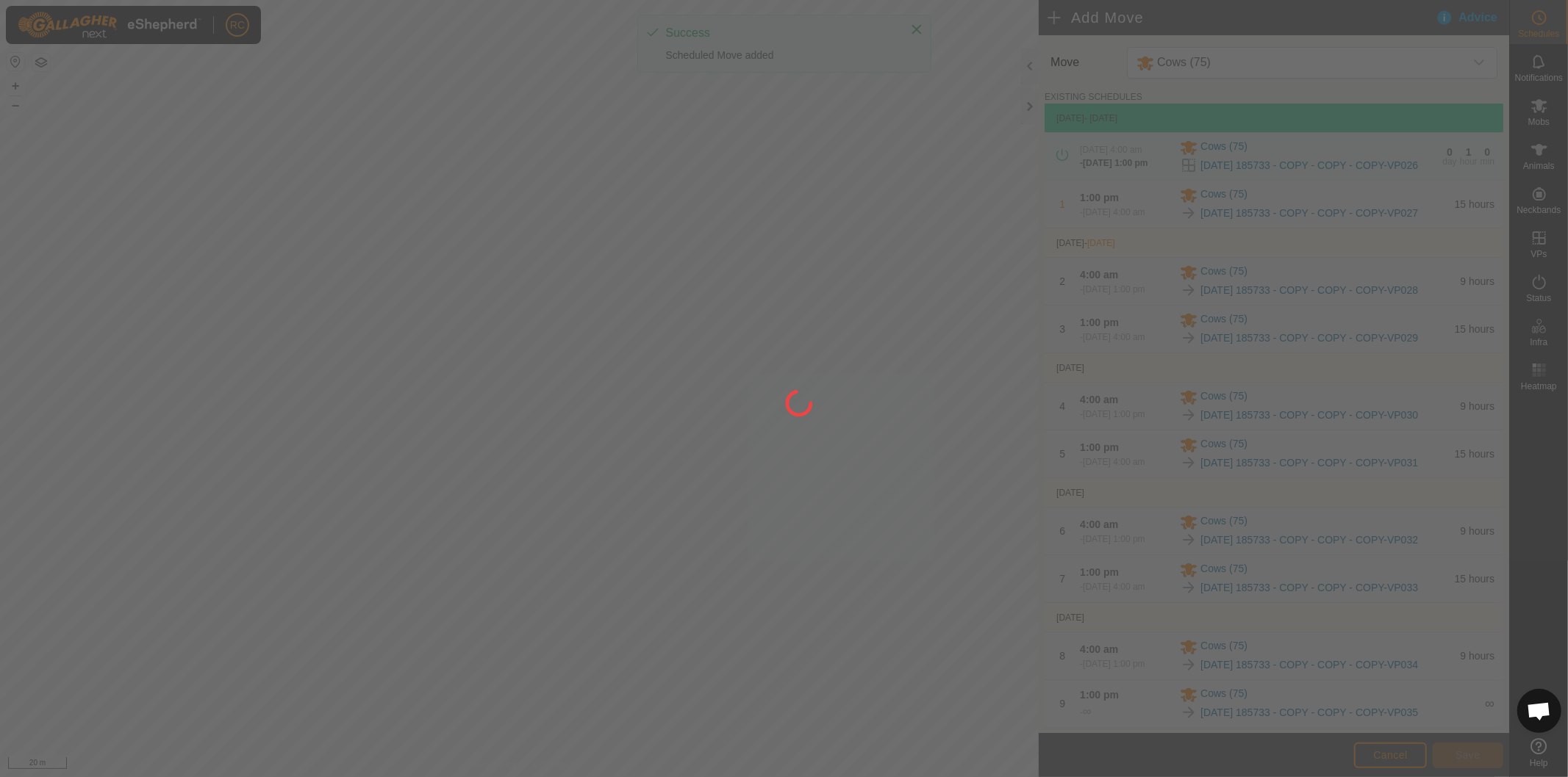
type input "[DATE]"
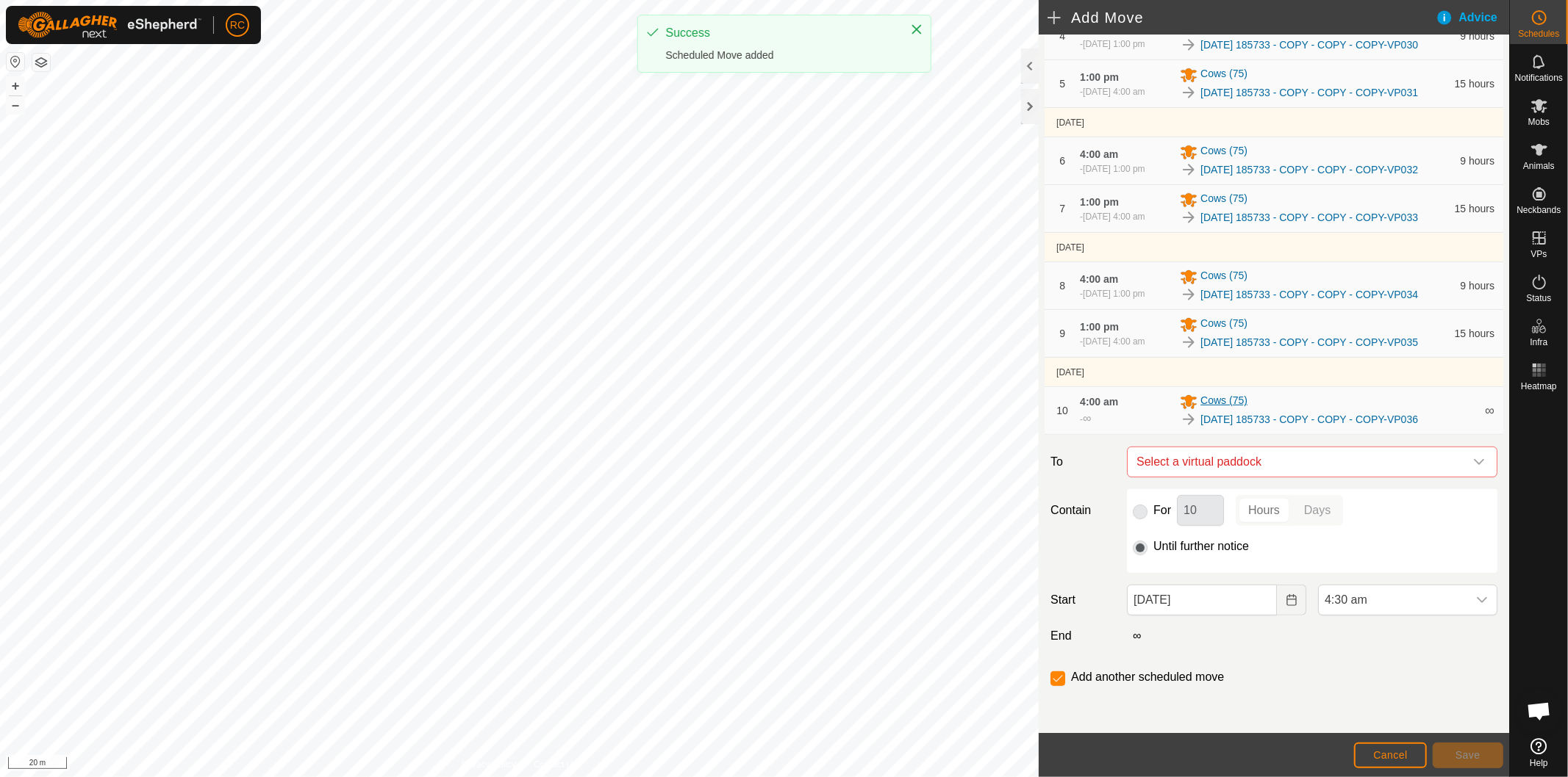
scroll to position [450, 0]
click at [1181, 468] on span "Select a virtual paddock" at bounding box center [1297, 462] width 334 height 29
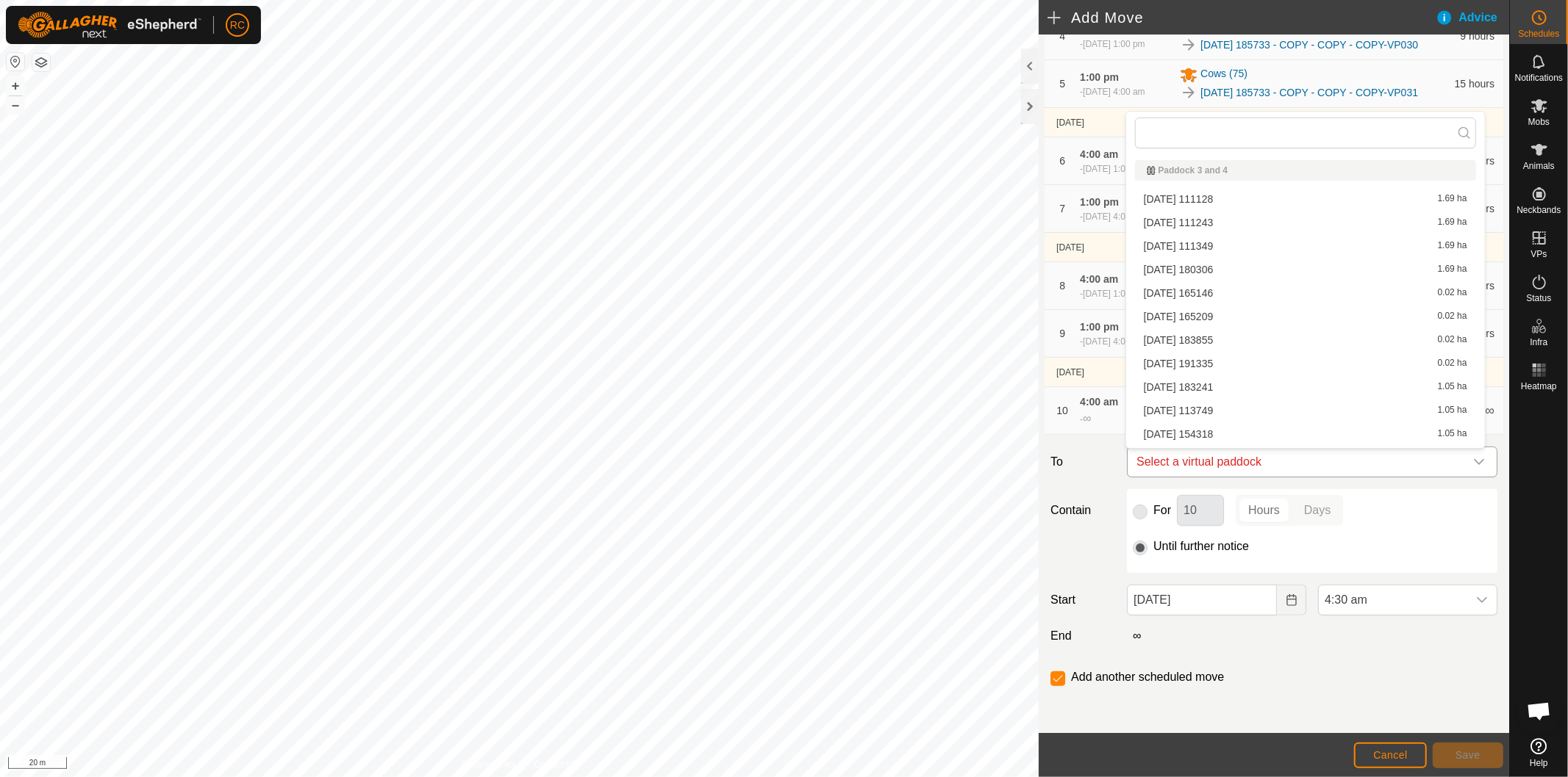
click at [1183, 466] on span "Select a virtual paddock" at bounding box center [1297, 462] width 334 height 29
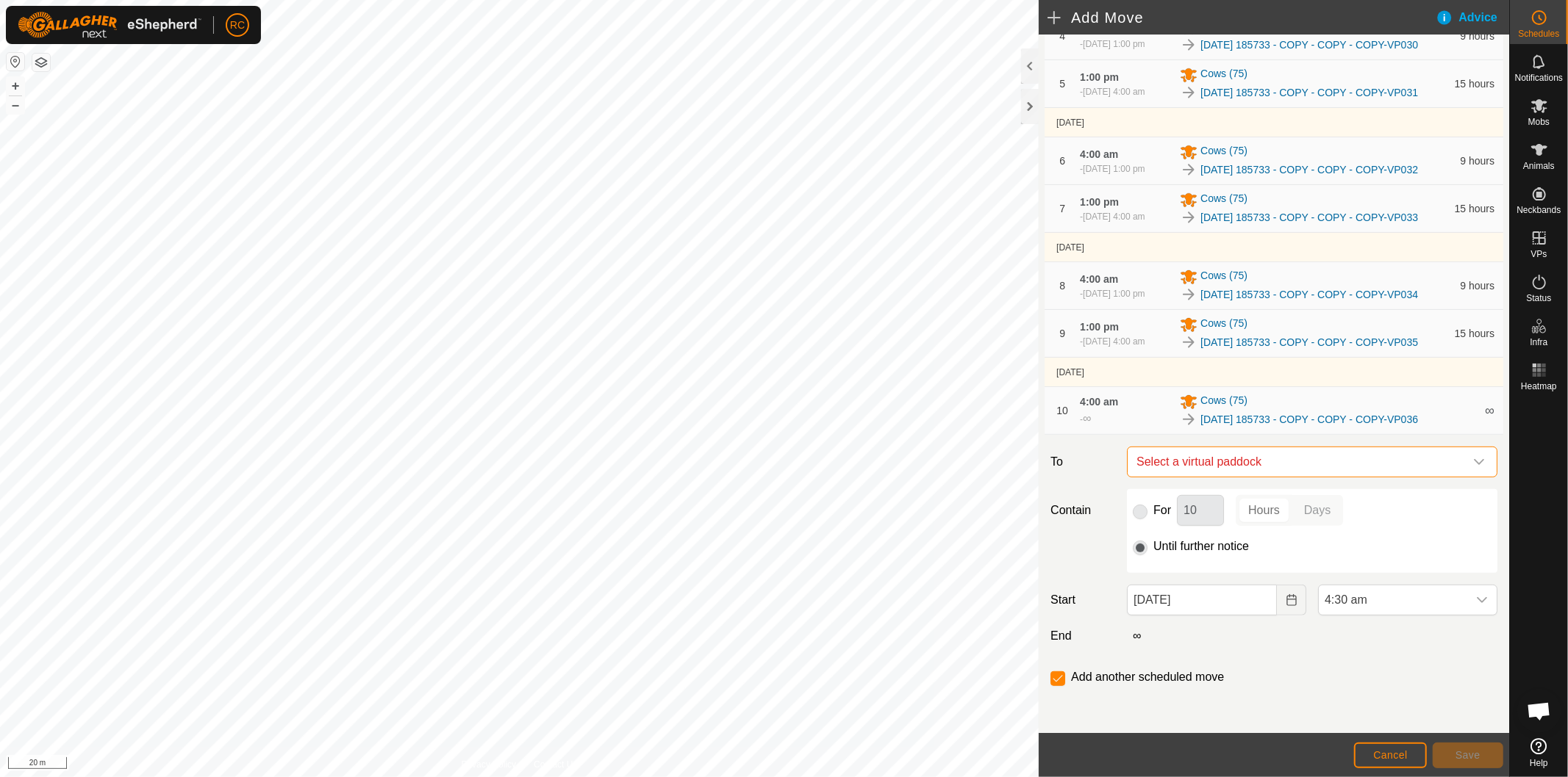
click at [1185, 465] on span "Select a virtual paddock" at bounding box center [1297, 462] width 334 height 29
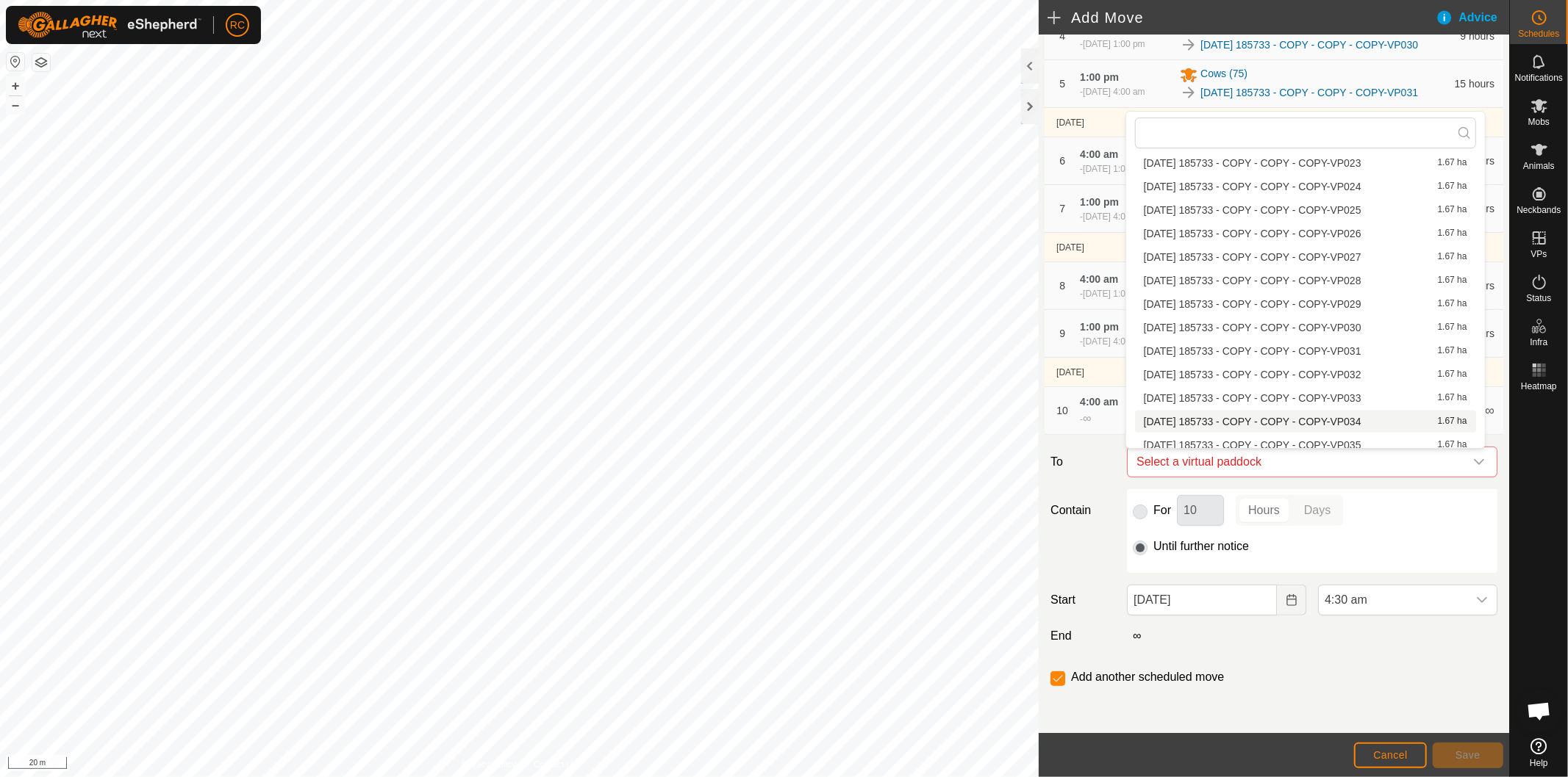
scroll to position [1357, 0]
click at [1339, 408] on li "[DATE] 185733 - COPY - COPY - COPY-VP037 1.67 ha" at bounding box center [1304, 417] width 341 height 22
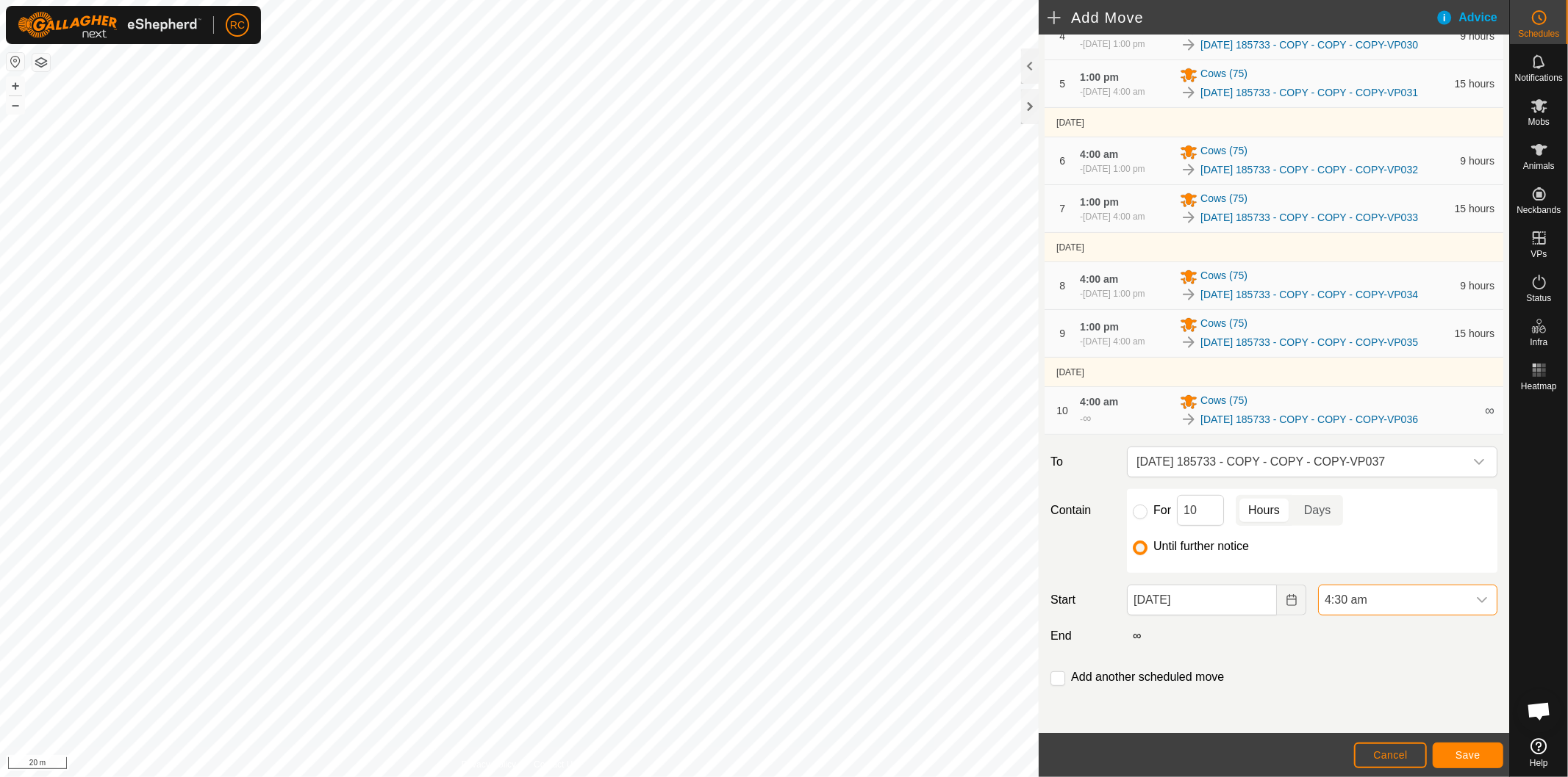
click at [1354, 592] on span "4:30 am" at bounding box center [1393, 600] width 149 height 29
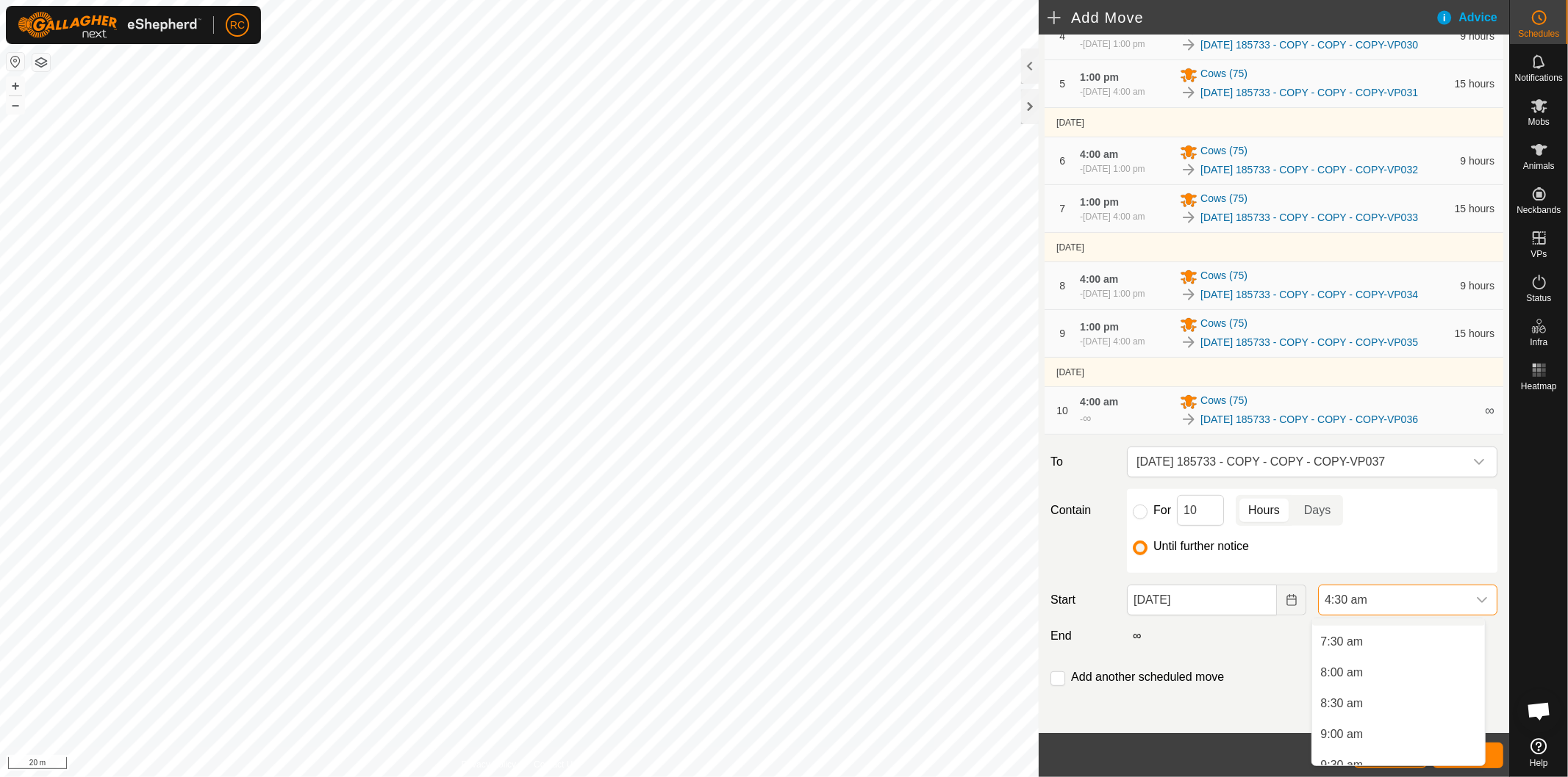
scroll to position [731, 0]
click at [1397, 695] on li "1:00 pm" at bounding box center [1398, 704] width 173 height 29
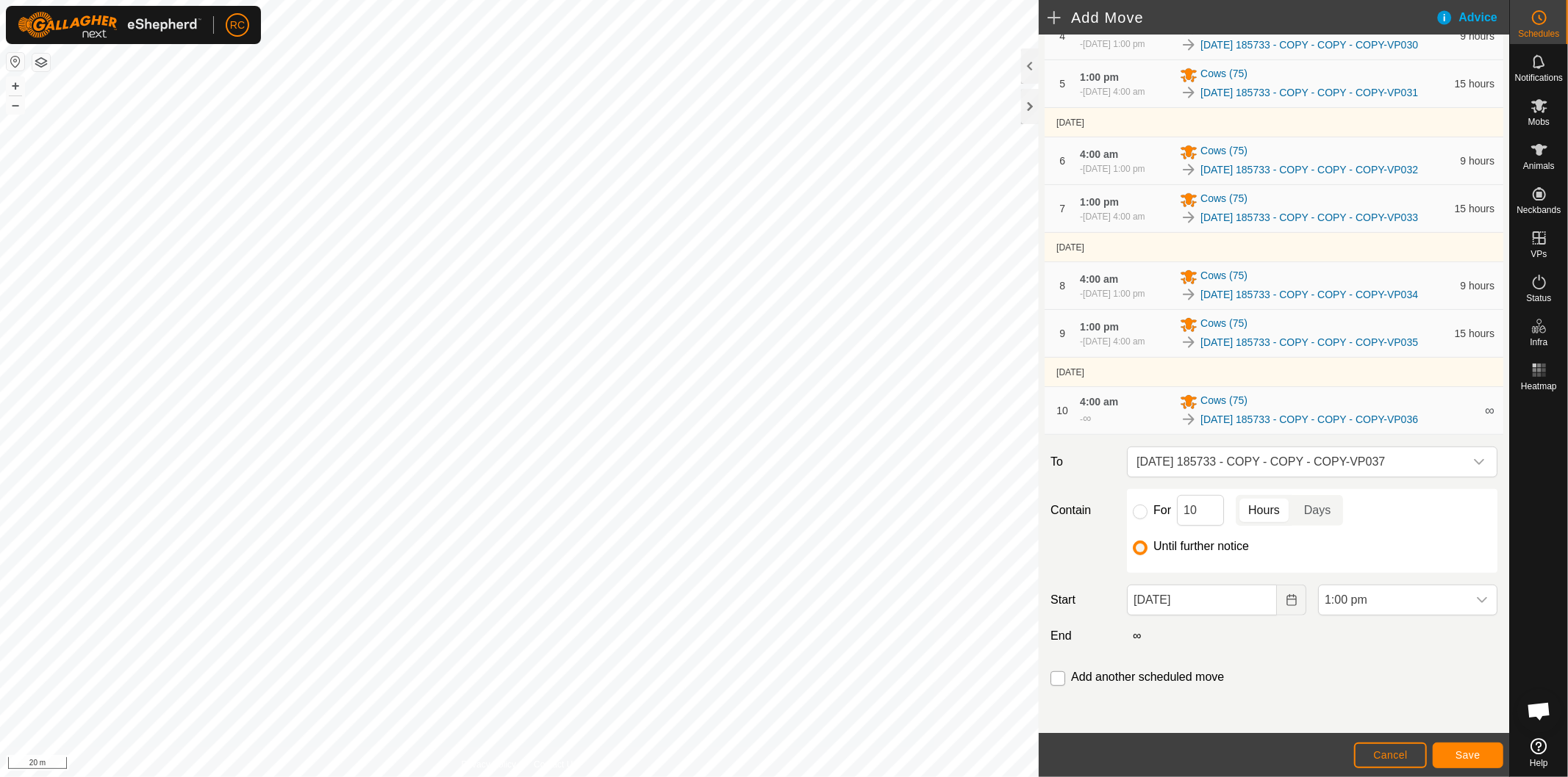
click at [1059, 677] on input "checkbox" at bounding box center [1057, 679] width 15 height 15
click at [1485, 757] on button "Save" at bounding box center [1468, 755] width 71 height 26
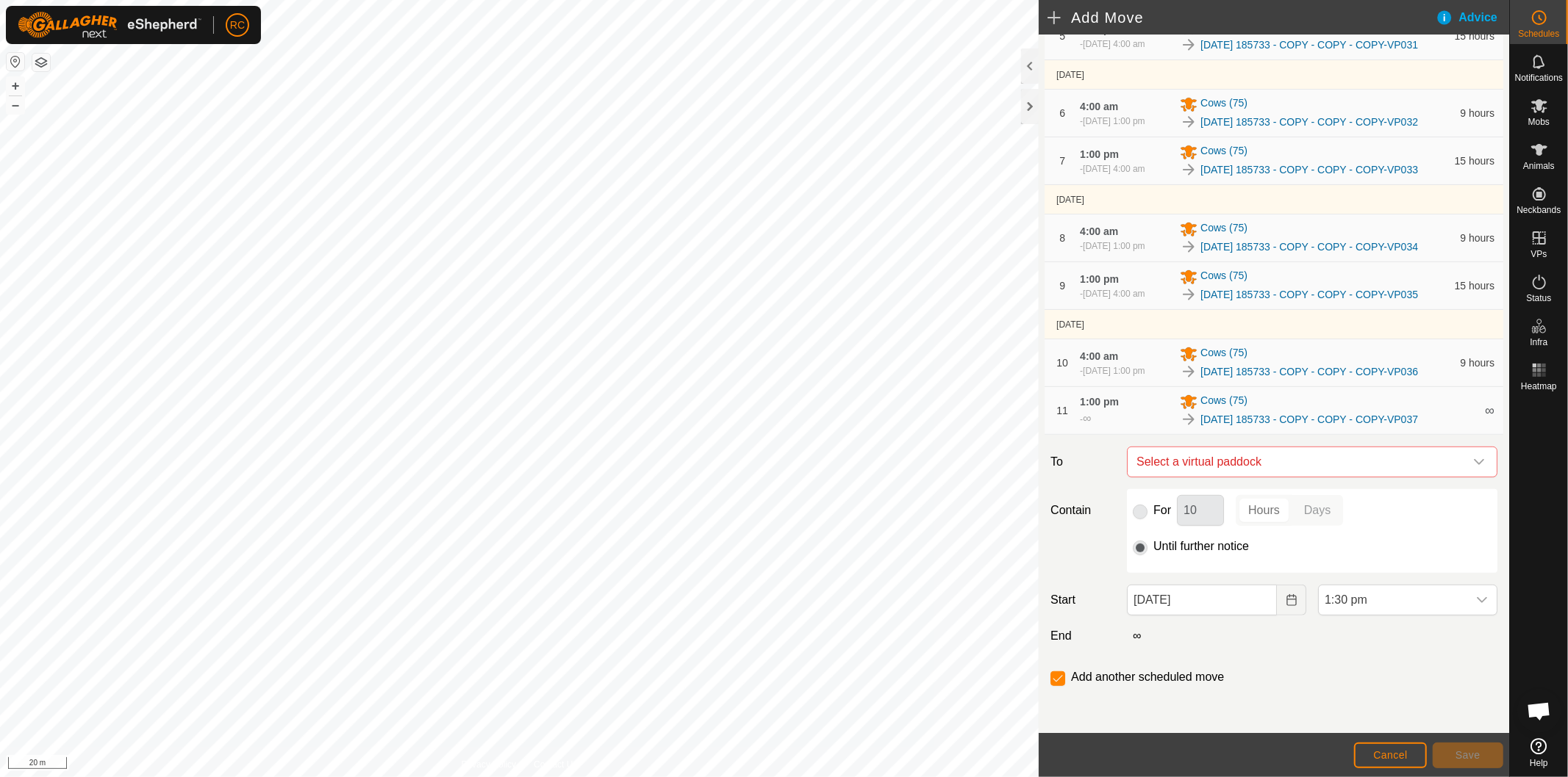
scroll to position [497, 0]
click at [1222, 466] on span "Select a virtual paddock" at bounding box center [1297, 462] width 334 height 29
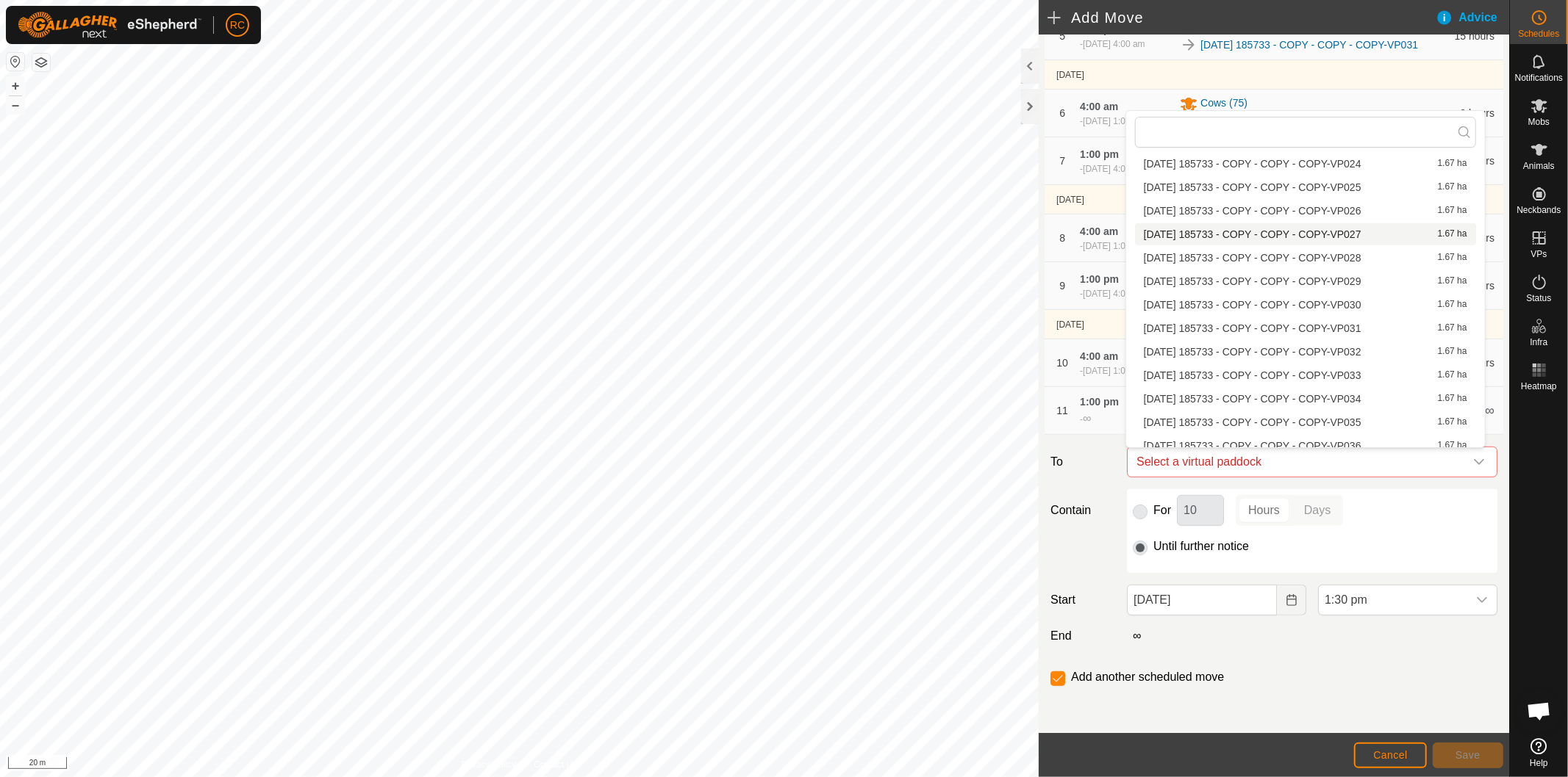
scroll to position [1357, 0]
click at [1282, 430] on li "[DATE] 185733 - COPY - COPY - COPY-VP038 1.67 ha" at bounding box center [1304, 440] width 341 height 22
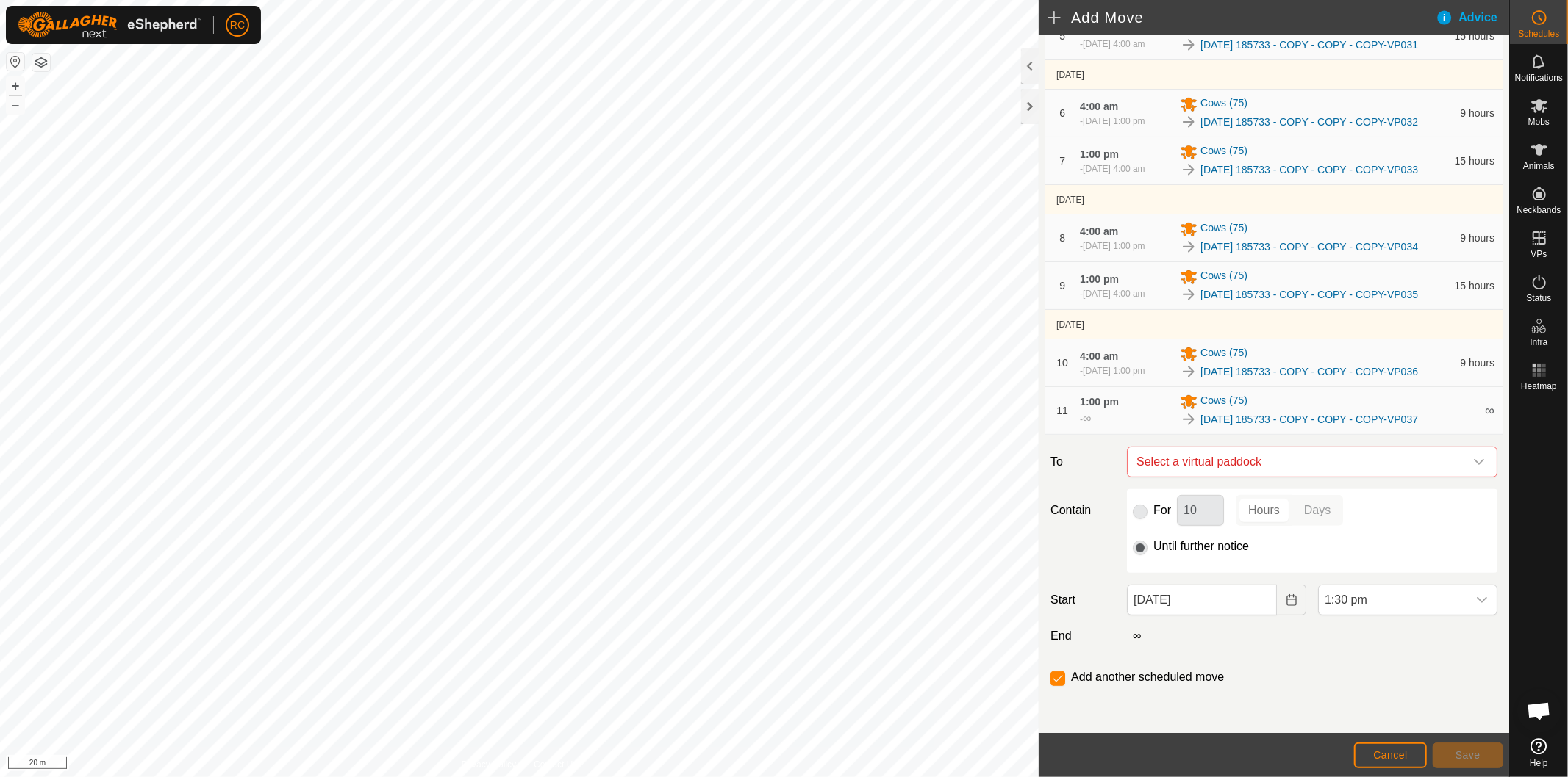
checkbox input "false"
click at [1212, 600] on input "[DATE]" at bounding box center [1201, 600] width 150 height 31
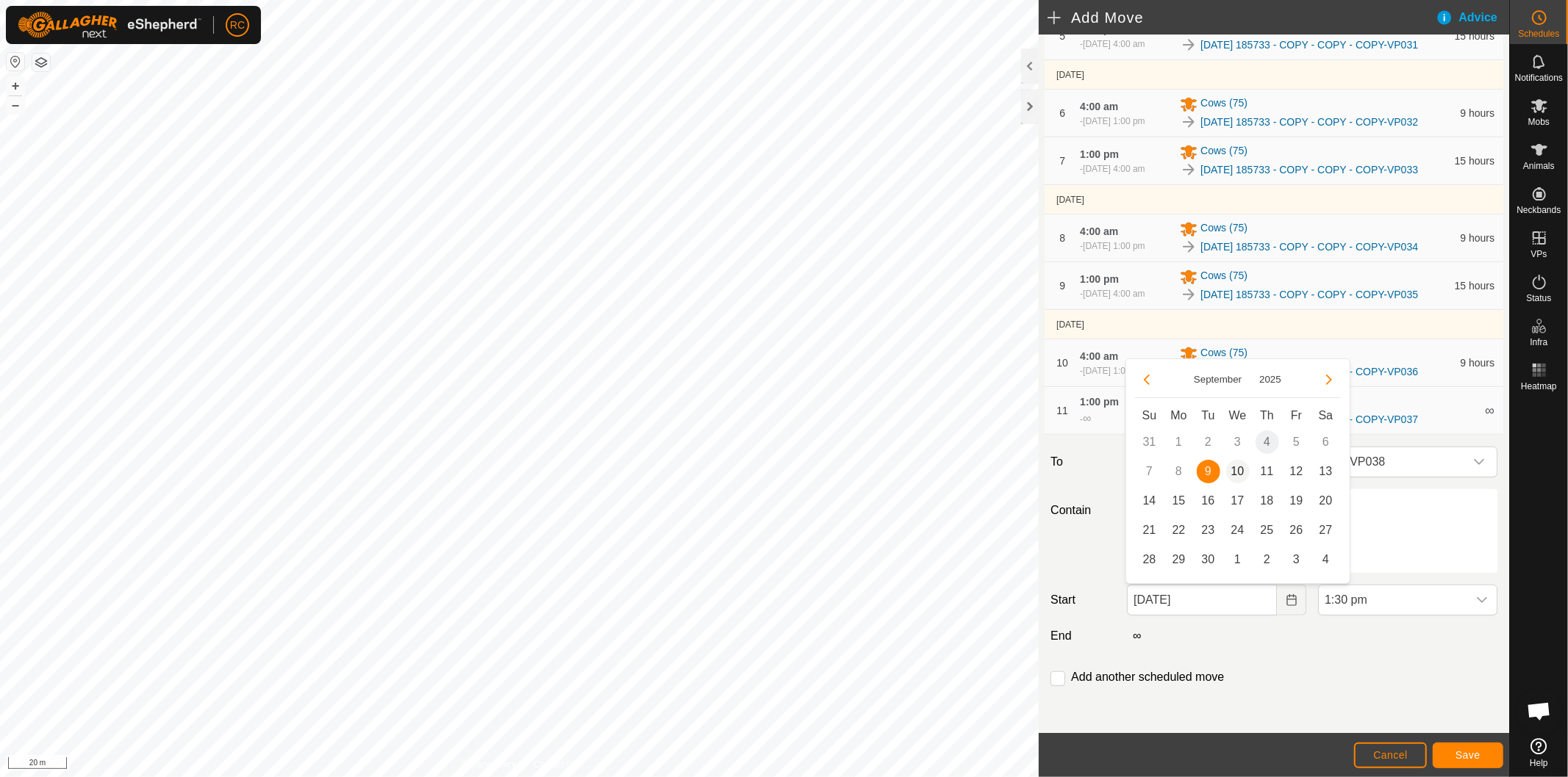
click at [1235, 468] on span "10" at bounding box center [1238, 472] width 24 height 24
type input "[DATE]"
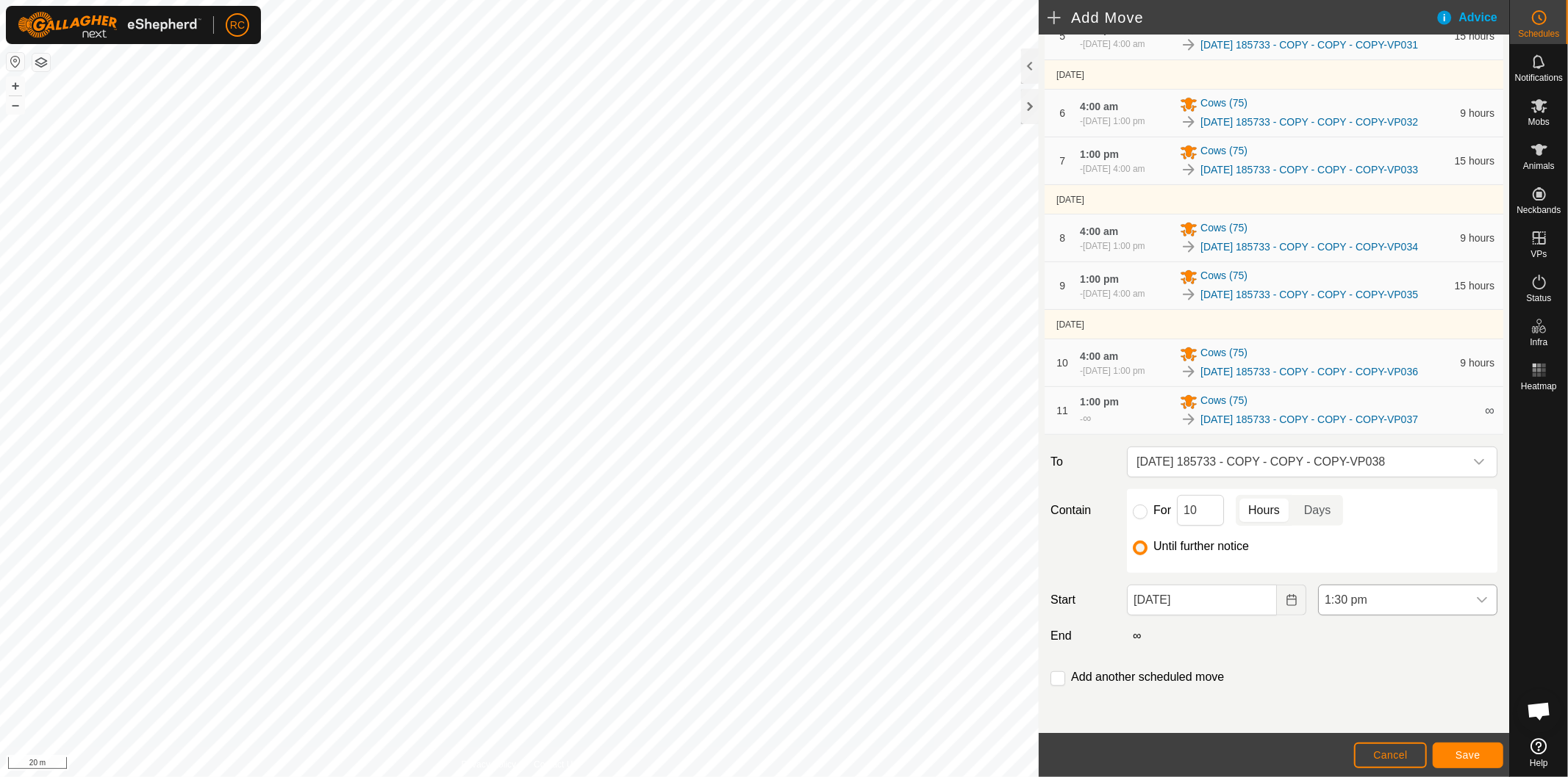
click at [1362, 603] on span "1:30 pm" at bounding box center [1393, 600] width 149 height 29
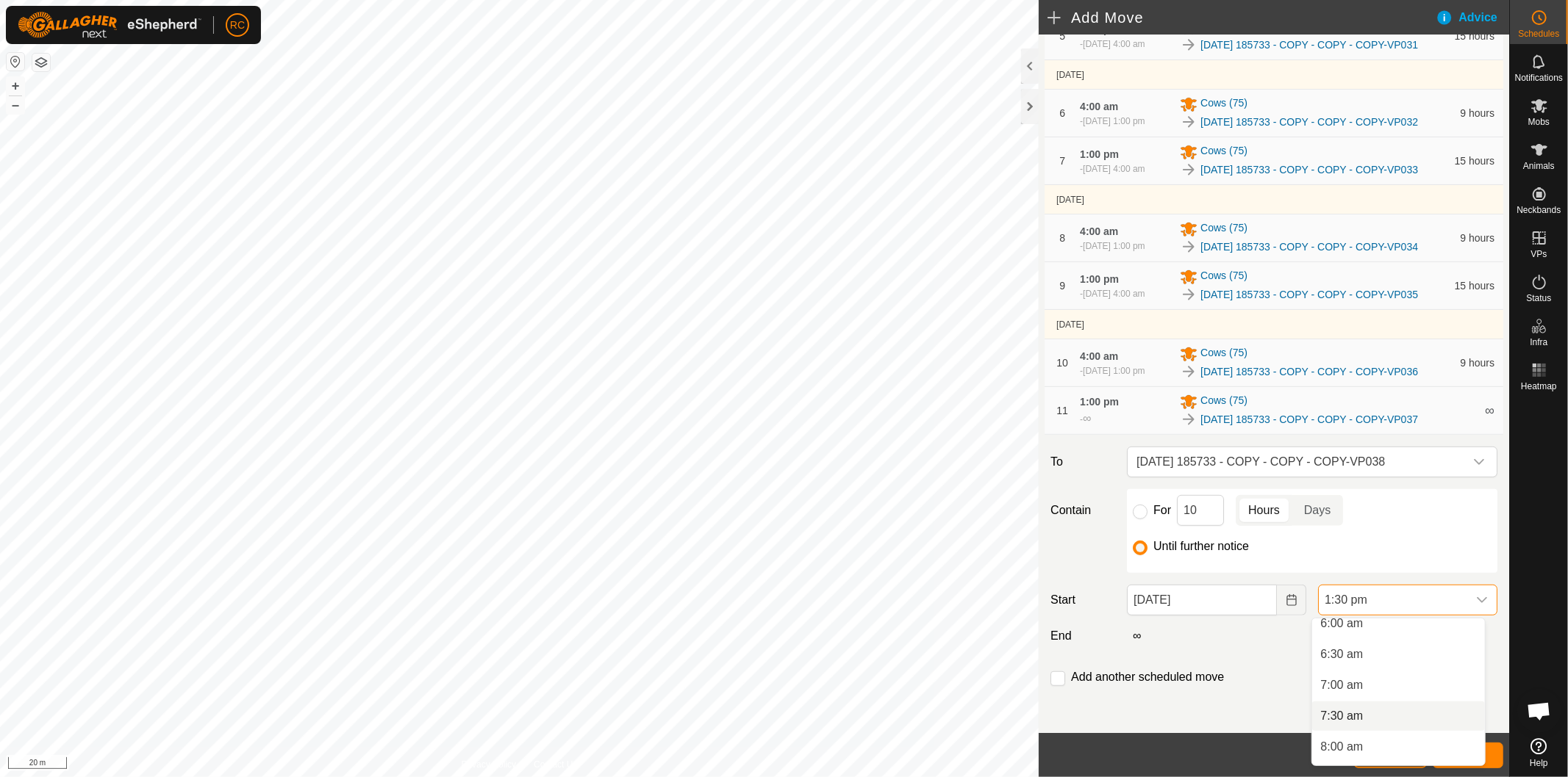
scroll to position [219, 0]
click at [1373, 663] on li "4:00 am" at bounding box center [1398, 661] width 173 height 29
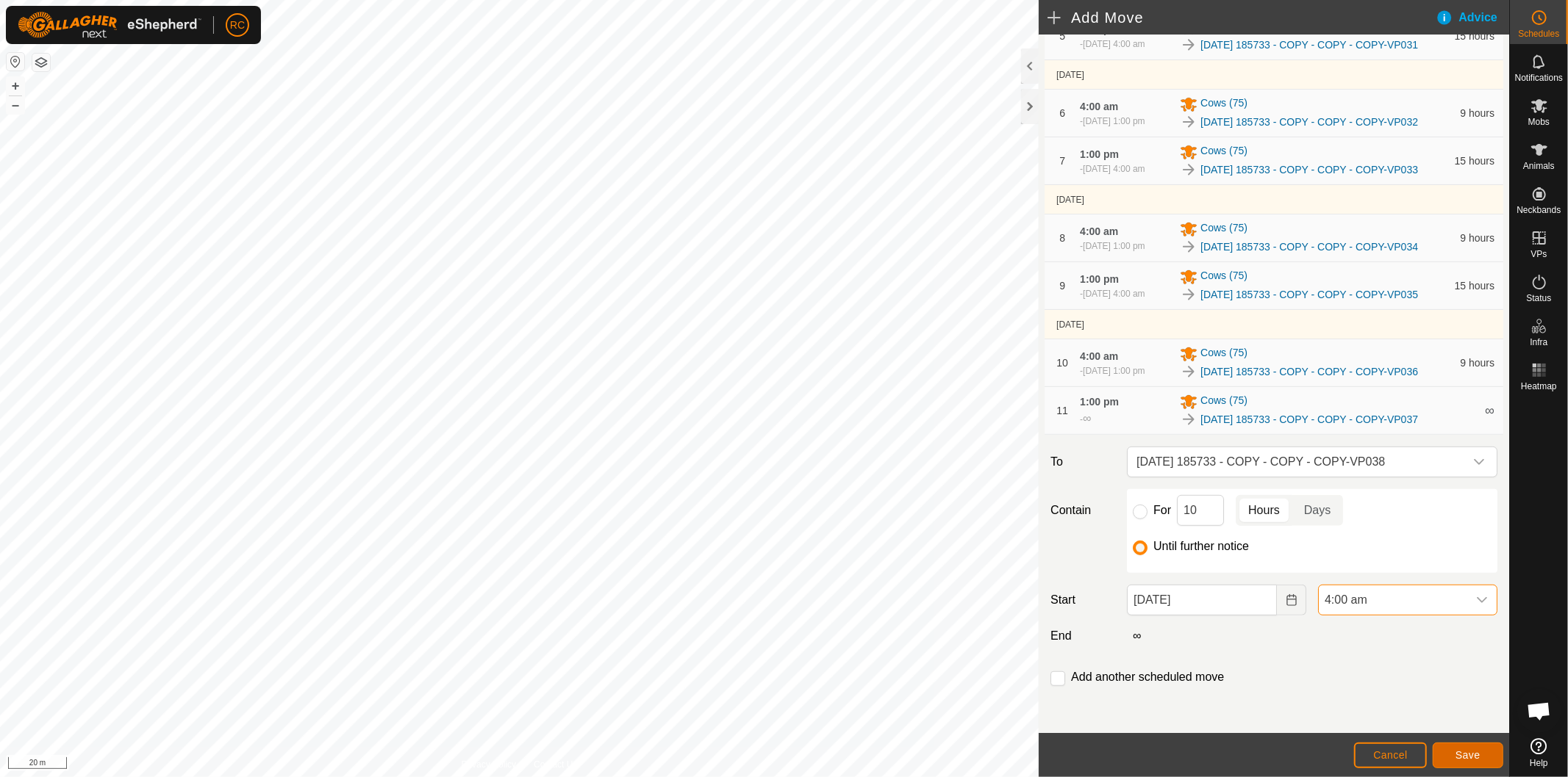
click at [1474, 757] on span "Save" at bounding box center [1468, 755] width 25 height 12
